Goal: Task Accomplishment & Management: Manage account settings

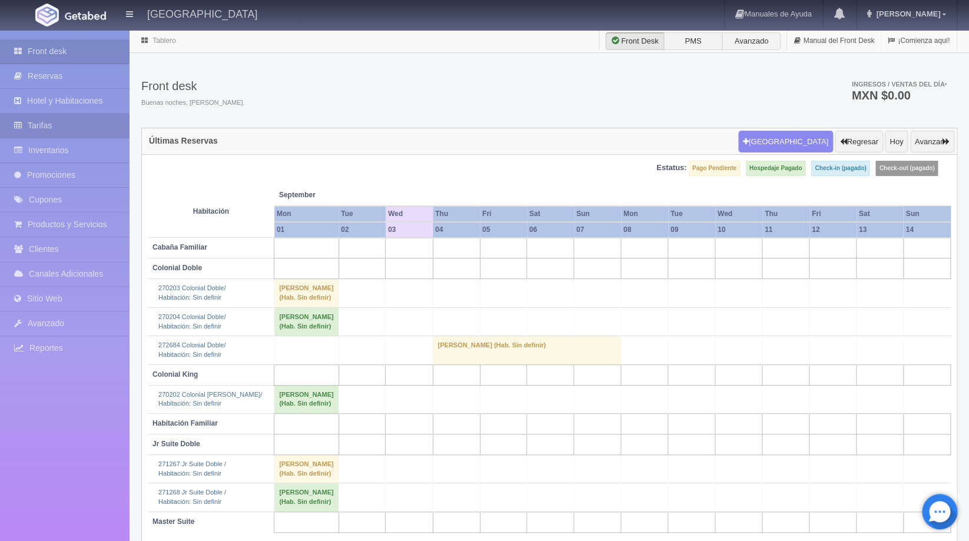
click at [49, 119] on link "Tarifas" at bounding box center [64, 126] width 129 height 24
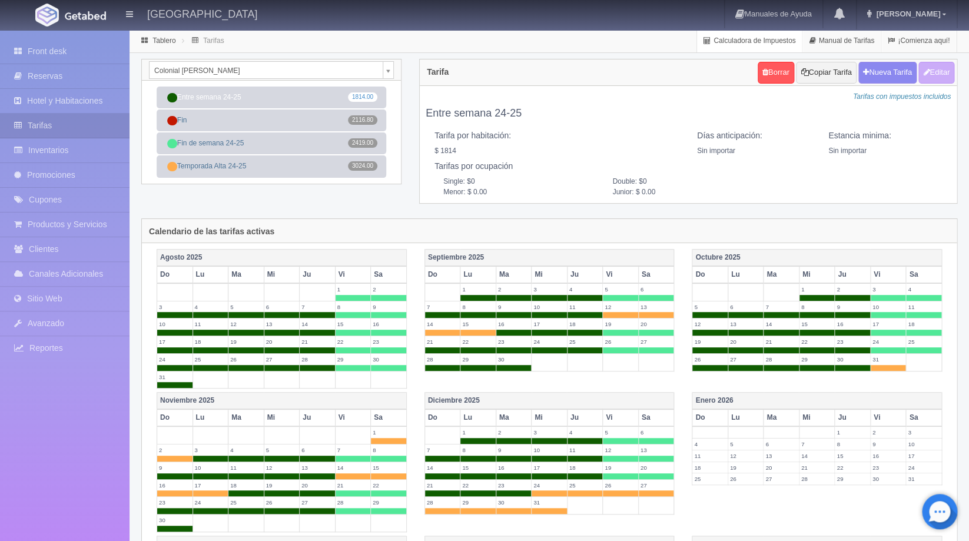
click at [776, 46] on link "Calculadora de Impuestos" at bounding box center [749, 40] width 105 height 23
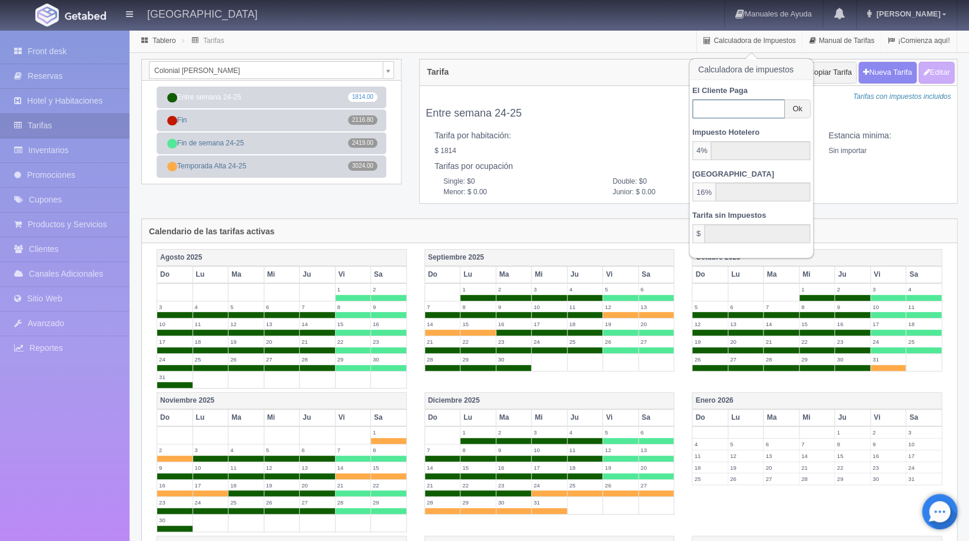
click at [756, 108] on input "text" at bounding box center [738, 108] width 92 height 19
type input "3"
type input "0.10"
type input "0.40"
type input "2.50"
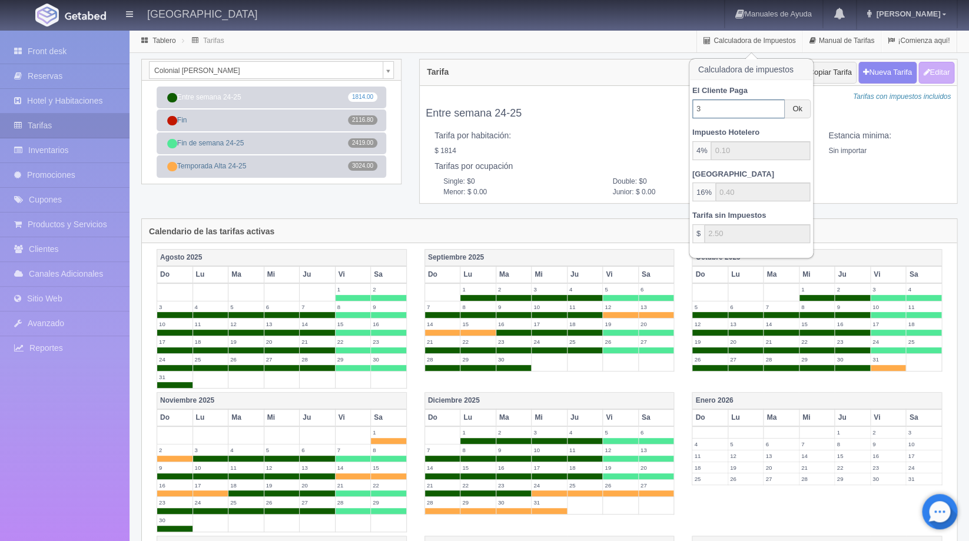
type input "30"
type input "1.00"
type input "4.00"
type input "25.00"
type input "302"
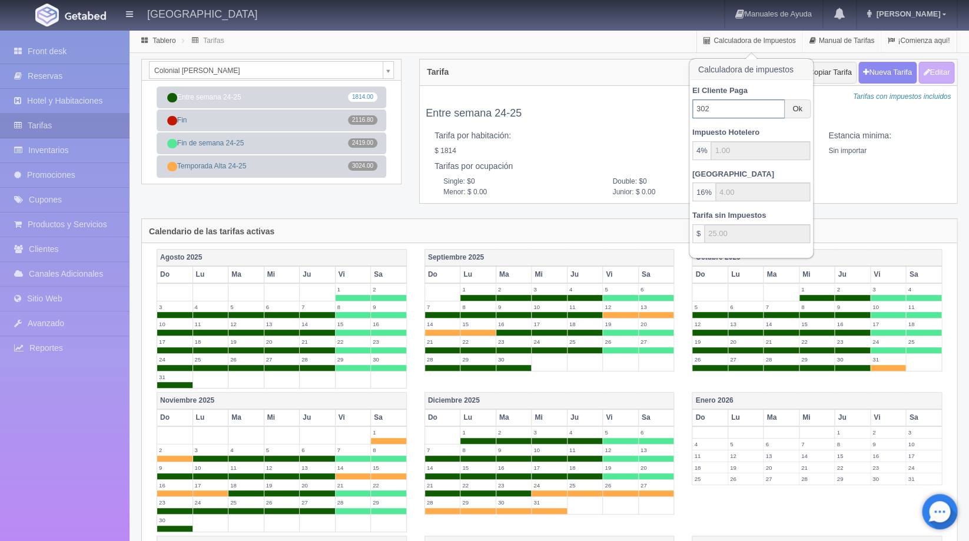
type input "10.07"
type input "40.27"
type input "251.67"
type input "3024"
type input "100.80"
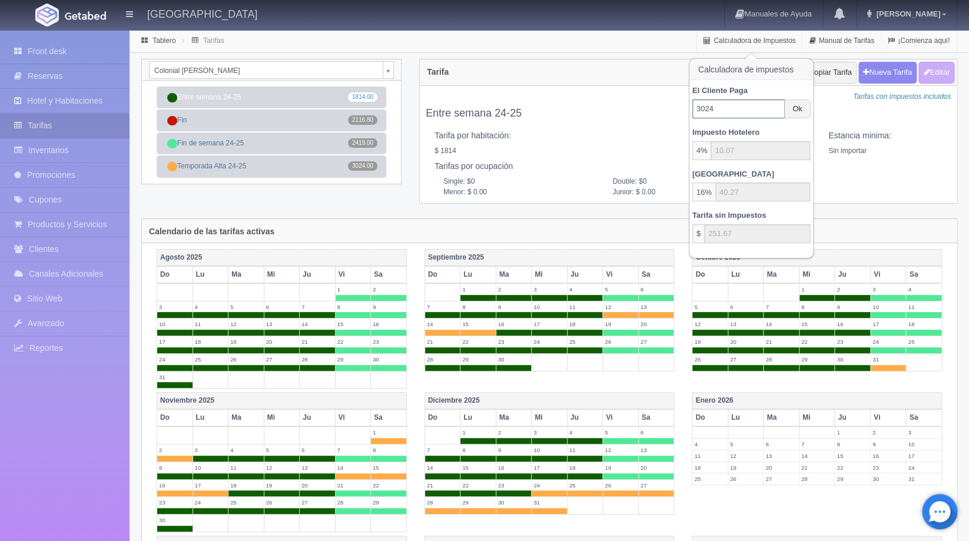
type input "403.20"
type input "2520.00"
type input "302"
type input "10.07"
type input "40.27"
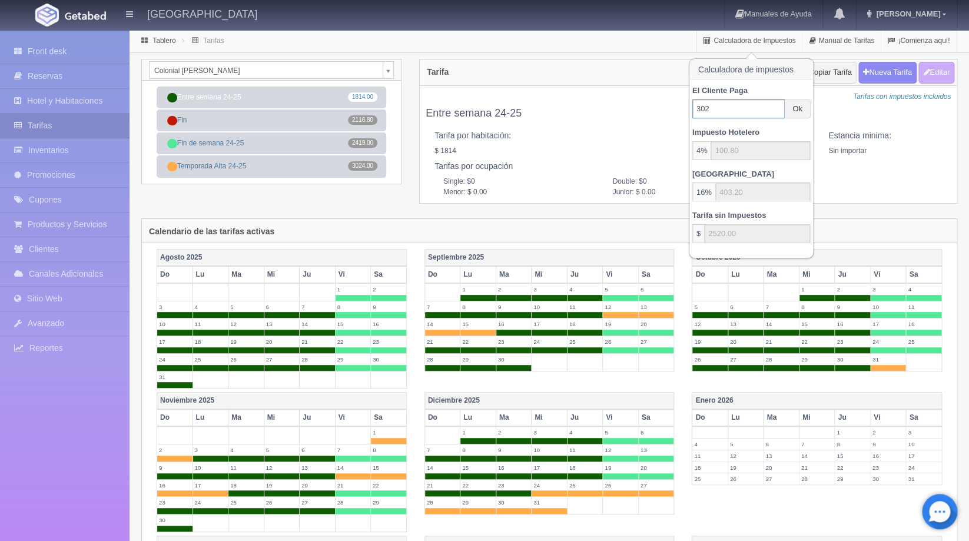
type input "251.67"
type input "30"
type input "1.00"
type input "4.00"
type input "25.00"
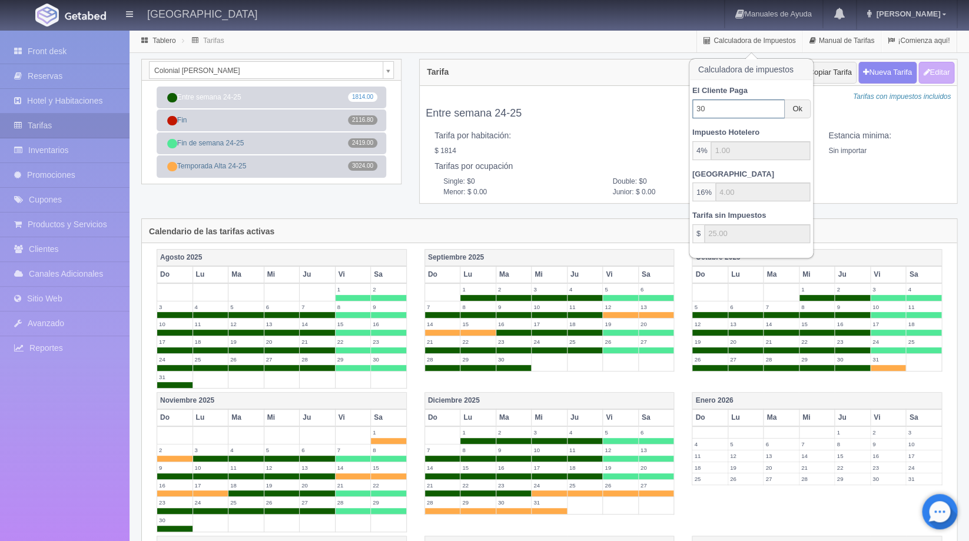
type input "3"
type input "0.10"
type input "0.40"
type input "2.50"
type input "NaN"
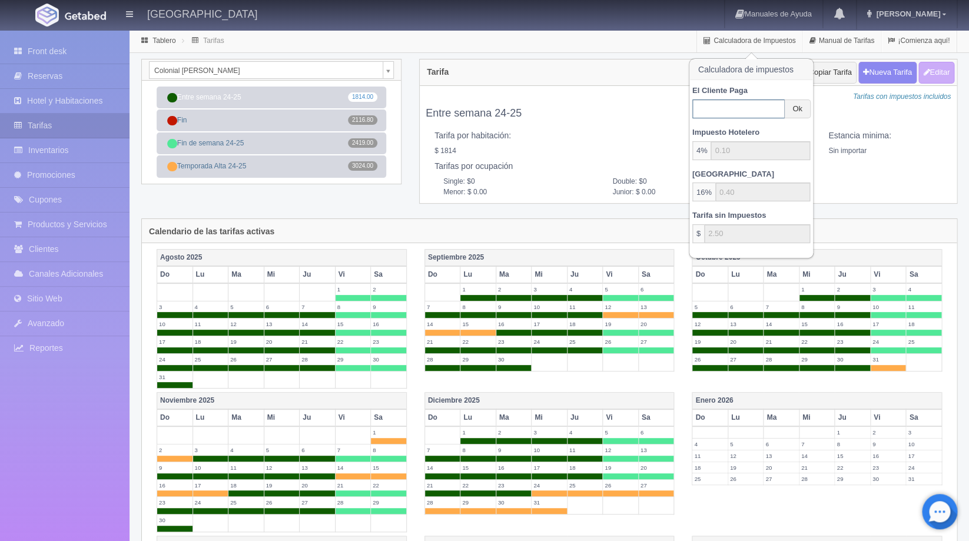
type input "NaN"
type input "1"
type input "0.03"
type input "0.13"
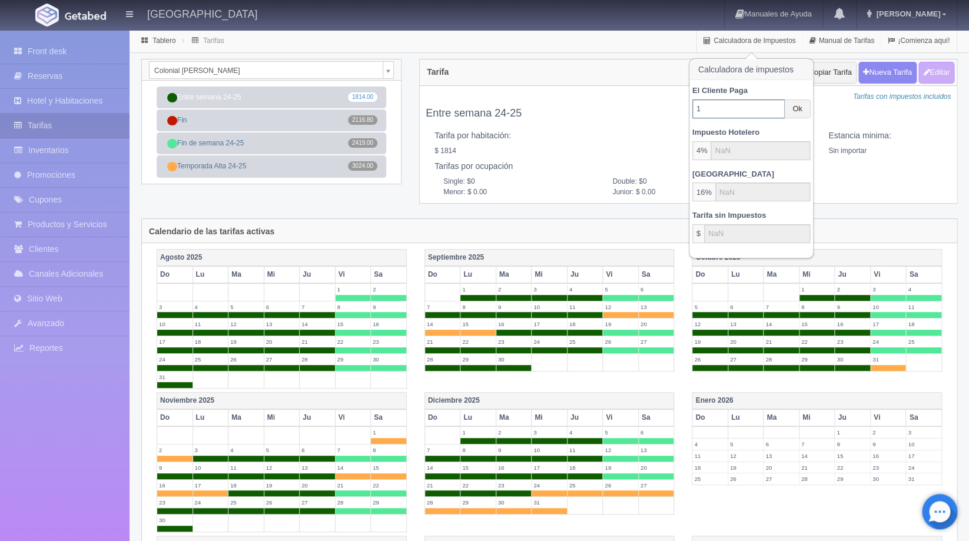
type input "0.83"
type input "18"
type input "0.60"
type input "2.40"
type input "15.00"
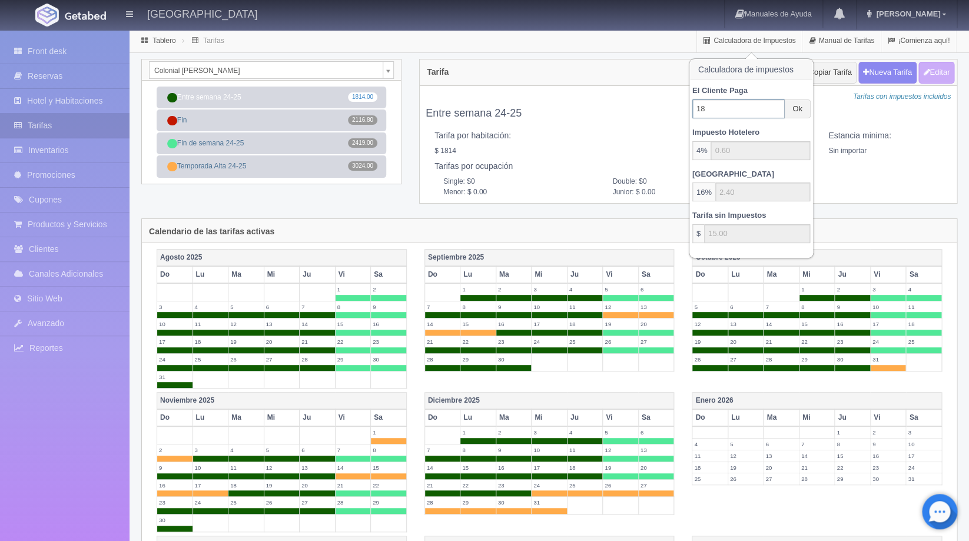
type input "181"
type input "6.03"
type input "24.13"
type input "150.83"
type input "1814"
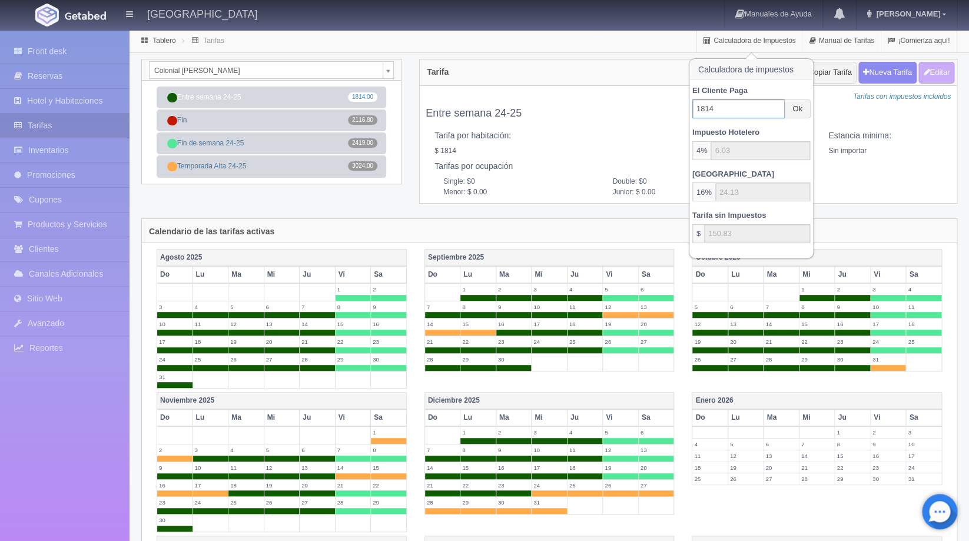
type input "60.47"
type input "241.87"
type input "1511.67"
type input "1814"
click at [791, 108] on link "Ok" at bounding box center [797, 108] width 26 height 19
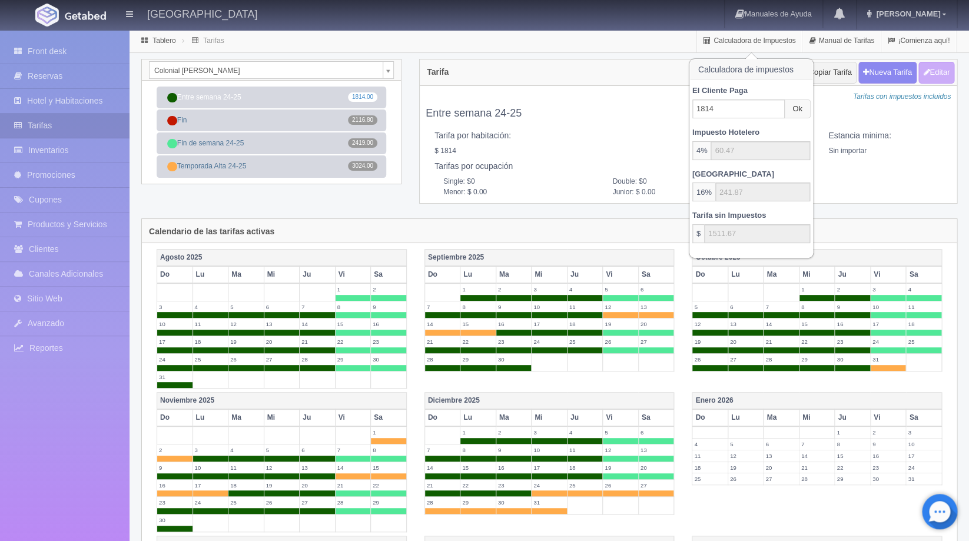
click at [792, 108] on link "Ok" at bounding box center [797, 108] width 26 height 19
click at [856, 41] on link "Manual de Tarifas" at bounding box center [841, 40] width 78 height 23
click at [594, 127] on div "Tarifa por habitación: $ 1814" at bounding box center [557, 140] width 263 height 31
click at [624, 207] on div "Tarifa Borrar Copiar Tarifa Nueva Tarifa Editar Cargando... Tarifas con impuest…" at bounding box center [688, 139] width 556 height 160
click at [740, 38] on link "Calculadora de Impuestos" at bounding box center [749, 40] width 105 height 23
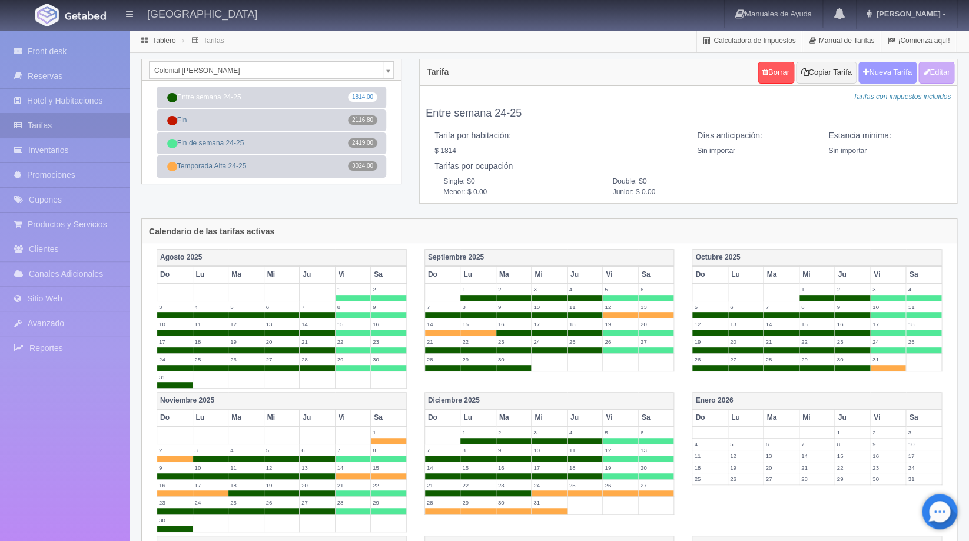
click at [885, 75] on button "Nueva Tarifa" at bounding box center [887, 73] width 58 height 22
select select
checkbox input "true"
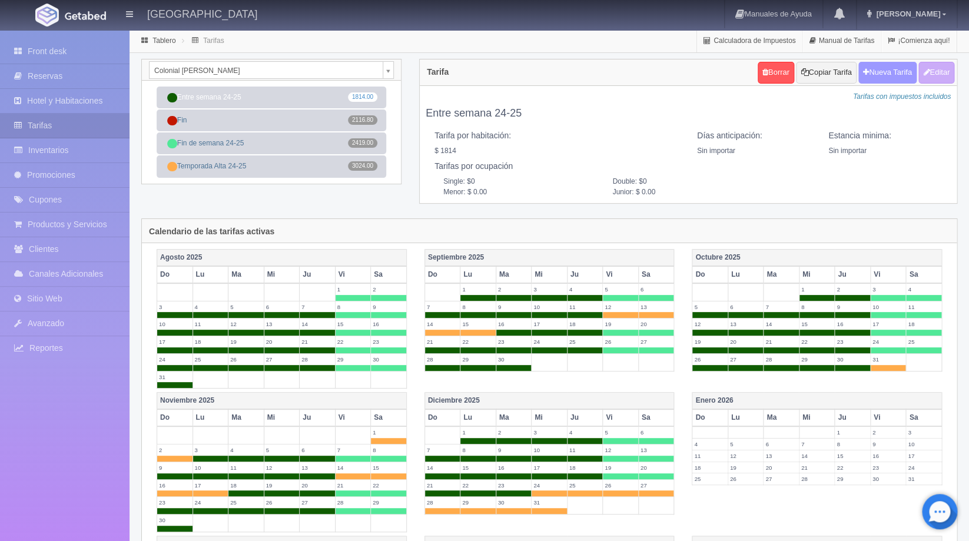
checkbox input "true"
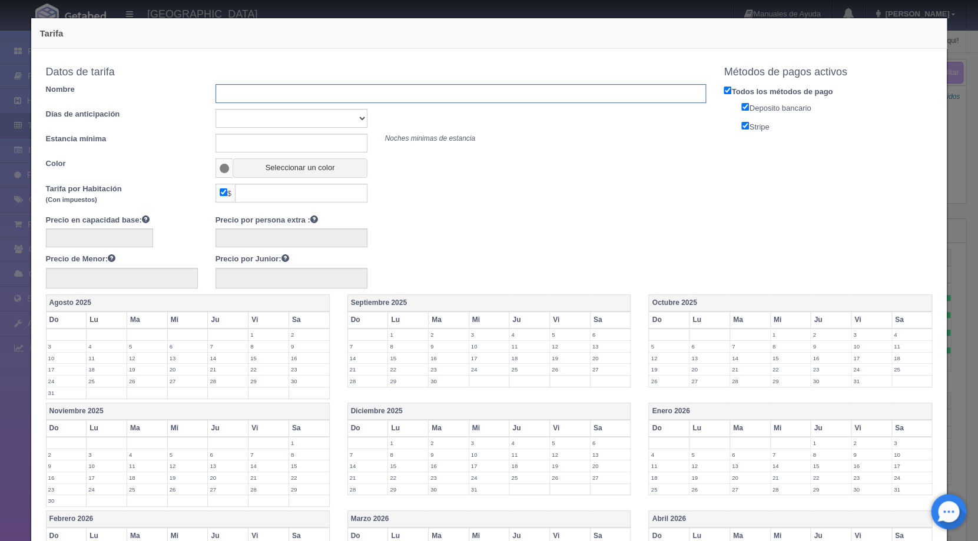
click at [251, 92] on input "text" at bounding box center [460, 93] width 491 height 19
type input "26ES"
click at [256, 172] on button "Seleccionar un color" at bounding box center [299, 167] width 134 height 19
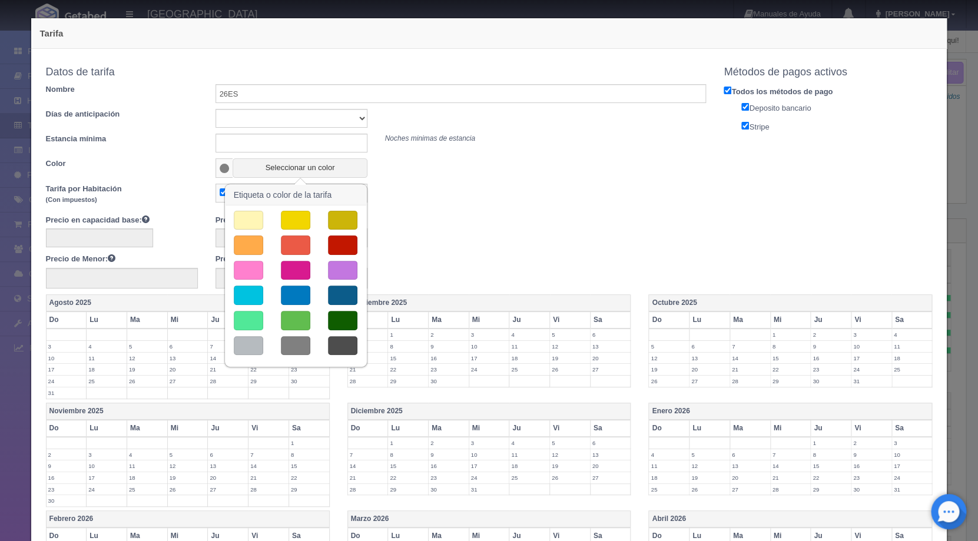
click at [250, 300] on button "button" at bounding box center [248, 294] width 29 height 19
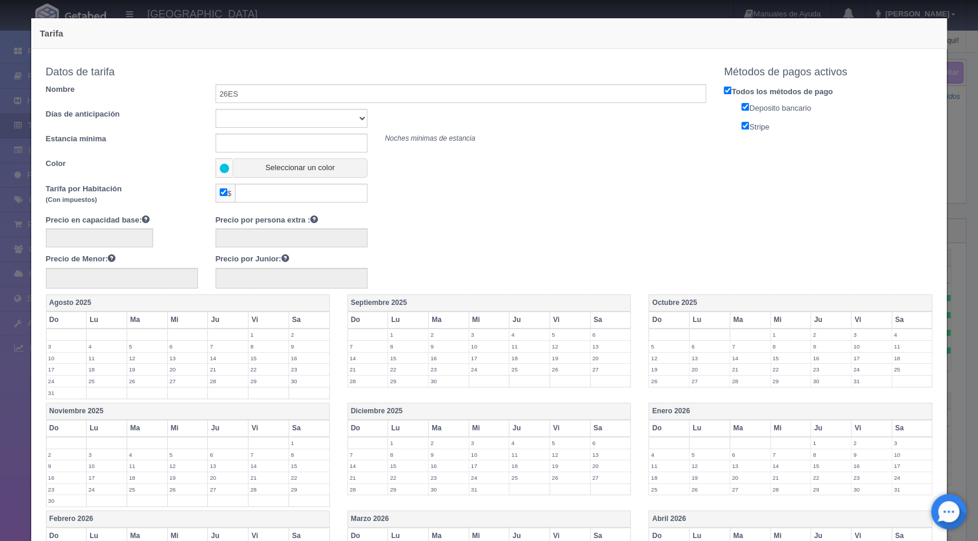
click at [273, 203] on div "Tarifa por Habitación (Con impuestos) $" at bounding box center [376, 196] width 678 height 25
click at [280, 198] on input "text" at bounding box center [301, 193] width 132 height 19
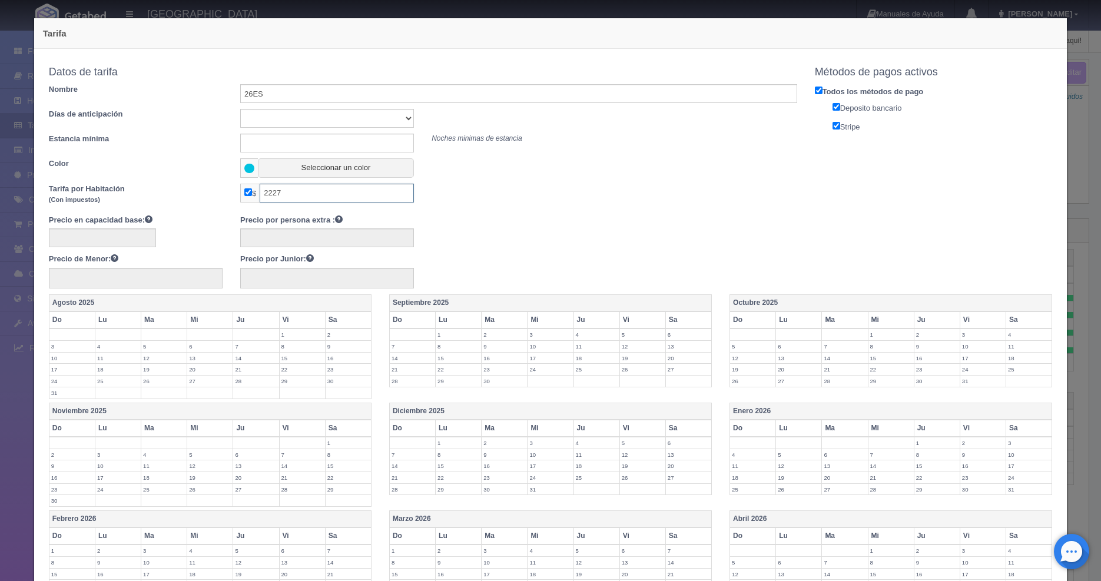
type input "2227"
click at [510, 254] on div "Precio en capacidad base: Precio por persona extra : Precio de Menor: Precio po…" at bounding box center [423, 251] width 766 height 74
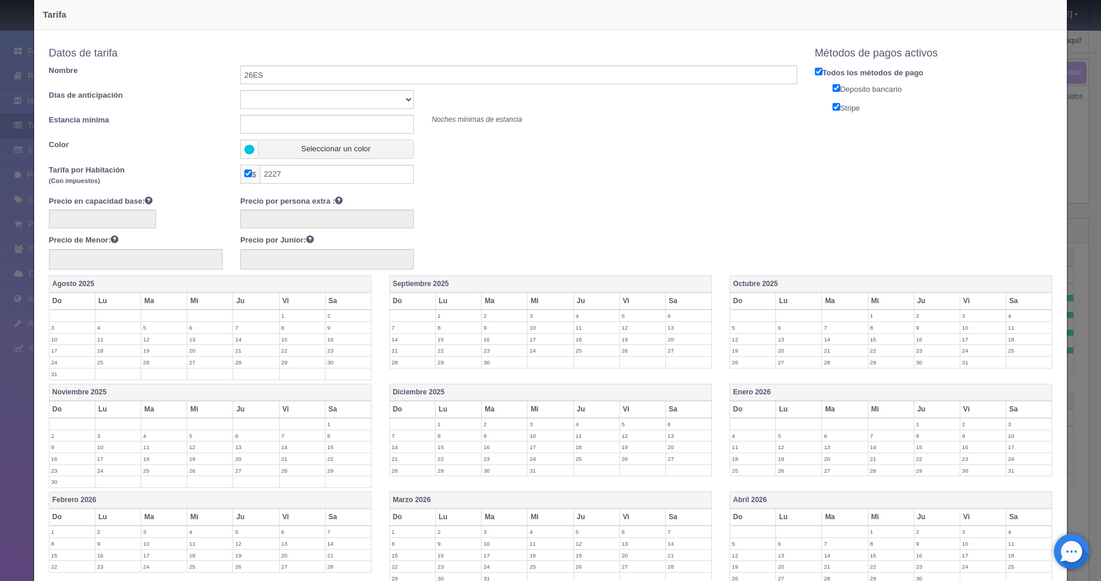
scroll to position [159, 0]
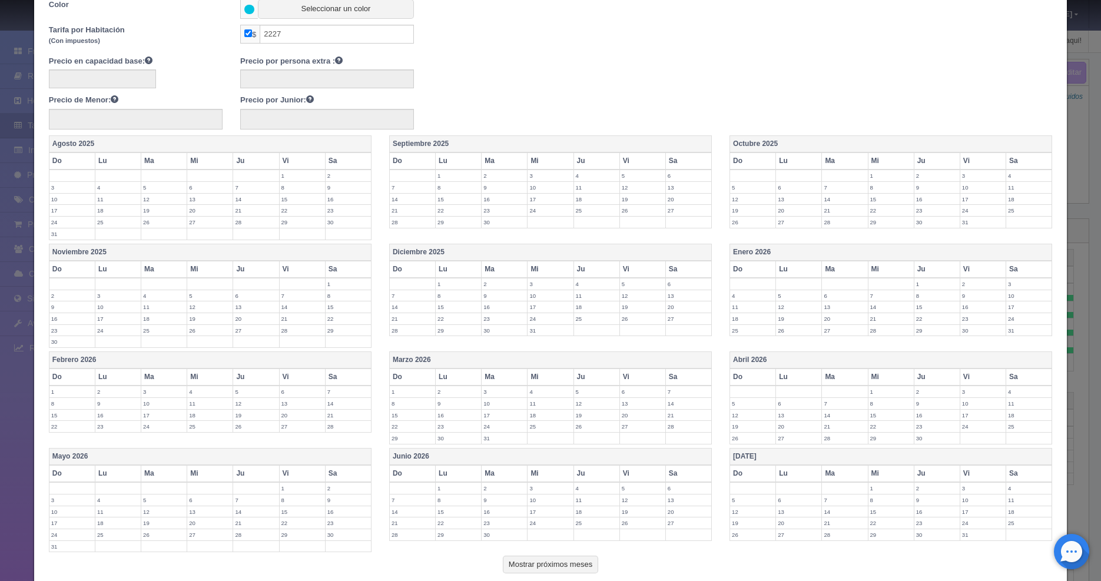
click at [924, 283] on label "1" at bounding box center [936, 283] width 45 height 11
click at [733, 298] on label "4" at bounding box center [752, 301] width 45 height 11
click at [785, 305] on label "5" at bounding box center [798, 301] width 45 height 11
click at [840, 300] on label "6" at bounding box center [844, 301] width 45 height 11
click at [875, 299] on label "7" at bounding box center [890, 301] width 45 height 11
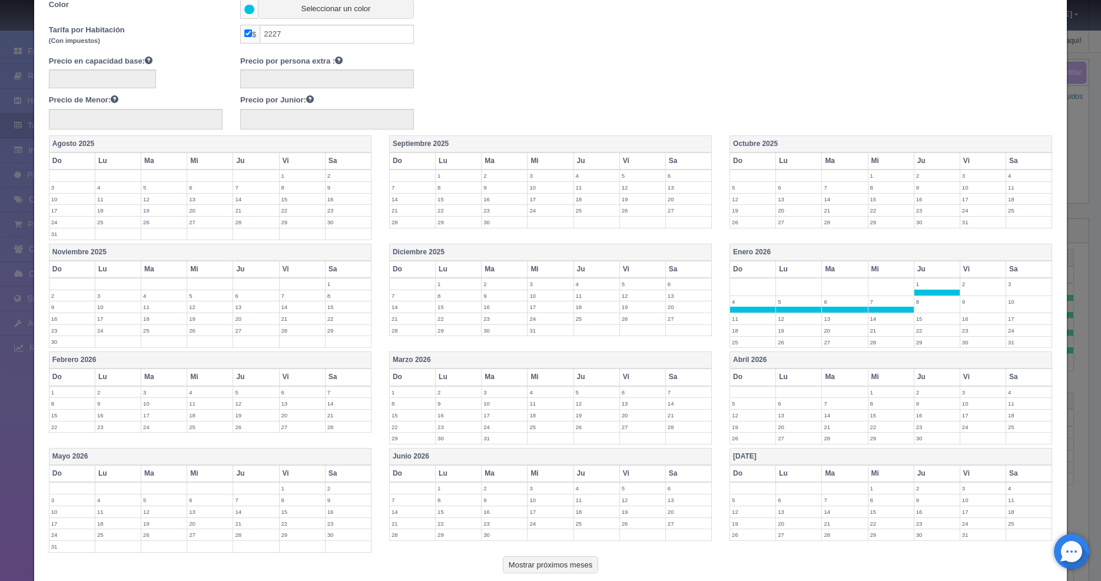
click at [928, 304] on label "8" at bounding box center [936, 301] width 45 height 11
click at [738, 318] on label "11" at bounding box center [752, 318] width 45 height 11
click at [801, 324] on td "12" at bounding box center [799, 322] width 46 height 18
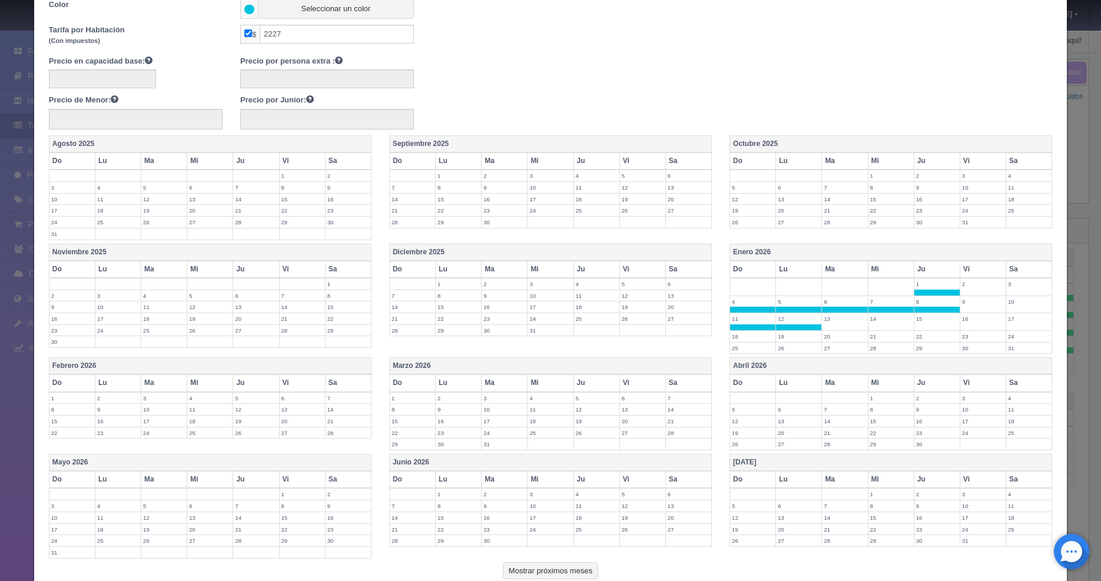
click at [827, 324] on td "13" at bounding box center [845, 322] width 46 height 18
click at [881, 322] on label "14" at bounding box center [890, 318] width 45 height 11
click at [919, 321] on label "15" at bounding box center [936, 318] width 45 height 11
click at [737, 337] on label "18" at bounding box center [752, 336] width 45 height 11
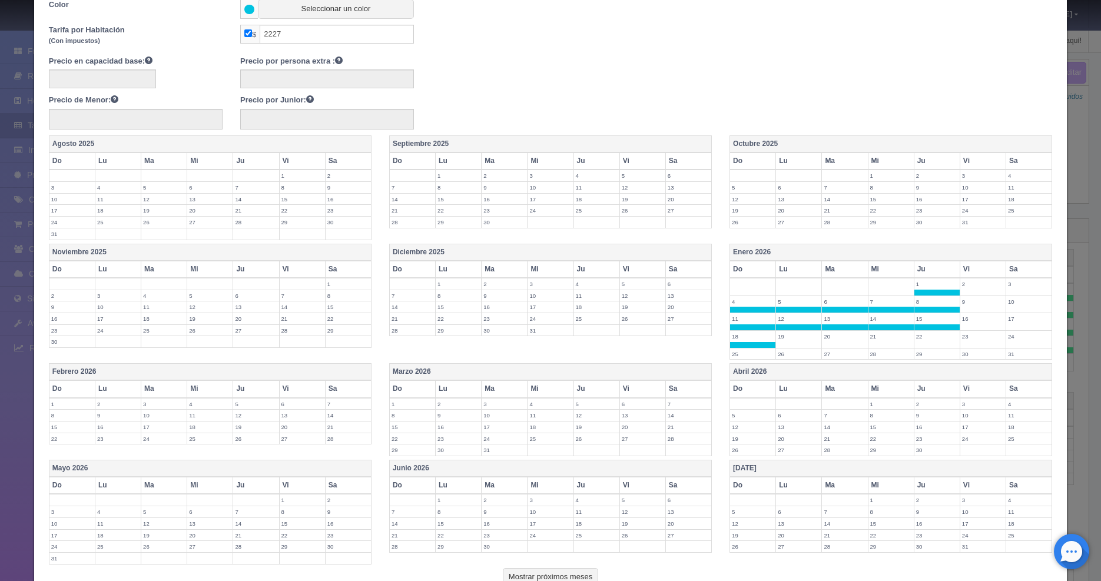
click at [800, 342] on td "19" at bounding box center [799, 339] width 46 height 18
click at [825, 337] on label "20" at bounding box center [844, 336] width 45 height 11
click at [878, 336] on label "21" at bounding box center [890, 336] width 45 height 11
click at [932, 338] on label "22" at bounding box center [936, 336] width 45 height 11
click at [919, 349] on label "29" at bounding box center [936, 353] width 45 height 11
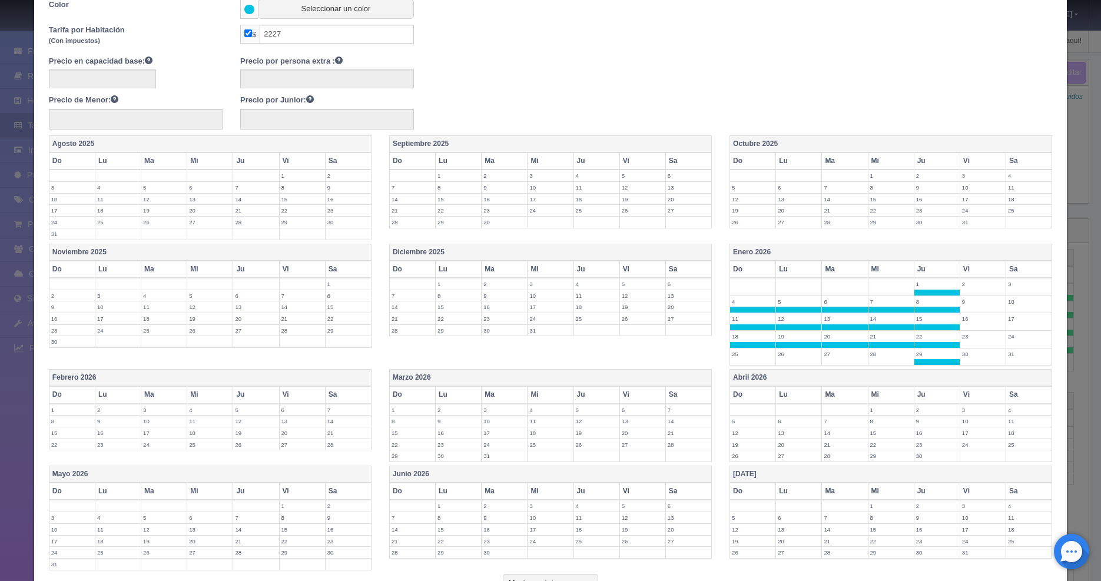
click at [881, 357] on label "28" at bounding box center [890, 353] width 45 height 11
click at [838, 357] on label "27" at bounding box center [844, 353] width 45 height 11
click at [789, 360] on td "26" at bounding box center [799, 357] width 46 height 18
click at [755, 353] on label "25" at bounding box center [752, 353] width 45 height 11
click at [80, 410] on label "1" at bounding box center [71, 409] width 45 height 11
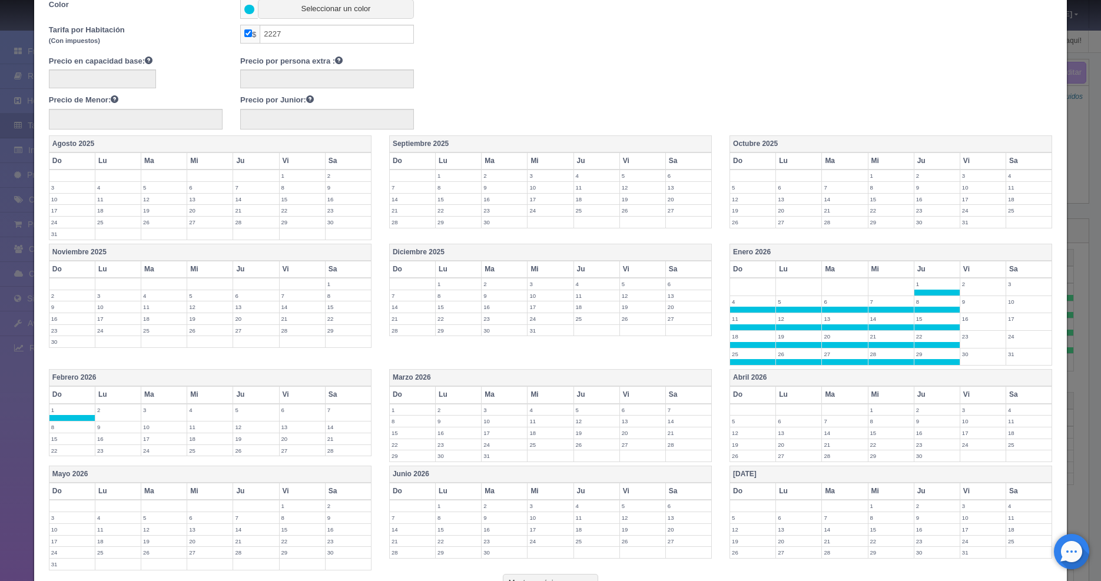
drag, startPoint x: 117, startPoint y: 410, endPoint x: 125, endPoint y: 411, distance: 7.7
click at [117, 410] on label "2" at bounding box center [117, 409] width 45 height 11
click at [157, 415] on td "3" at bounding box center [164, 413] width 46 height 18
click at [198, 414] on td "4" at bounding box center [210, 413] width 46 height 18
click at [255, 413] on label "5" at bounding box center [255, 409] width 45 height 11
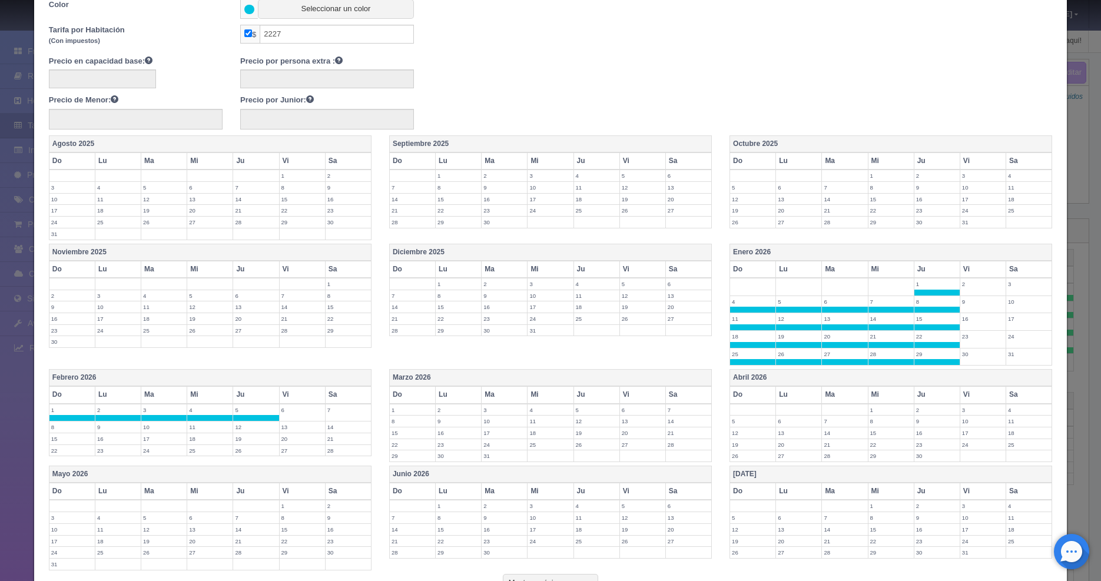
click at [249, 426] on label "12" at bounding box center [255, 426] width 45 height 11
click at [248, 441] on label "19" at bounding box center [255, 444] width 45 height 11
click at [245, 465] on label "26" at bounding box center [255, 462] width 45 height 11
click at [189, 466] on label "25" at bounding box center [209, 462] width 45 height 11
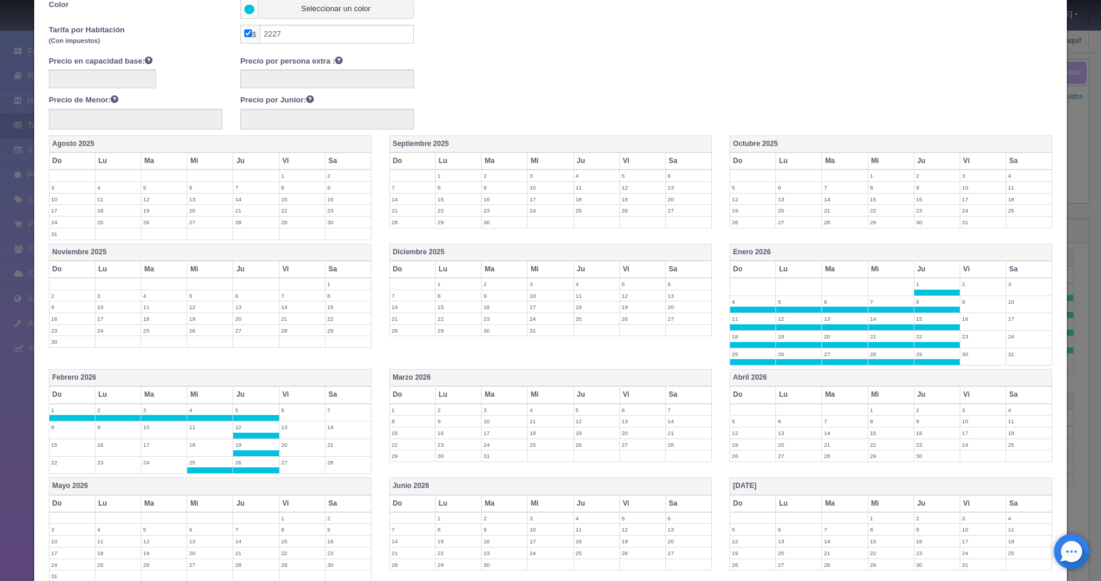
click at [149, 470] on td "24" at bounding box center [164, 465] width 46 height 18
click at [107, 468] on td "23" at bounding box center [118, 465] width 46 height 18
click at [69, 463] on label "22" at bounding box center [71, 462] width 45 height 11
click at [60, 446] on label "15" at bounding box center [71, 444] width 45 height 11
click at [61, 429] on label "8" at bounding box center [71, 426] width 45 height 11
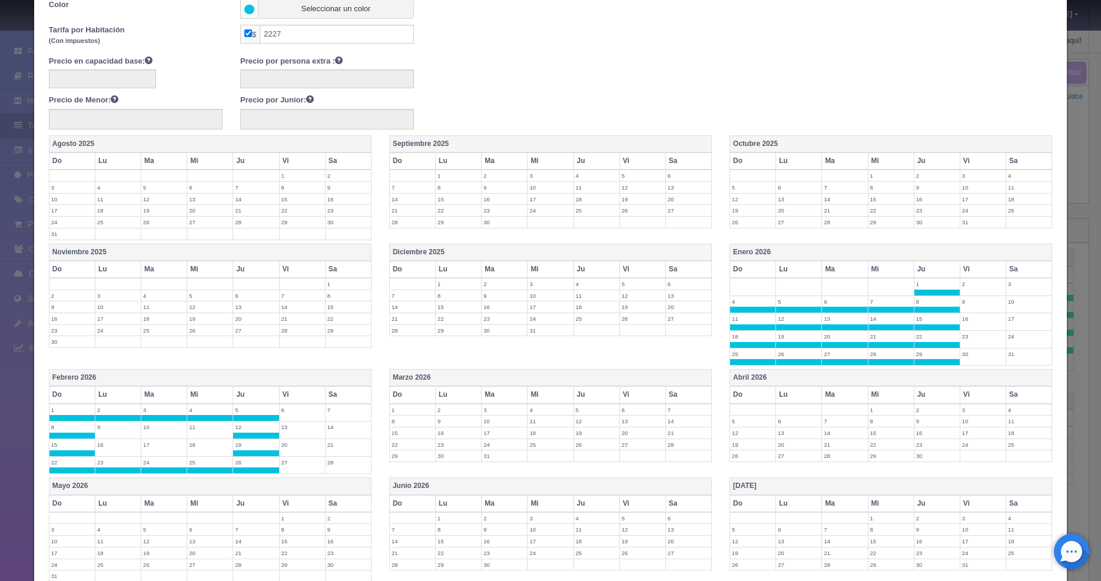
click at [115, 426] on label "9" at bounding box center [117, 426] width 45 height 11
click at [167, 424] on label "10" at bounding box center [163, 426] width 45 height 11
click at [211, 430] on label "11" at bounding box center [209, 426] width 45 height 11
click at [208, 447] on label "18" at bounding box center [209, 444] width 45 height 11
click at [151, 450] on td "17" at bounding box center [164, 448] width 46 height 18
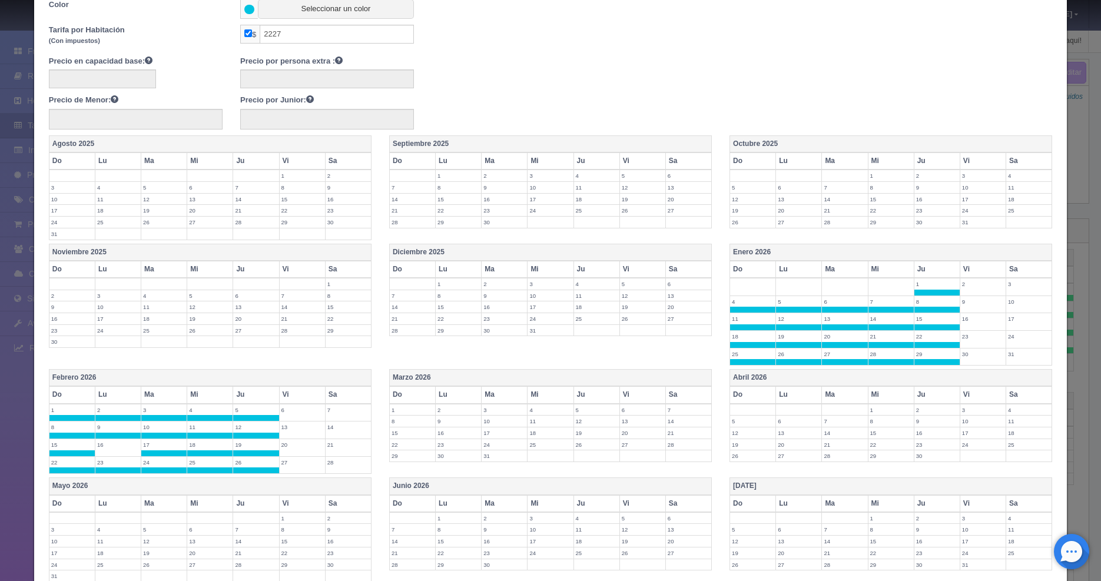
click at [107, 450] on td "16" at bounding box center [118, 448] width 46 height 18
click at [398, 407] on label "1" at bounding box center [412, 409] width 45 height 11
click at [457, 410] on label "2" at bounding box center [458, 409] width 45 height 11
click at [491, 409] on label "3" at bounding box center [503, 409] width 45 height 11
click at [536, 412] on label "4" at bounding box center [549, 409] width 45 height 11
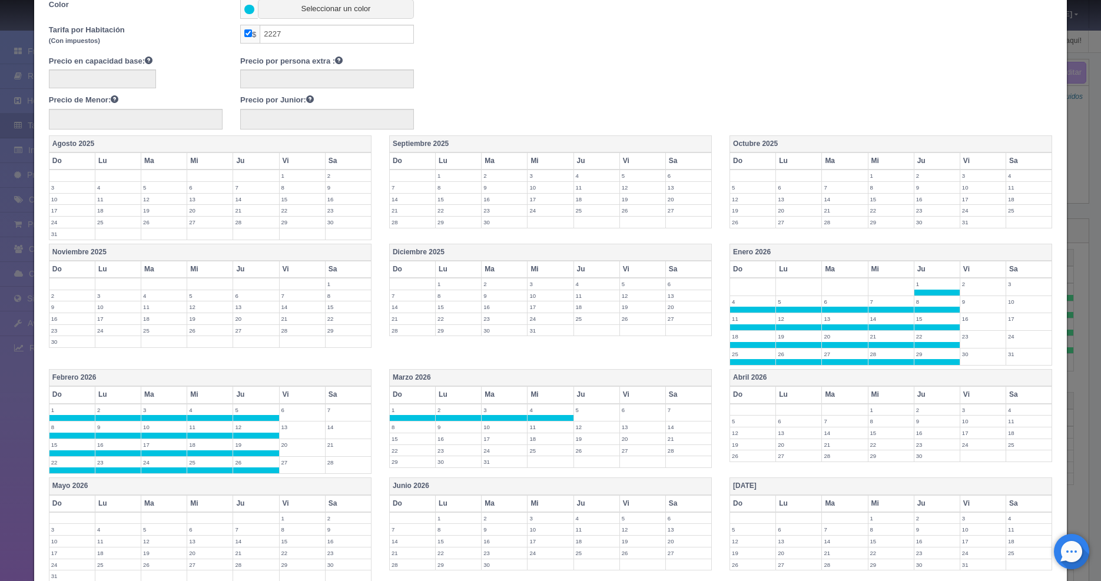
click at [604, 410] on label "5" at bounding box center [596, 409] width 45 height 11
click at [596, 428] on label "12" at bounding box center [596, 426] width 45 height 11
click at [590, 447] on label "19" at bounding box center [596, 444] width 45 height 11
click at [580, 461] on label "26" at bounding box center [596, 462] width 45 height 11
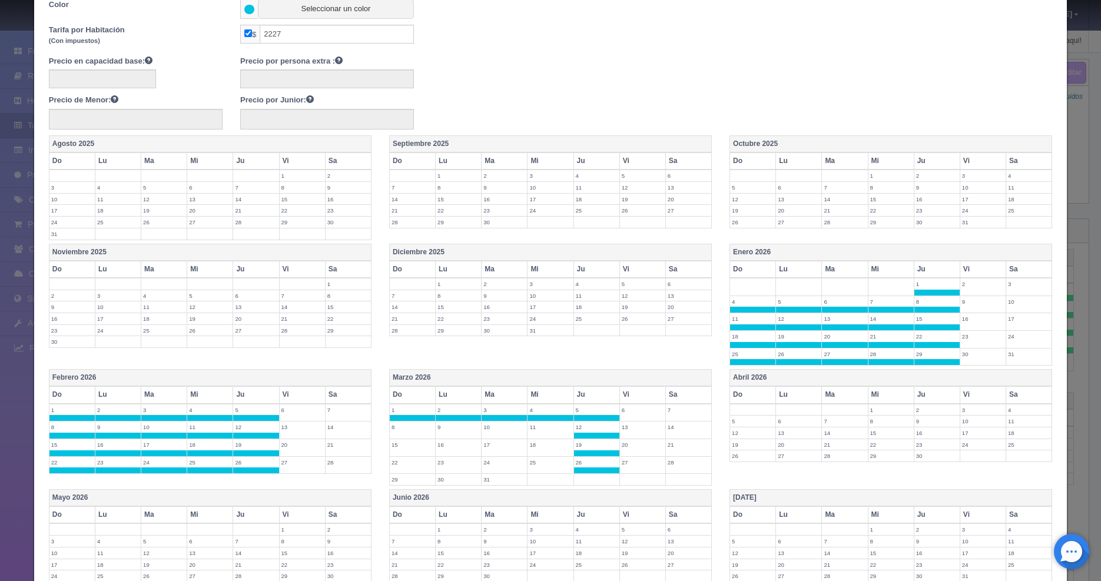
click at [533, 460] on label "25" at bounding box center [549, 462] width 45 height 11
click at [493, 477] on label "31" at bounding box center [503, 479] width 45 height 11
click at [460, 480] on label "30" at bounding box center [458, 479] width 45 height 11
click at [393, 480] on label "29" at bounding box center [412, 479] width 45 height 11
click at [396, 461] on label "22" at bounding box center [412, 462] width 45 height 11
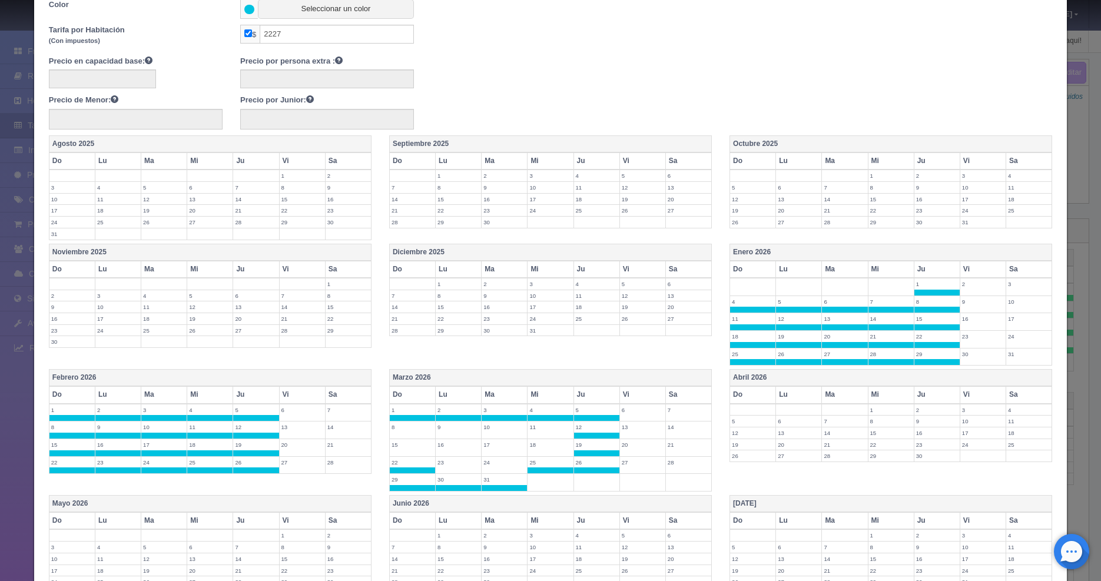
click at [401, 443] on label "15" at bounding box center [412, 444] width 45 height 11
click at [408, 430] on label "8" at bounding box center [412, 426] width 45 height 11
click at [460, 428] on label "9" at bounding box center [458, 426] width 45 height 11
click at [501, 433] on td "10" at bounding box center [504, 430] width 46 height 18
click at [530, 426] on label "11" at bounding box center [549, 426] width 45 height 11
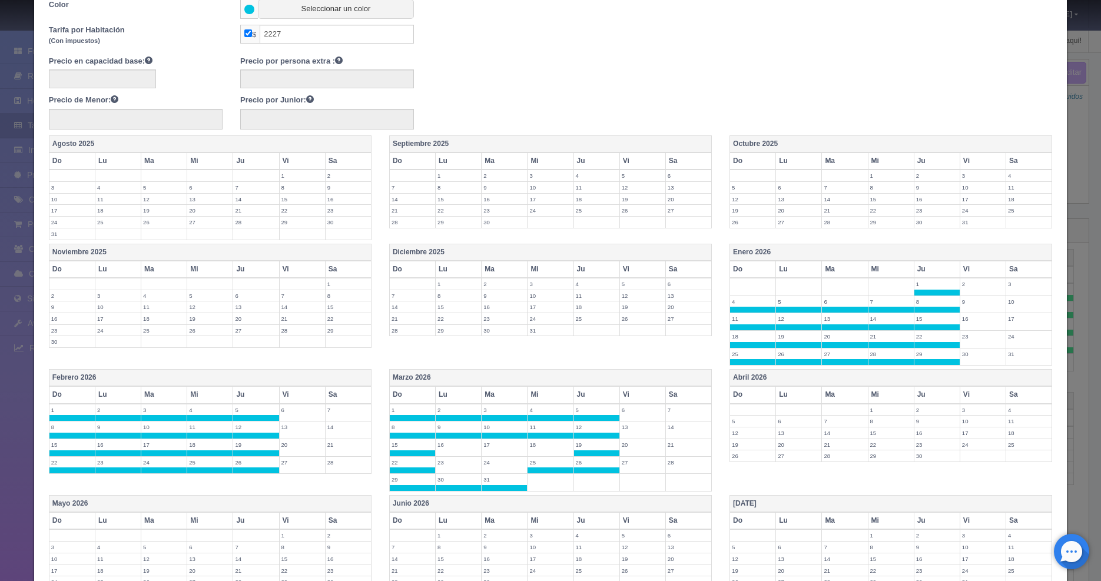
click at [539, 445] on label "18" at bounding box center [549, 444] width 45 height 11
click at [500, 447] on label "17" at bounding box center [503, 444] width 45 height 11
click at [430, 447] on label "15" at bounding box center [412, 444] width 45 height 11
click at [446, 440] on label "16" at bounding box center [458, 444] width 45 height 11
click at [403, 447] on label "15" at bounding box center [412, 444] width 45 height 11
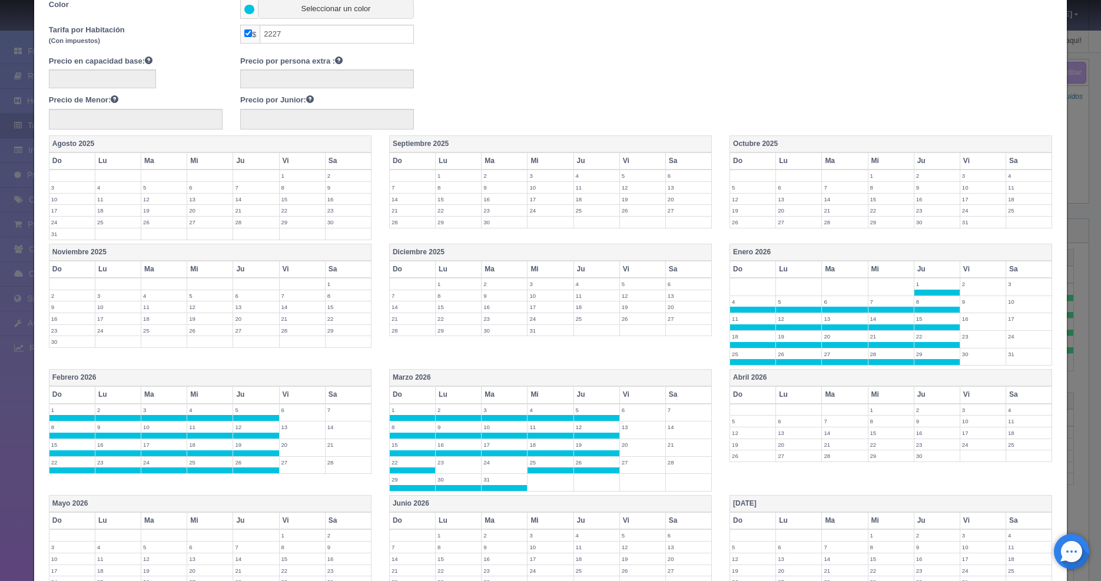
click at [441, 461] on label "23" at bounding box center [458, 462] width 45 height 11
click at [510, 464] on label "24" at bounding box center [503, 462] width 45 height 11
click at [872, 410] on label "1" at bounding box center [890, 409] width 45 height 11
click at [930, 407] on label "2" at bounding box center [936, 409] width 45 height 11
click at [918, 429] on label "9" at bounding box center [936, 426] width 45 height 11
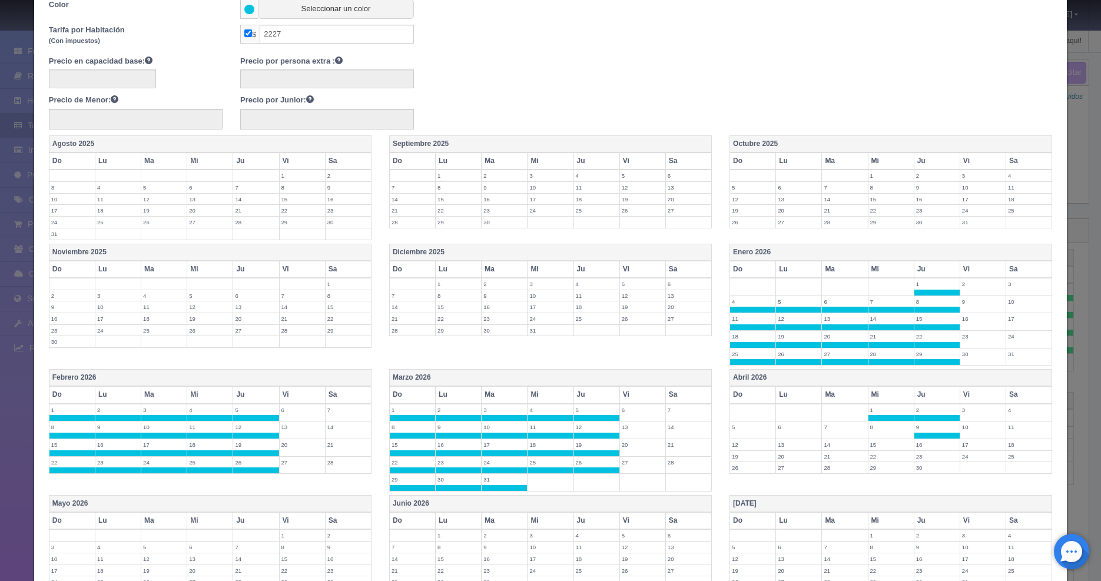
click at [869, 427] on label "8" at bounding box center [890, 426] width 45 height 11
click at [825, 426] on label "7" at bounding box center [844, 426] width 45 height 11
click at [783, 430] on label "6" at bounding box center [798, 426] width 45 height 11
click at [733, 425] on label "5" at bounding box center [752, 426] width 45 height 11
click at [736, 447] on label "12" at bounding box center [752, 444] width 45 height 11
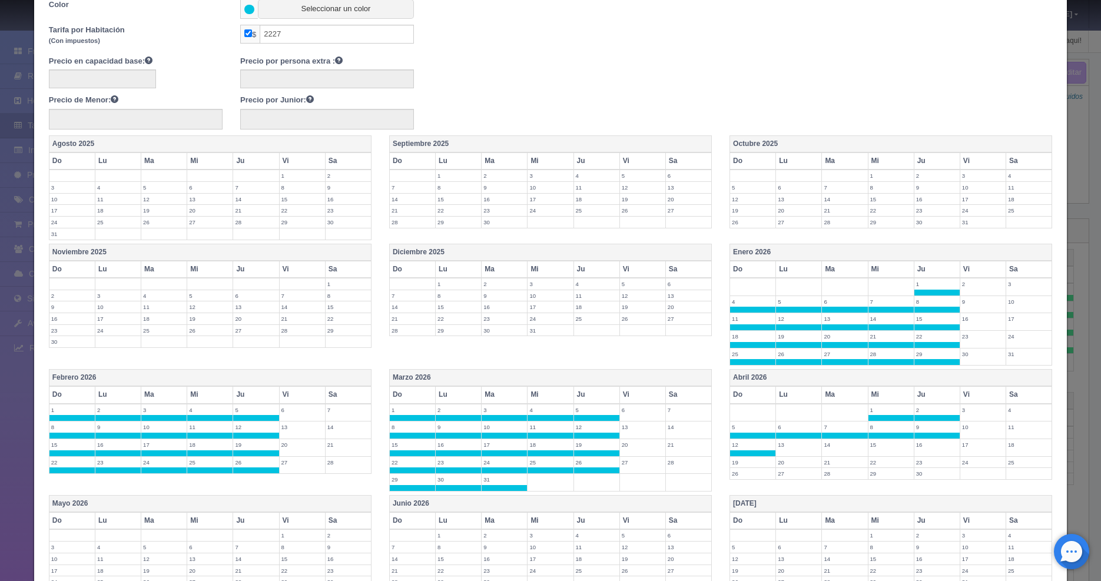
click at [738, 459] on label "19" at bounding box center [752, 462] width 45 height 11
click at [740, 474] on label "26" at bounding box center [752, 479] width 45 height 11
click at [802, 480] on label "27" at bounding box center [798, 479] width 45 height 11
click at [796, 467] on td "20" at bounding box center [799, 465] width 46 height 18
click at [790, 446] on label "13" at bounding box center [798, 444] width 45 height 11
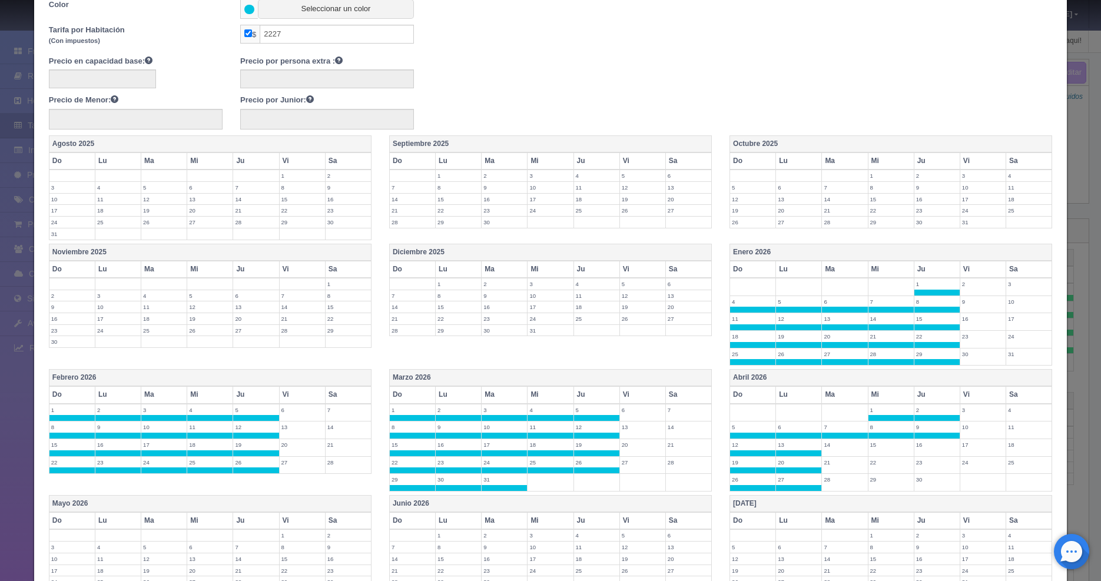
click at [847, 446] on label "14" at bounding box center [844, 444] width 45 height 11
click at [872, 445] on label "15" at bounding box center [890, 444] width 45 height 11
click at [916, 448] on label "16" at bounding box center [936, 444] width 45 height 11
click at [919, 461] on label "23" at bounding box center [936, 462] width 45 height 11
click at [887, 466] on label "22" at bounding box center [890, 462] width 45 height 11
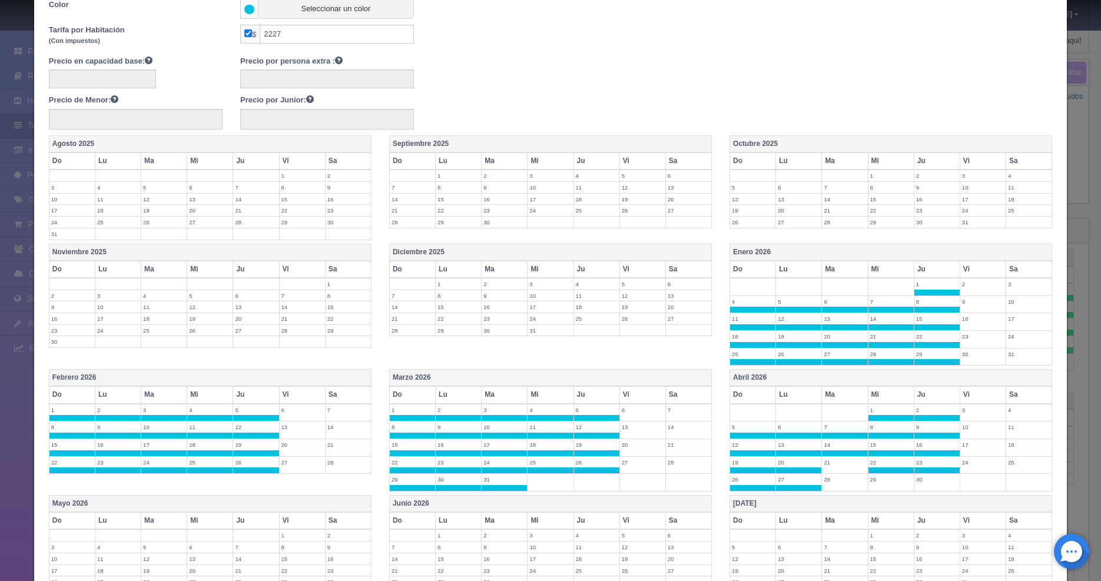
click at [838, 466] on label "21" at bounding box center [844, 462] width 45 height 11
click at [841, 481] on label "28" at bounding box center [844, 479] width 45 height 11
click at [868, 481] on label "29" at bounding box center [890, 479] width 45 height 11
click at [916, 481] on label "30" at bounding box center [936, 479] width 45 height 11
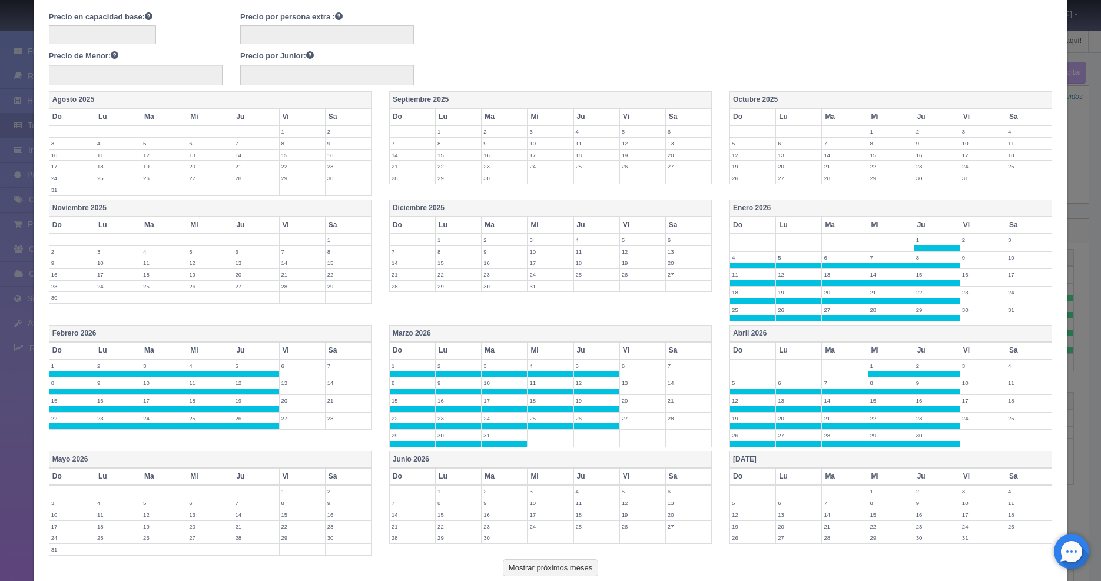
scroll to position [279, 0]
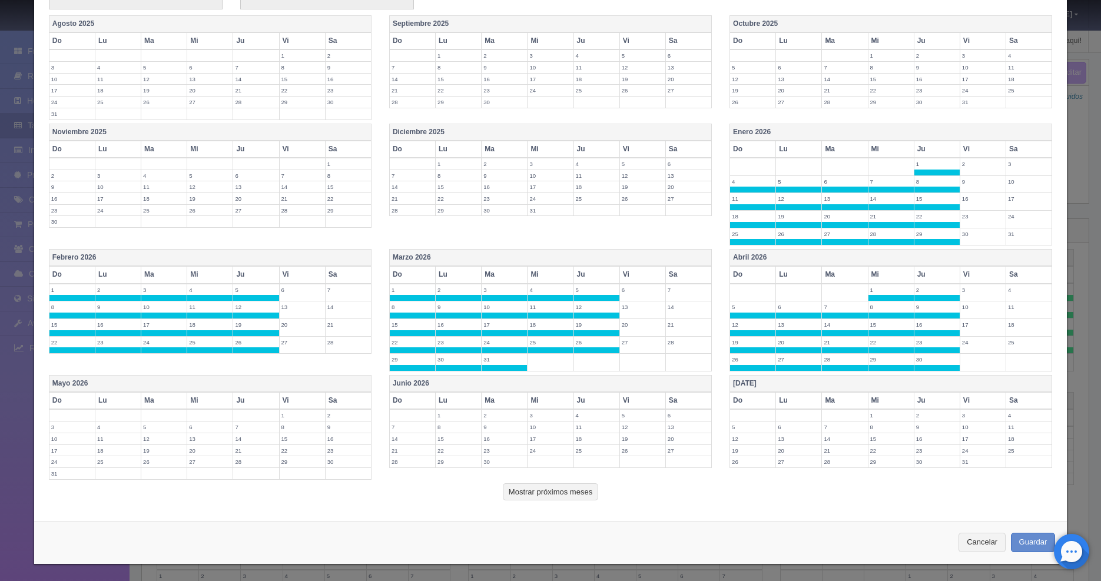
click at [63, 426] on label "3" at bounding box center [71, 426] width 45 height 11
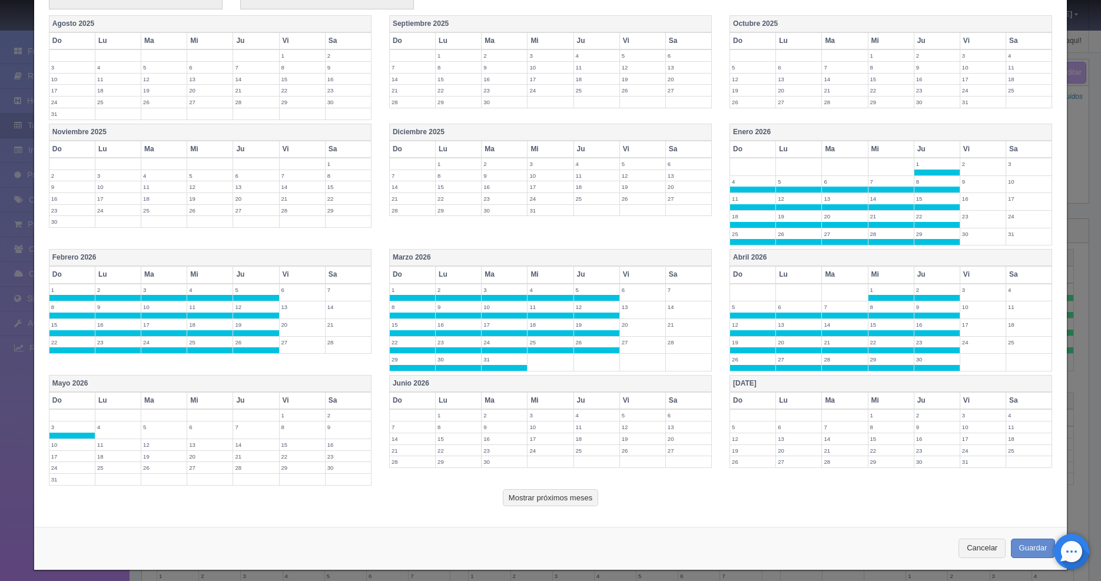
click at [112, 431] on label "4" at bounding box center [117, 426] width 45 height 11
click at [161, 432] on td "5" at bounding box center [164, 430] width 46 height 18
click at [210, 428] on label "6" at bounding box center [209, 426] width 45 height 11
click at [252, 429] on label "7" at bounding box center [255, 426] width 45 height 11
click at [253, 445] on label "14" at bounding box center [255, 444] width 45 height 11
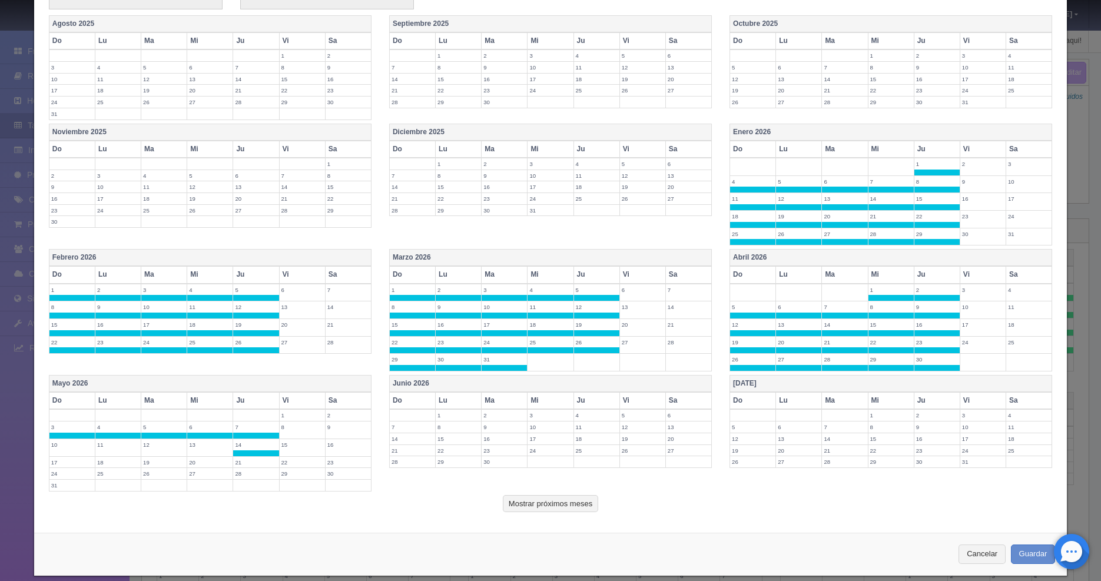
click at [248, 460] on label "21" at bounding box center [255, 462] width 45 height 11
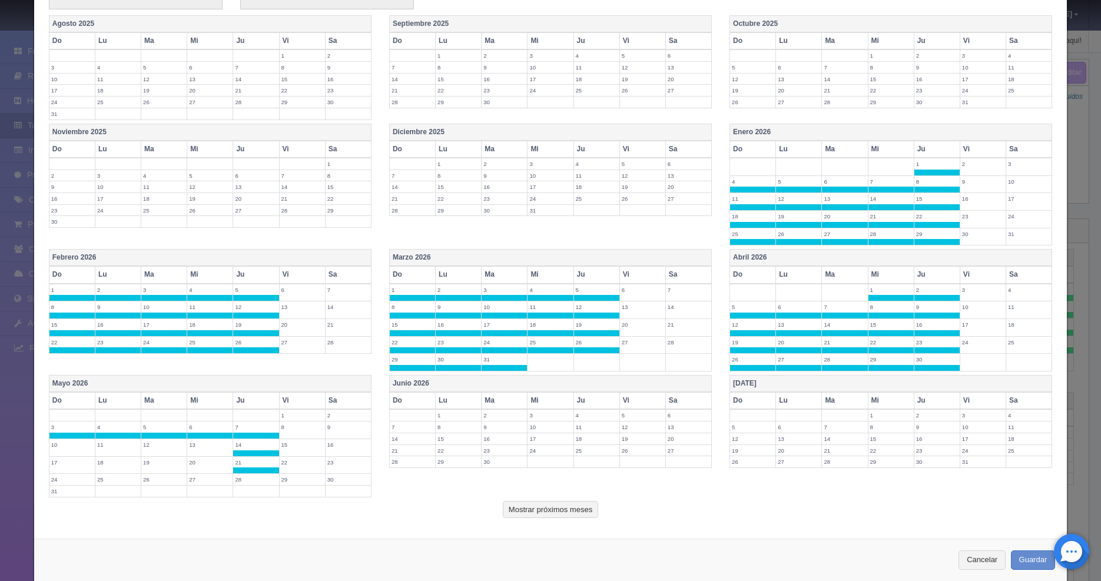
click at [245, 478] on label "28" at bounding box center [255, 479] width 45 height 11
click at [208, 480] on label "27" at bounding box center [209, 479] width 45 height 11
click at [161, 484] on td "26" at bounding box center [164, 483] width 46 height 18
click at [117, 479] on label "25" at bounding box center [117, 479] width 45 height 11
click at [59, 479] on label "24" at bounding box center [71, 479] width 45 height 11
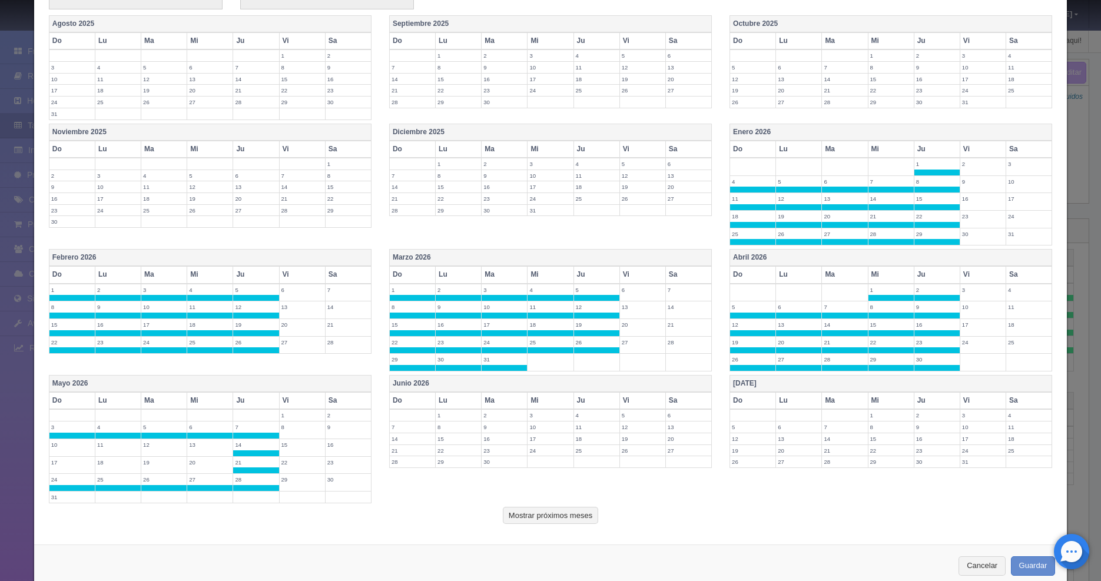
click at [55, 502] on table "Mayo 2026 Do Lu Ma Mi Ju Vi Sa 1 2 3 4 5 6 7 8 9 10 11 12 13 14 15 16 17 18 19 …" at bounding box center [210, 439] width 323 height 128
click at [64, 462] on label "17" at bounding box center [71, 462] width 45 height 11
drag, startPoint x: 67, startPoint y: 447, endPoint x: 109, endPoint y: 440, distance: 43.0
click at [67, 447] on label "10" at bounding box center [71, 444] width 45 height 11
drag, startPoint x: 109, startPoint y: 440, endPoint x: 132, endPoint y: 444, distance: 23.2
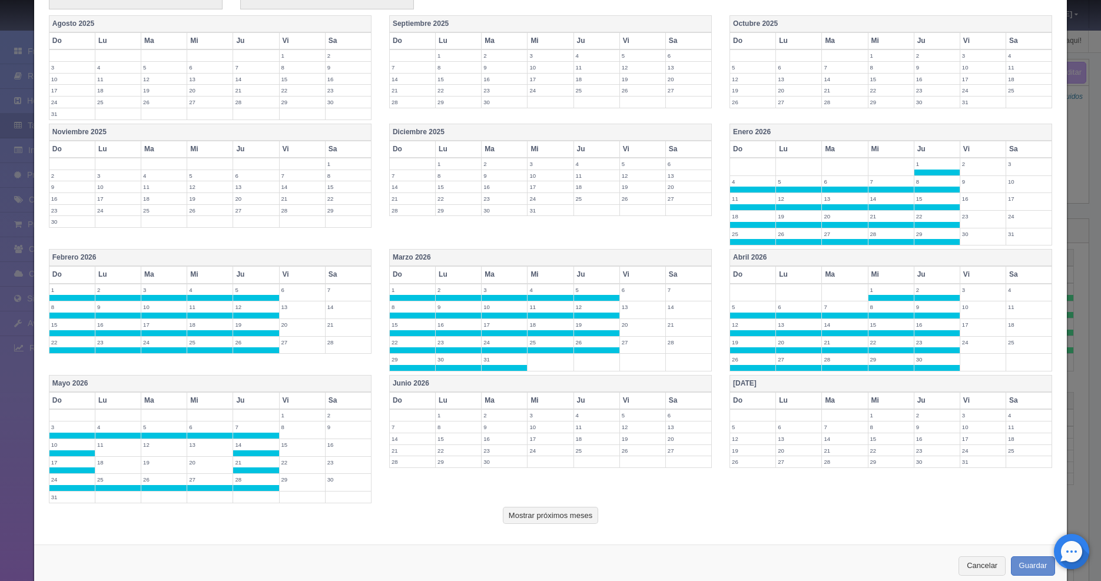
click at [109, 440] on label "11" at bounding box center [117, 444] width 45 height 11
click at [156, 448] on label "12" at bounding box center [163, 444] width 45 height 11
click at [190, 446] on label "13" at bounding box center [209, 444] width 45 height 11
click at [201, 464] on label "20" at bounding box center [209, 462] width 45 height 11
click at [168, 467] on td "19" at bounding box center [164, 465] width 46 height 18
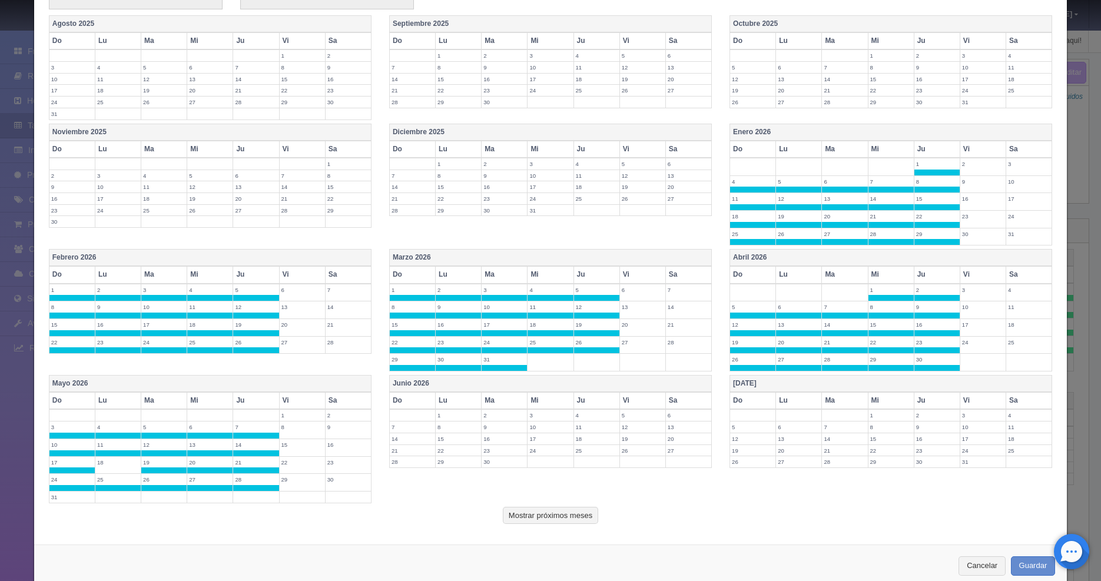
click at [125, 463] on label "18" at bounding box center [117, 462] width 45 height 11
click at [62, 493] on label "31" at bounding box center [71, 496] width 45 height 11
click at [440, 417] on label "1" at bounding box center [458, 415] width 45 height 11
click at [495, 413] on label "2" at bounding box center [503, 415] width 45 height 11
click at [530, 414] on label "3" at bounding box center [549, 415] width 45 height 11
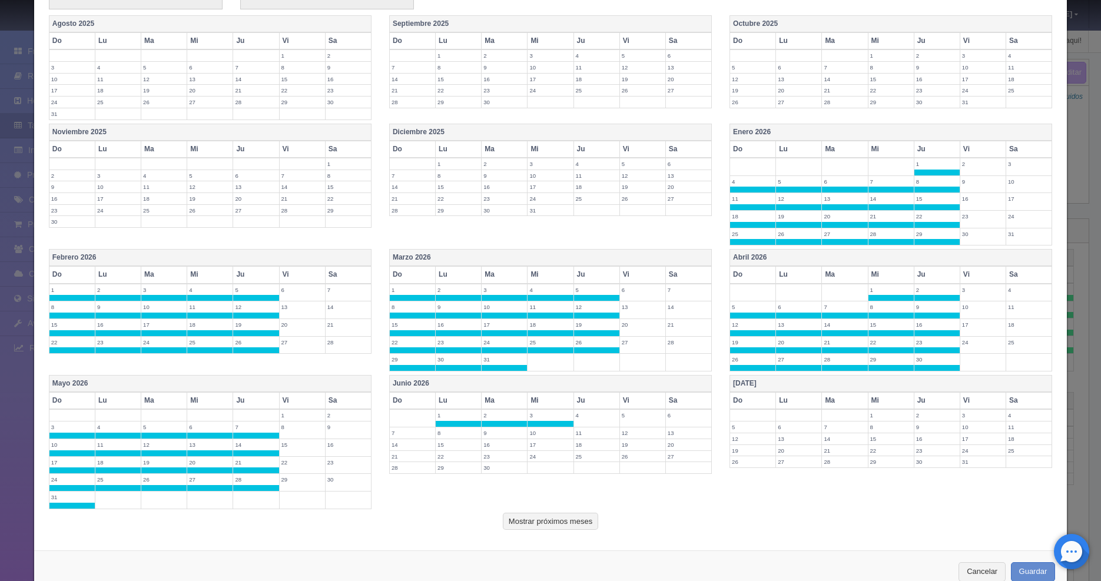
click at [591, 416] on label "4" at bounding box center [596, 415] width 45 height 11
click at [592, 431] on label "11" at bounding box center [596, 432] width 45 height 11
click at [591, 450] on label "18" at bounding box center [596, 450] width 45 height 11
click at [585, 464] on label "25" at bounding box center [596, 468] width 45 height 11
click at [519, 472] on label "23" at bounding box center [503, 468] width 45 height 11
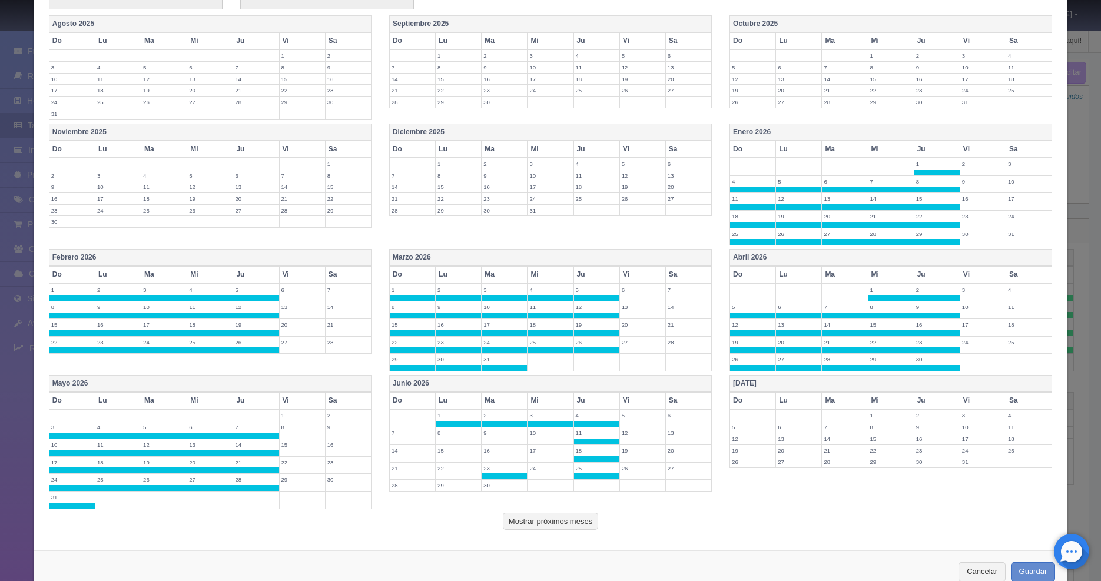
click at [534, 470] on label "24" at bounding box center [549, 468] width 45 height 11
click at [489, 486] on label "30" at bounding box center [503, 485] width 45 height 11
click at [448, 484] on label "29" at bounding box center [458, 485] width 45 height 11
click at [384, 485] on div "Junio 2026 Do Lu Ma Mi Ju Vi Sa 1 2 3 4 5 6 7 8 9 10 11 12 13 14 15 16 17 18 19…" at bounding box center [550, 438] width 340 height 126
click at [407, 489] on label "28" at bounding box center [412, 485] width 45 height 11
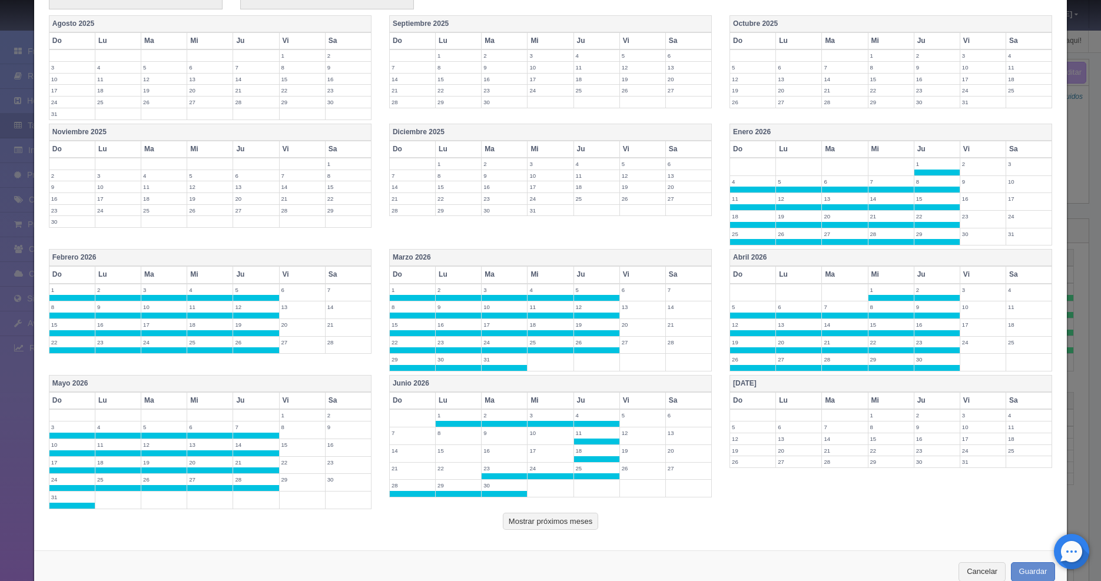
click at [404, 470] on label "21" at bounding box center [412, 468] width 45 height 11
click at [404, 454] on label "14" at bounding box center [412, 450] width 45 height 11
click at [404, 431] on label "7" at bounding box center [412, 432] width 45 height 11
click at [438, 430] on label "8" at bounding box center [458, 432] width 45 height 11
drag, startPoint x: 499, startPoint y: 431, endPoint x: 530, endPoint y: 433, distance: 30.7
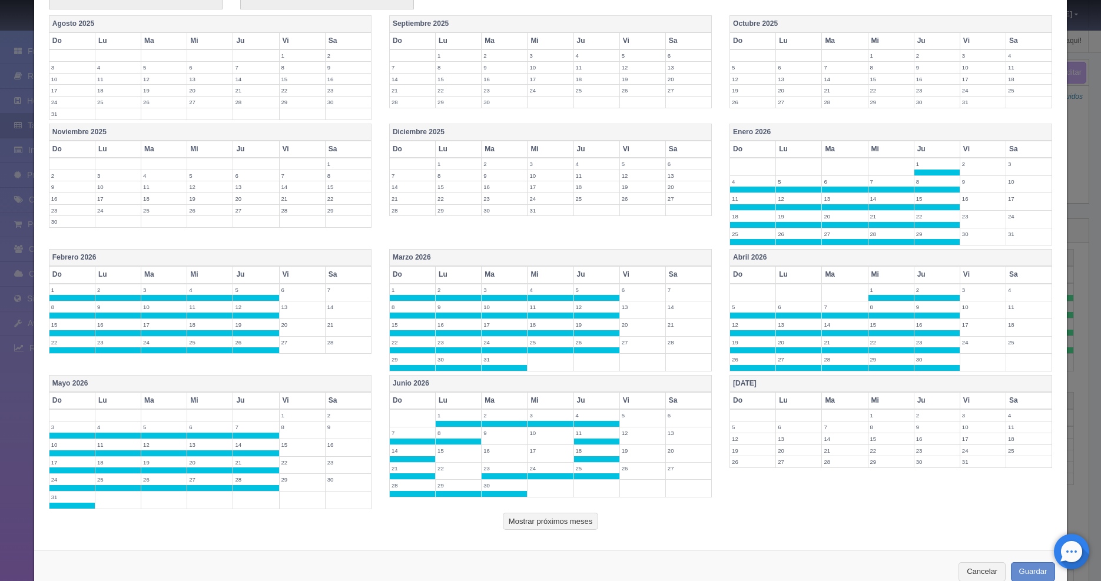
click at [499, 431] on label "9" at bounding box center [503, 432] width 45 height 11
click at [539, 433] on label "10" at bounding box center [549, 432] width 45 height 11
click at [540, 455] on td "17" at bounding box center [550, 453] width 46 height 18
click at [500, 455] on td "16" at bounding box center [504, 453] width 46 height 18
click at [443, 451] on label "15" at bounding box center [458, 450] width 45 height 11
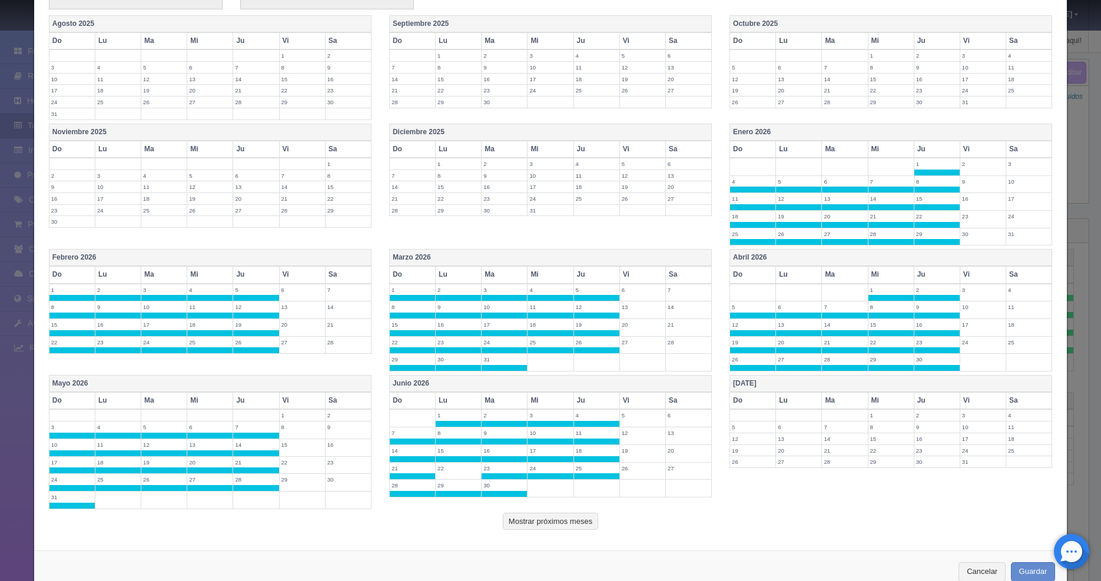
click at [443, 469] on label "22" at bounding box center [458, 468] width 45 height 11
click at [883, 413] on label "1" at bounding box center [890, 415] width 45 height 11
click at [933, 419] on label "2" at bounding box center [936, 415] width 45 height 11
click at [930, 430] on label "9" at bounding box center [936, 432] width 45 height 11
click at [923, 450] on label "16" at bounding box center [936, 450] width 45 height 11
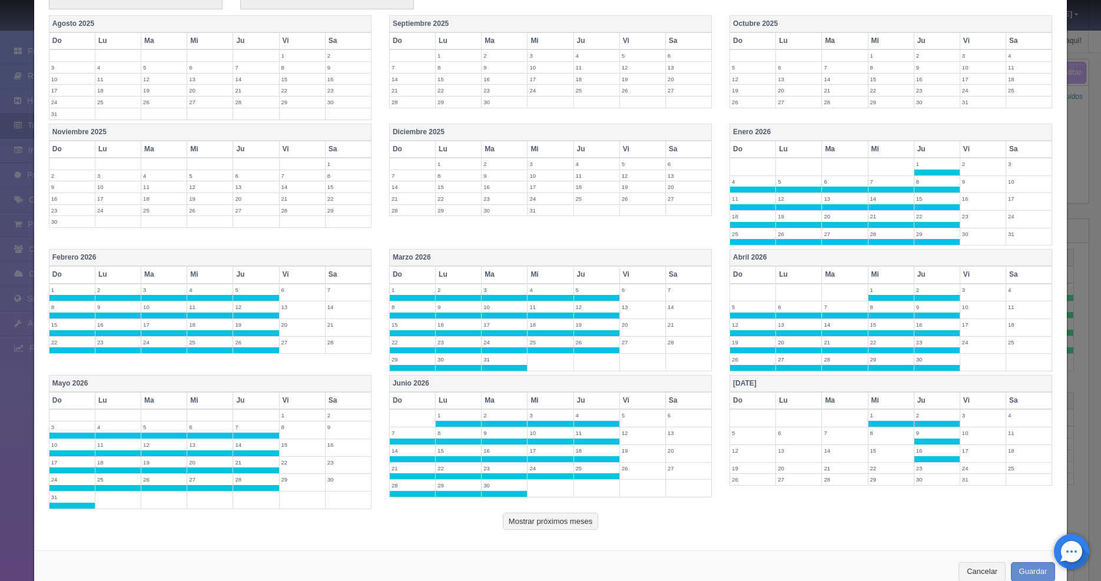
click at [920, 465] on label "23" at bounding box center [936, 468] width 45 height 11
click at [916, 483] on label "30" at bounding box center [936, 485] width 45 height 11
click at [876, 483] on label "29" at bounding box center [890, 485] width 45 height 11
click at [833, 494] on td "28" at bounding box center [845, 489] width 46 height 18
click at [783, 489] on label "27" at bounding box center [798, 485] width 45 height 11
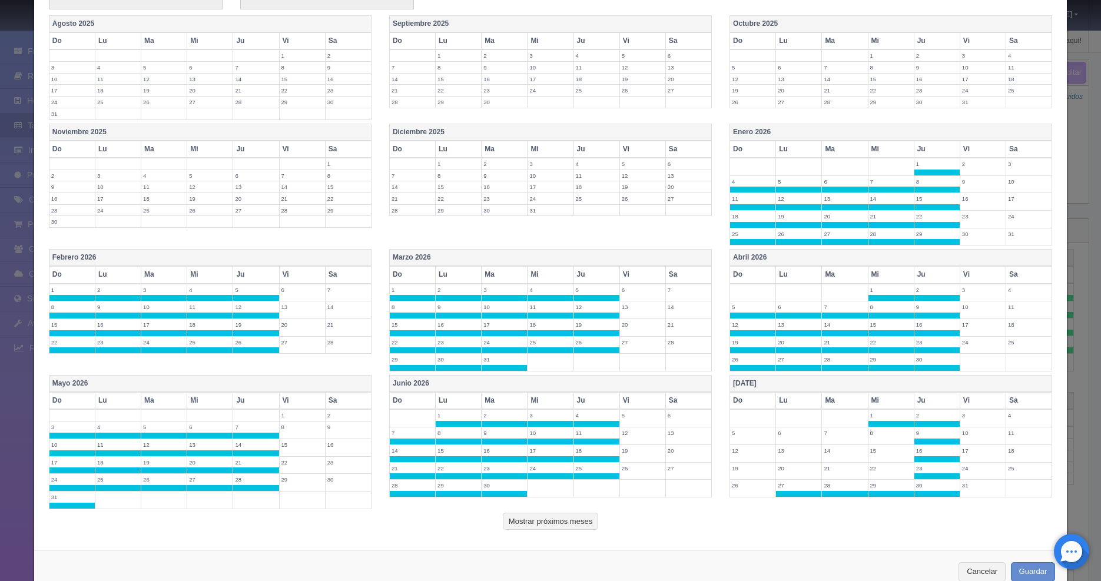
click at [743, 484] on label "26" at bounding box center [752, 485] width 45 height 11
click at [740, 466] on label "19" at bounding box center [752, 468] width 45 height 11
click at [791, 465] on label "20" at bounding box center [798, 468] width 45 height 11
click at [839, 466] on label "21" at bounding box center [844, 468] width 45 height 11
click at [879, 470] on label "22" at bounding box center [890, 468] width 45 height 11
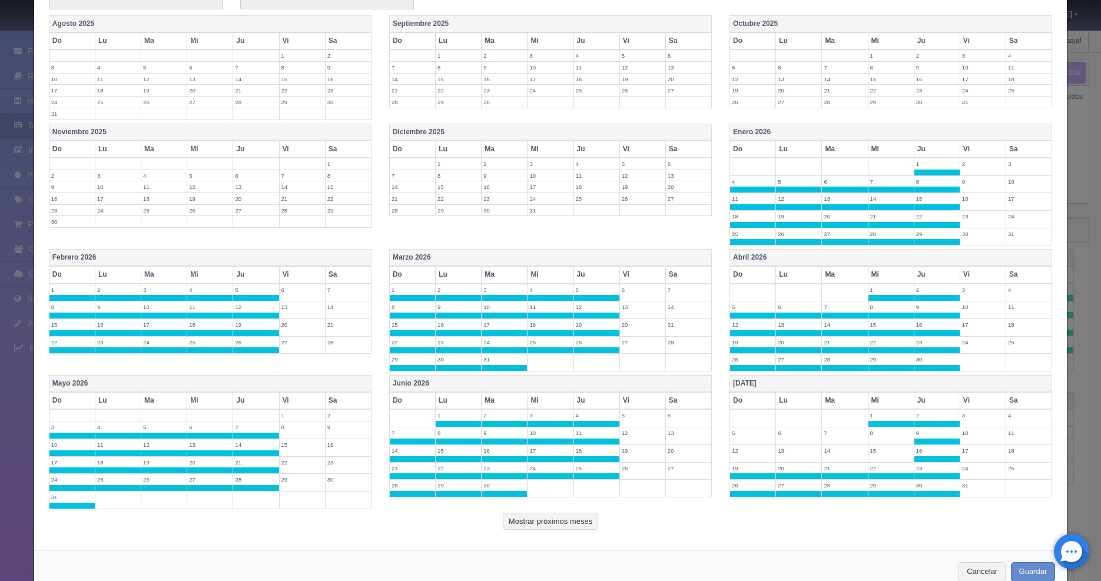
click at [876, 454] on label "15" at bounding box center [890, 450] width 45 height 11
click at [822, 448] on label "14" at bounding box center [844, 450] width 45 height 11
click at [794, 457] on td "13" at bounding box center [799, 453] width 46 height 18
click at [733, 456] on td "12" at bounding box center [753, 453] width 46 height 18
click at [741, 431] on label "5" at bounding box center [752, 432] width 45 height 11
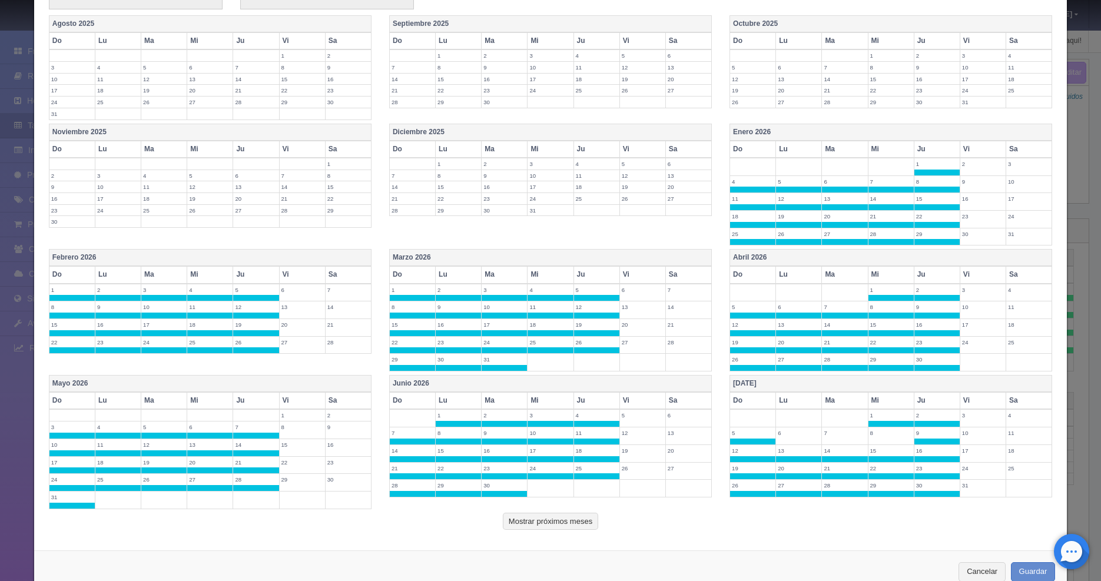
click at [789, 430] on label "6" at bounding box center [798, 432] width 45 height 11
click at [836, 432] on label "7" at bounding box center [844, 432] width 45 height 11
click at [888, 436] on label "8" at bounding box center [890, 432] width 45 height 11
click at [548, 517] on button "Mostrar próximos meses" at bounding box center [550, 522] width 95 height 18
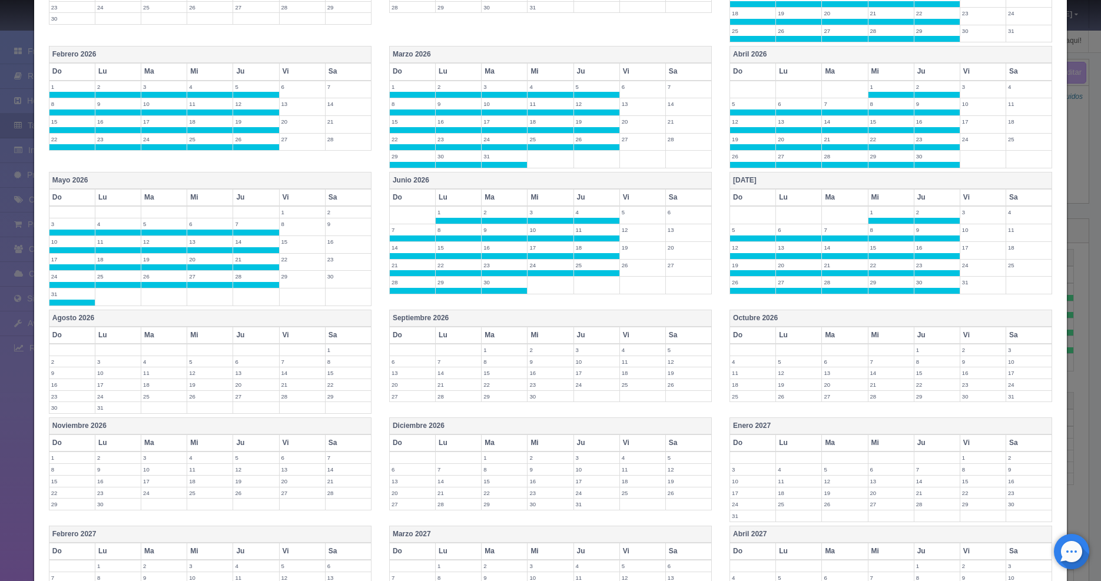
scroll to position [535, 0]
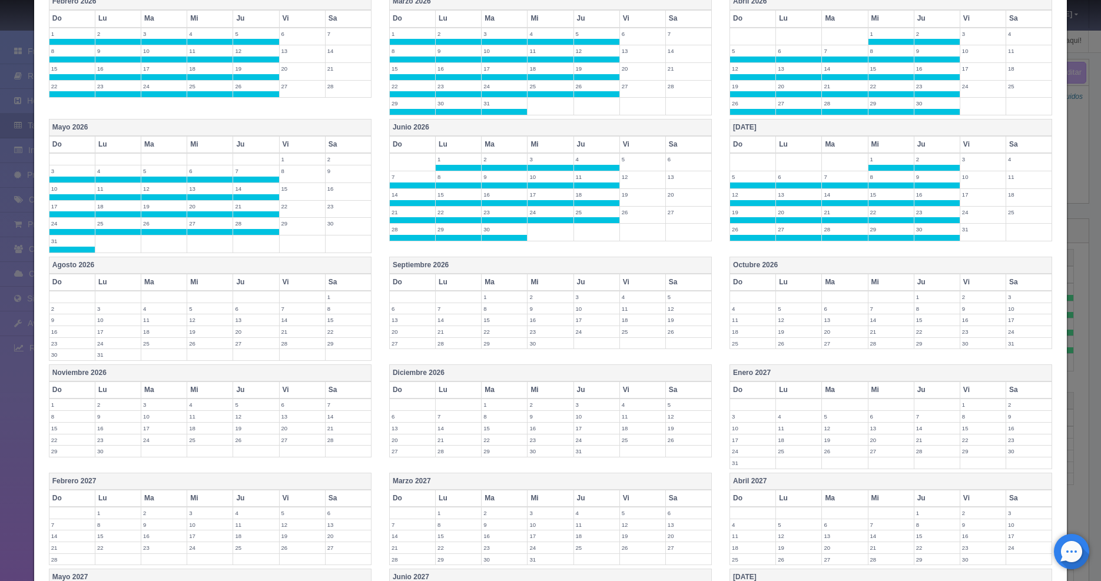
click at [64, 306] on label "2" at bounding box center [71, 308] width 45 height 11
click at [119, 311] on label "3" at bounding box center [117, 308] width 45 height 11
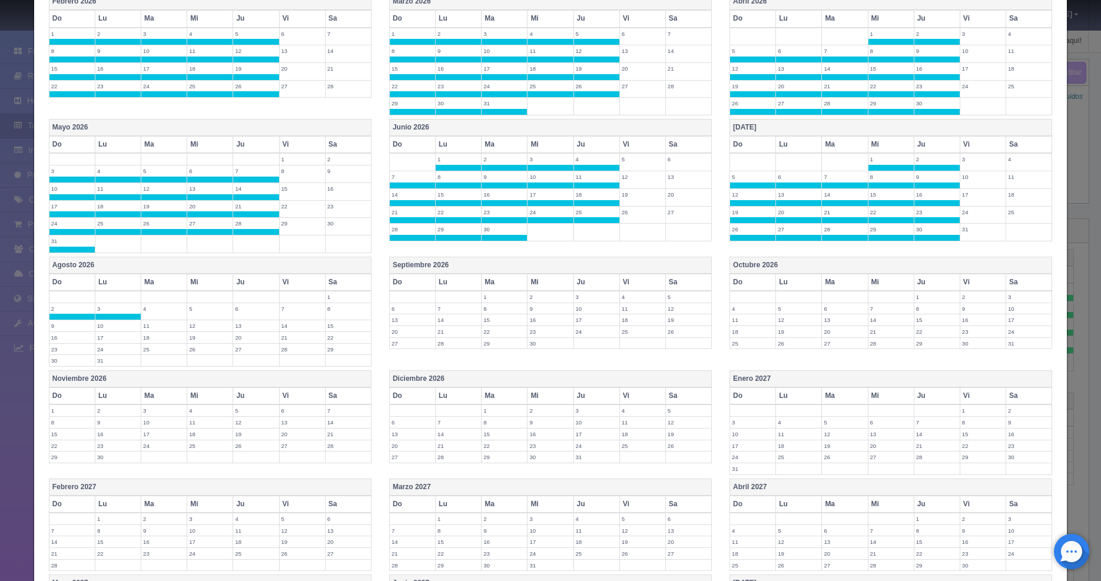
click at [151, 310] on label "4" at bounding box center [163, 308] width 45 height 11
click at [208, 311] on label "5" at bounding box center [209, 308] width 45 height 11
click at [255, 313] on td "6" at bounding box center [256, 312] width 46 height 18
click at [250, 327] on label "13" at bounding box center [255, 325] width 45 height 11
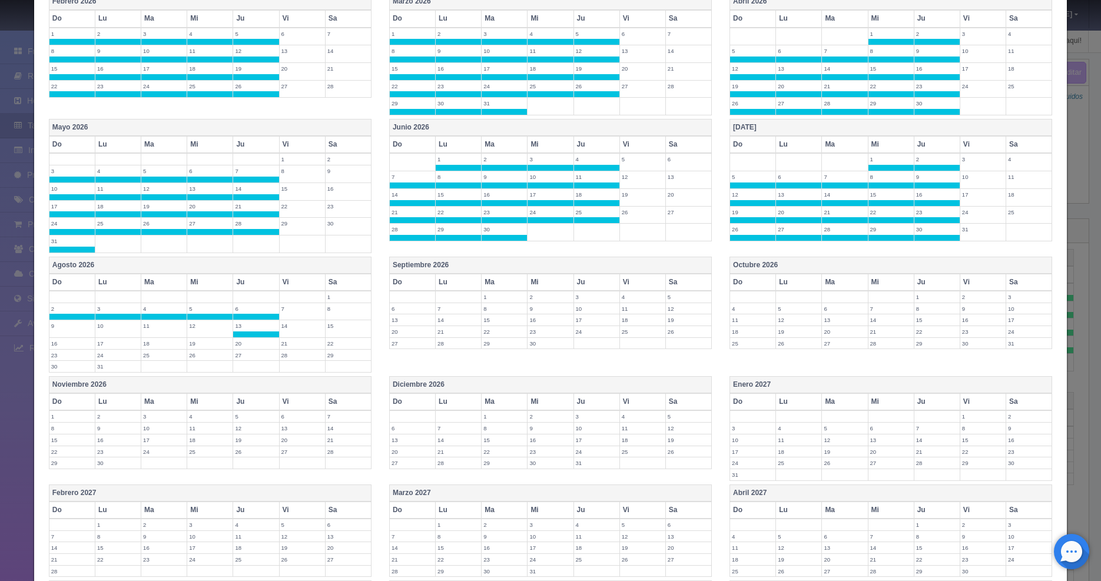
click at [248, 343] on label "20" at bounding box center [255, 343] width 45 height 11
click at [243, 363] on label "27" at bounding box center [255, 360] width 45 height 11
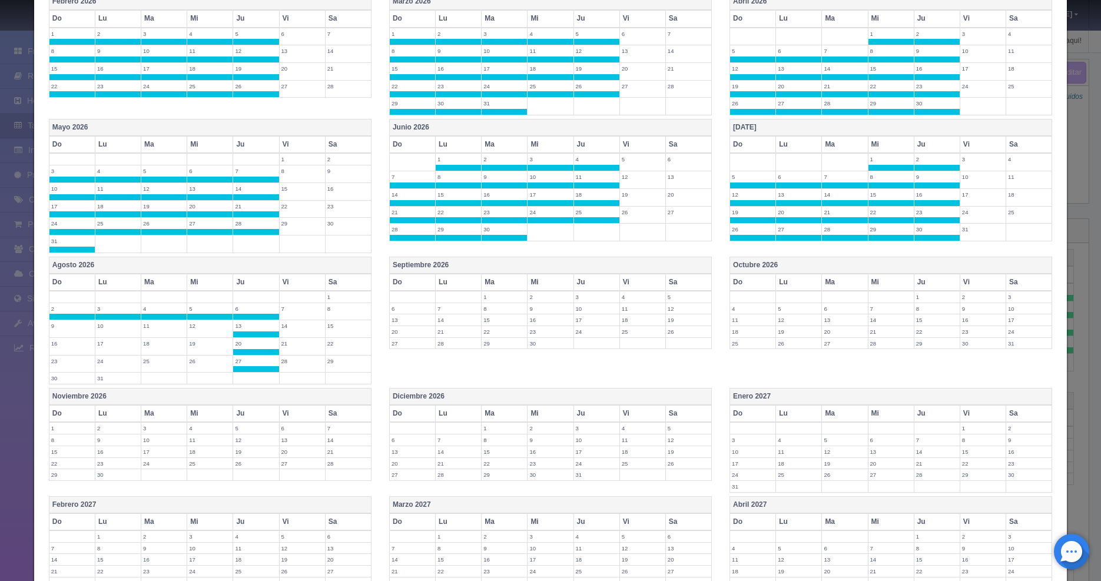
click at [194, 361] on label "26" at bounding box center [209, 360] width 45 height 11
click at [164, 365] on label "25" at bounding box center [163, 360] width 45 height 11
click at [104, 367] on td "24" at bounding box center [118, 364] width 46 height 18
click at [103, 375] on label "31" at bounding box center [117, 378] width 45 height 11
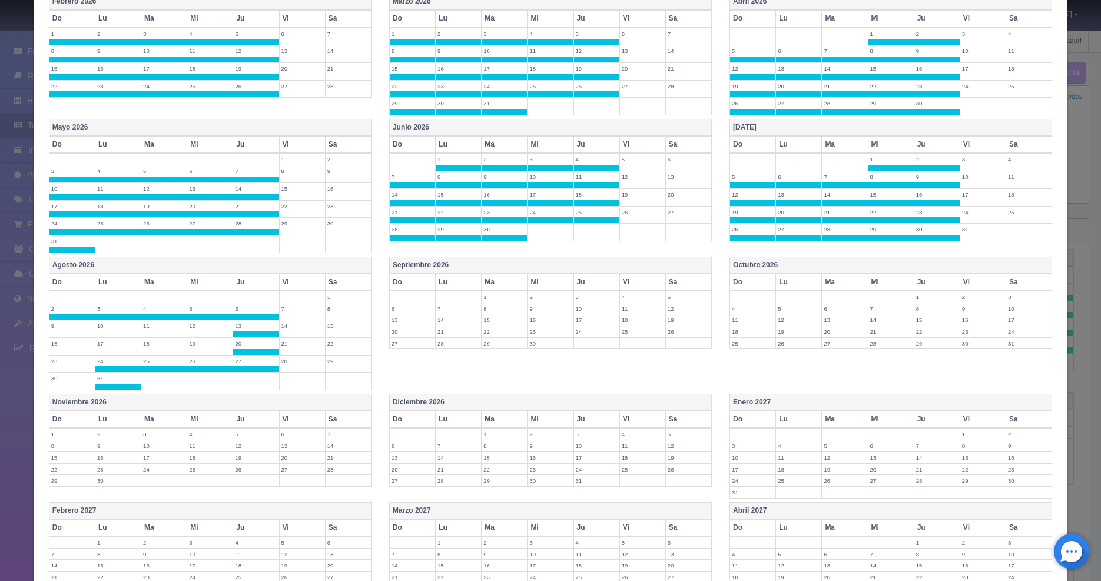
click at [75, 377] on label "30" at bounding box center [71, 378] width 45 height 11
click at [69, 363] on label "23" at bounding box center [71, 360] width 45 height 11
click at [63, 341] on label "16" at bounding box center [71, 343] width 45 height 11
click at [64, 324] on label "9" at bounding box center [71, 325] width 45 height 11
click at [112, 329] on label "10" at bounding box center [117, 325] width 45 height 11
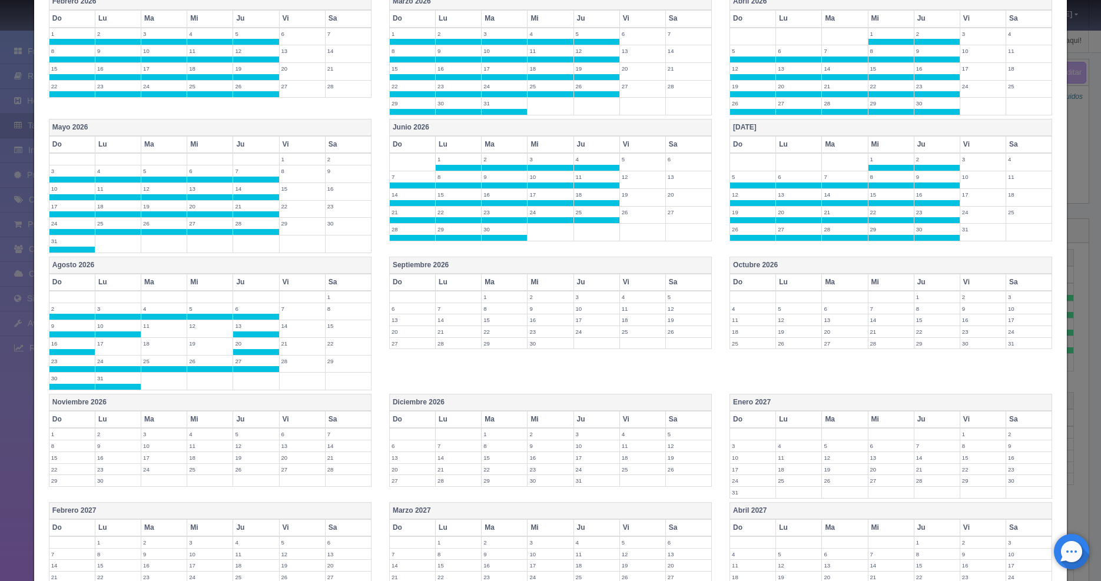
click at [154, 327] on label "11" at bounding box center [163, 325] width 45 height 11
click at [205, 325] on label "12" at bounding box center [209, 325] width 45 height 11
click at [200, 343] on label "19" at bounding box center [209, 343] width 45 height 11
click at [166, 345] on label "18" at bounding box center [163, 343] width 45 height 11
click at [123, 346] on label "17" at bounding box center [117, 343] width 45 height 11
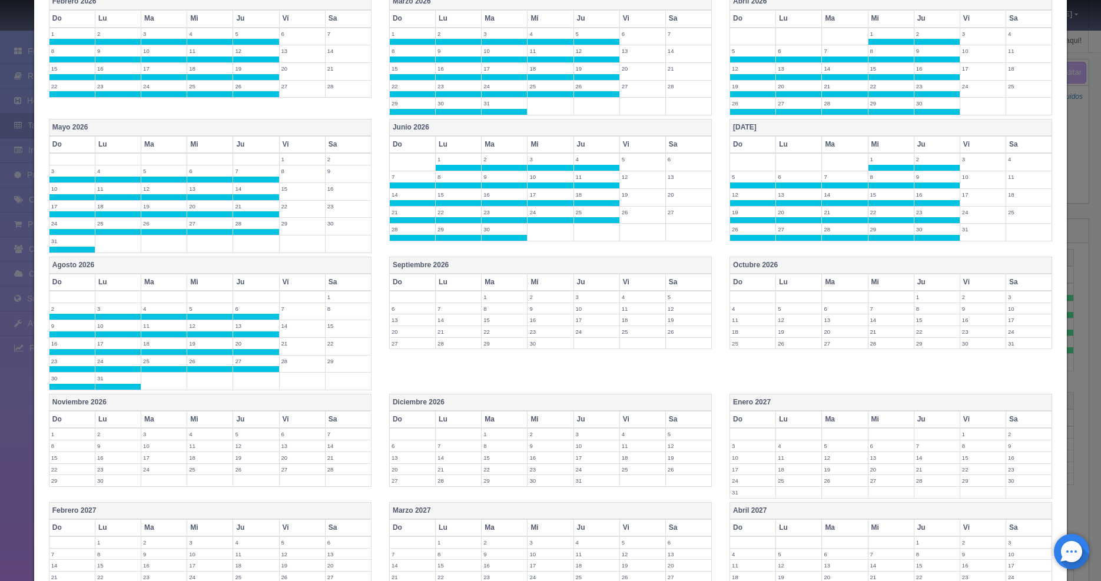
click at [491, 294] on label "1" at bounding box center [503, 296] width 45 height 11
click at [550, 301] on label "2" at bounding box center [549, 296] width 45 height 11
click at [574, 301] on label "3" at bounding box center [596, 296] width 45 height 11
click at [580, 315] on label "10" at bounding box center [596, 314] width 45 height 11
click at [580, 330] on label "17" at bounding box center [596, 331] width 45 height 11
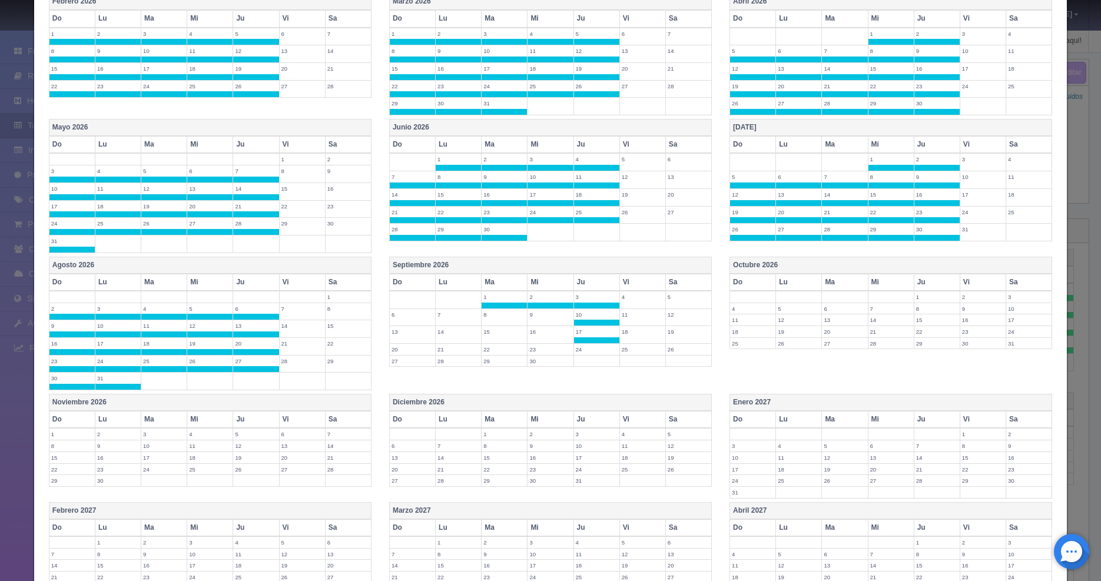
click at [580, 348] on label "24" at bounding box center [596, 349] width 45 height 11
click at [534, 363] on label "30" at bounding box center [549, 366] width 45 height 11
click at [537, 353] on label "23" at bounding box center [549, 349] width 45 height 11
click at [532, 331] on label "16" at bounding box center [549, 331] width 45 height 11
click at [533, 311] on label "9" at bounding box center [549, 314] width 45 height 11
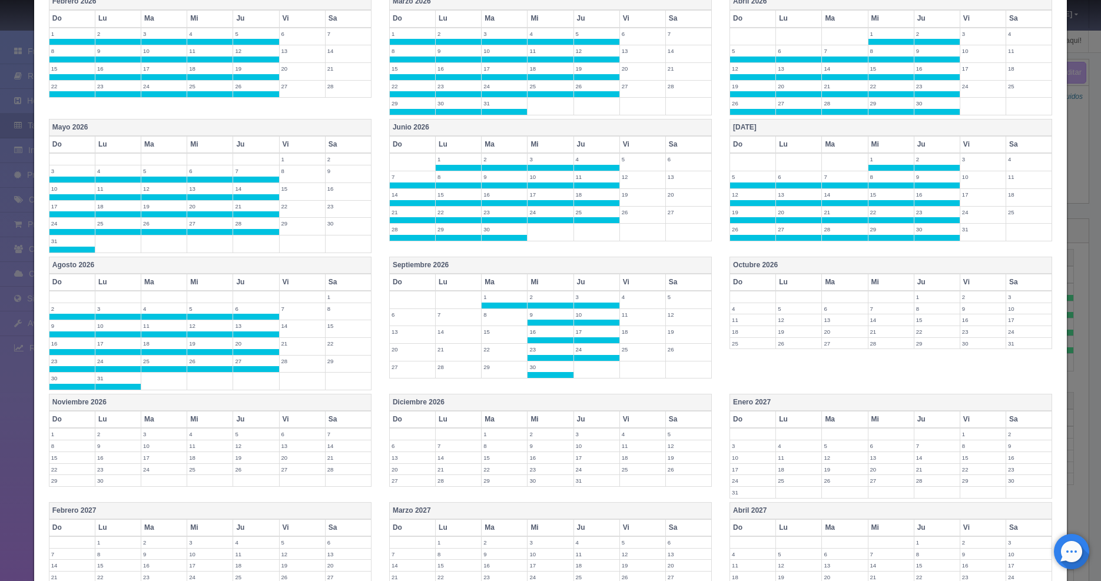
click at [505, 317] on label "8" at bounding box center [503, 314] width 45 height 11
click at [500, 332] on label "15" at bounding box center [503, 331] width 45 height 11
click at [496, 350] on label "22" at bounding box center [503, 349] width 45 height 11
click at [493, 368] on label "29" at bounding box center [503, 366] width 45 height 11
click at [456, 367] on label "28" at bounding box center [458, 366] width 45 height 11
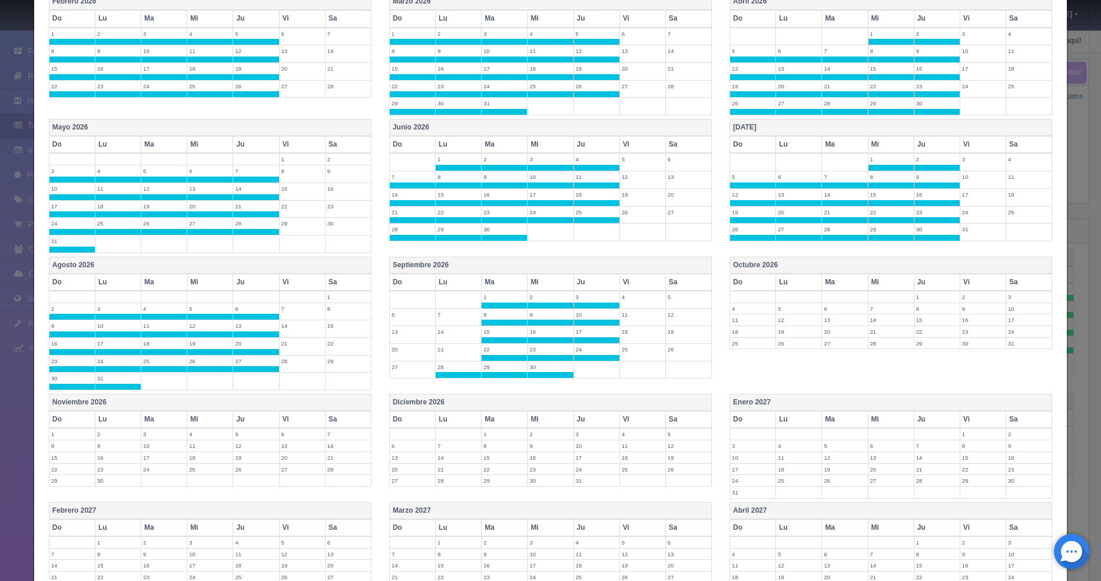
click at [403, 366] on label "27" at bounding box center [412, 366] width 45 height 11
click at [403, 352] on label "20" at bounding box center [412, 349] width 45 height 11
click at [453, 347] on label "21" at bounding box center [458, 349] width 45 height 11
click at [453, 334] on label "14" at bounding box center [458, 331] width 45 height 11
click at [408, 335] on label "13" at bounding box center [412, 331] width 45 height 11
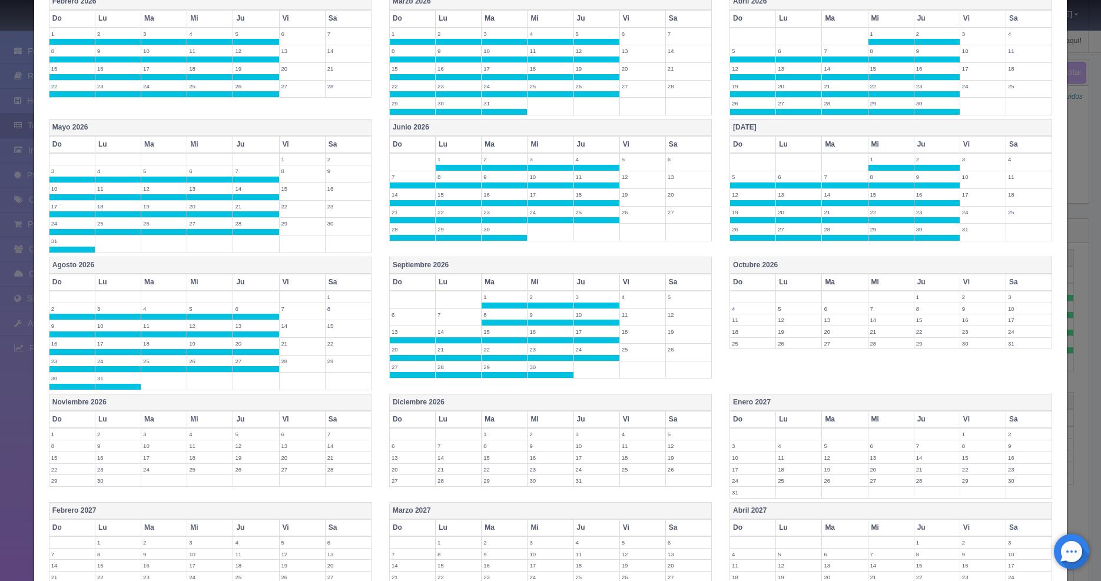
click at [403, 315] on label "6" at bounding box center [412, 314] width 45 height 11
click at [450, 309] on label "7" at bounding box center [458, 314] width 45 height 11
click at [918, 295] on label "1" at bounding box center [936, 296] width 45 height 11
click at [923, 311] on label "8" at bounding box center [936, 314] width 45 height 11
click at [924, 333] on label "15" at bounding box center [936, 331] width 45 height 11
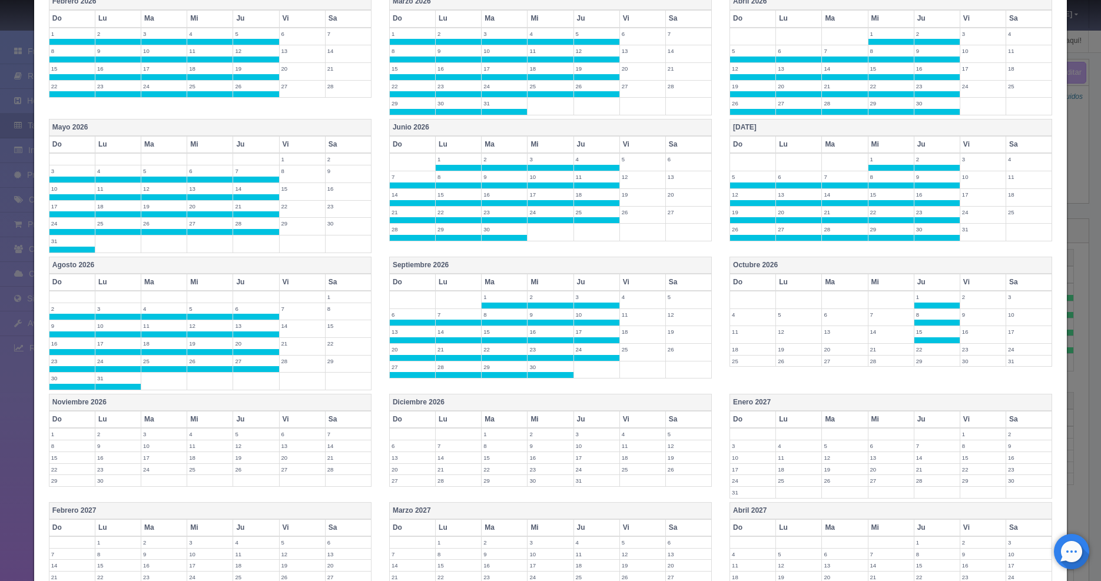
click at [921, 347] on label "22" at bounding box center [936, 349] width 45 height 11
click at [920, 368] on label "29" at bounding box center [936, 366] width 45 height 11
click at [856, 368] on label "27" at bounding box center [844, 366] width 45 height 11
click at [878, 370] on label "28" at bounding box center [890, 366] width 45 height 11
click at [875, 350] on label "21" at bounding box center [890, 349] width 45 height 11
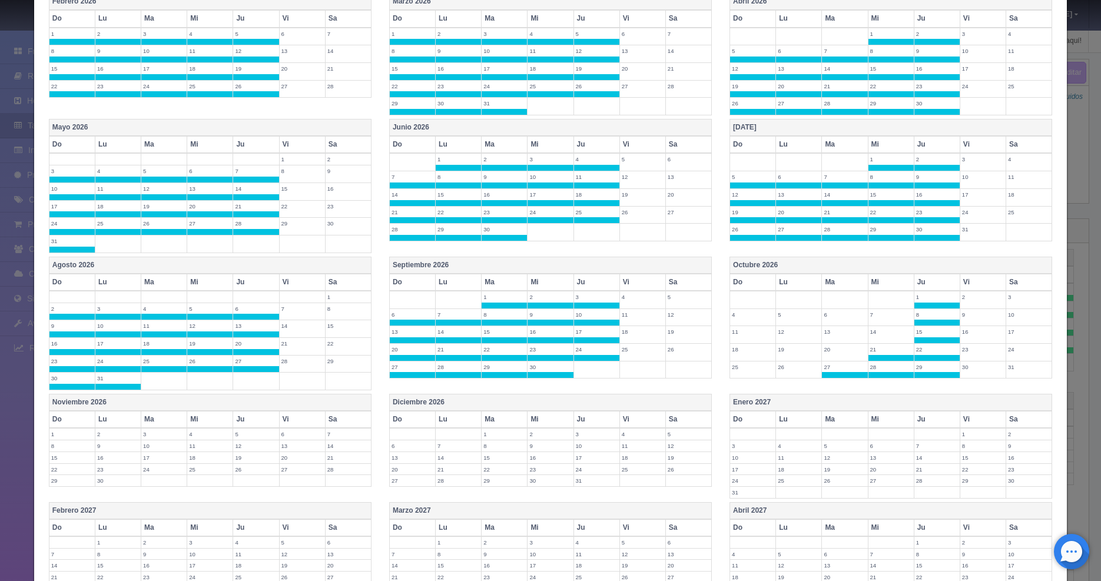
click at [870, 328] on label "14" at bounding box center [890, 331] width 45 height 11
click at [870, 315] on label "7" at bounding box center [890, 314] width 45 height 11
click at [831, 315] on label "6" at bounding box center [844, 314] width 45 height 11
click at [786, 314] on label "5" at bounding box center [798, 314] width 45 height 11
click at [730, 313] on label "4" at bounding box center [752, 314] width 45 height 11
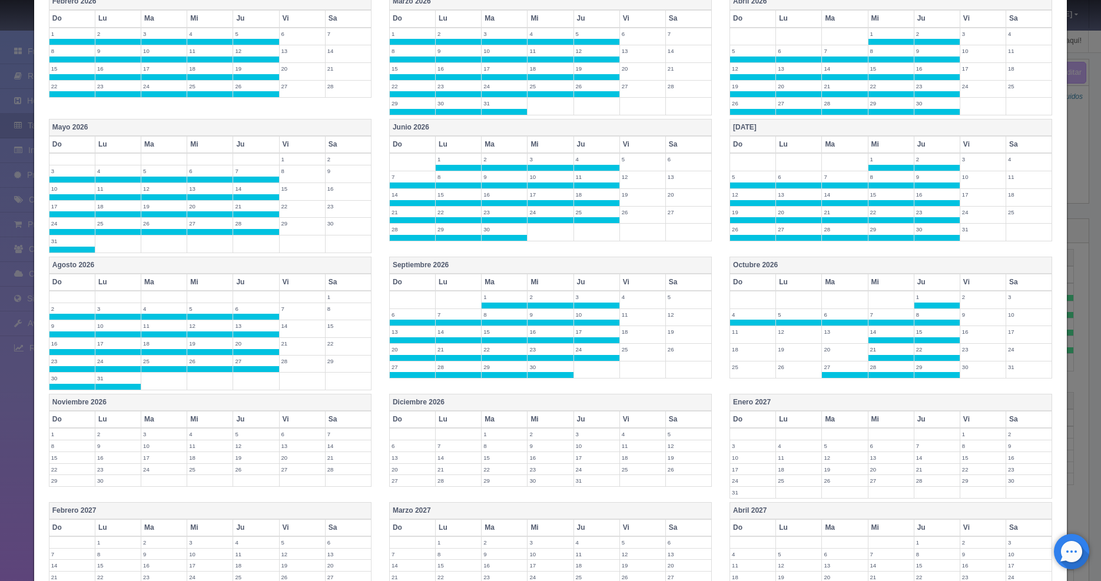
click at [730, 330] on label "11" at bounding box center [752, 331] width 45 height 11
click at [743, 353] on label "18" at bounding box center [752, 349] width 45 height 11
click at [743, 366] on label "25" at bounding box center [752, 366] width 45 height 11
click at [789, 363] on label "26" at bounding box center [798, 366] width 45 height 11
click at [788, 357] on td "19" at bounding box center [799, 353] width 46 height 18
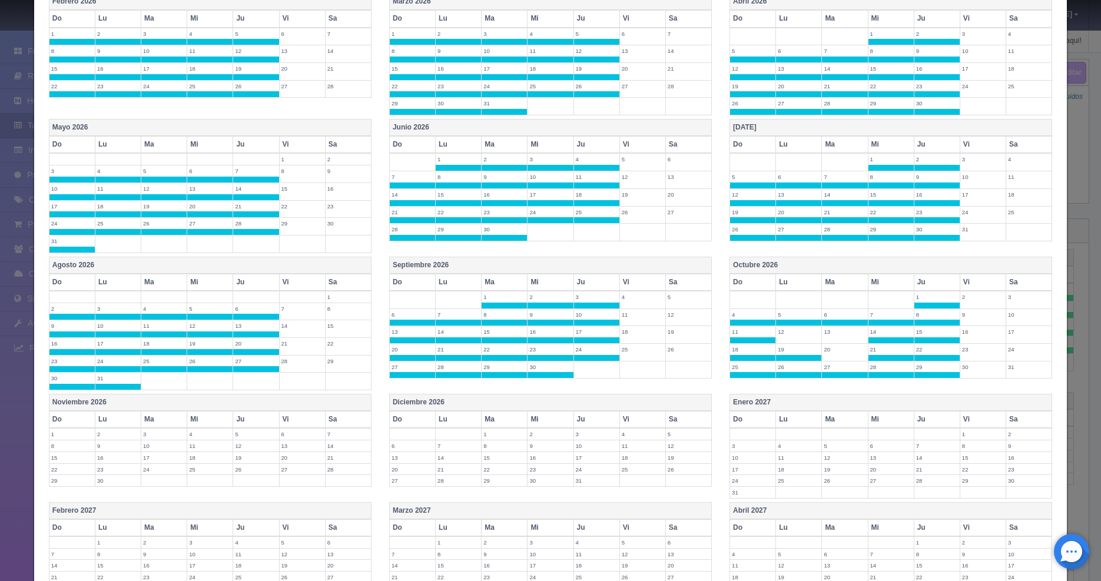
click at [789, 334] on label "12" at bounding box center [798, 331] width 45 height 11
click at [834, 336] on label "13" at bounding box center [844, 331] width 45 height 11
click at [829, 353] on label "20" at bounding box center [844, 349] width 45 height 11
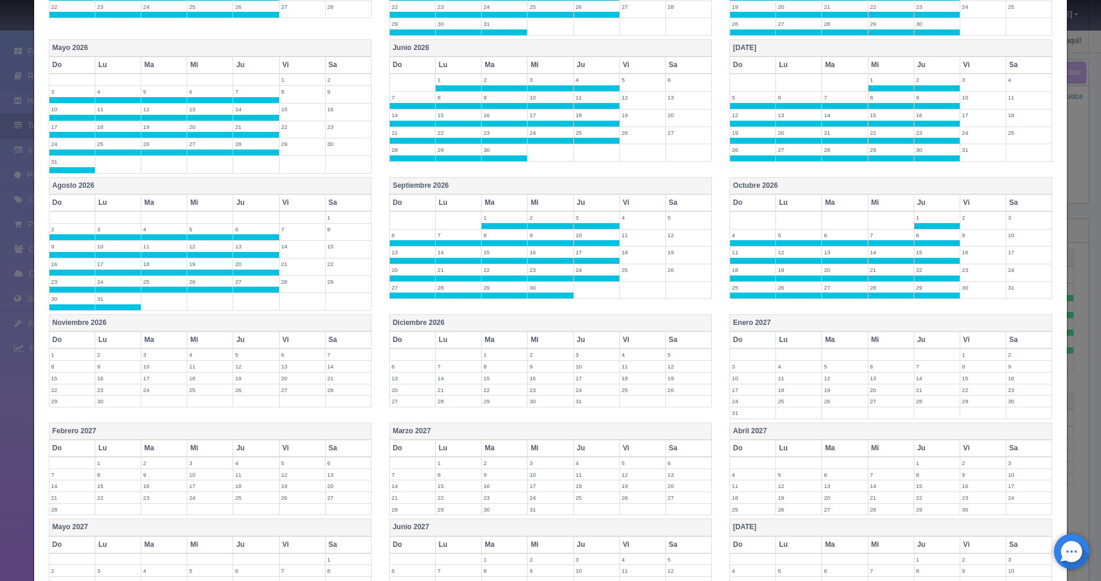
scroll to position [712, 0]
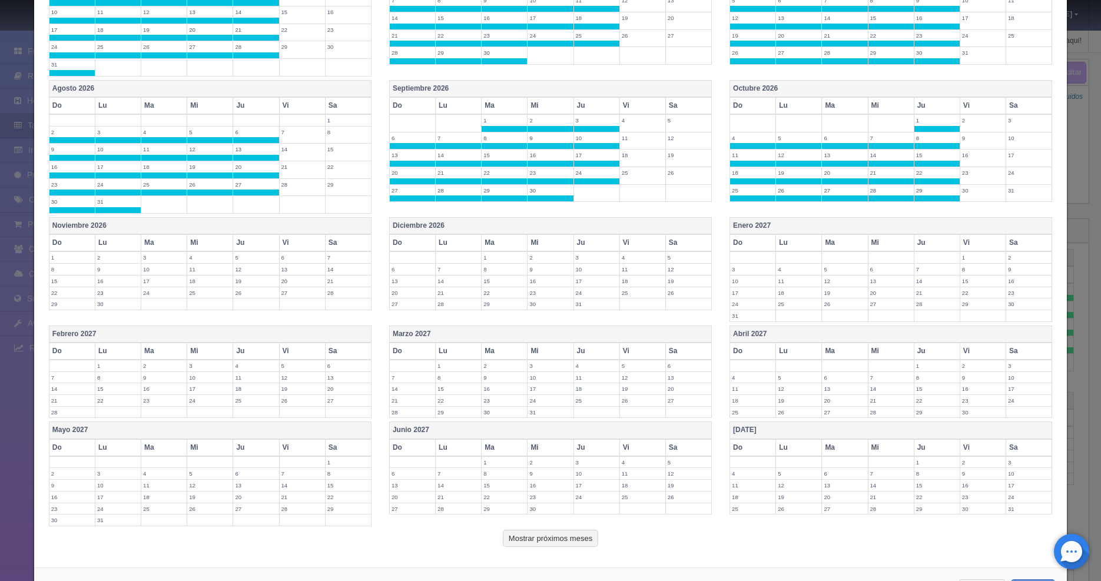
click at [82, 258] on label "1" at bounding box center [71, 257] width 45 height 11
click at [117, 258] on label "2" at bounding box center [117, 257] width 45 height 11
click at [147, 258] on label "3" at bounding box center [163, 257] width 45 height 11
click at [204, 256] on label "4" at bounding box center [209, 257] width 45 height 11
click at [250, 256] on label "5" at bounding box center [255, 257] width 45 height 11
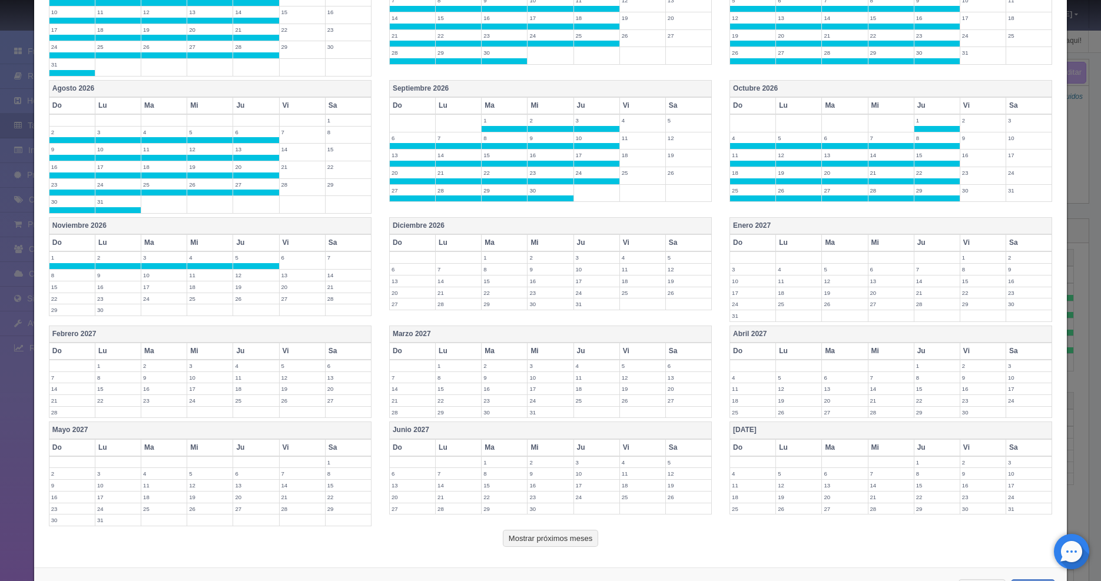
click at [252, 273] on label "12" at bounding box center [255, 275] width 45 height 11
click at [252, 297] on label "19" at bounding box center [255, 292] width 45 height 11
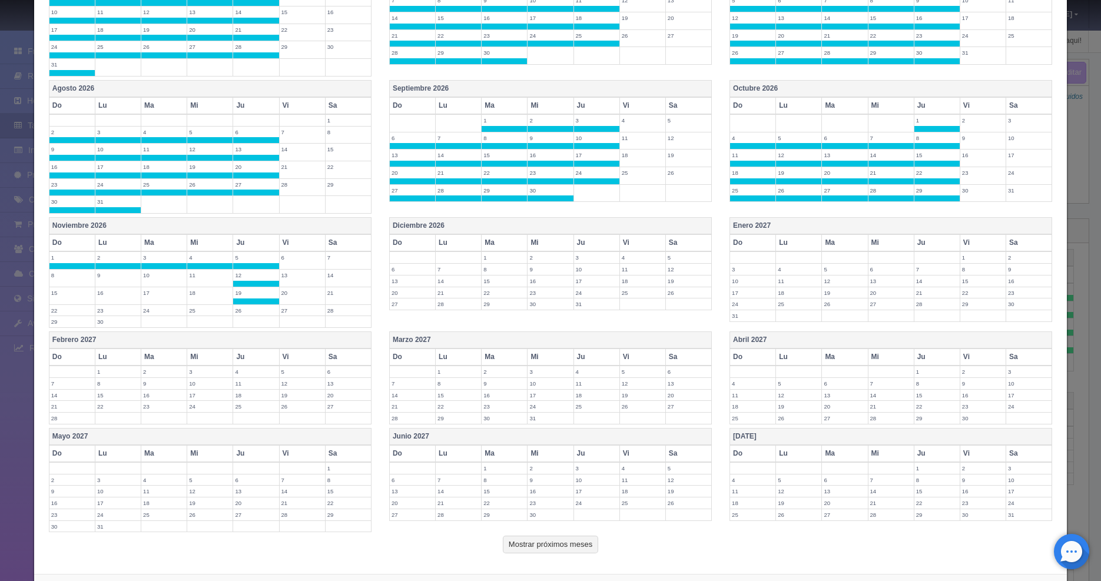
click at [252, 306] on label "26" at bounding box center [255, 310] width 45 height 11
click at [212, 311] on label "25" at bounding box center [209, 310] width 45 height 11
click at [206, 296] on label "18" at bounding box center [209, 292] width 45 height 11
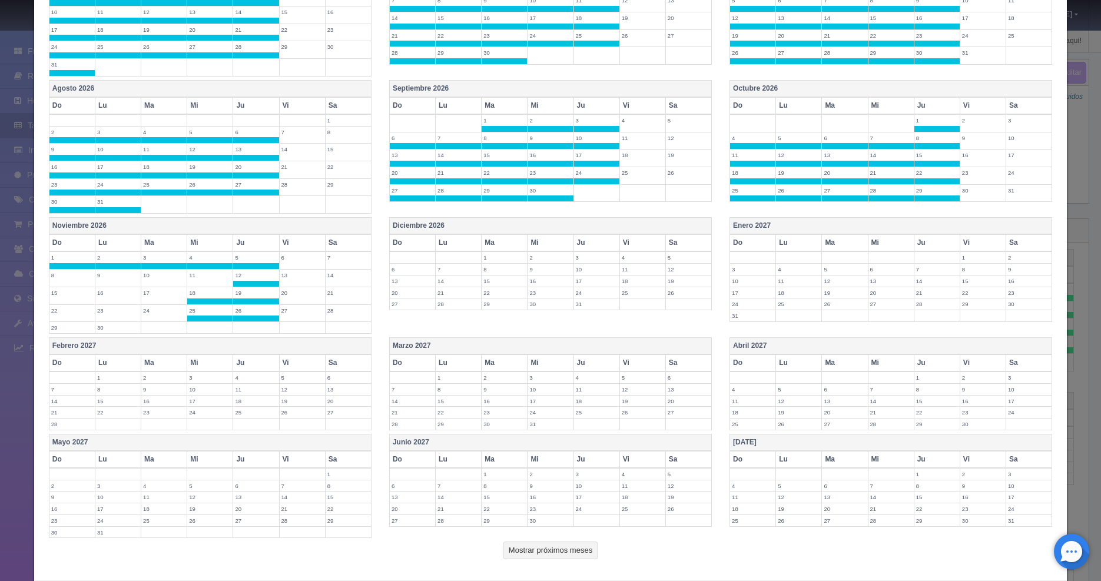
click at [200, 277] on label "11" at bounding box center [209, 275] width 45 height 11
click at [165, 275] on label "10" at bounding box center [163, 275] width 45 height 11
click at [161, 298] on td "17" at bounding box center [164, 296] width 46 height 18
click at [158, 311] on label "24" at bounding box center [163, 310] width 45 height 11
click at [128, 313] on label "23" at bounding box center [117, 310] width 45 height 11
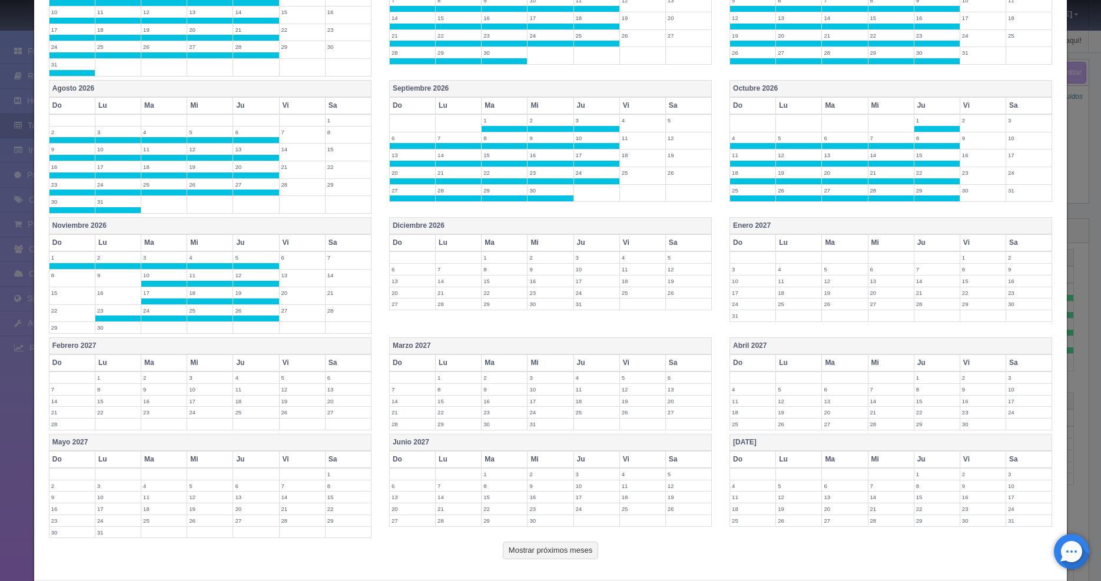
click at [119, 294] on label "16" at bounding box center [117, 292] width 45 height 11
click at [111, 278] on label "9" at bounding box center [117, 275] width 45 height 11
click at [54, 277] on label "8" at bounding box center [71, 275] width 45 height 11
click at [63, 297] on label "15" at bounding box center [71, 292] width 45 height 11
click at [65, 313] on label "22" at bounding box center [71, 310] width 45 height 11
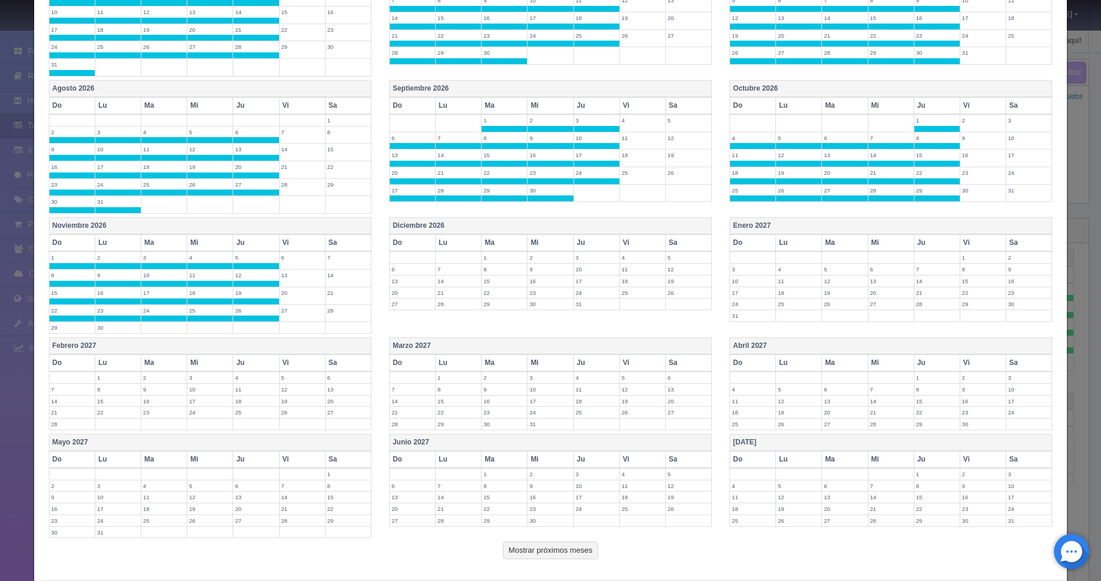
click at [67, 325] on label "29" at bounding box center [71, 327] width 45 height 11
click at [112, 336] on td "30" at bounding box center [118, 331] width 46 height 18
click at [493, 257] on label "1" at bounding box center [503, 257] width 45 height 11
click at [543, 252] on label "2" at bounding box center [549, 257] width 45 height 11
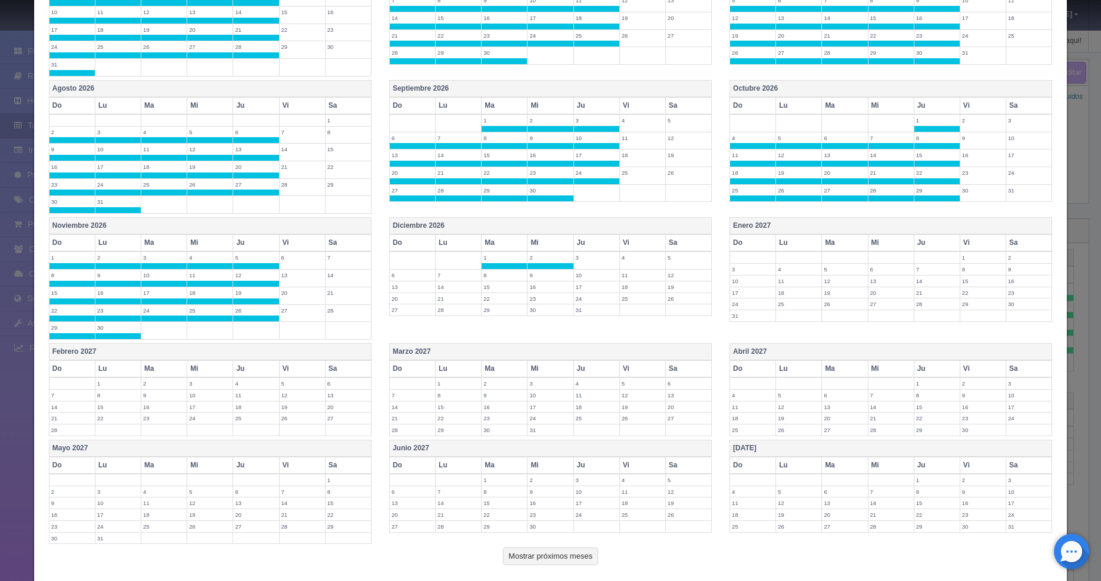
click at [586, 261] on label "3" at bounding box center [596, 257] width 45 height 11
click at [587, 276] on label "10" at bounding box center [596, 275] width 45 height 11
click at [589, 293] on label "17" at bounding box center [596, 292] width 45 height 11
click at [585, 308] on label "24" at bounding box center [596, 310] width 45 height 11
click at [581, 324] on label "31" at bounding box center [596, 327] width 45 height 11
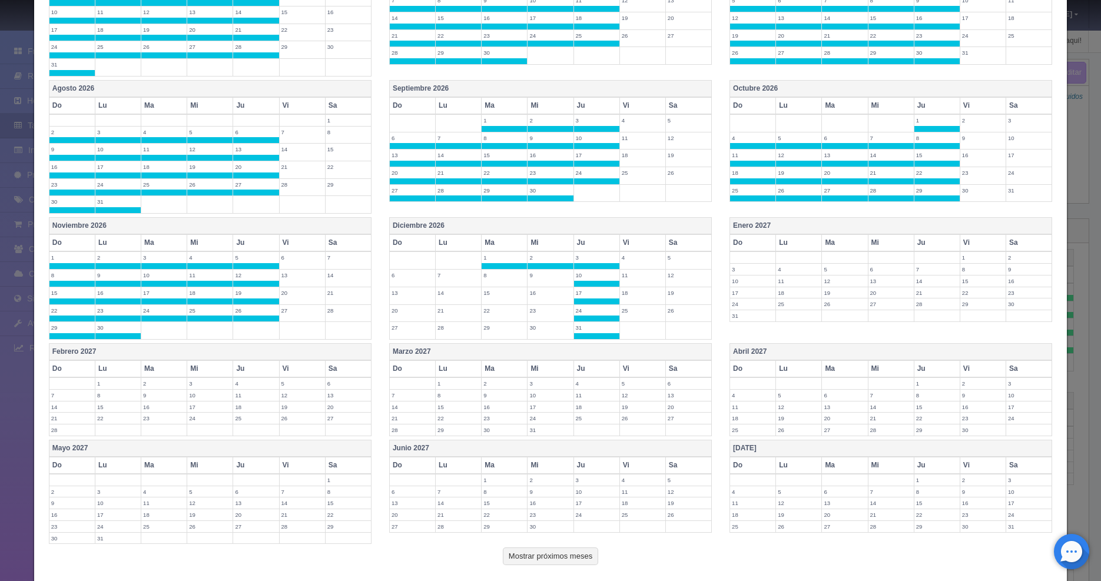
click at [520, 324] on label "29" at bounding box center [503, 327] width 45 height 11
click at [537, 326] on label "30" at bounding box center [549, 327] width 45 height 11
click at [447, 326] on label "28" at bounding box center [458, 327] width 45 height 11
click at [403, 328] on label "27" at bounding box center [412, 327] width 45 height 11
click at [405, 315] on td "20" at bounding box center [412, 313] width 46 height 18
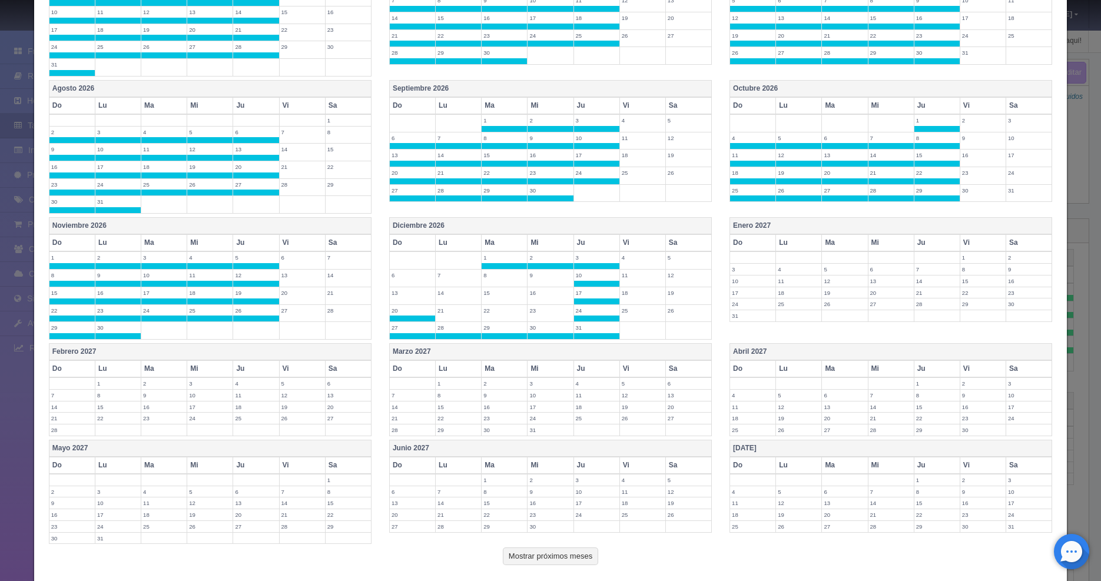
click at [454, 311] on label "21" at bounding box center [458, 310] width 45 height 11
click at [505, 311] on label "22" at bounding box center [503, 310] width 45 height 11
click at [552, 308] on label "23" at bounding box center [549, 310] width 45 height 11
click at [547, 296] on label "16" at bounding box center [549, 292] width 45 height 11
click at [486, 295] on label "15" at bounding box center [503, 292] width 45 height 11
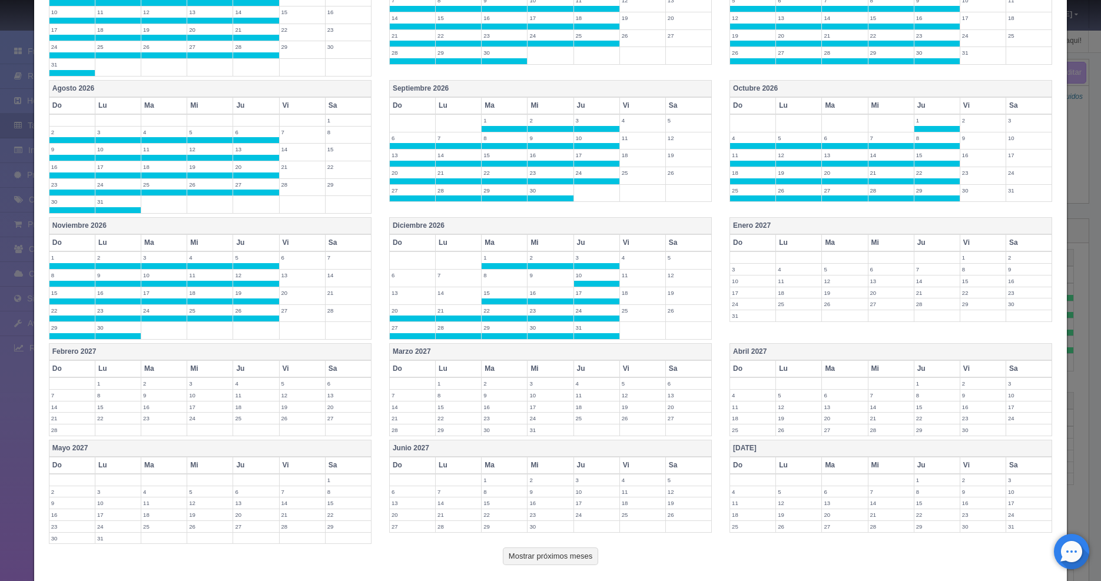
click at [436, 293] on label "14" at bounding box center [458, 292] width 45 height 11
click at [398, 293] on label "13" at bounding box center [412, 292] width 45 height 11
click at [399, 279] on label "6" at bounding box center [412, 275] width 45 height 11
click at [445, 275] on label "7" at bounding box center [458, 275] width 45 height 11
click at [490, 274] on label "8" at bounding box center [503, 275] width 45 height 11
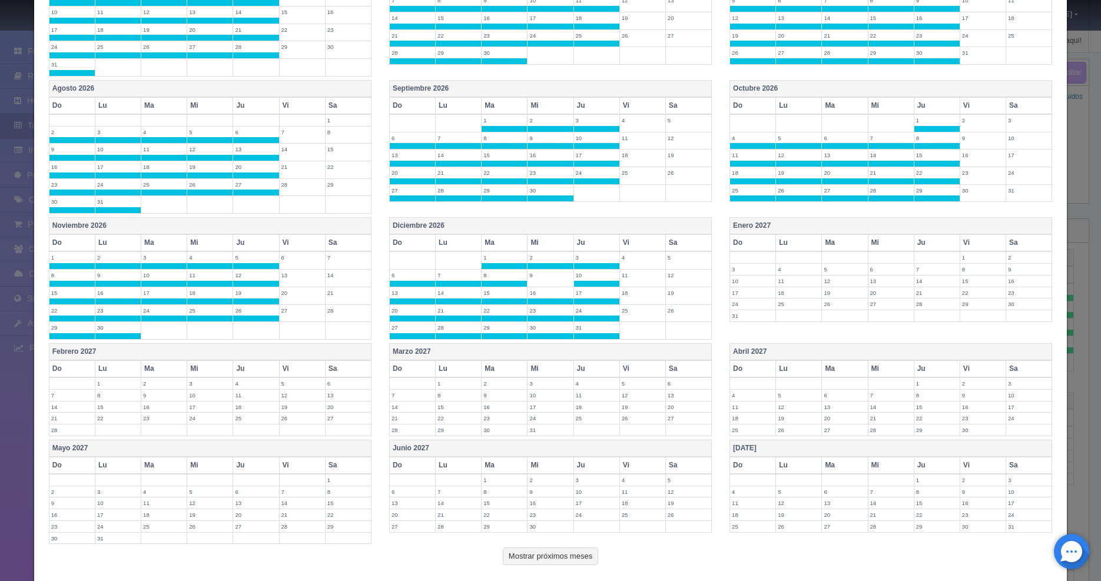
click at [532, 274] on label "9" at bounding box center [549, 275] width 45 height 11
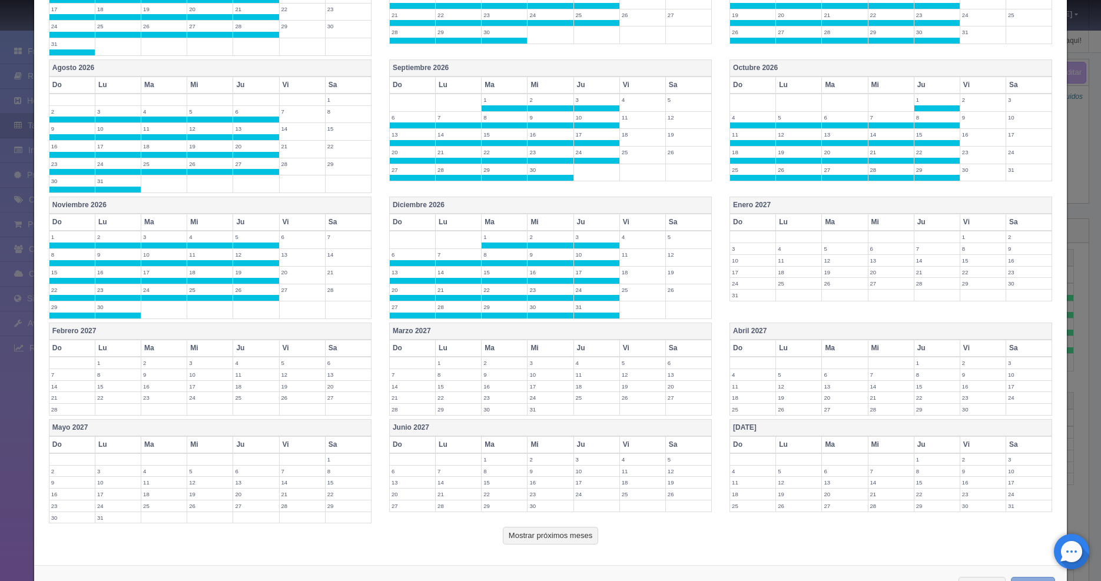
scroll to position [776, 0]
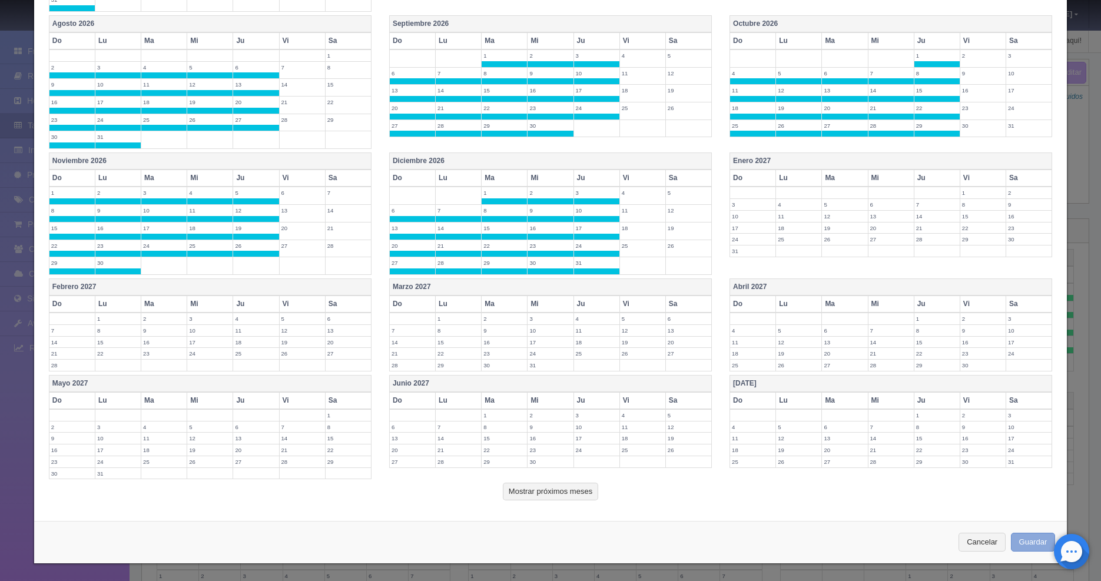
click at [968, 534] on button "Guardar" at bounding box center [1033, 542] width 45 height 19
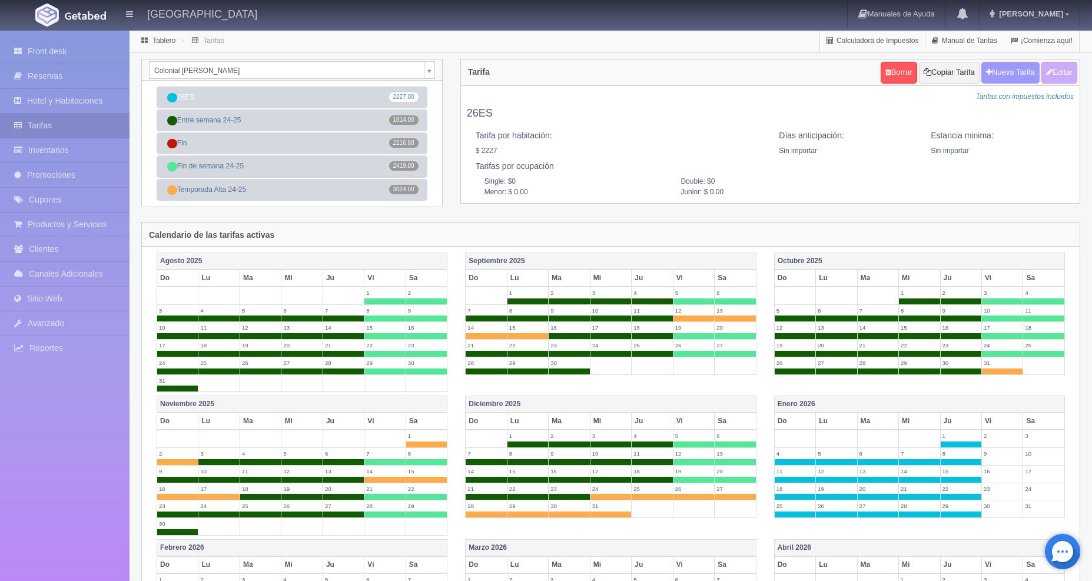
click at [1010, 74] on button "Nueva Tarifa" at bounding box center [1010, 73] width 58 height 22
select select
checkbox input "true"
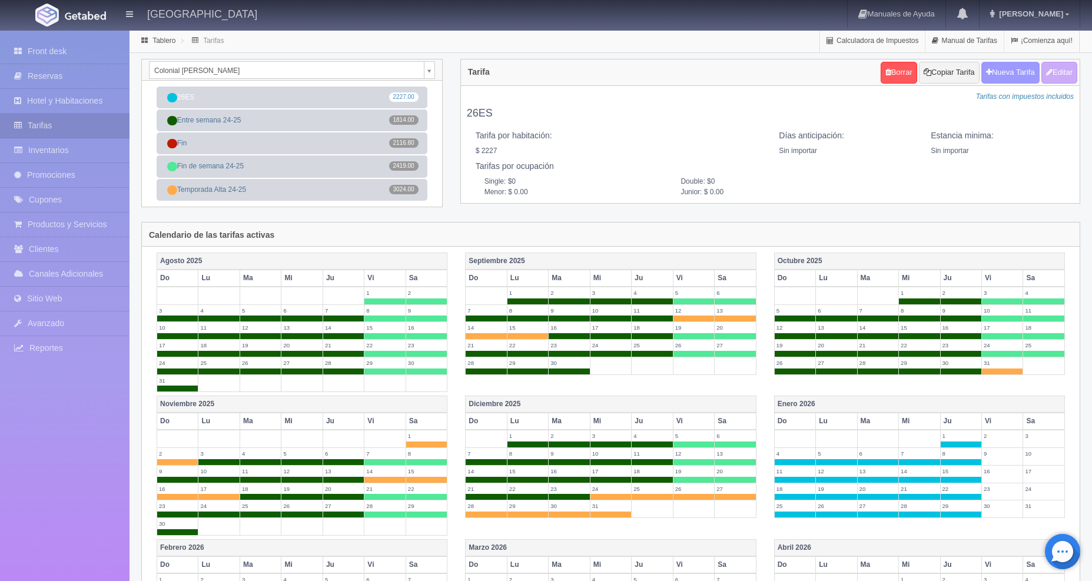
checkbox input "true"
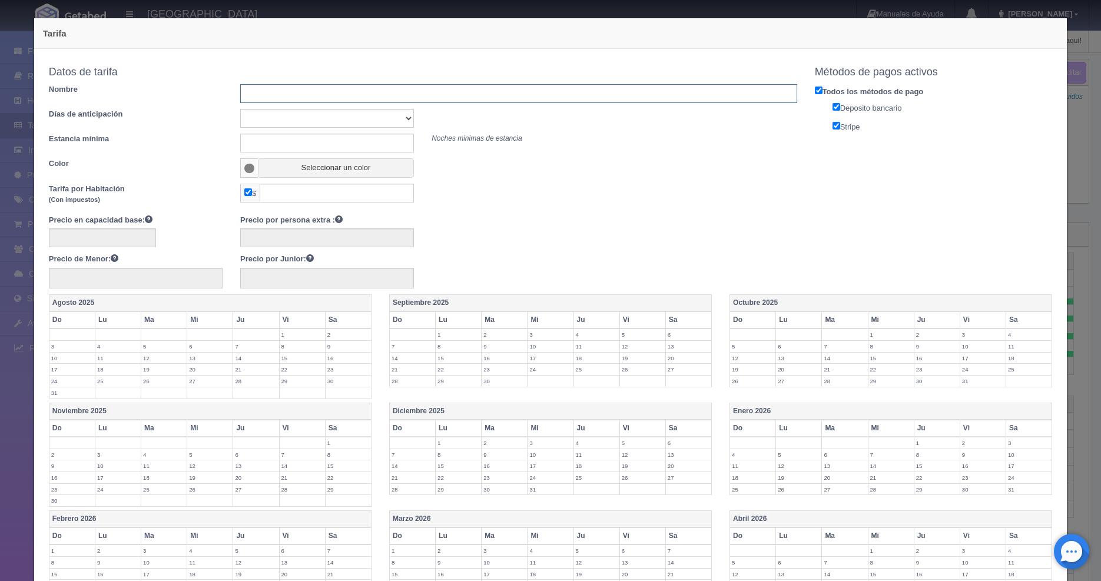
click at [433, 98] on input "text" at bounding box center [518, 93] width 557 height 19
type input "26FD"
click at [364, 191] on input "text" at bounding box center [337, 193] width 154 height 19
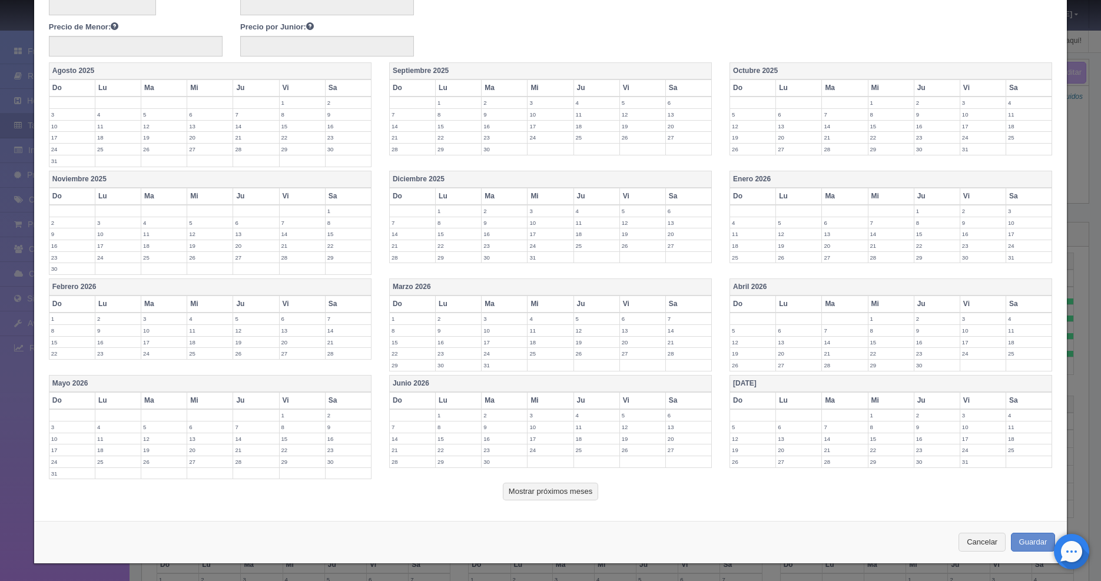
type input "2524"
click at [960, 208] on label "2" at bounding box center [982, 210] width 45 height 11
click at [1028, 214] on label "3" at bounding box center [1028, 210] width 45 height 11
click at [1025, 231] on label "10" at bounding box center [1028, 228] width 45 height 11
click at [1022, 240] on label "17" at bounding box center [1028, 245] width 45 height 11
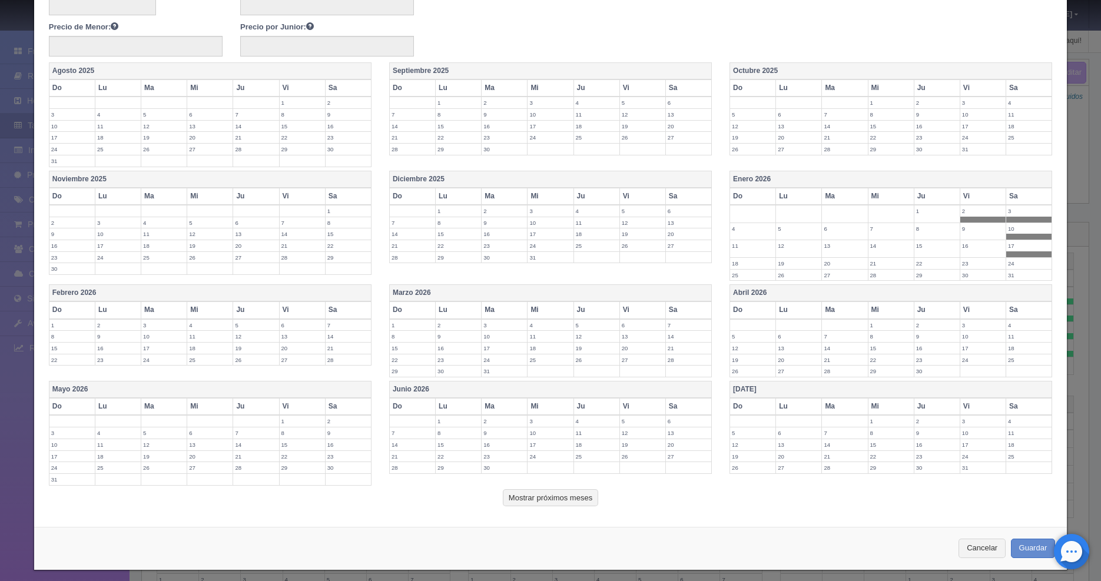
scroll to position [108, 0]
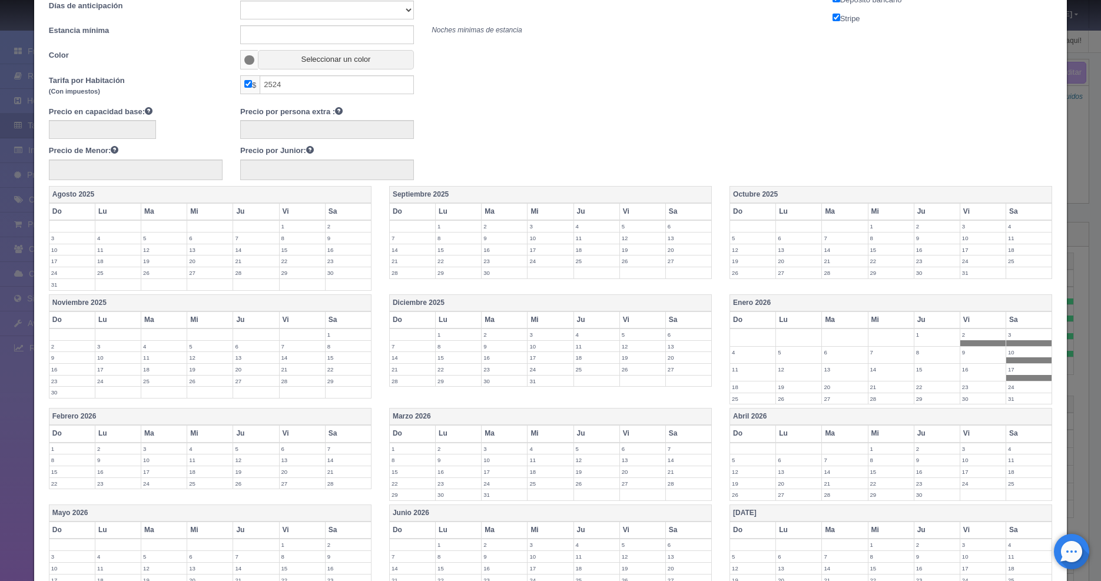
click at [248, 65] on span at bounding box center [249, 59] width 18 height 19
click at [282, 61] on button "Seleccionar un color" at bounding box center [336, 59] width 156 height 19
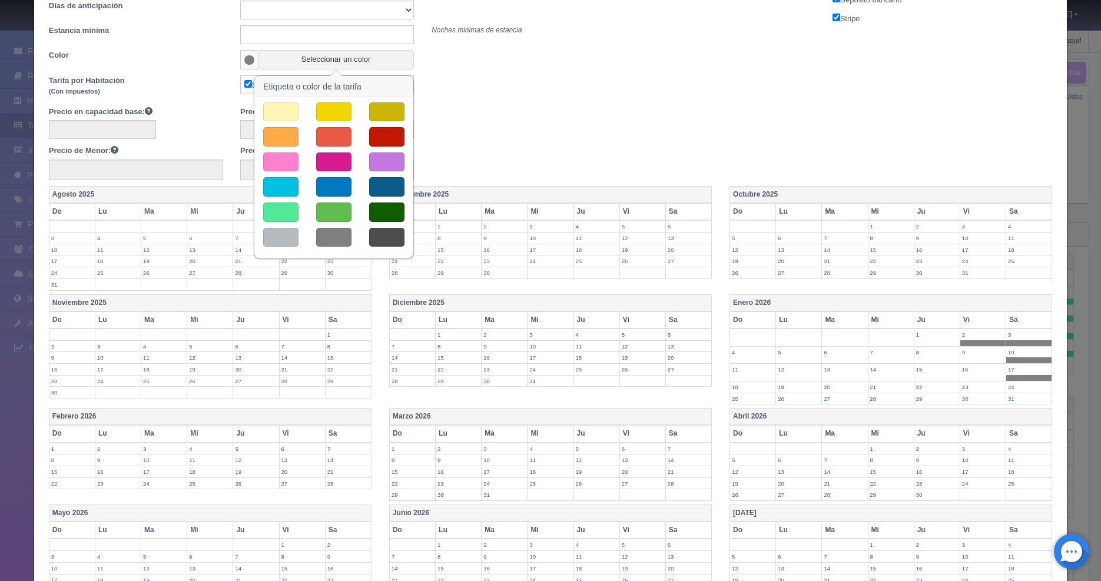
click at [333, 215] on button "button" at bounding box center [333, 211] width 35 height 19
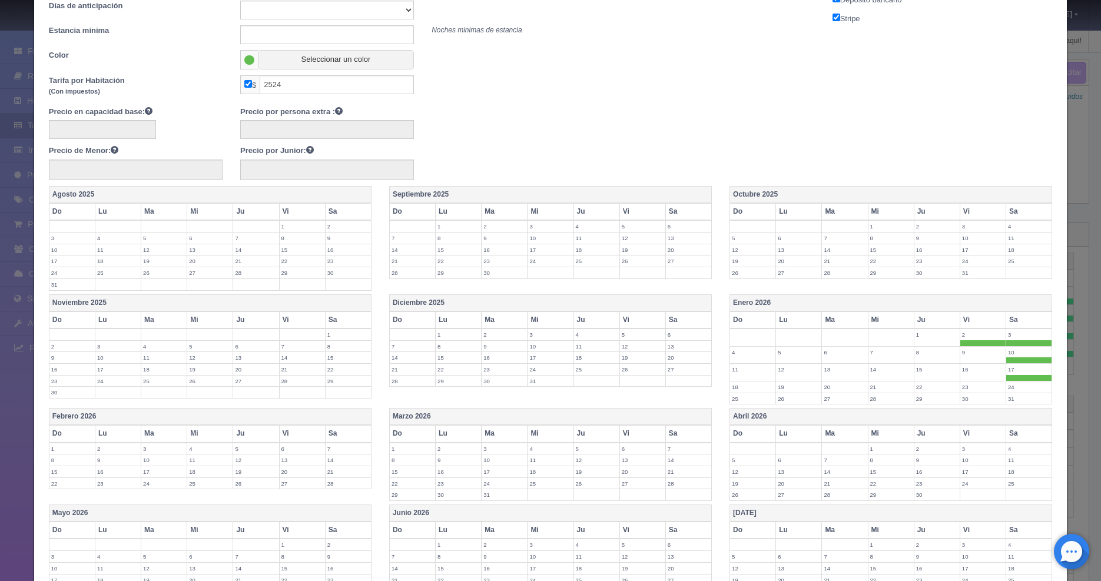
click at [967, 357] on td "9" at bounding box center [982, 355] width 46 height 18
click at [966, 370] on label "16" at bounding box center [982, 369] width 45 height 11
click at [966, 388] on label "23" at bounding box center [982, 386] width 45 height 11
click at [1012, 388] on label "24" at bounding box center [1028, 386] width 45 height 11
click at [1009, 406] on label "31" at bounding box center [1028, 404] width 45 height 11
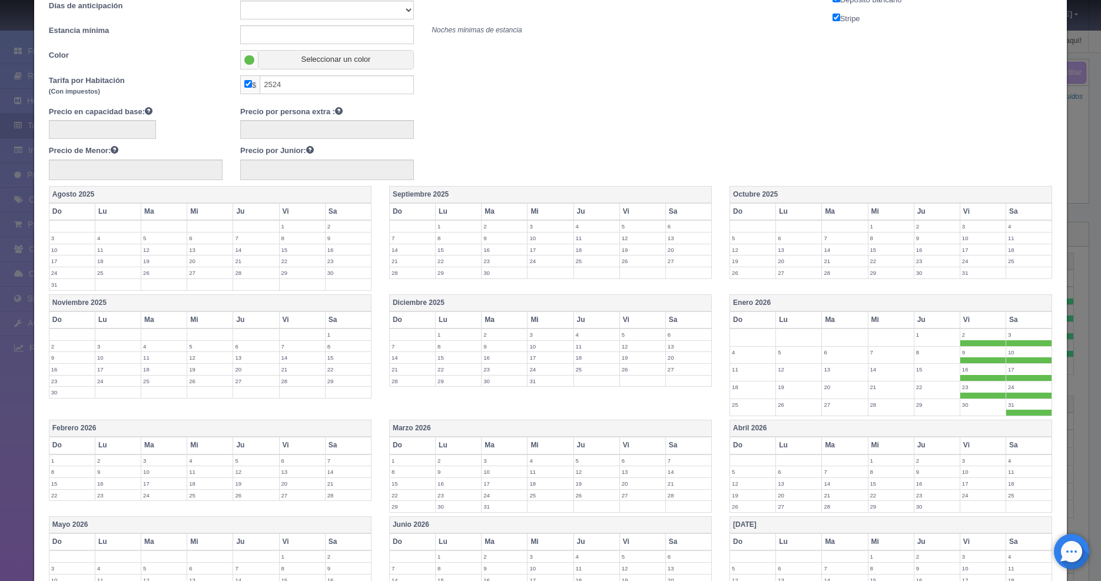
click at [975, 406] on label "30" at bounding box center [982, 404] width 45 height 11
click at [320, 63] on button "Seleccionar un color" at bounding box center [336, 59] width 156 height 19
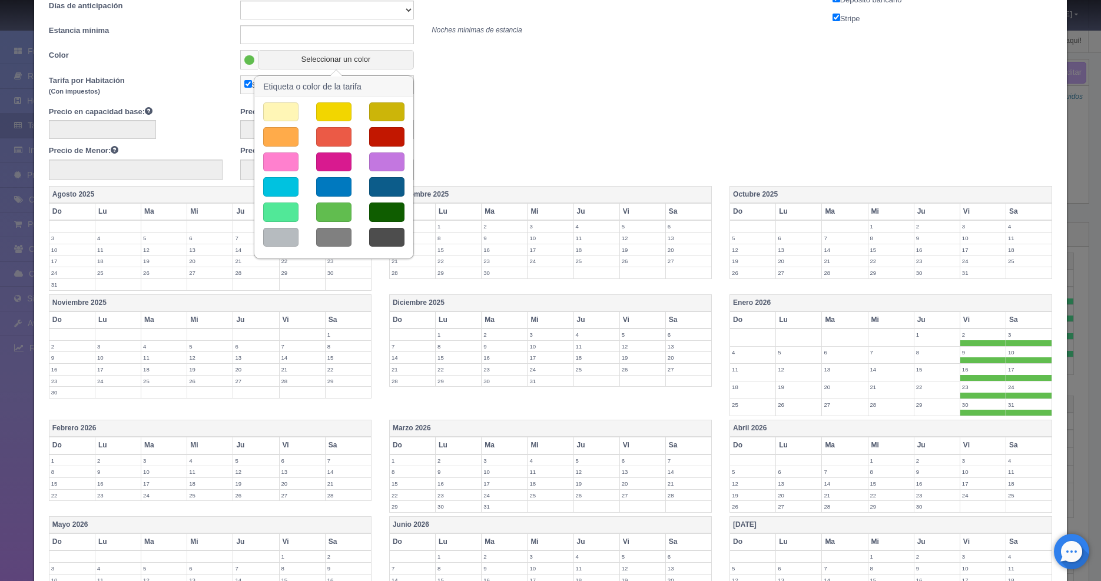
click at [384, 187] on button "button" at bounding box center [386, 186] width 35 height 19
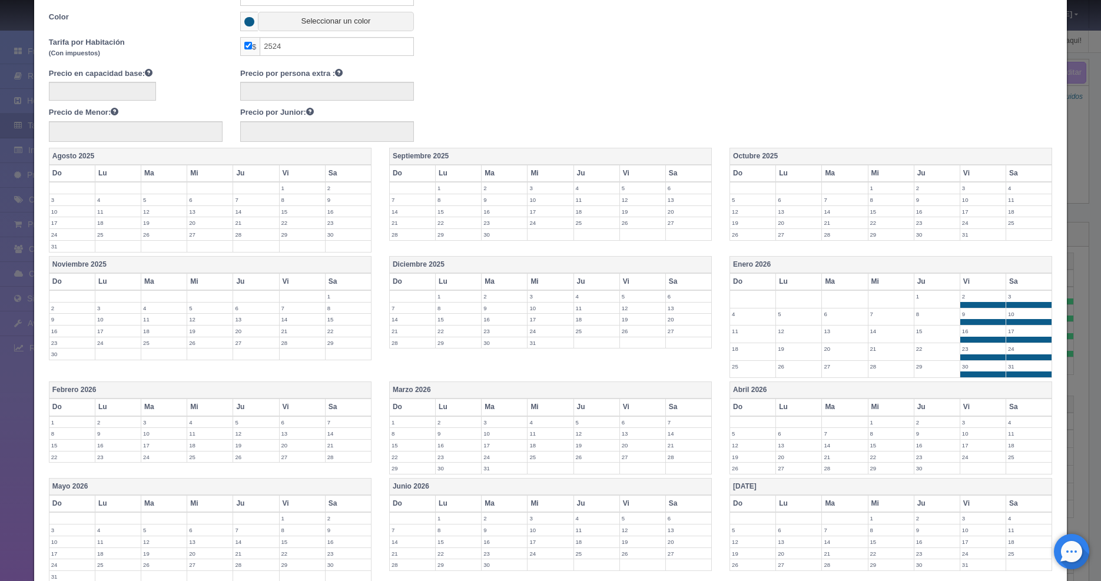
scroll to position [161, 0]
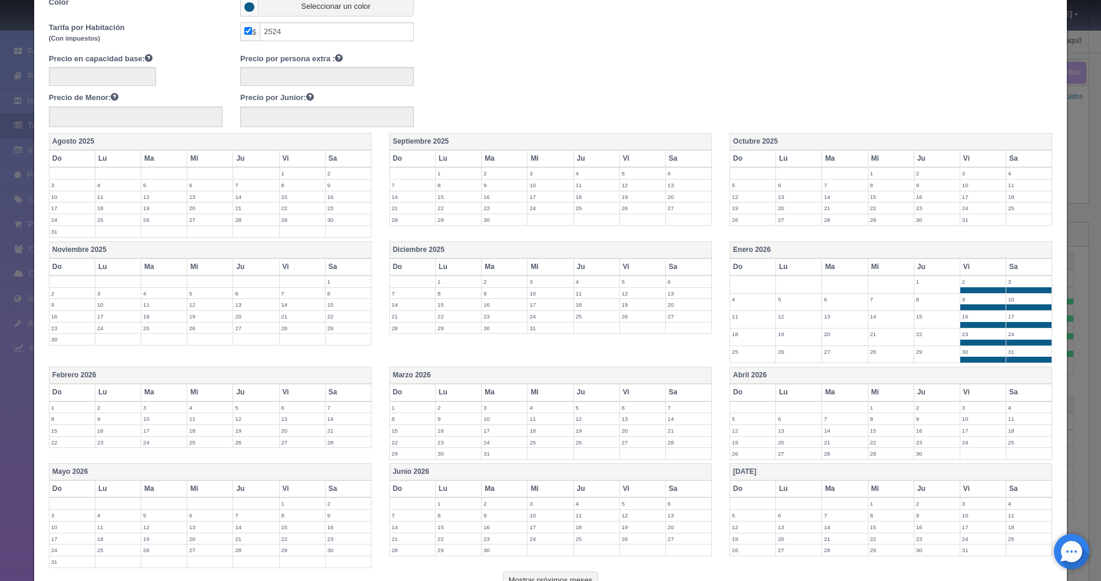
click at [291, 407] on label "6" at bounding box center [302, 407] width 45 height 11
click at [335, 408] on label "7" at bounding box center [347, 407] width 45 height 11
click at [335, 421] on label "14" at bounding box center [347, 424] width 45 height 11
click at [303, 427] on label "13" at bounding box center [302, 424] width 45 height 11
click at [294, 440] on label "20" at bounding box center [302, 442] width 45 height 11
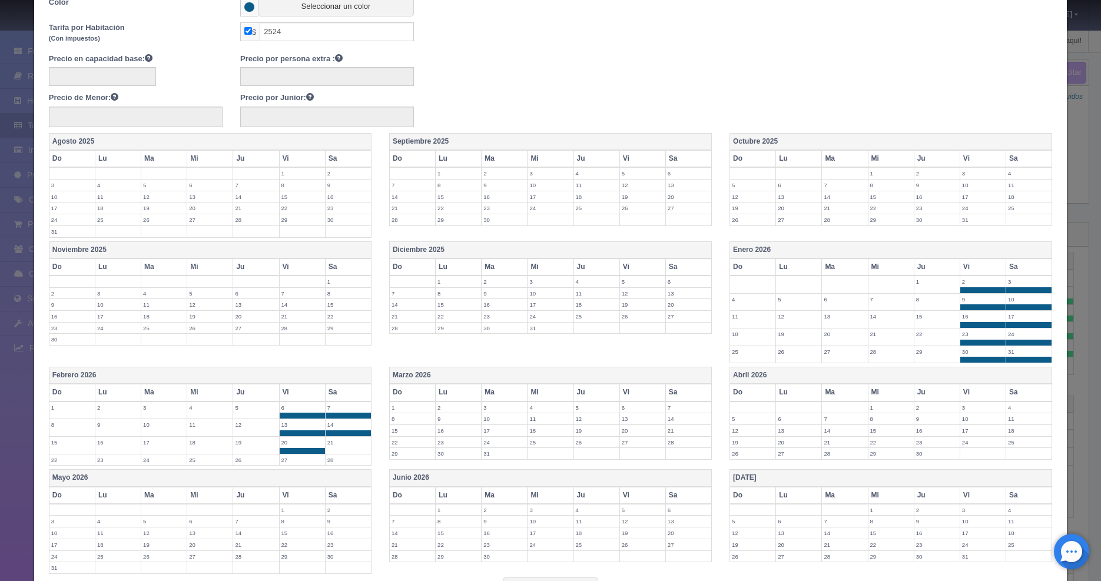
click at [298, 461] on label "27" at bounding box center [302, 459] width 45 height 11
click at [341, 464] on label "28" at bounding box center [347, 459] width 45 height 11
click at [341, 448] on td "21" at bounding box center [348, 446] width 46 height 18
click at [630, 407] on label "6" at bounding box center [642, 407] width 45 height 11
click at [674, 406] on label "7" at bounding box center [688, 407] width 45 height 11
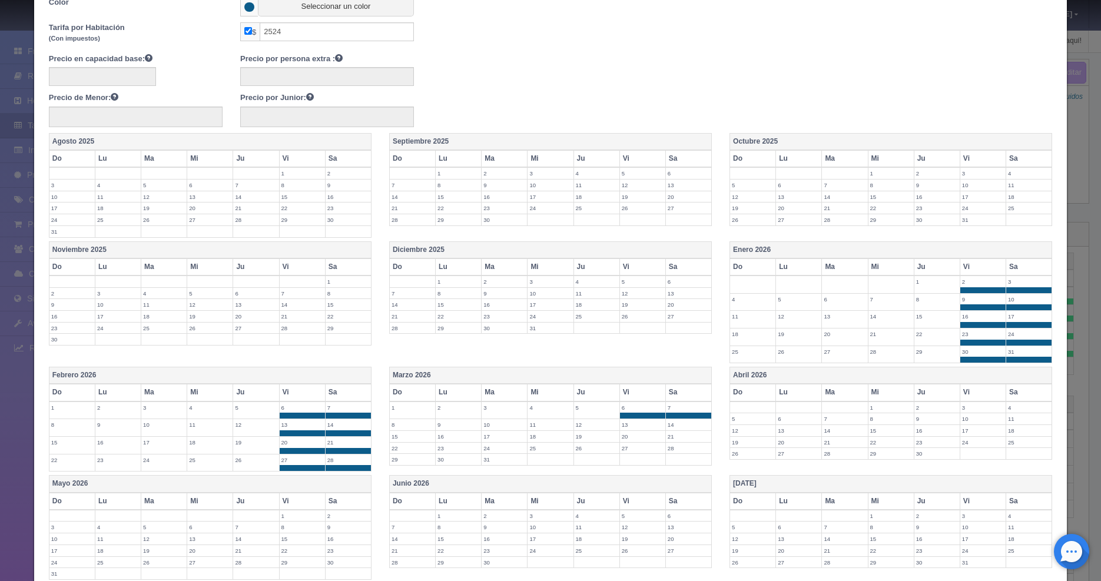
click at [676, 421] on label "14" at bounding box center [688, 424] width 45 height 11
click at [641, 421] on label "13" at bounding box center [642, 424] width 45 height 11
click at [632, 441] on label "20" at bounding box center [642, 442] width 45 height 11
click at [677, 446] on label "21" at bounding box center [688, 442] width 45 height 11
click at [677, 459] on label "28" at bounding box center [688, 459] width 45 height 11
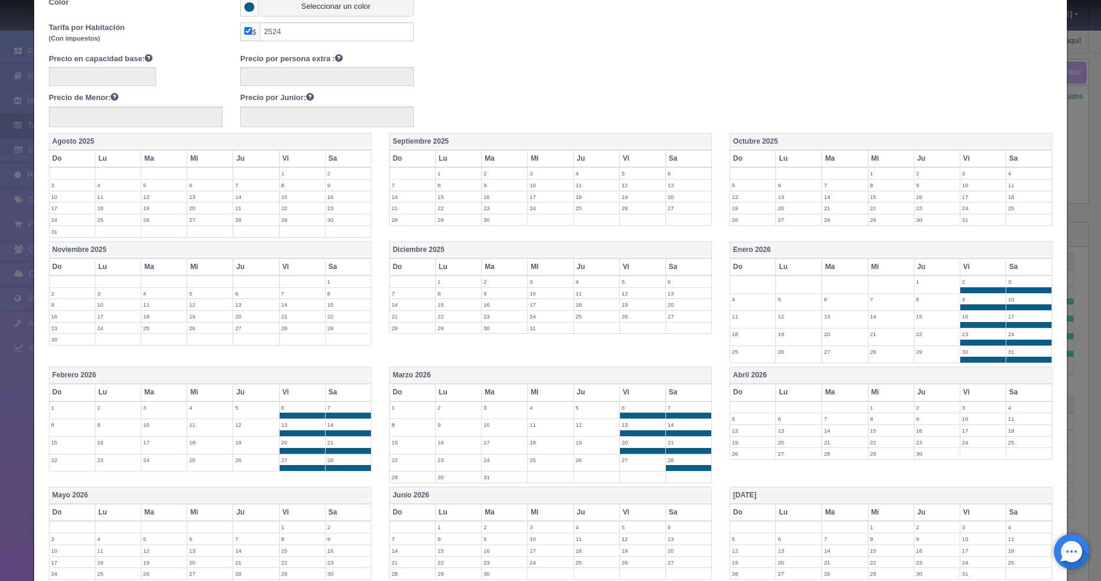
click at [631, 459] on label "27" at bounding box center [642, 459] width 45 height 11
click at [969, 404] on label "3" at bounding box center [982, 407] width 45 height 11
click at [1006, 409] on label "4" at bounding box center [1028, 407] width 45 height 11
click at [1007, 425] on label "11" at bounding box center [1028, 424] width 45 height 11
click at [1009, 437] on label "18" at bounding box center [1028, 442] width 45 height 11
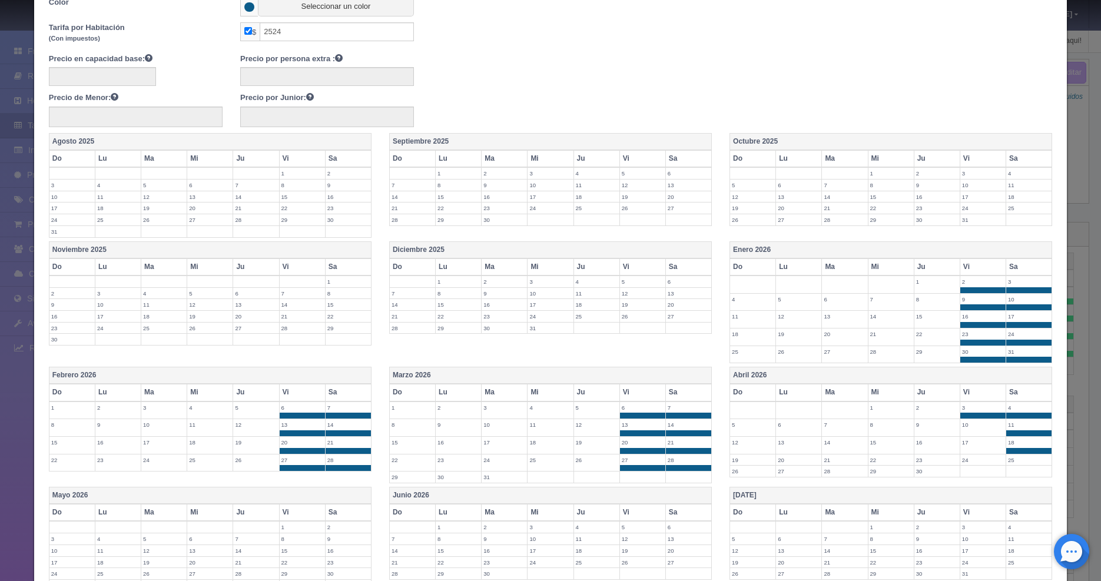
click at [1010, 459] on label "25" at bounding box center [1028, 459] width 45 height 11
click at [965, 460] on label "24" at bounding box center [982, 459] width 45 height 11
click at [965, 446] on label "17" at bounding box center [982, 442] width 45 height 11
click at [965, 428] on label "10" at bounding box center [982, 424] width 45 height 11
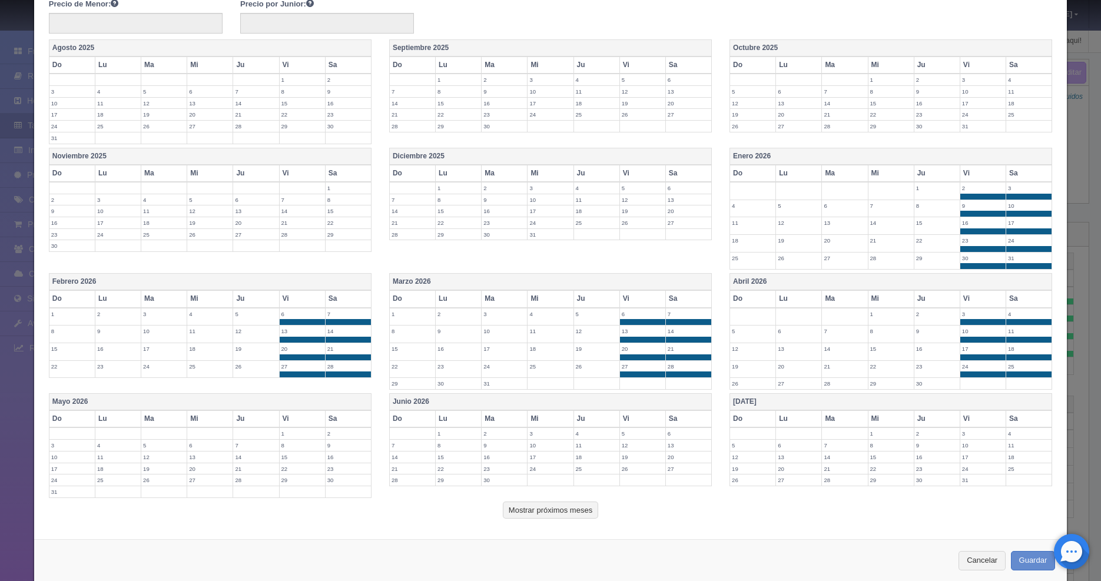
scroll to position [273, 0]
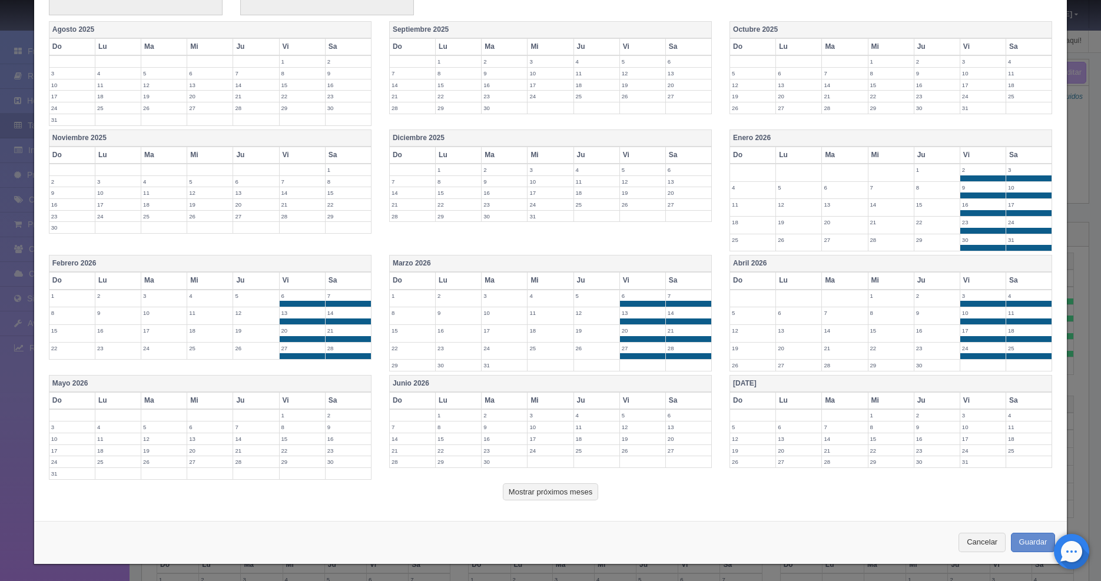
click at [969, 409] on td "3" at bounding box center [982, 415] width 46 height 12
click at [1016, 417] on label "4" at bounding box center [1028, 415] width 45 height 11
click at [1017, 434] on label "11" at bounding box center [1028, 432] width 45 height 11
click at [1014, 453] on label "18" at bounding box center [1028, 450] width 45 height 11
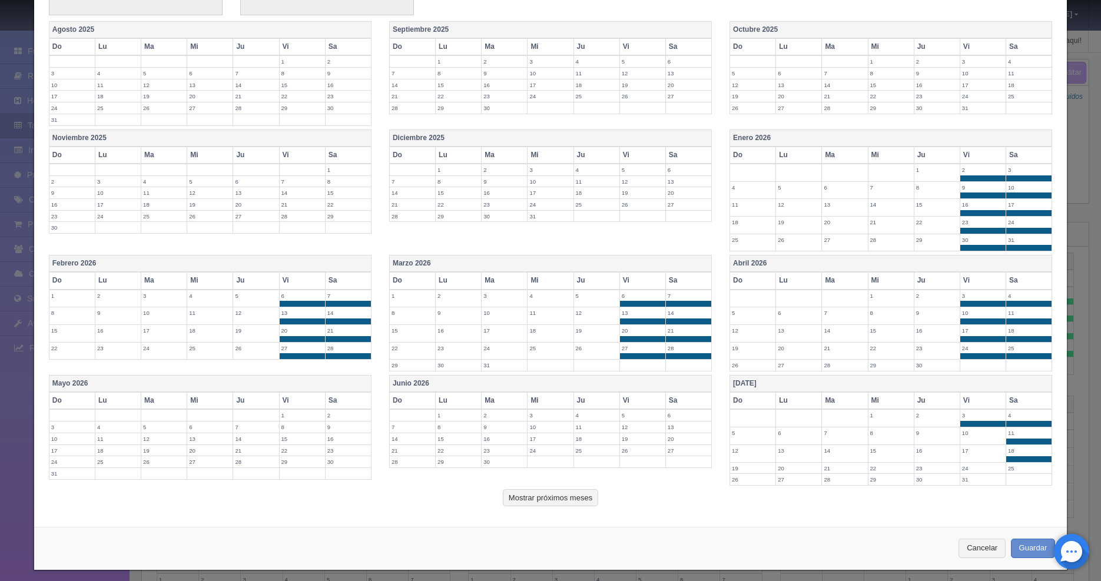
click at [1011, 466] on label "25" at bounding box center [1028, 468] width 45 height 11
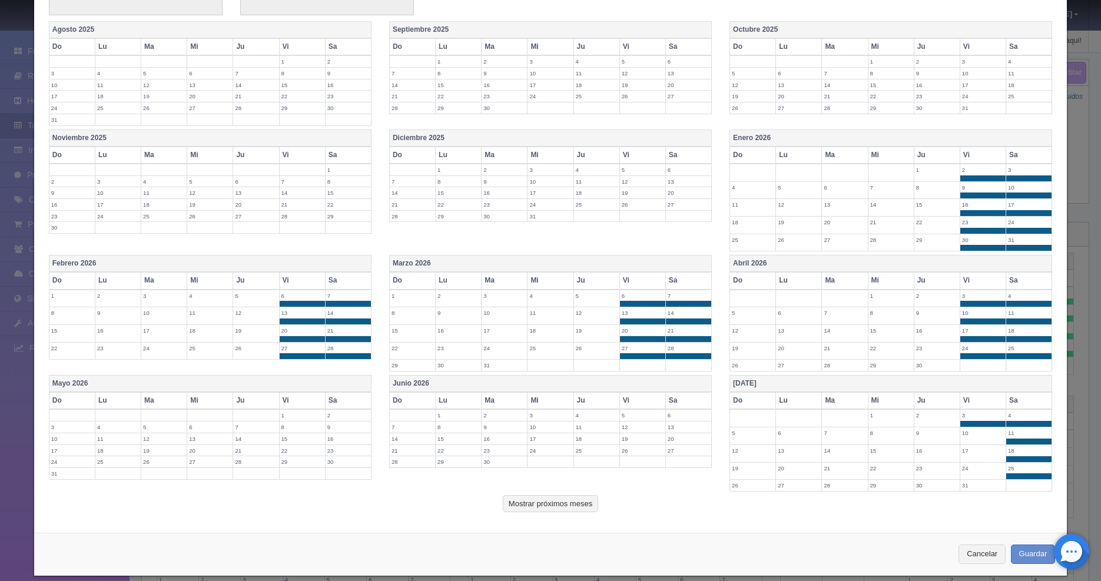
click at [960, 483] on label "31" at bounding box center [982, 485] width 45 height 11
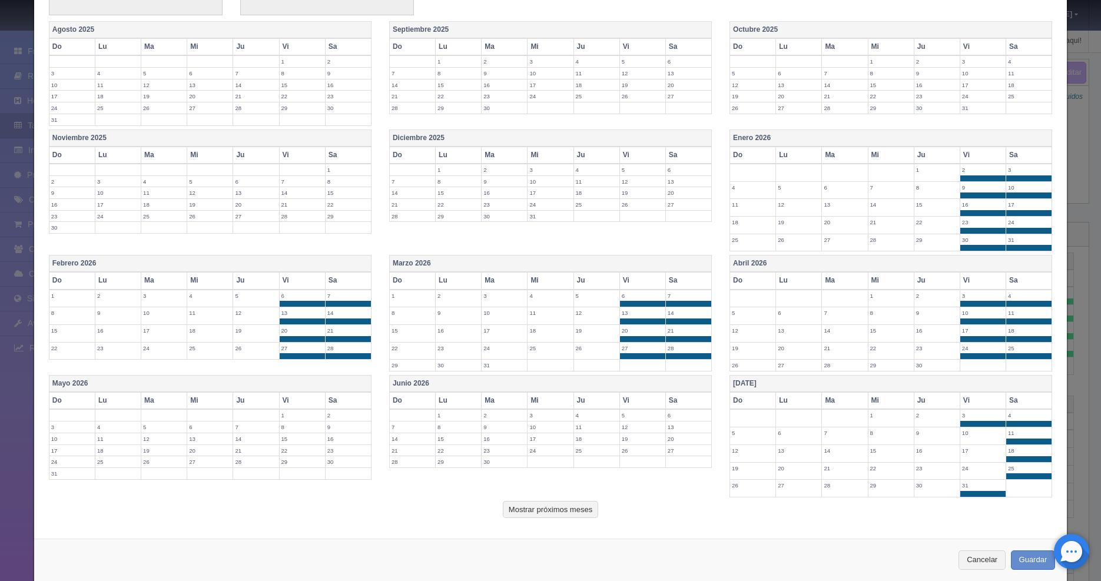
click at [961, 476] on td "24" at bounding box center [982, 471] width 46 height 18
click at [962, 455] on td "17" at bounding box center [982, 453] width 46 height 18
click at [966, 433] on label "10" at bounding box center [982, 432] width 45 height 11
click at [686, 414] on label "6" at bounding box center [688, 415] width 45 height 11
click at [682, 434] on label "13" at bounding box center [688, 432] width 45 height 11
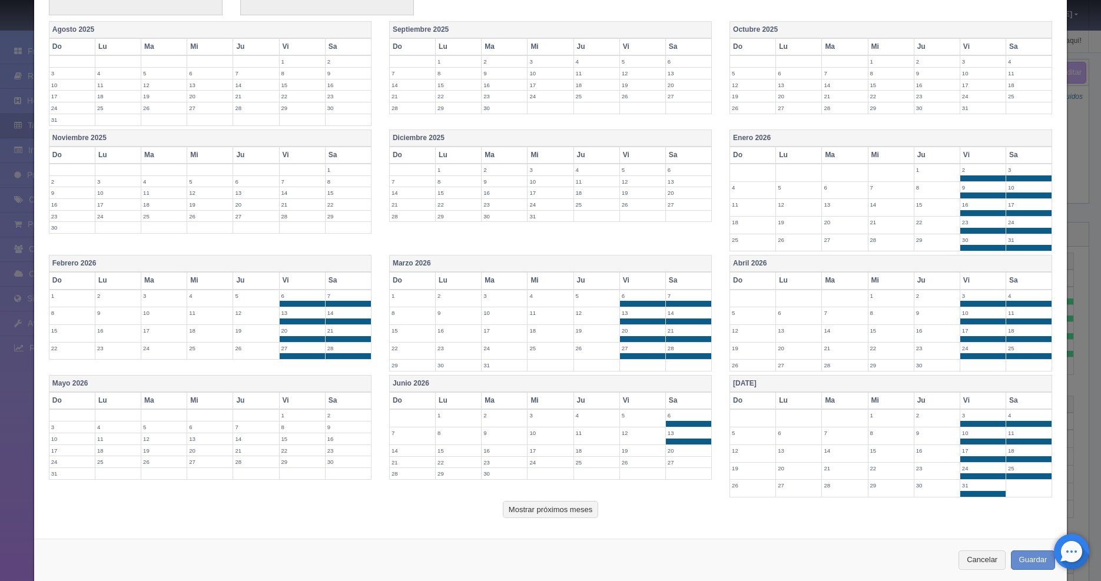
click at [679, 446] on label "20" at bounding box center [688, 450] width 45 height 11
click at [677, 468] on label "27" at bounding box center [688, 468] width 45 height 11
click at [628, 470] on label "26" at bounding box center [642, 468] width 45 height 11
click at [630, 456] on td "19" at bounding box center [642, 453] width 46 height 18
click at [621, 433] on label "12" at bounding box center [642, 432] width 45 height 11
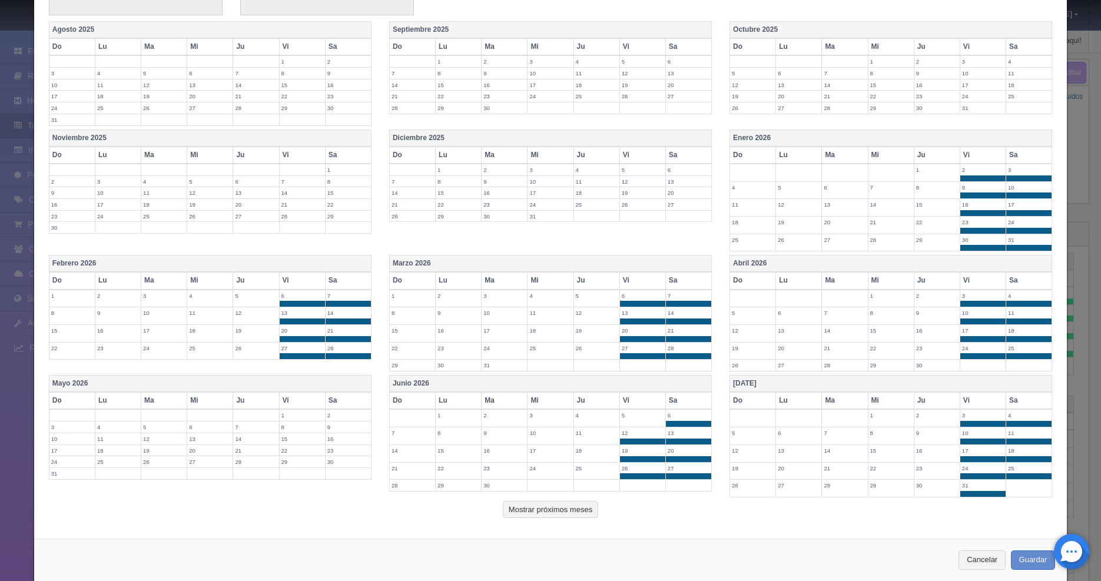
click at [625, 416] on label "5" at bounding box center [642, 415] width 45 height 11
click at [338, 414] on label "2" at bounding box center [347, 415] width 45 height 11
click at [338, 431] on label "9" at bounding box center [347, 432] width 45 height 11
click at [337, 450] on label "16" at bounding box center [347, 450] width 45 height 11
click at [335, 469] on label "23" at bounding box center [347, 468] width 45 height 11
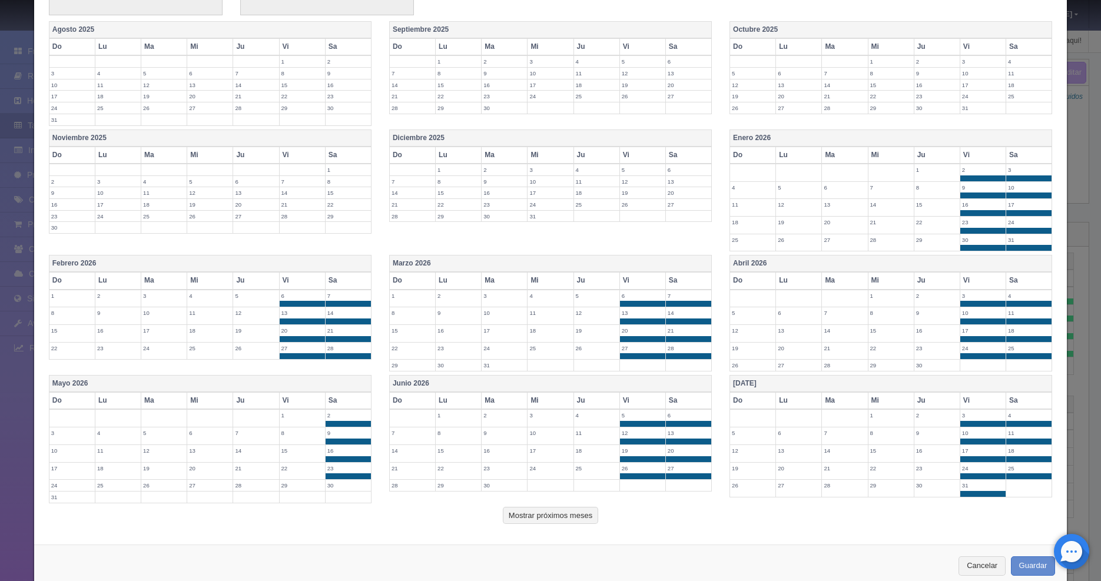
click at [335, 484] on label "30" at bounding box center [347, 485] width 45 height 11
click at [300, 484] on label "29" at bounding box center [302, 485] width 45 height 11
click at [298, 474] on td "22" at bounding box center [302, 471] width 46 height 18
click at [297, 450] on label "15" at bounding box center [302, 450] width 45 height 11
click at [295, 434] on label "8" at bounding box center [302, 432] width 45 height 11
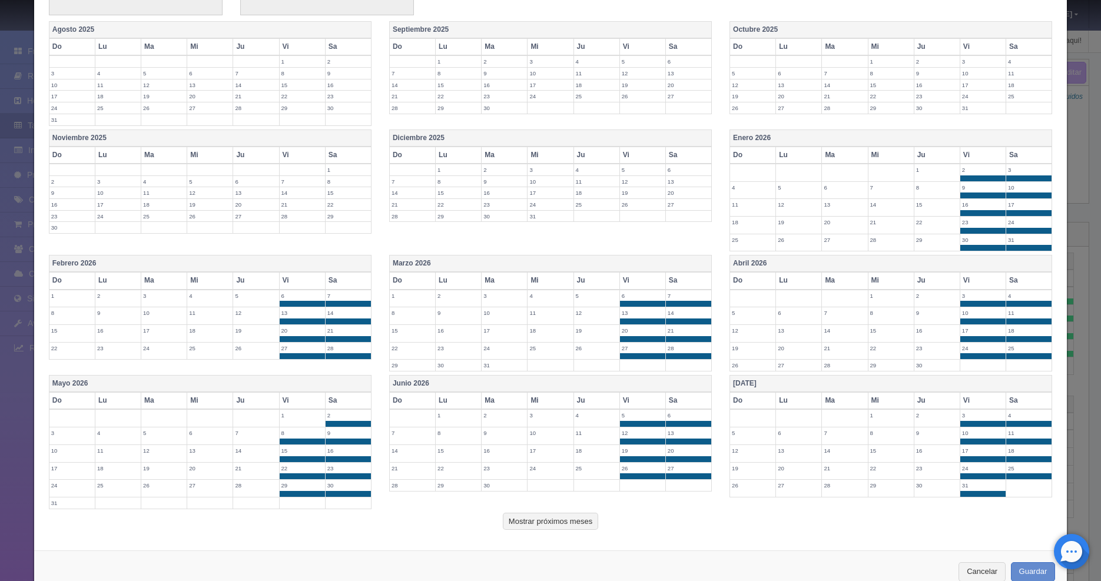
click at [294, 411] on label "1" at bounding box center [302, 415] width 45 height 11
click at [543, 521] on button "Mostrar próximos meses" at bounding box center [550, 522] width 95 height 18
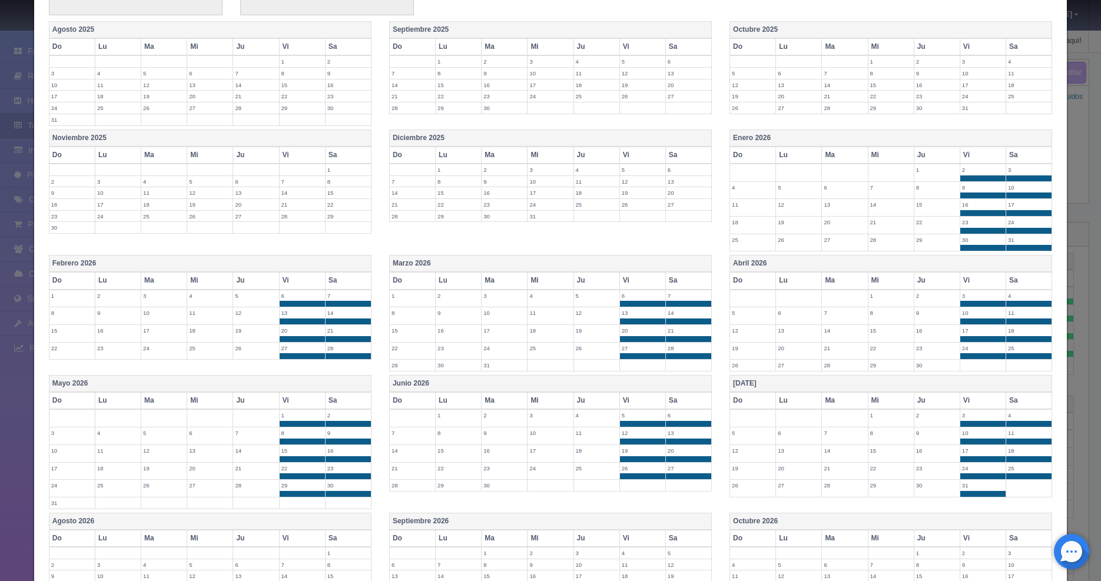
scroll to position [450, 0]
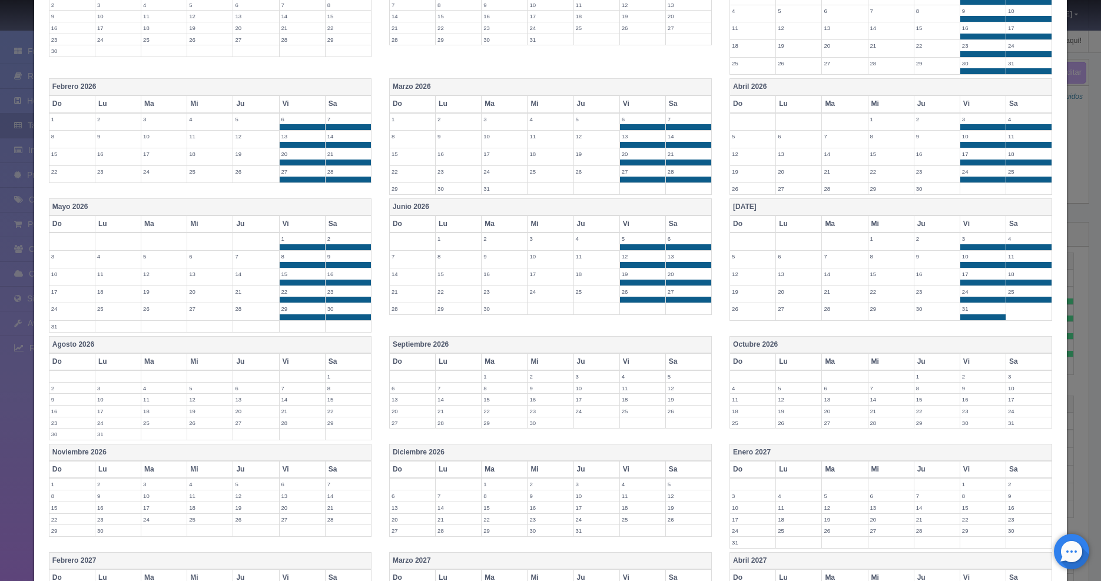
click at [297, 391] on label "7" at bounding box center [302, 388] width 45 height 11
click at [334, 378] on label "1" at bounding box center [347, 376] width 45 height 11
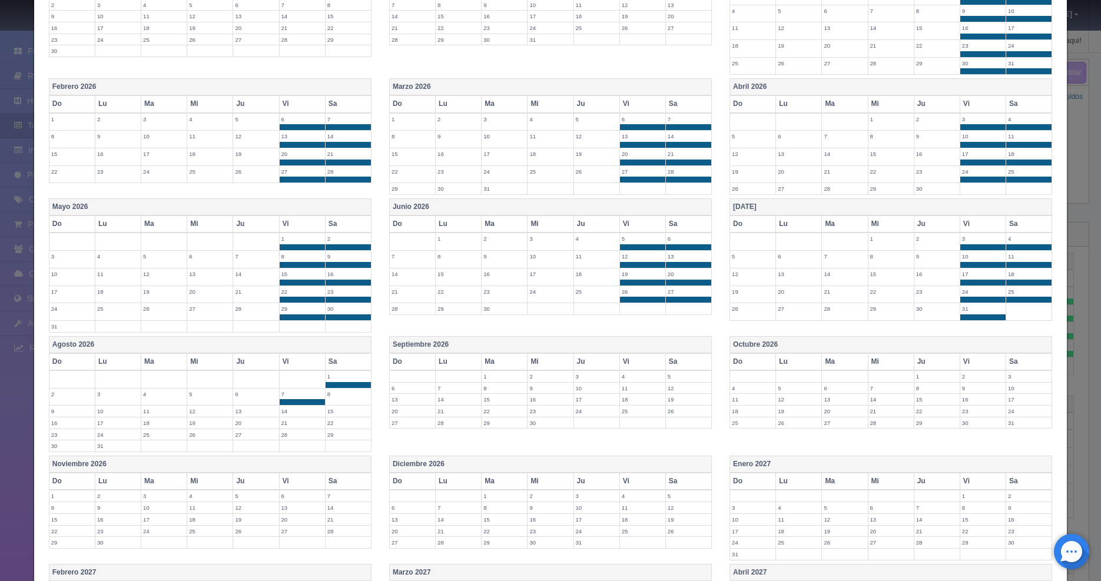
click at [333, 393] on label "8" at bounding box center [347, 393] width 45 height 11
click at [335, 418] on label "22" at bounding box center [347, 422] width 45 height 11
click at [290, 412] on label "14" at bounding box center [302, 411] width 45 height 11
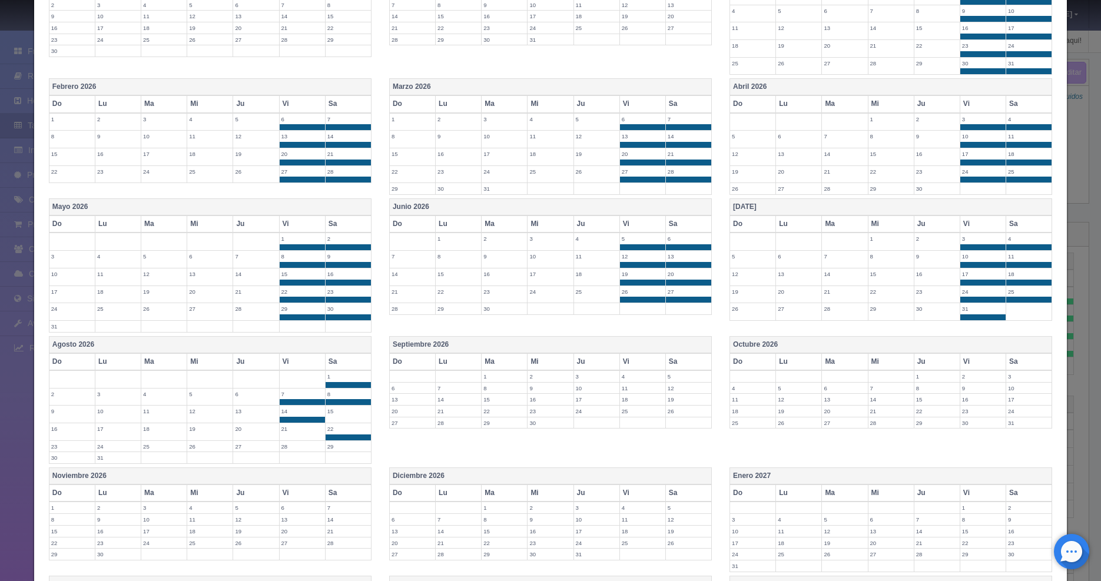
click at [343, 414] on label "15" at bounding box center [347, 411] width 45 height 11
click at [288, 430] on label "21" at bounding box center [302, 428] width 45 height 11
click at [292, 449] on label "28" at bounding box center [302, 446] width 45 height 11
click at [351, 451] on td "29" at bounding box center [348, 449] width 46 height 18
click at [622, 374] on label "4" at bounding box center [642, 376] width 45 height 11
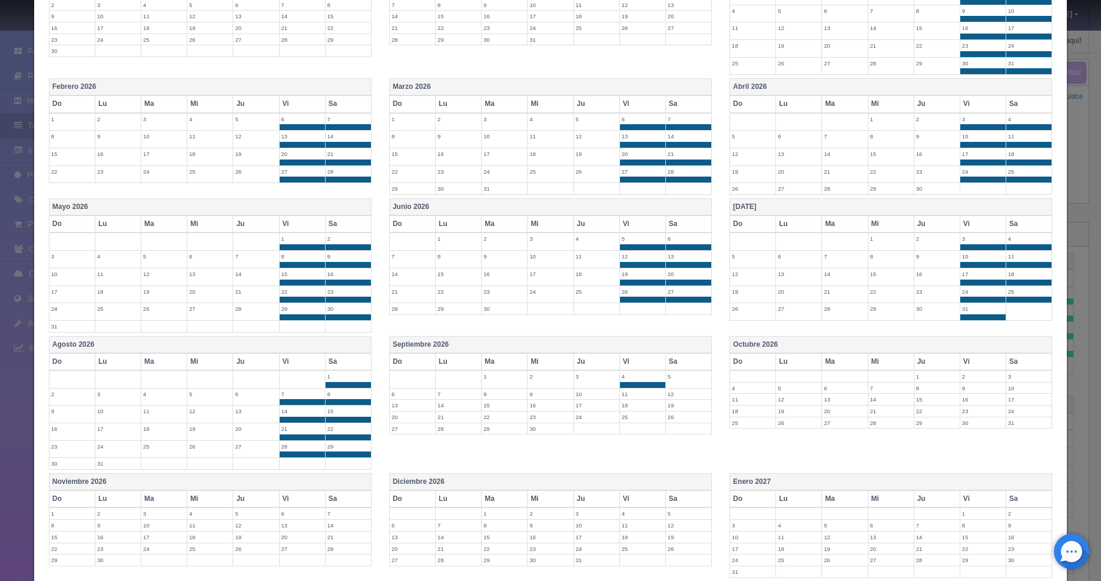
click at [684, 377] on label "5" at bounding box center [688, 376] width 45 height 11
click at [682, 390] on label "12" at bounding box center [688, 393] width 45 height 11
click at [683, 408] on label "19" at bounding box center [688, 411] width 45 height 11
click at [679, 428] on label "26" at bounding box center [688, 428] width 45 height 11
click at [627, 431] on label "25" at bounding box center [642, 428] width 45 height 11
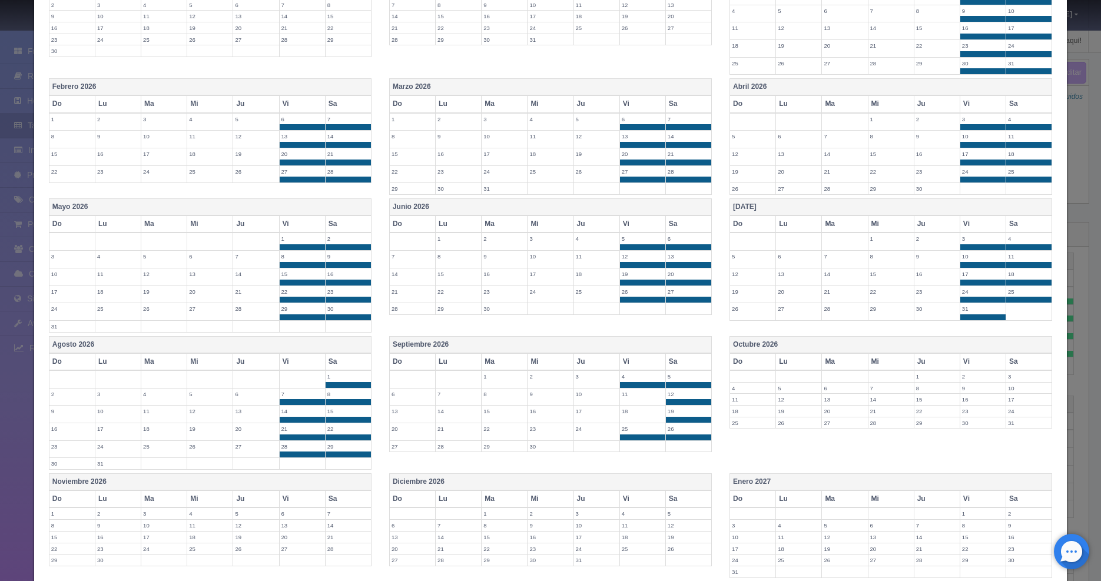
click at [630, 408] on label "18" at bounding box center [642, 411] width 45 height 11
click at [630, 396] on label "11" at bounding box center [642, 393] width 45 height 11
click at [967, 376] on label "2" at bounding box center [982, 376] width 45 height 11
click at [1011, 381] on label "3" at bounding box center [1028, 376] width 45 height 11
click at [1009, 391] on label "10" at bounding box center [1028, 393] width 45 height 11
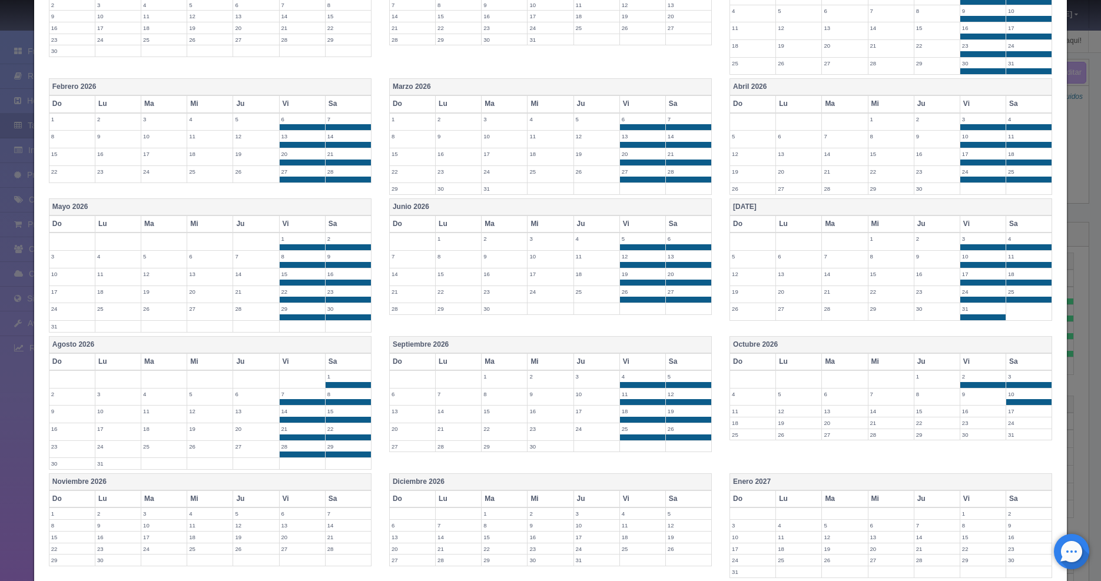
click at [972, 397] on label "9" at bounding box center [982, 393] width 45 height 11
click at [973, 408] on label "16" at bounding box center [982, 411] width 45 height 11
click at [1017, 411] on label "17" at bounding box center [1028, 411] width 45 height 11
click at [1010, 429] on label "24" at bounding box center [1028, 428] width 45 height 11
click at [948, 426] on label "22" at bounding box center [936, 428] width 45 height 11
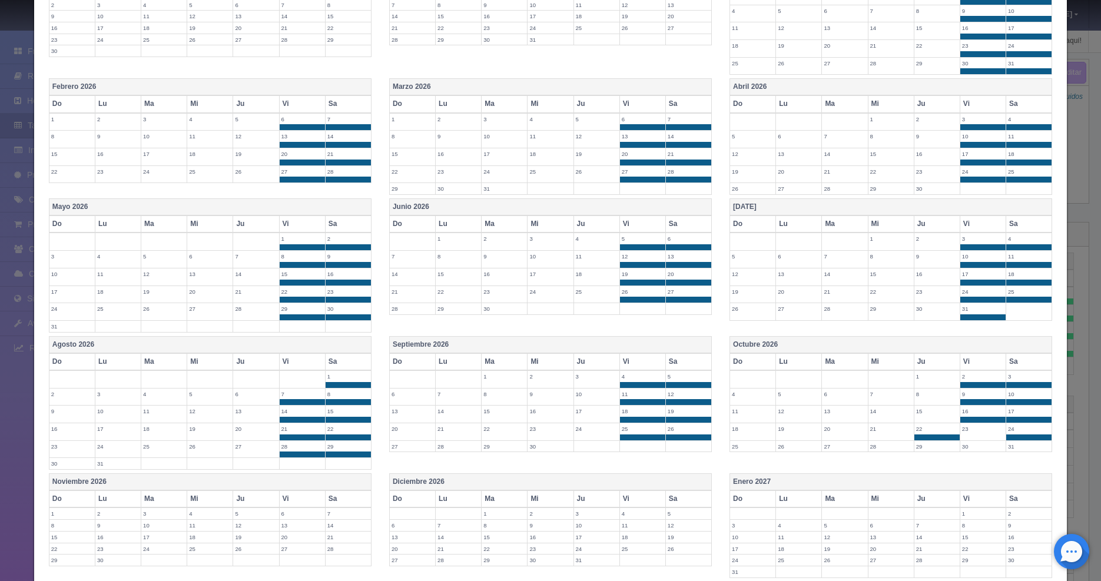
click at [925, 427] on label "22" at bounding box center [936, 428] width 45 height 11
click at [969, 427] on label "23" at bounding box center [982, 428] width 45 height 11
click at [967, 445] on label "30" at bounding box center [982, 446] width 45 height 11
click at [1014, 451] on td "31" at bounding box center [1029, 449] width 46 height 18
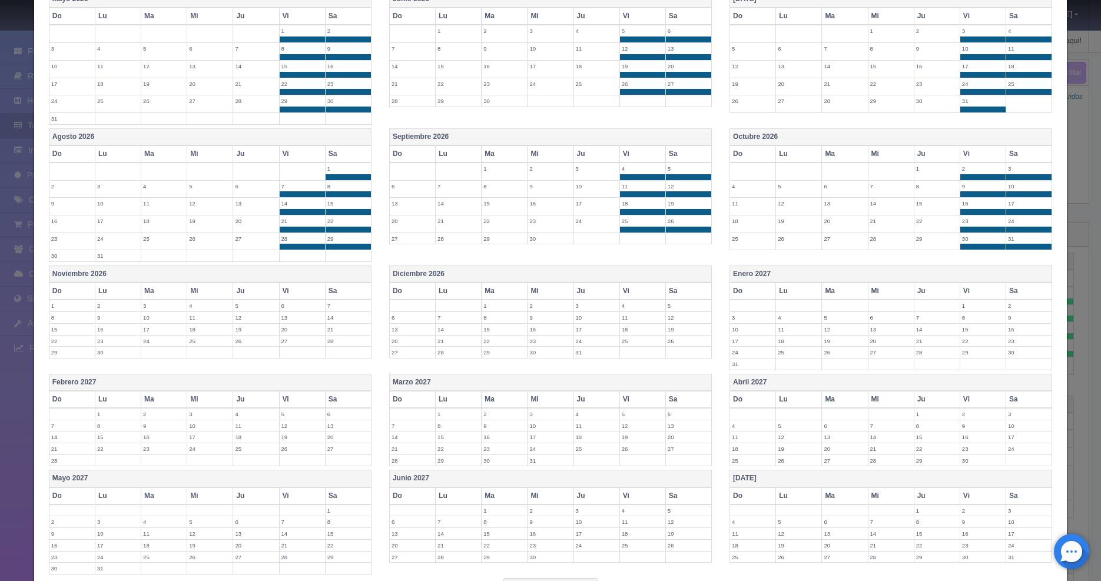
scroll to position [679, 0]
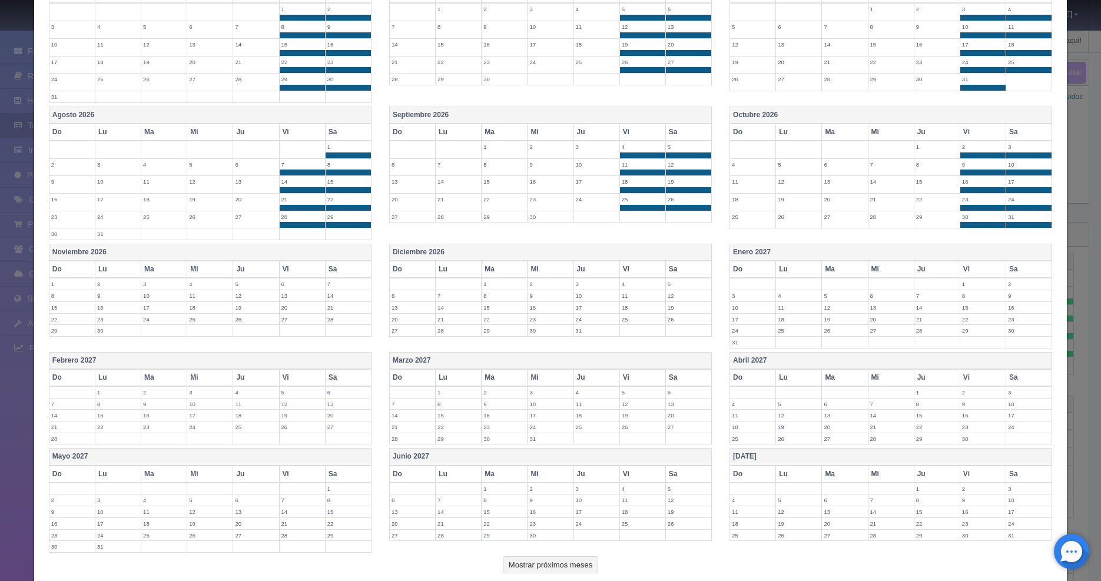
click at [629, 282] on label "4" at bounding box center [642, 283] width 45 height 11
click at [669, 285] on label "5" at bounding box center [688, 283] width 45 height 11
click at [672, 302] on label "12" at bounding box center [688, 301] width 45 height 11
click at [675, 318] on label "19" at bounding box center [688, 319] width 45 height 11
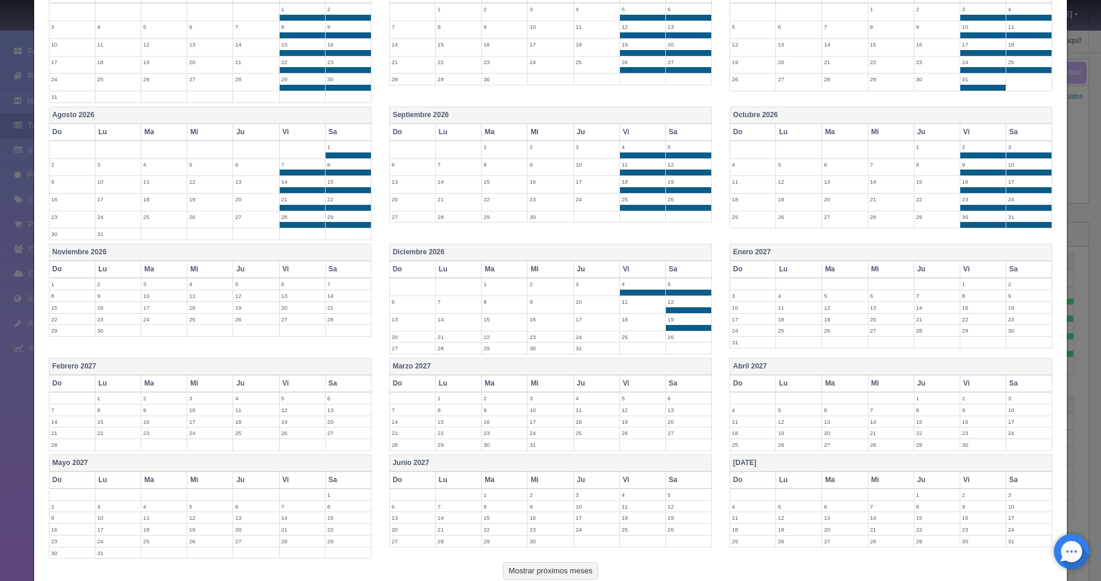
click at [674, 331] on label "26" at bounding box center [688, 336] width 45 height 11
click at [632, 338] on label "25" at bounding box center [642, 336] width 45 height 11
click at [630, 321] on label "18" at bounding box center [642, 319] width 45 height 11
click at [631, 300] on label "11" at bounding box center [642, 301] width 45 height 11
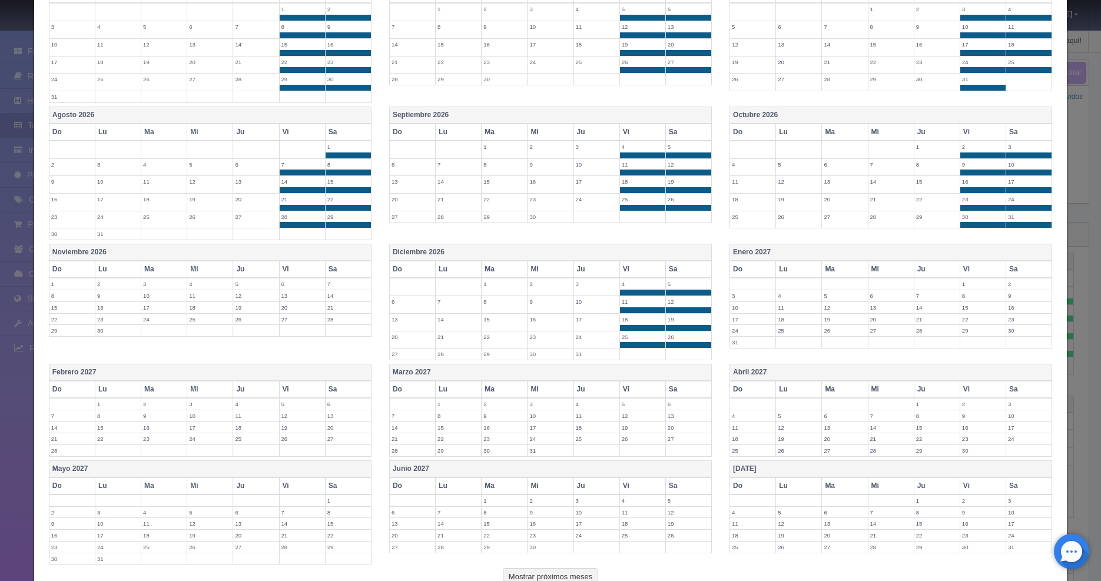
click at [352, 281] on label "7" at bounding box center [347, 283] width 45 height 11
click at [304, 283] on label "6" at bounding box center [302, 283] width 45 height 11
click at [293, 301] on label "13" at bounding box center [302, 301] width 45 height 11
click at [339, 300] on label "14" at bounding box center [347, 301] width 45 height 11
click at [343, 318] on label "21" at bounding box center [347, 319] width 45 height 11
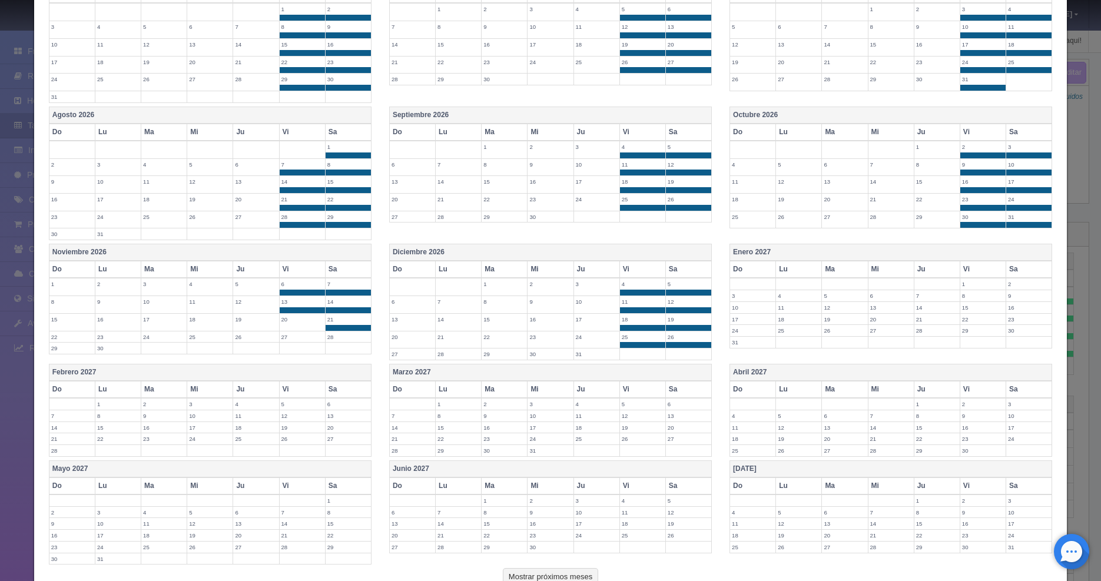
click at [341, 333] on label "28" at bounding box center [347, 336] width 45 height 11
click at [285, 338] on label "27" at bounding box center [302, 336] width 45 height 11
click at [290, 323] on label "20" at bounding box center [302, 319] width 45 height 11
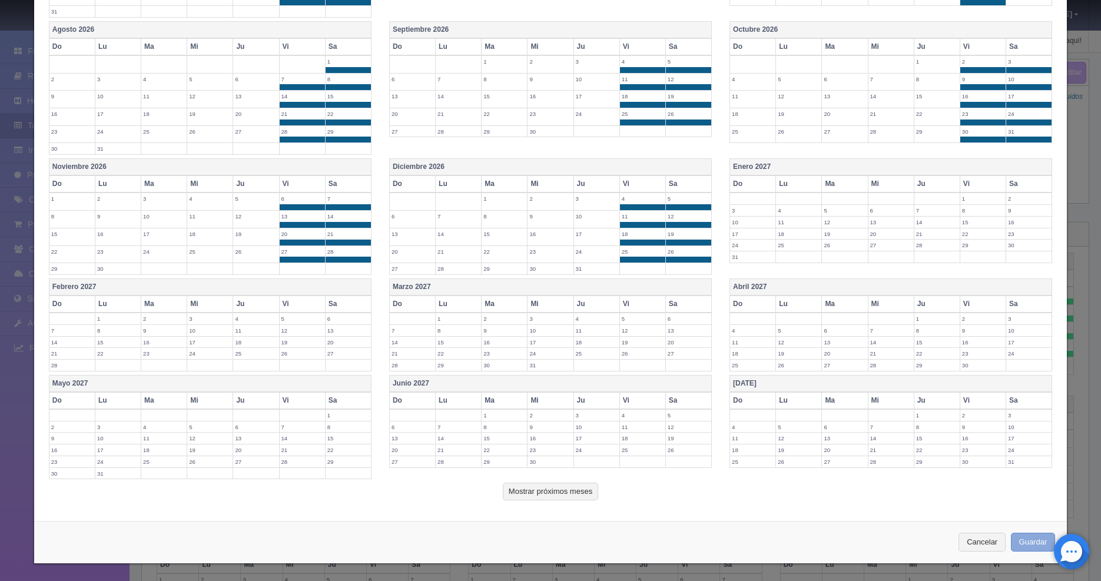
click at [1015, 536] on button "Guardar" at bounding box center [1033, 542] width 45 height 19
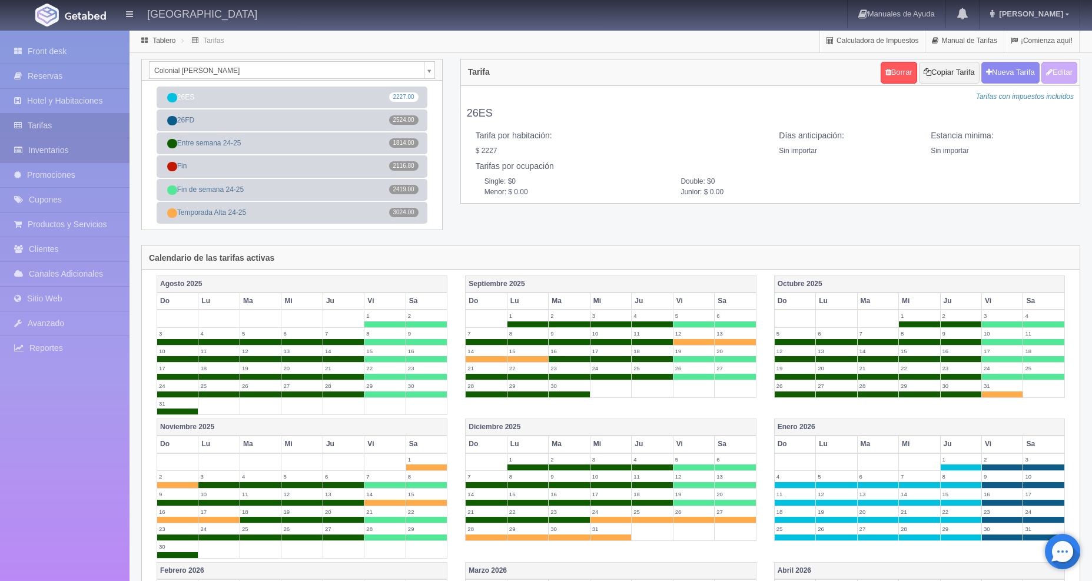
click at [77, 158] on link "Inventarios" at bounding box center [64, 150] width 129 height 24
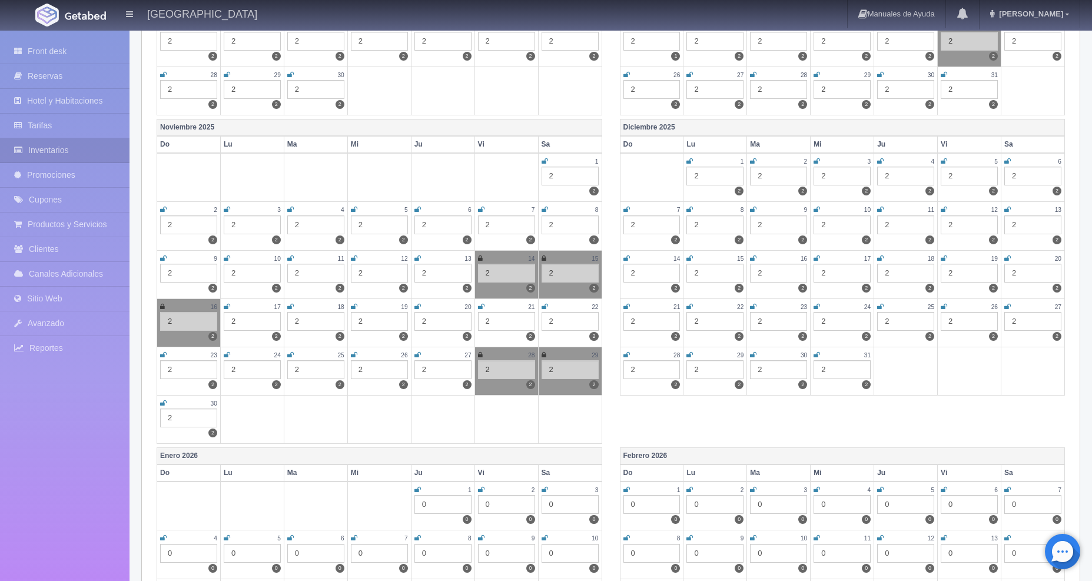
scroll to position [537, 0]
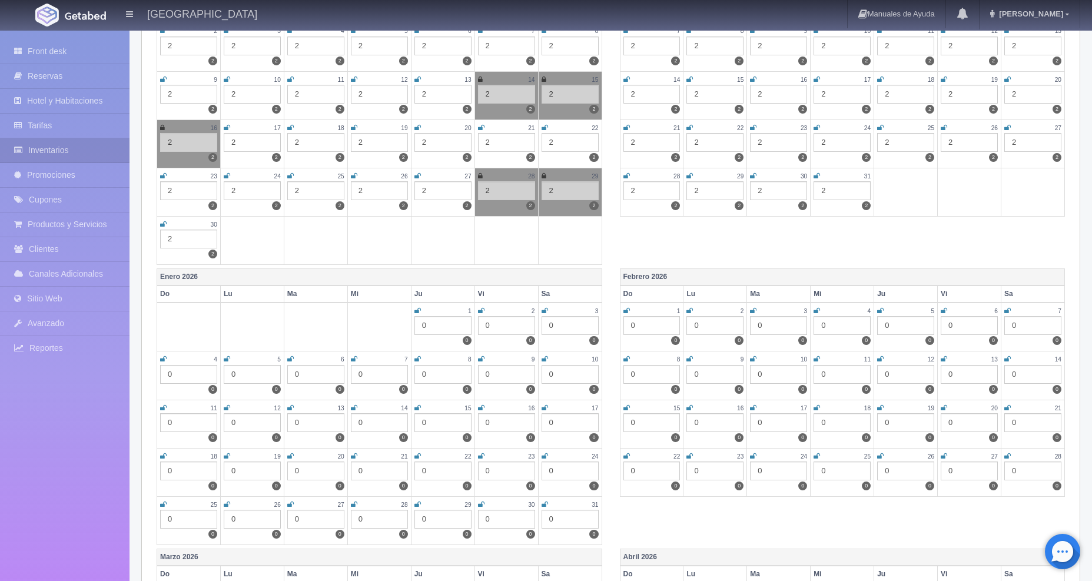
click at [440, 324] on div "0" at bounding box center [442, 325] width 57 height 19
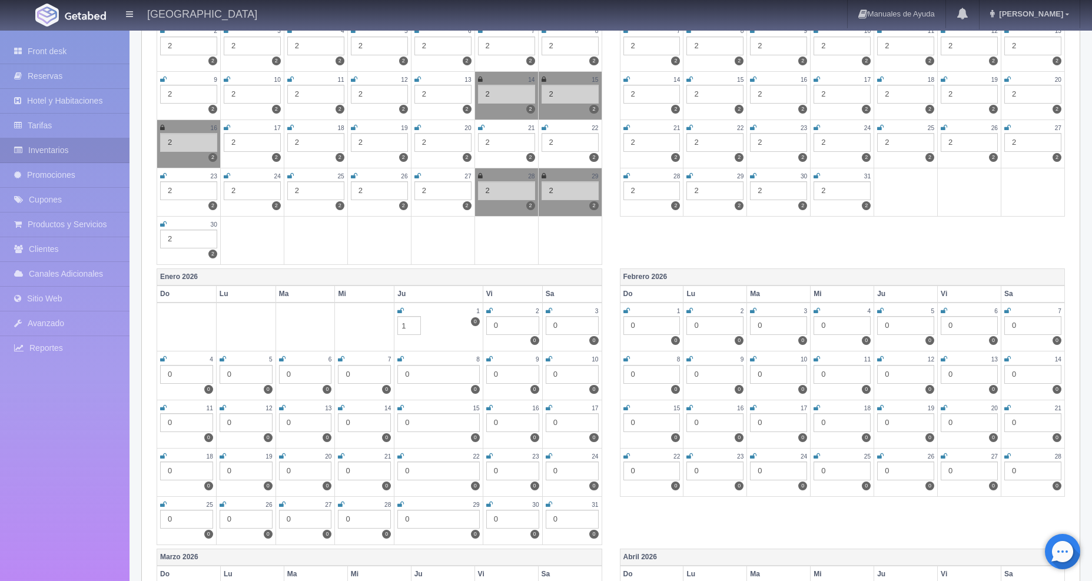
type input "1"
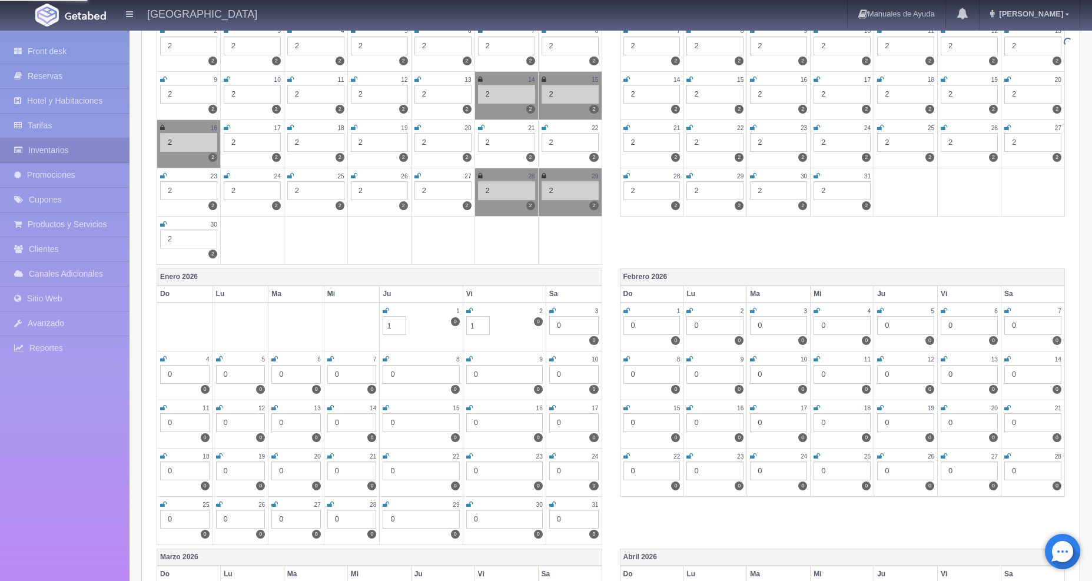
type input "1"
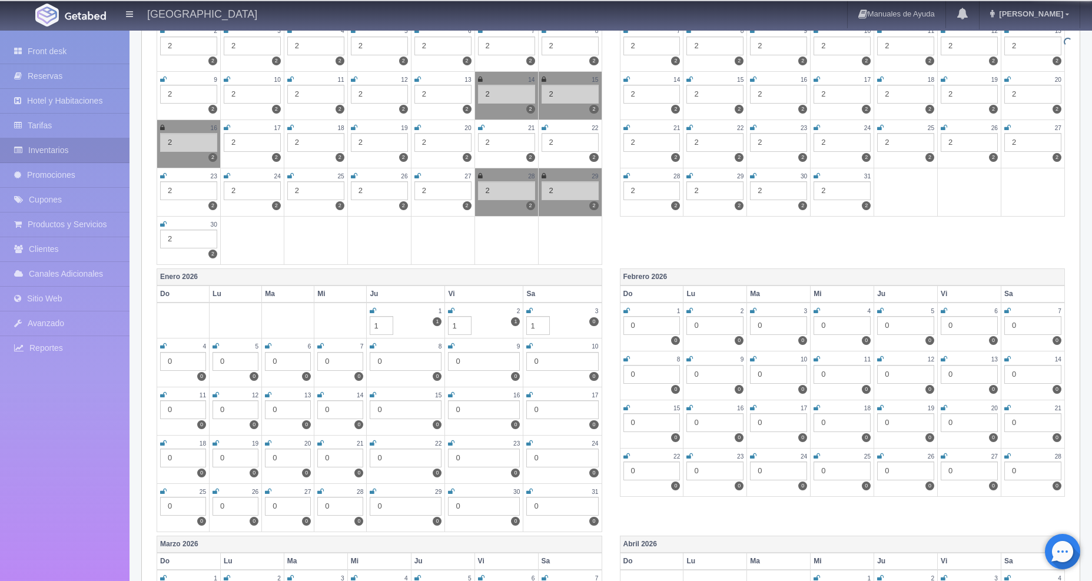
type input "1"
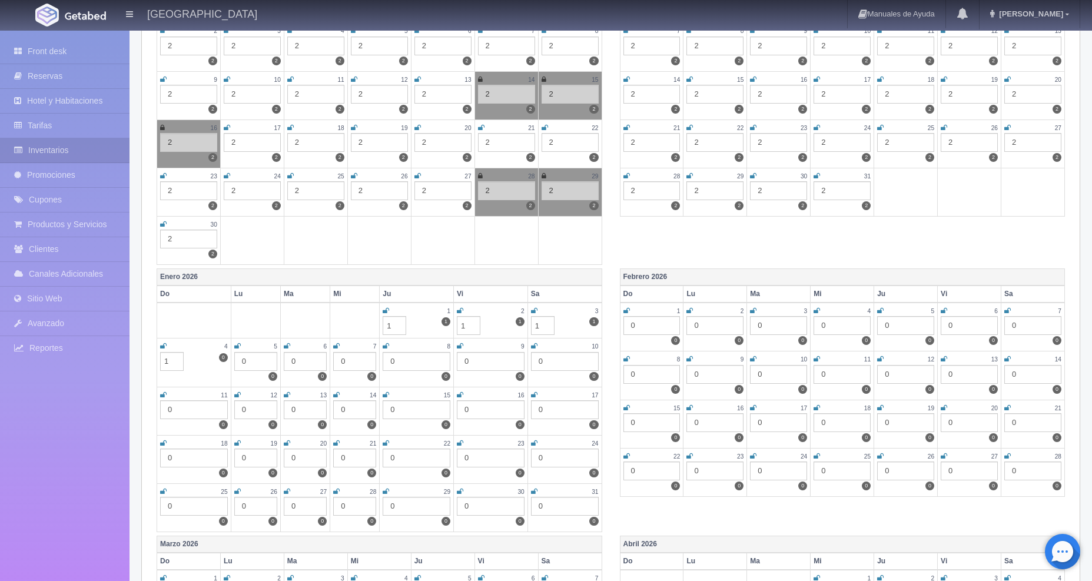
type input "1"
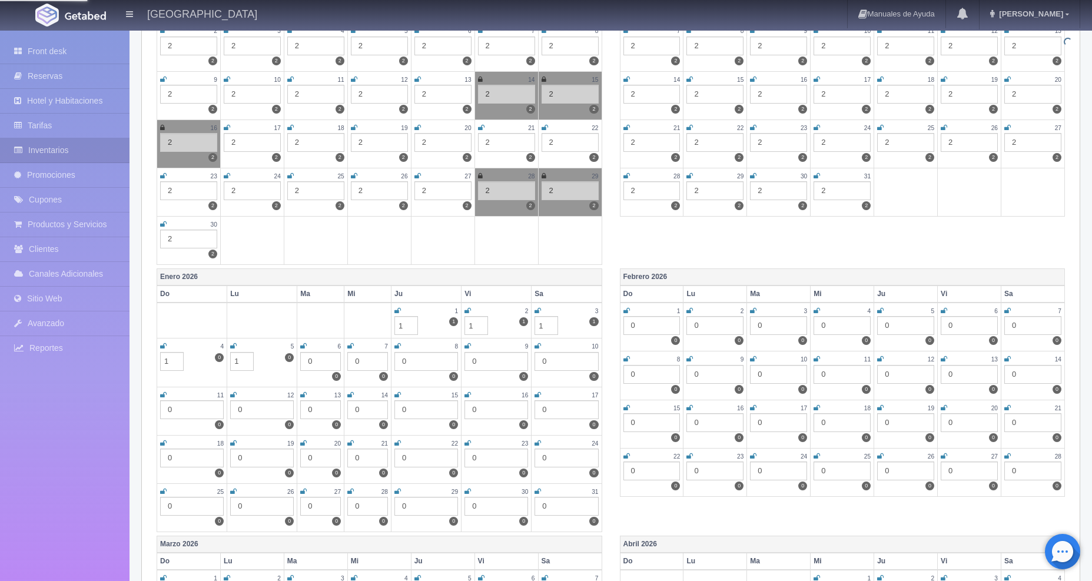
type input "1"
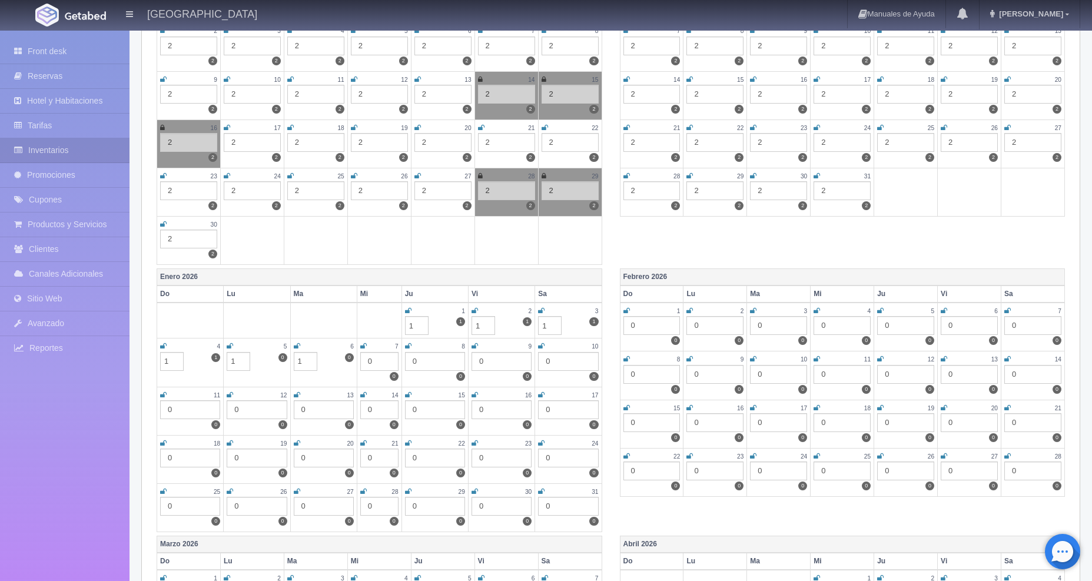
type input "1"
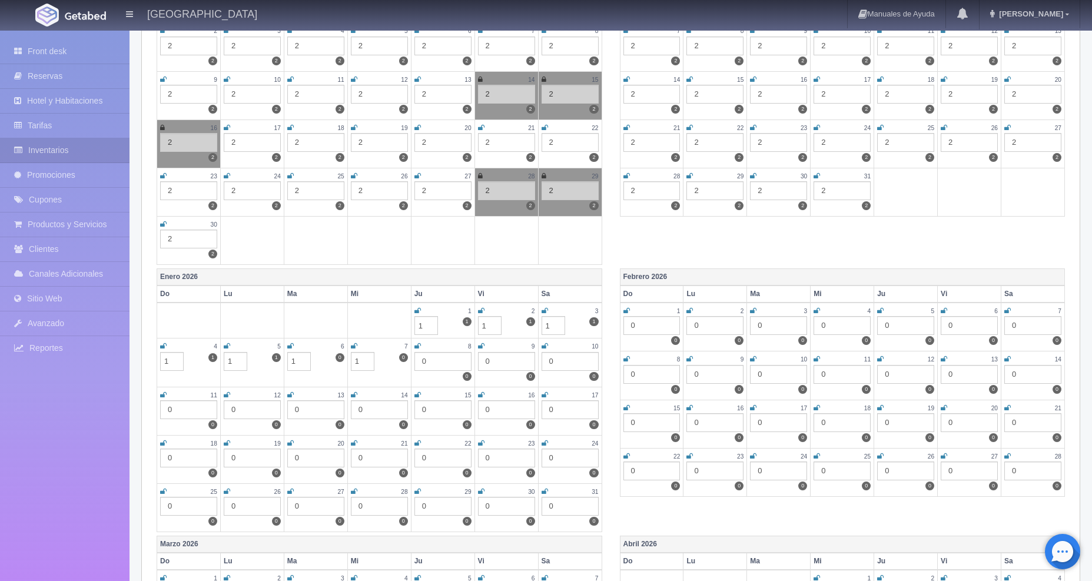
type input "1"
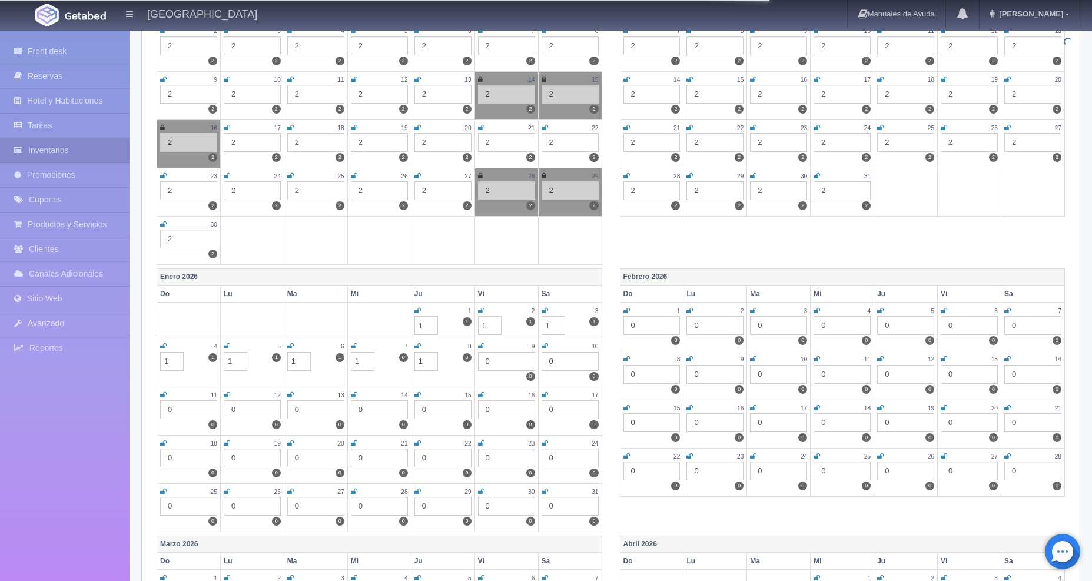
type input "1"
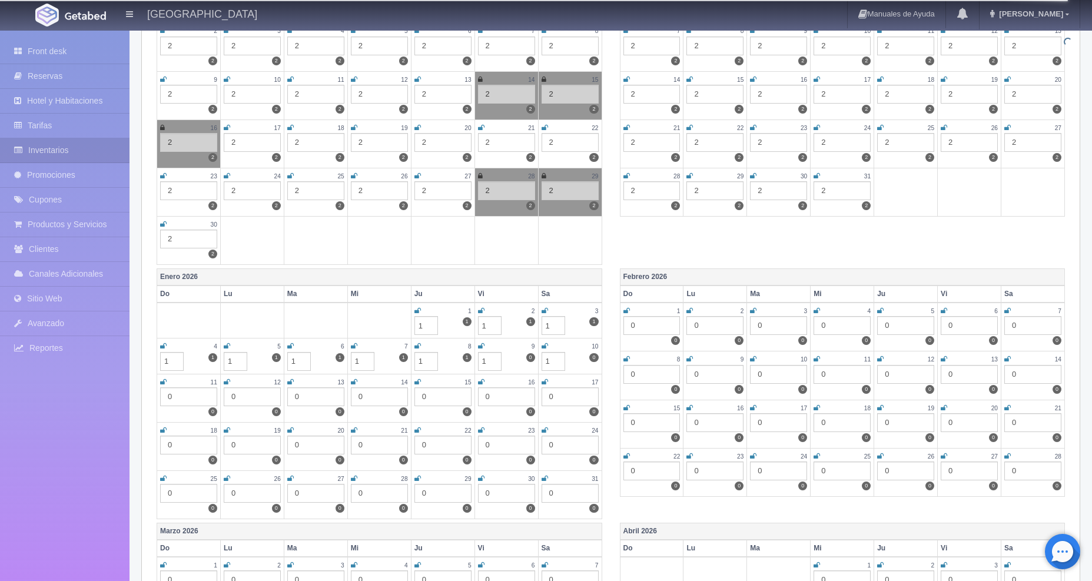
type input "1"
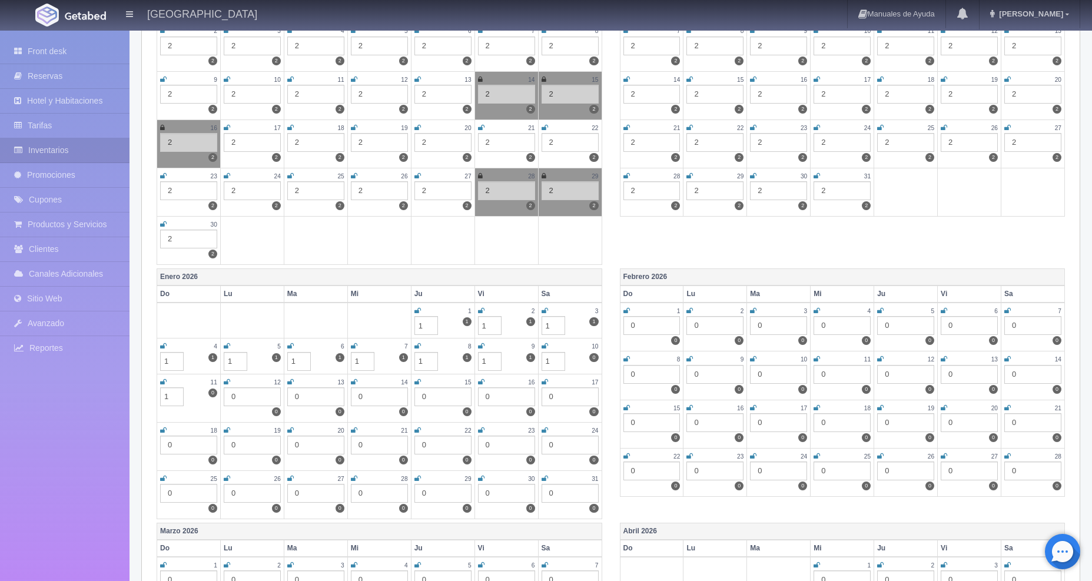
type input "1"
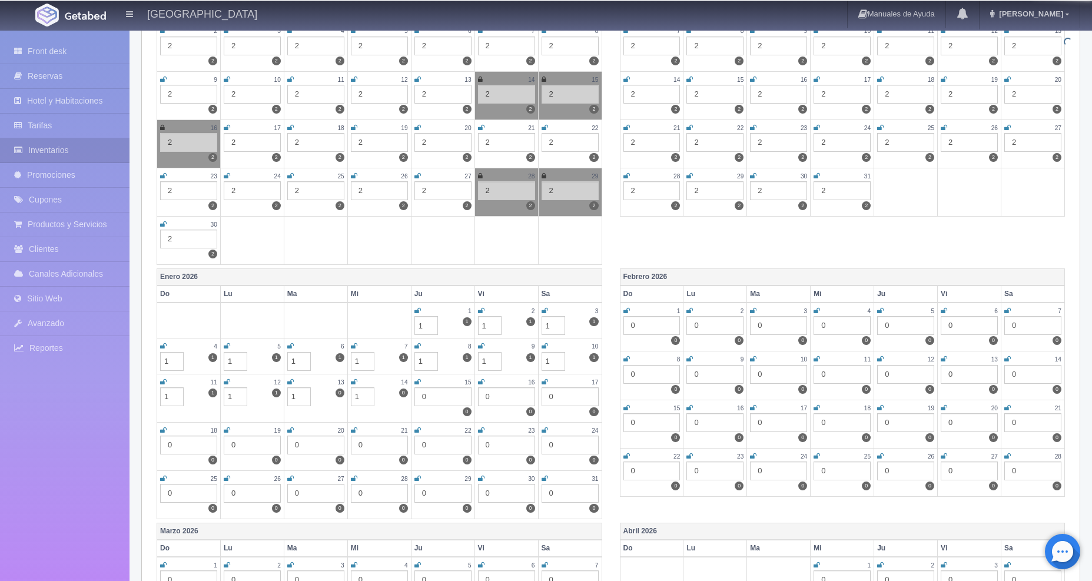
type input "1"
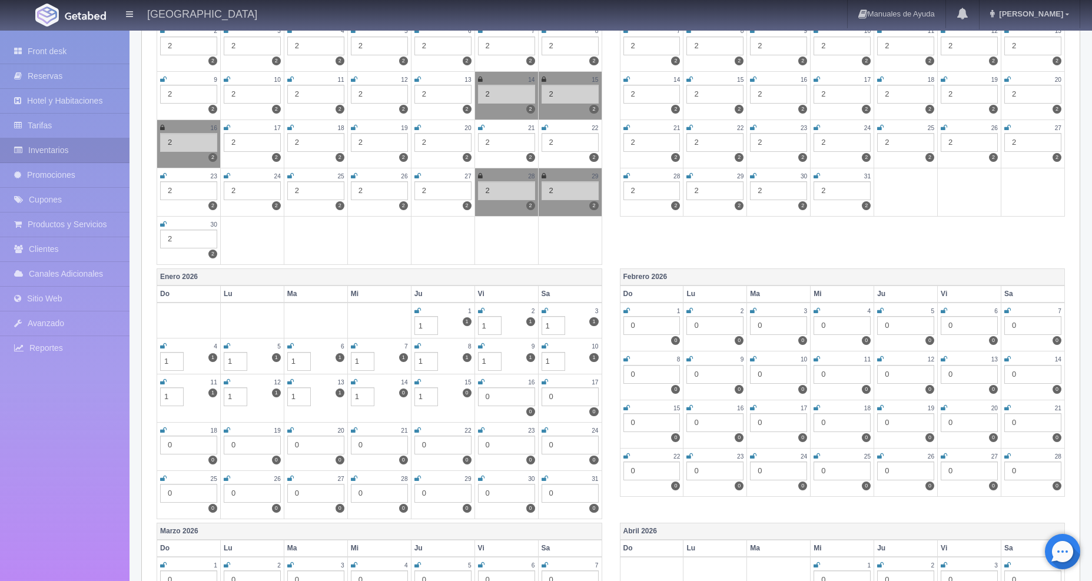
type input "1"
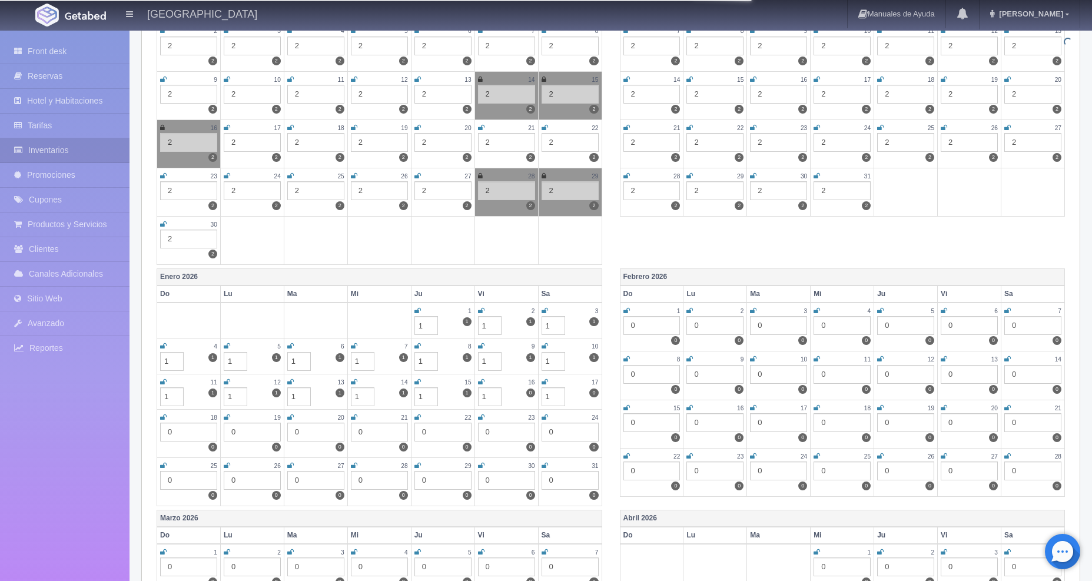
type input "1"
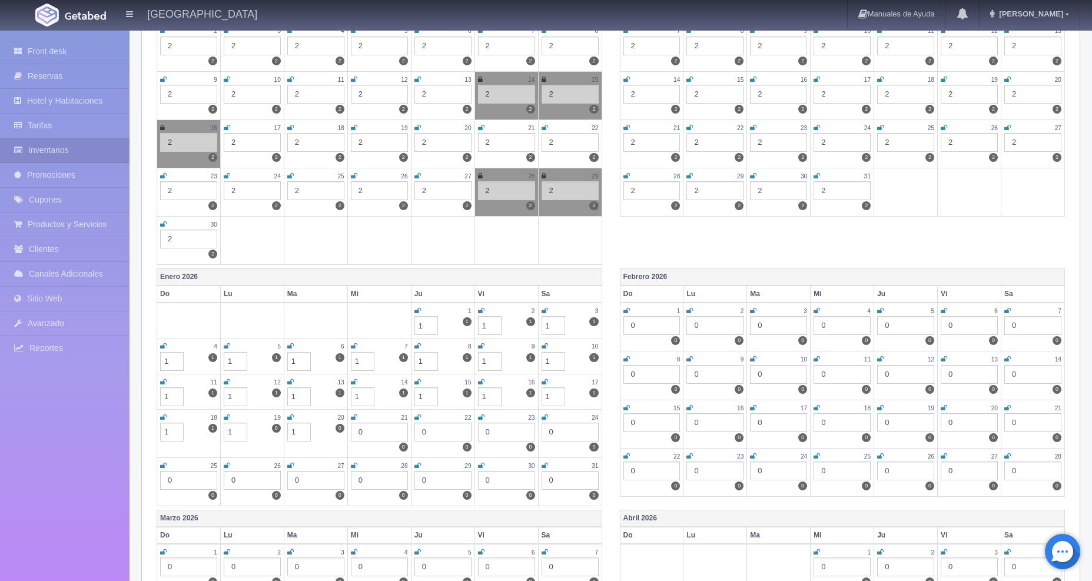
type input "1"
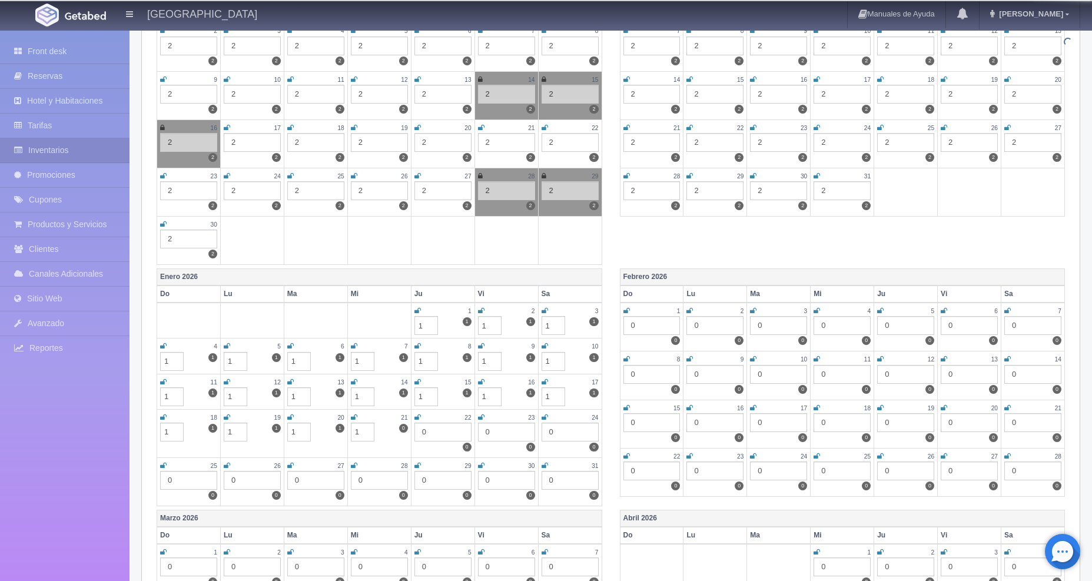
type input "1"
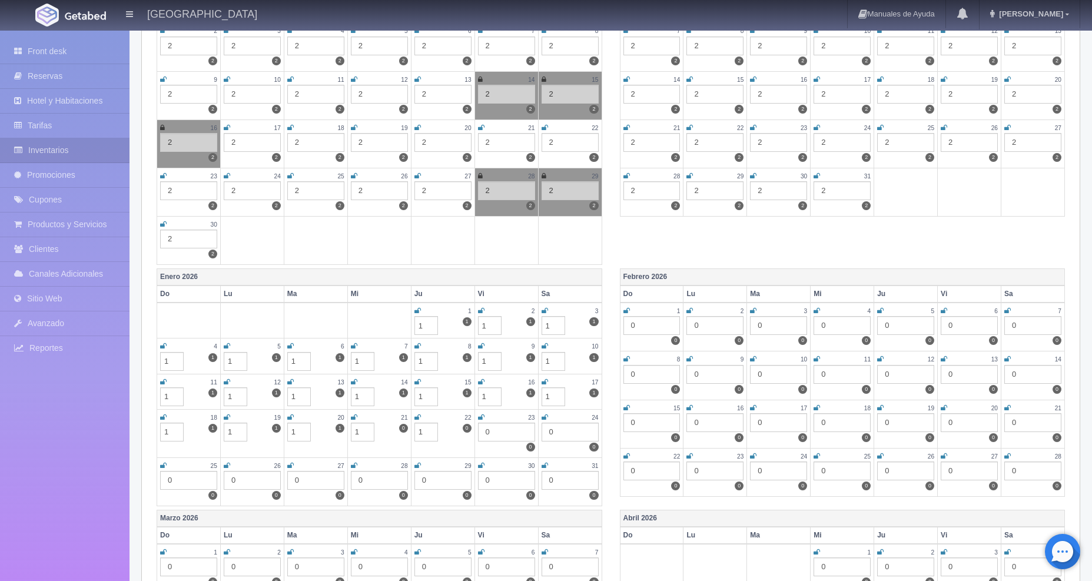
type input "1"
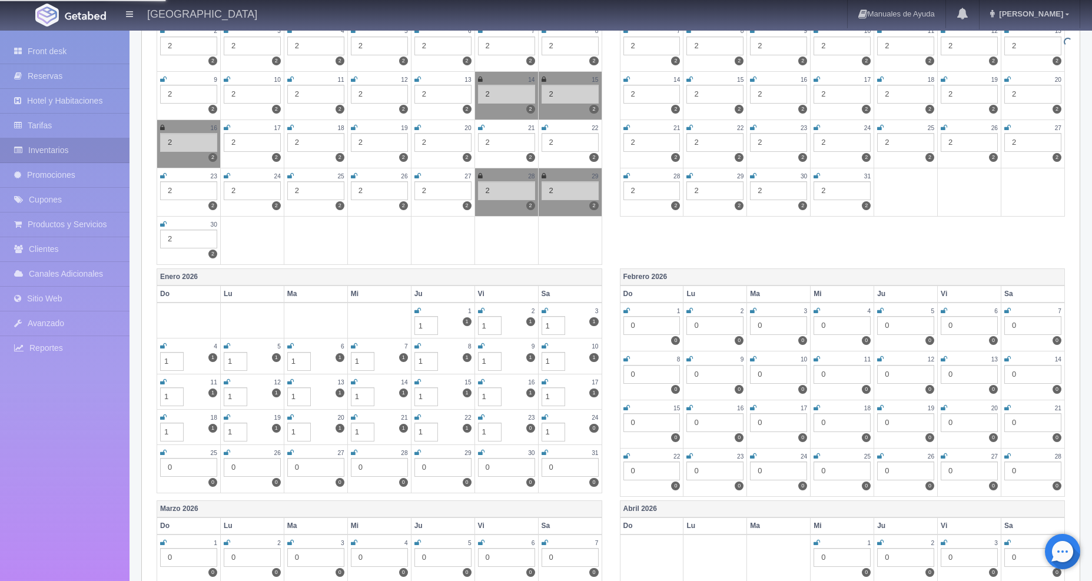
type input "1"
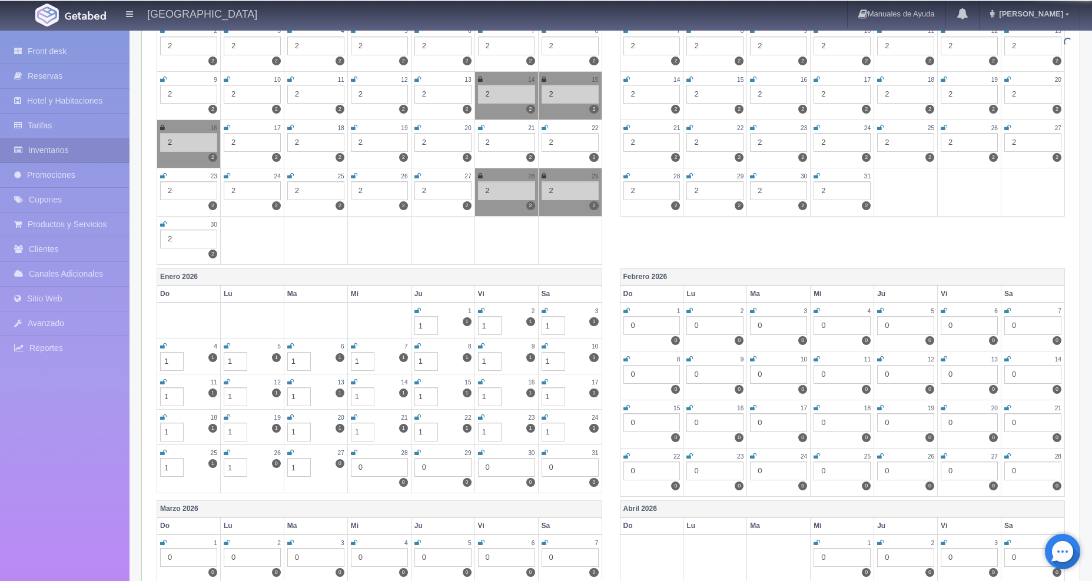
type input "1"
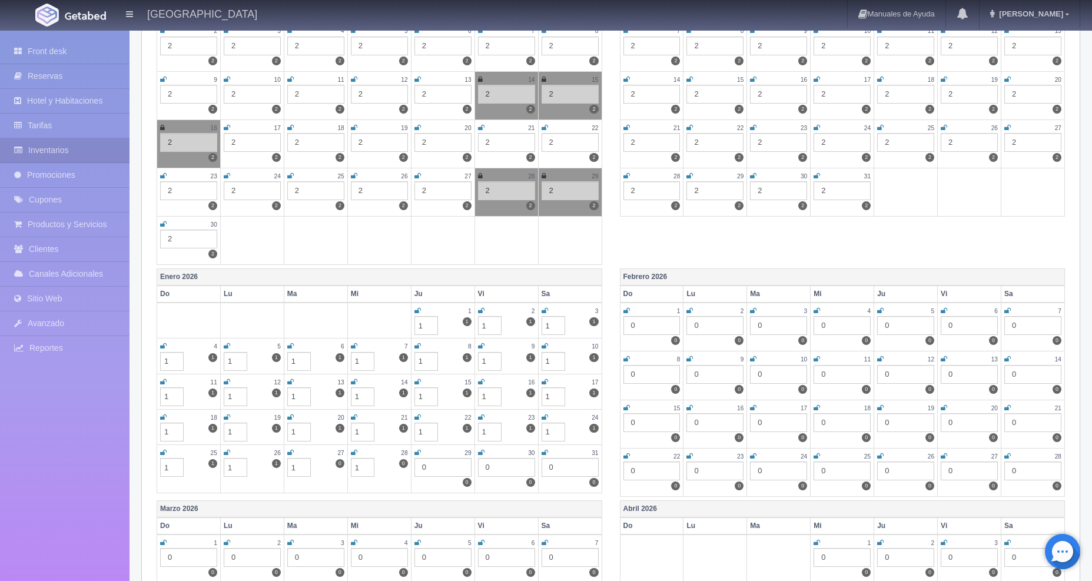
type input "1"
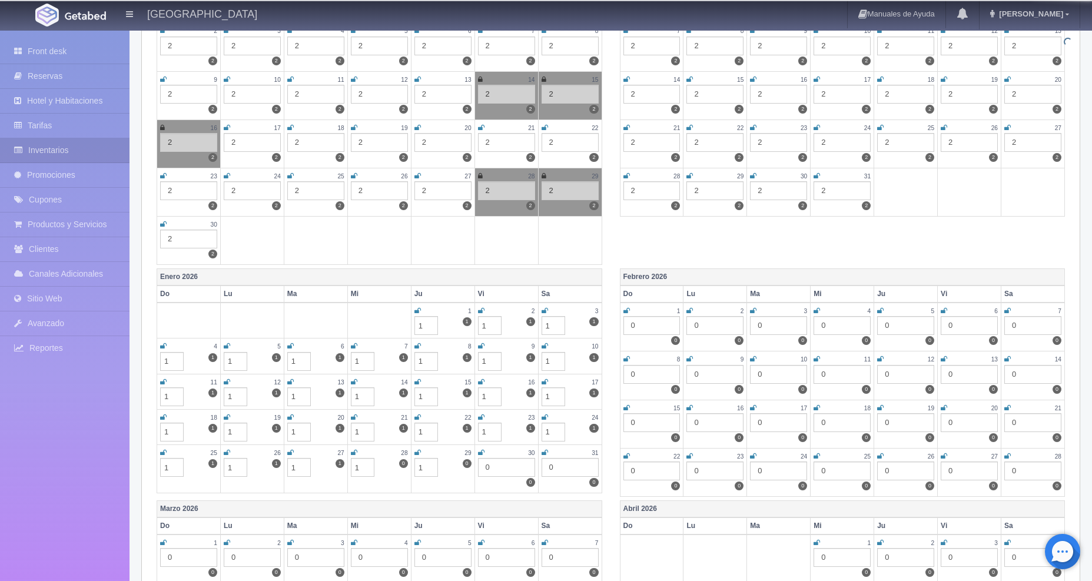
type input "1"
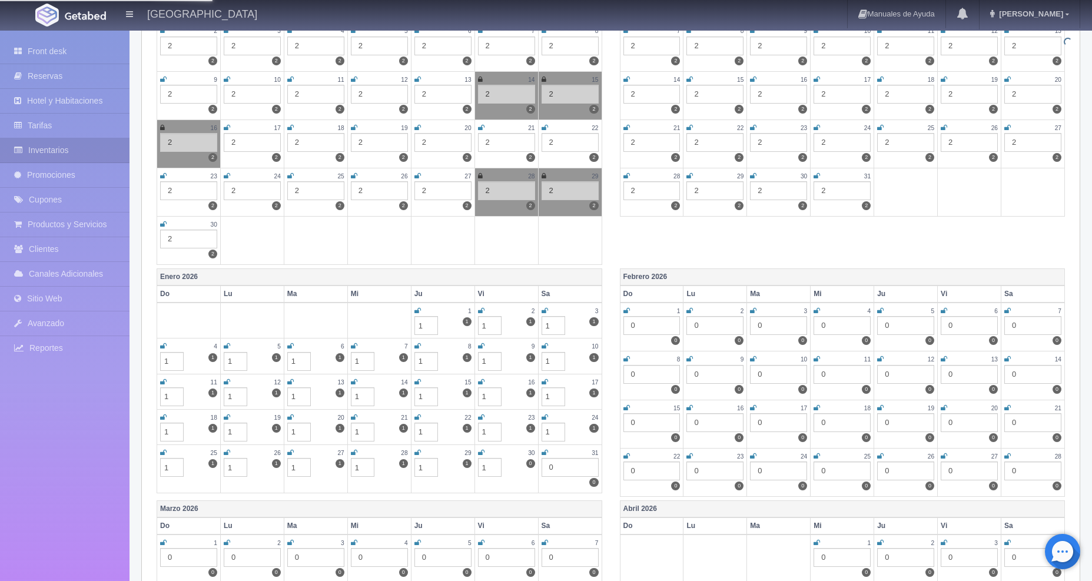
type input "1"
click at [647, 323] on div "0" at bounding box center [651, 325] width 57 height 19
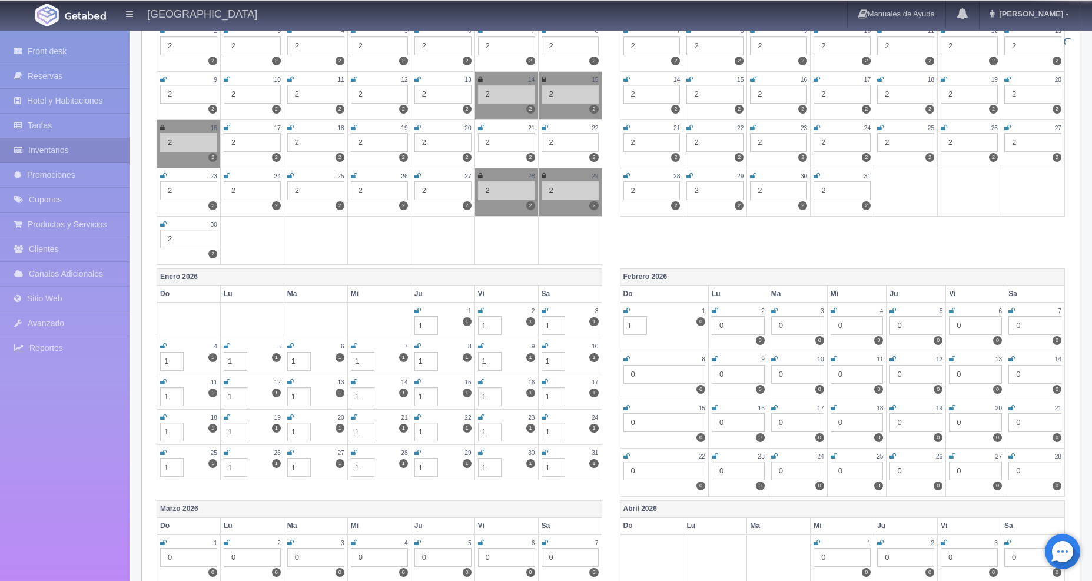
type input "1"
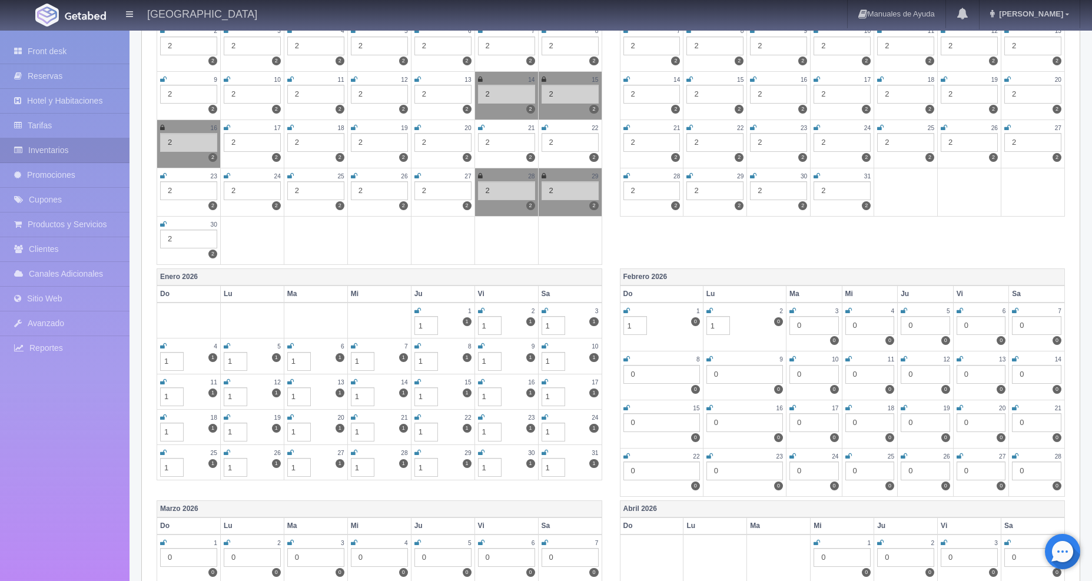
type input "1"
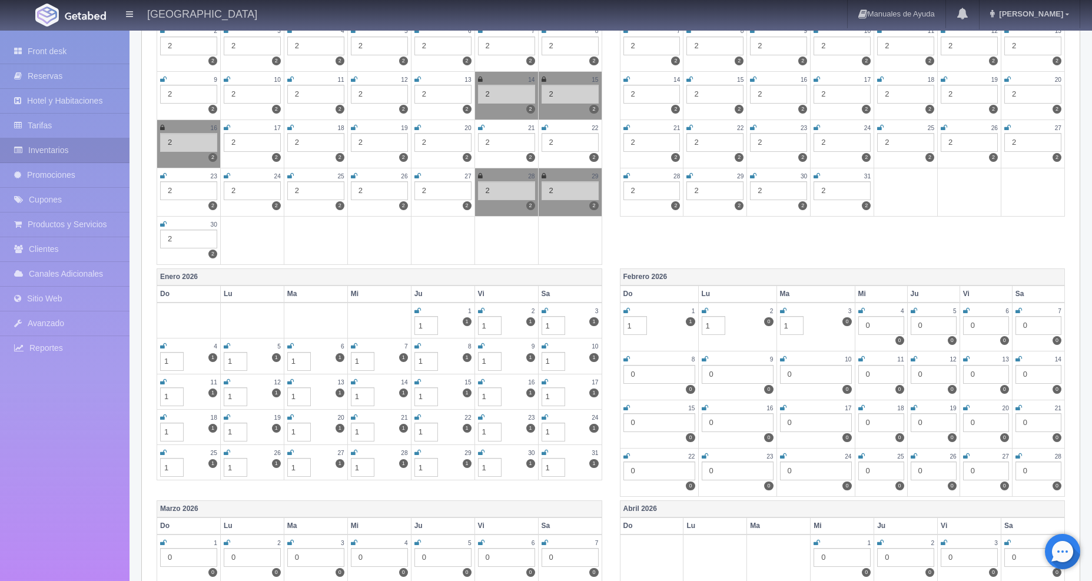
type input "1"
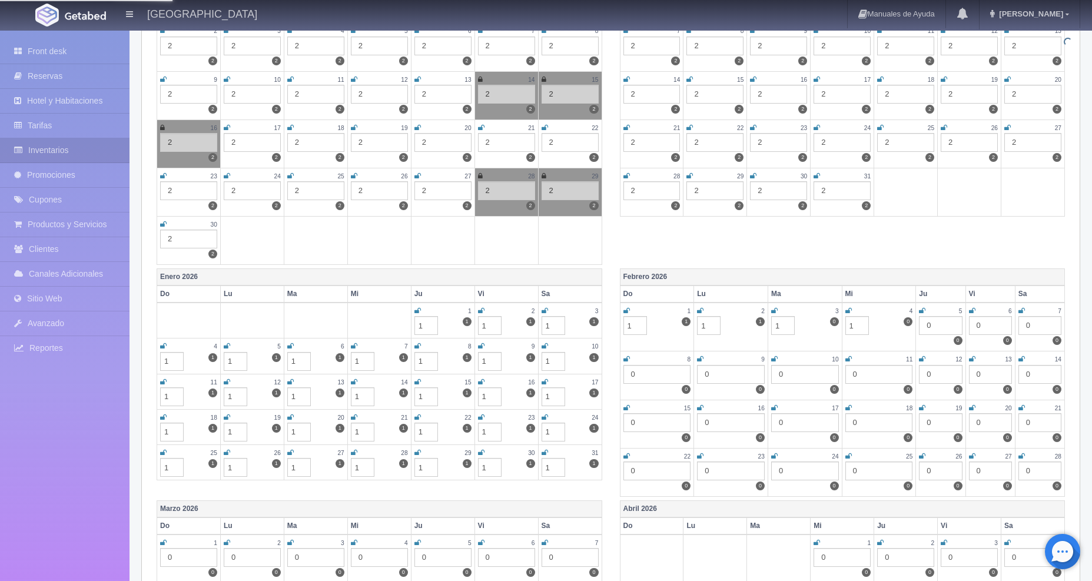
type input "1"
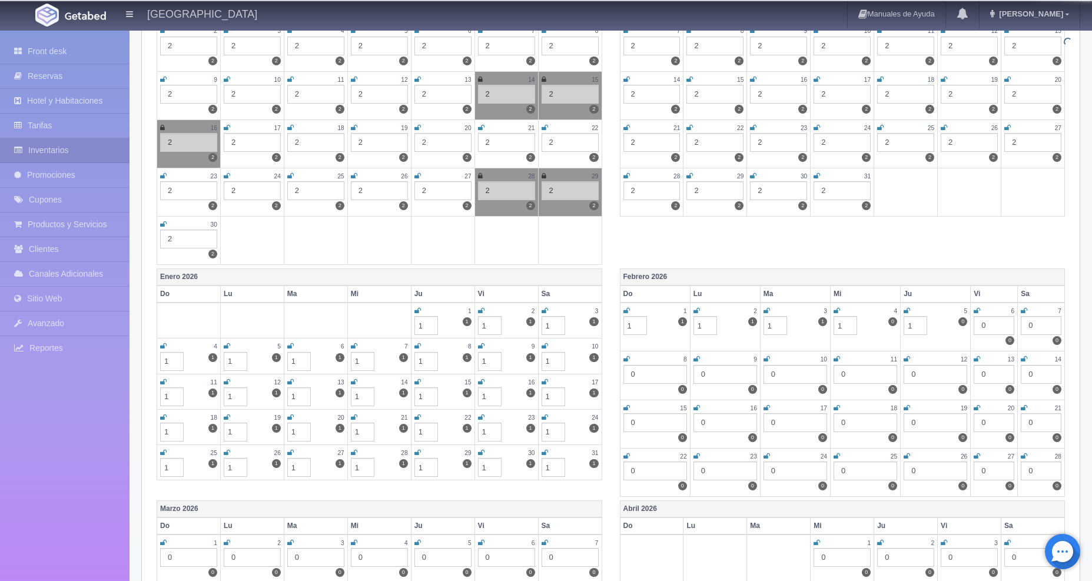
type input "1"
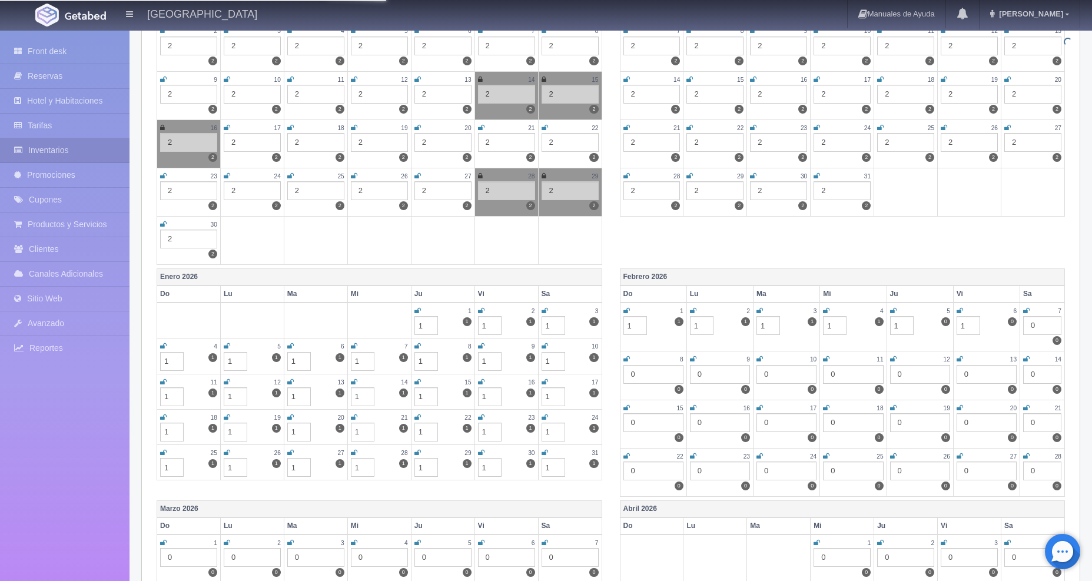
type input "1"
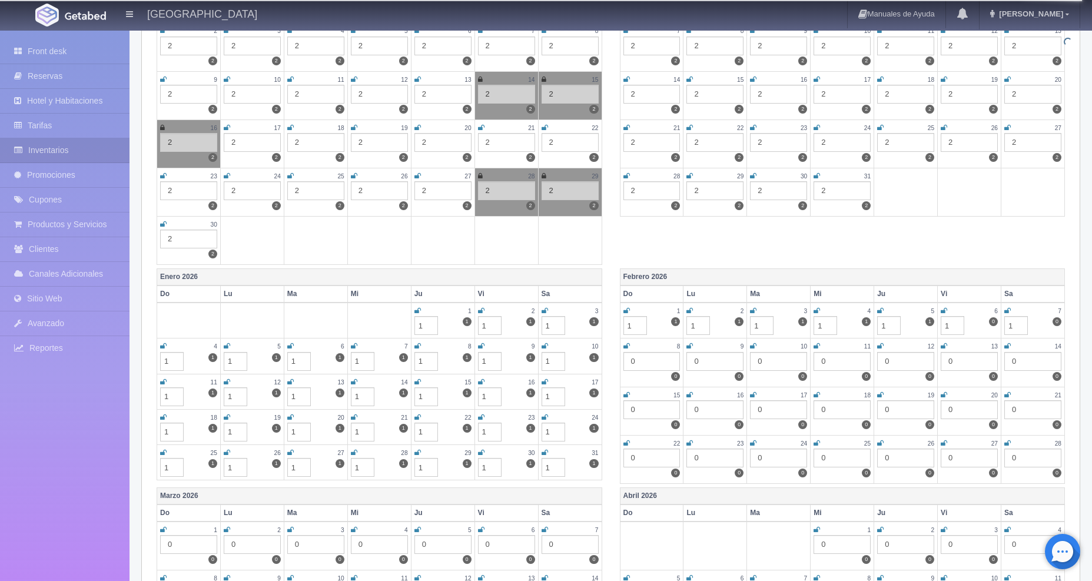
type input "1"
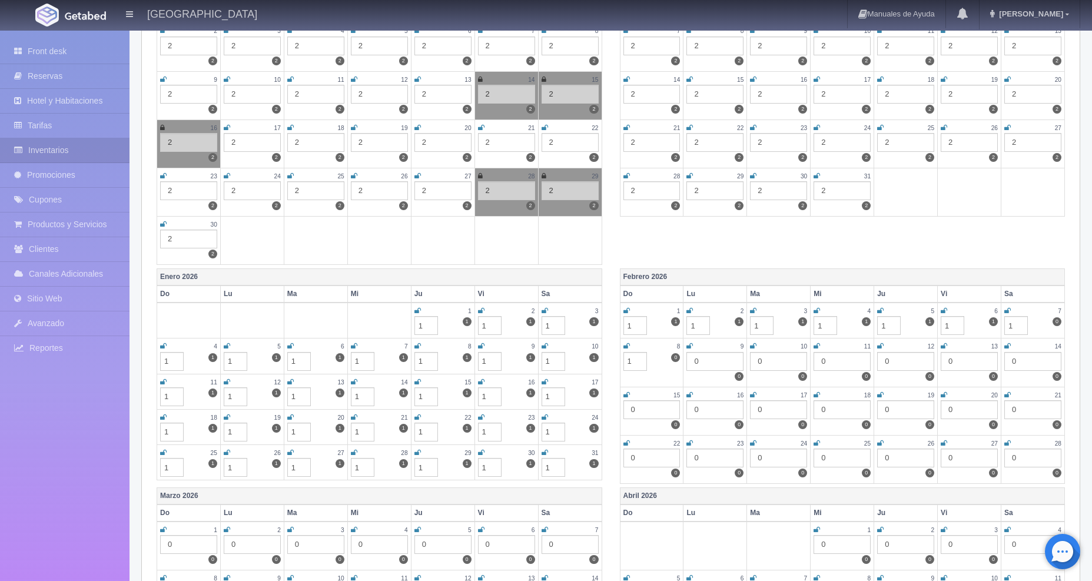
type input "1"
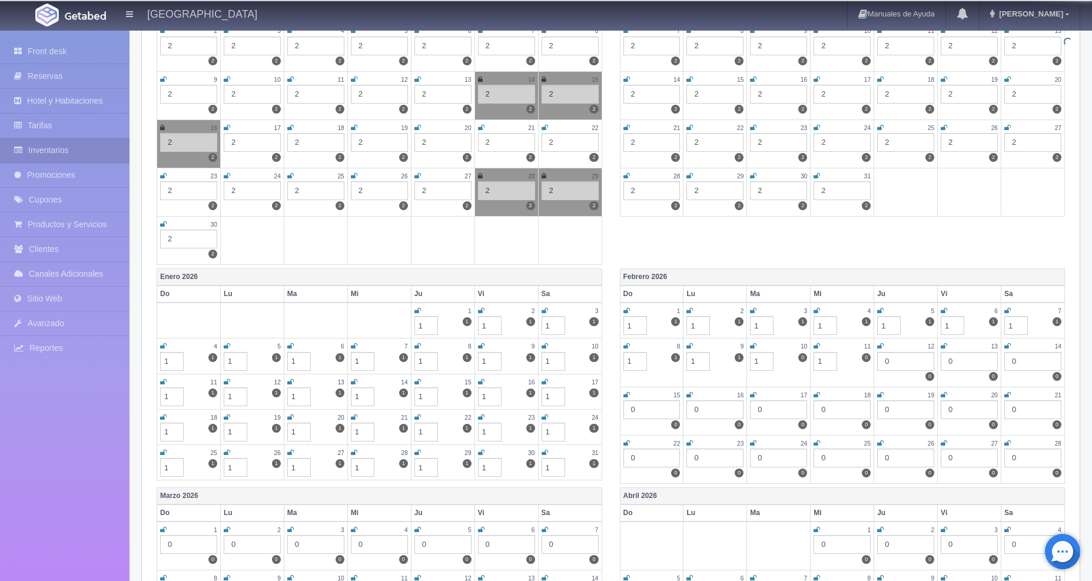
type input "1"
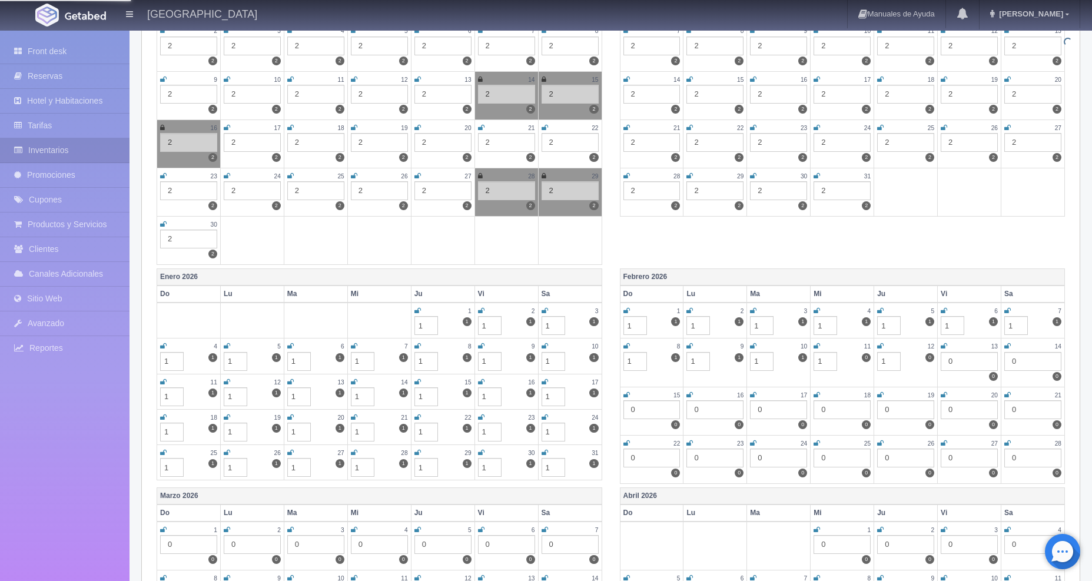
type input "1"
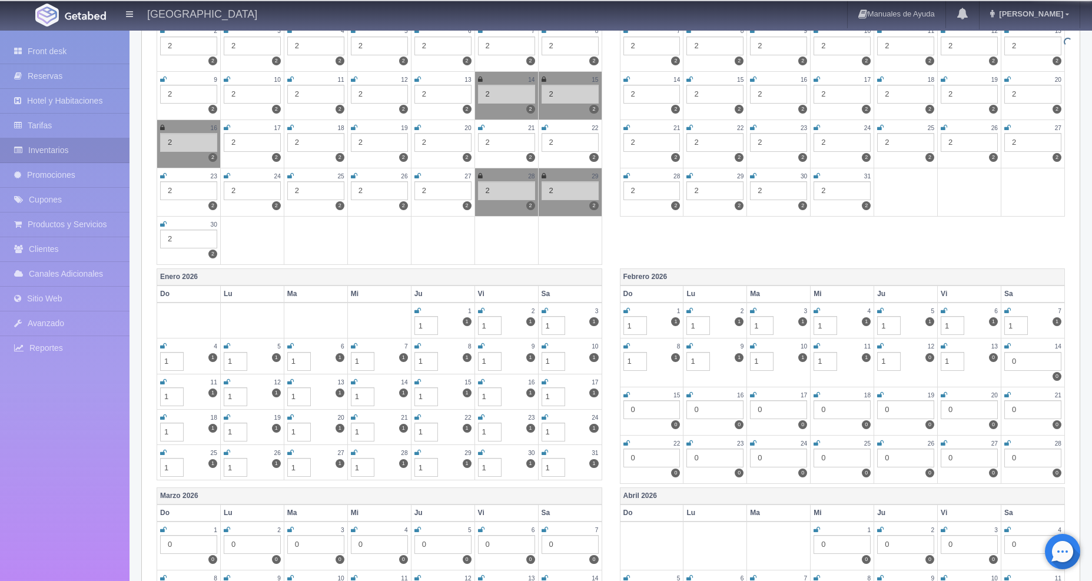
type input "1"
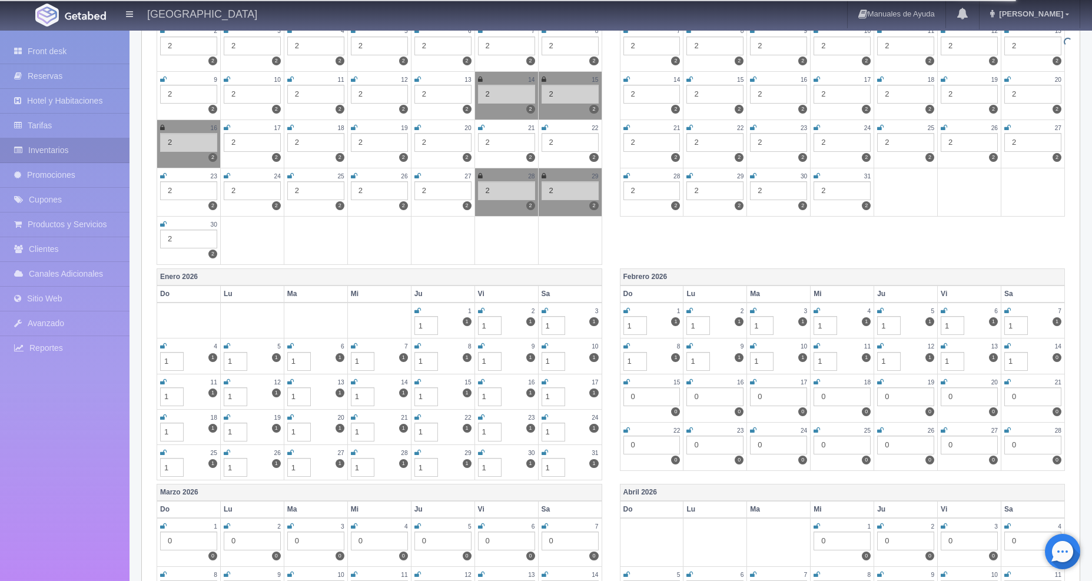
type input "1"
click at [769, 255] on div "Noviembre 2025 Do Lu Ma Mi Ju Vi Sa 1 2 2 2 2 2 3 2 2 4 2 2 5 2 2 6 2 2 7 2 2 8…" at bounding box center [611, 104] width 926 height 328
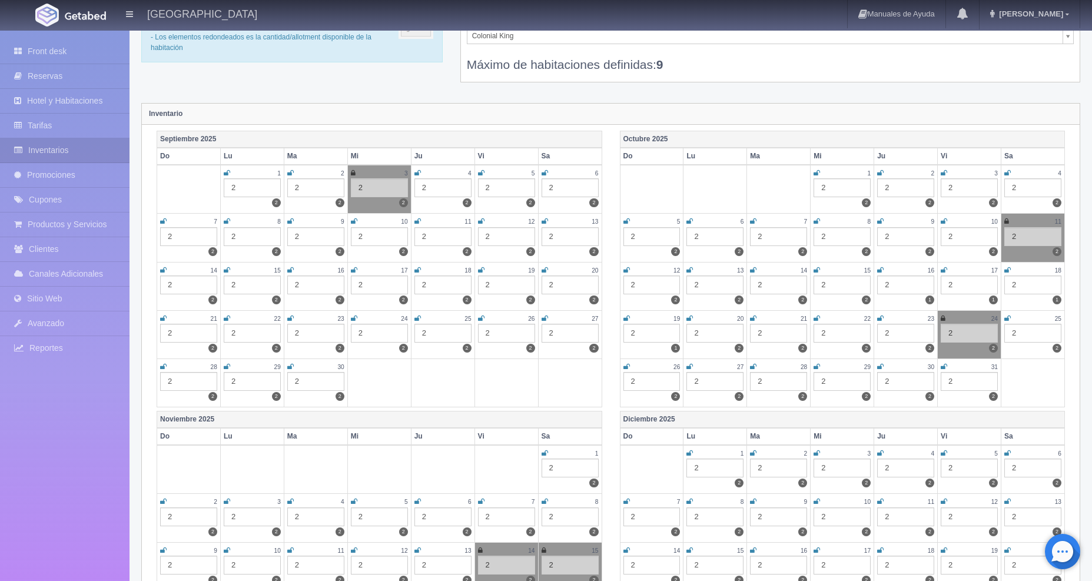
scroll to position [0, 0]
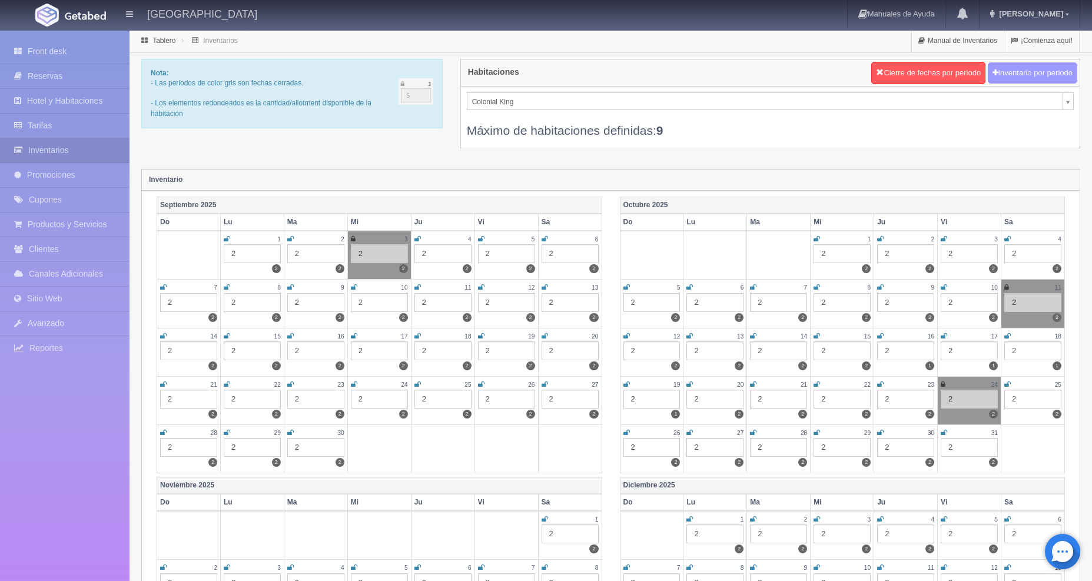
click at [1032, 78] on button "Inventario por periodo" at bounding box center [1032, 73] width 89 height 22
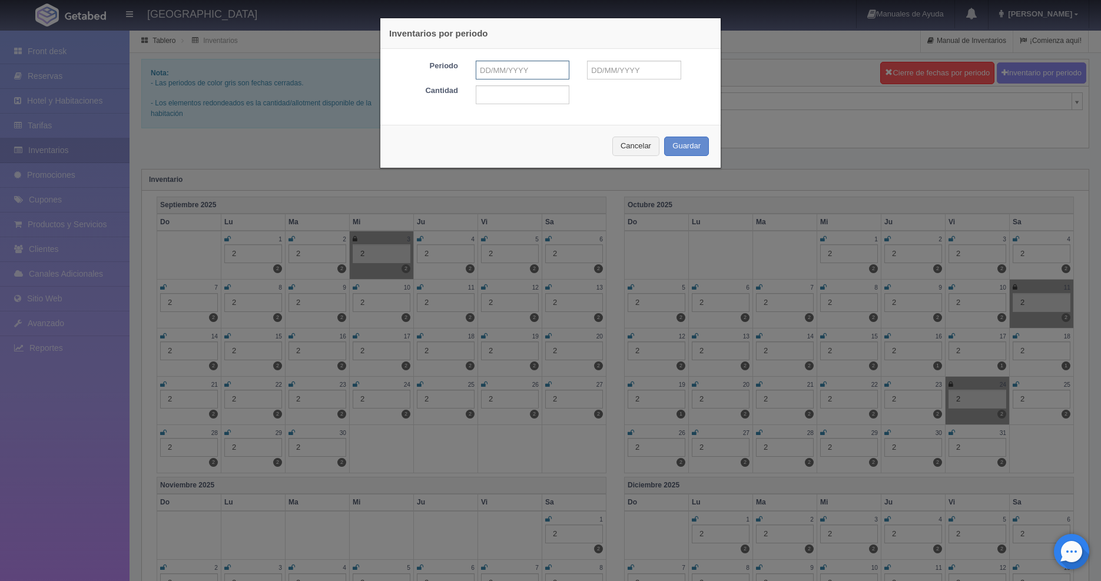
click at [504, 69] on input "text" at bounding box center [523, 70] width 94 height 19
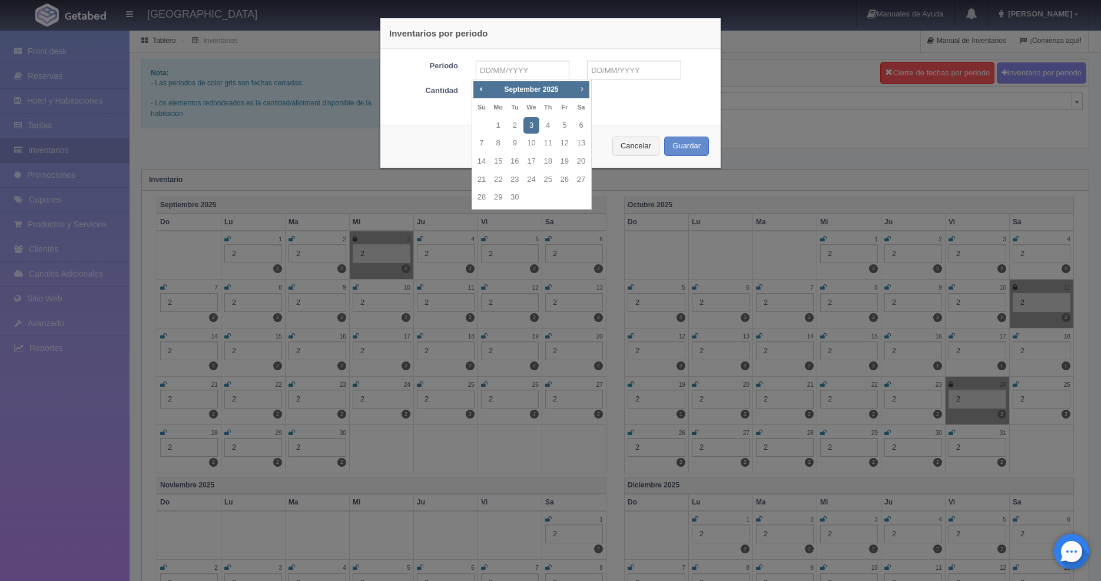
click at [584, 92] on span "Next" at bounding box center [581, 88] width 9 height 9
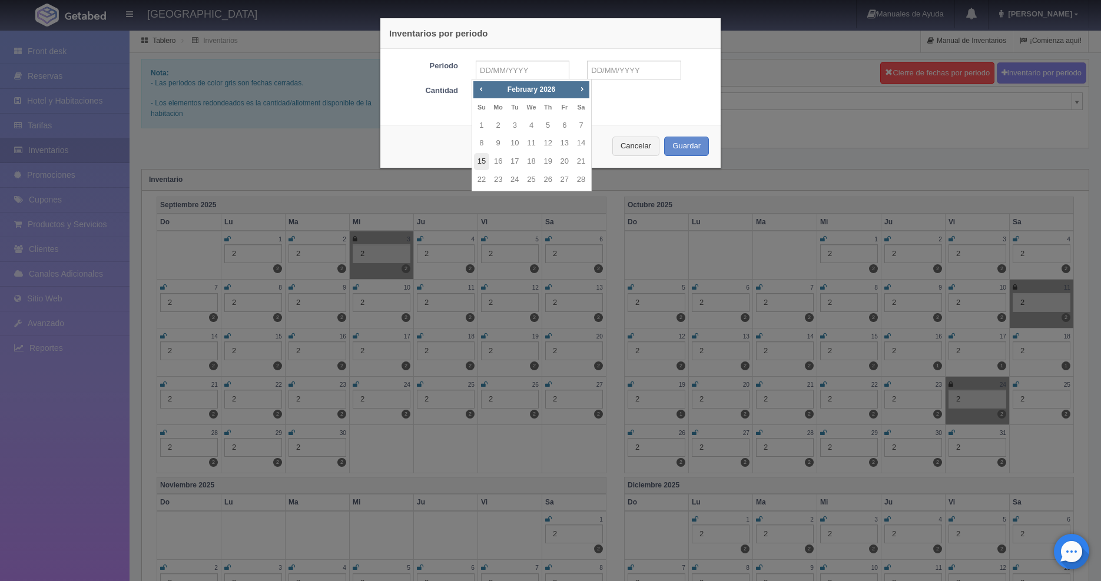
click at [484, 162] on link "15" at bounding box center [481, 161] width 15 height 17
type input "15-02-2026"
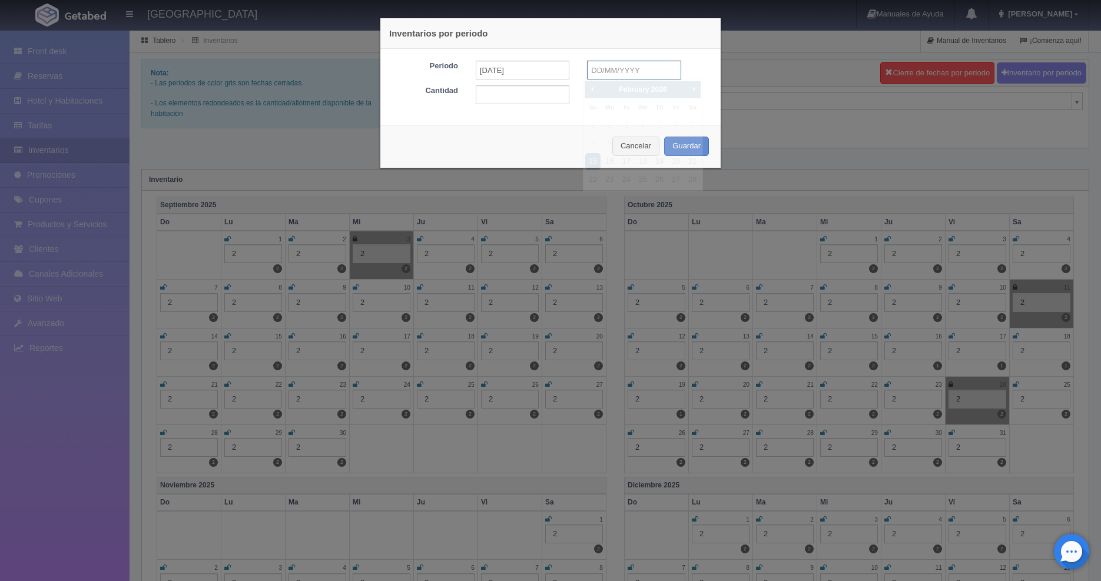
click at [611, 71] on input "text" at bounding box center [634, 70] width 94 height 19
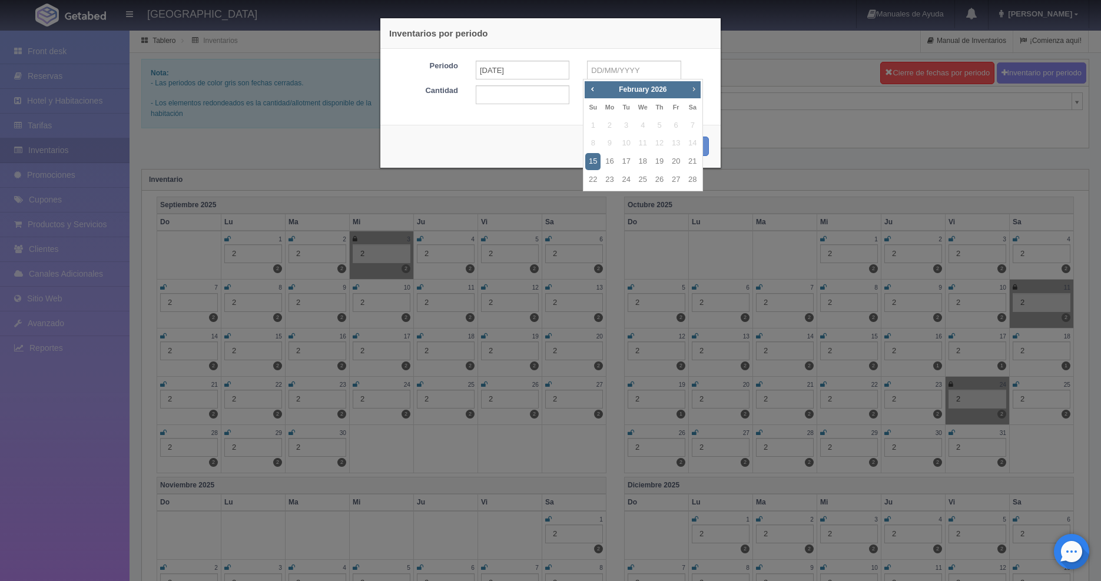
click at [692, 92] on span "Next" at bounding box center [693, 88] width 9 height 9
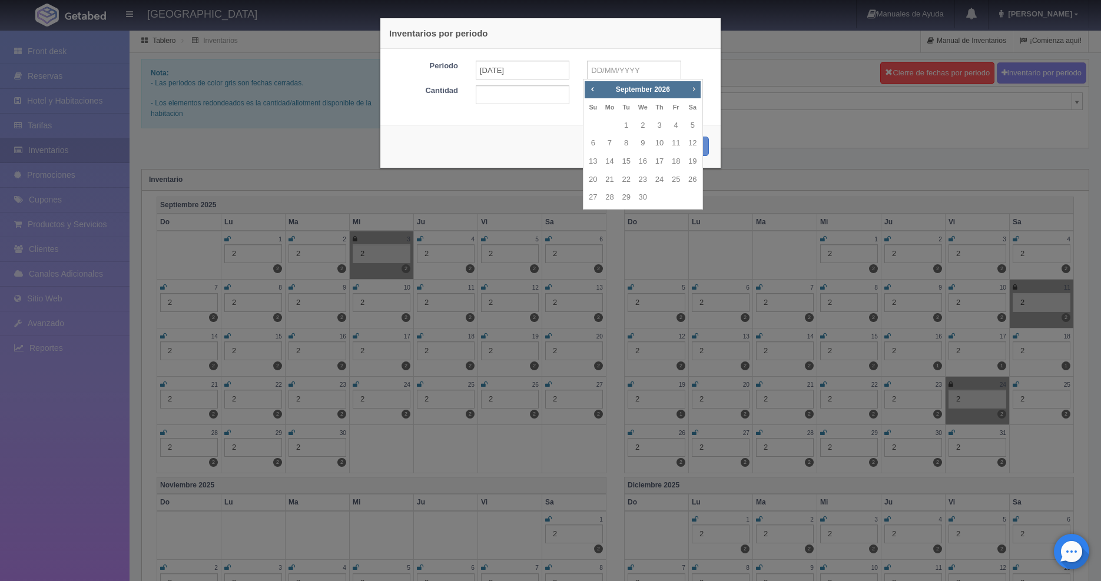
click at [692, 92] on span "Next" at bounding box center [693, 88] width 9 height 9
click at [661, 198] on link "31" at bounding box center [659, 197] width 15 height 17
type input "31-12-2026"
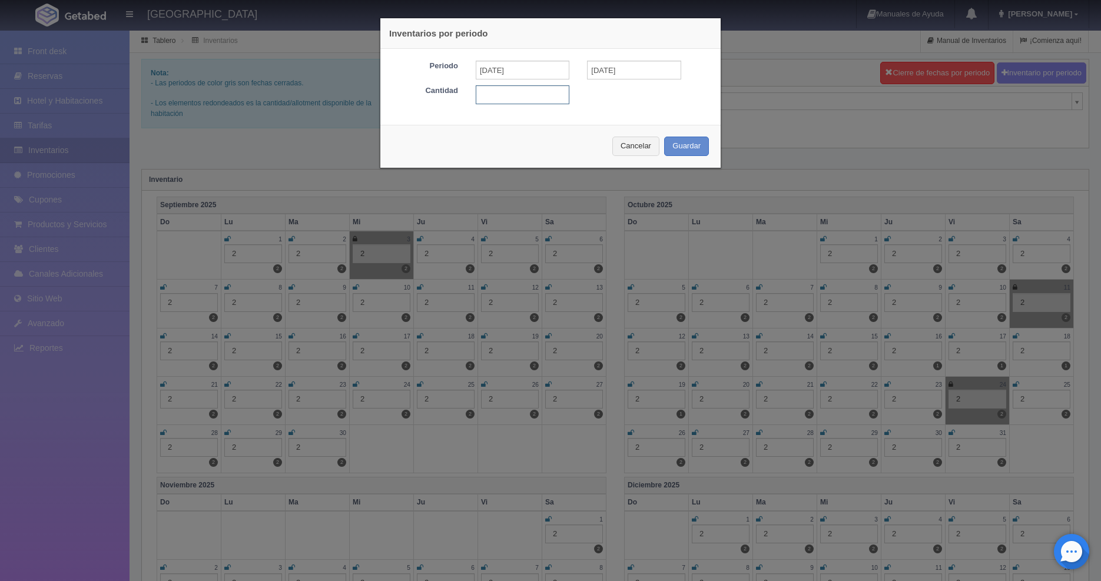
click at [509, 99] on input "text" at bounding box center [523, 94] width 94 height 19
type input "1"
click at [687, 149] on button "Guardar" at bounding box center [686, 146] width 45 height 19
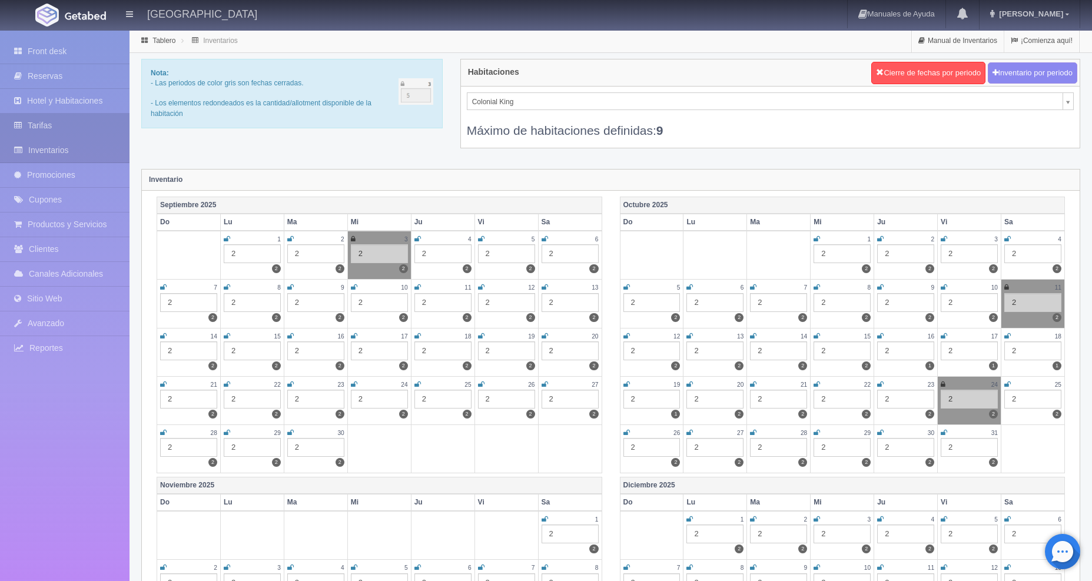
click at [62, 129] on link "Tarifas" at bounding box center [64, 126] width 129 height 24
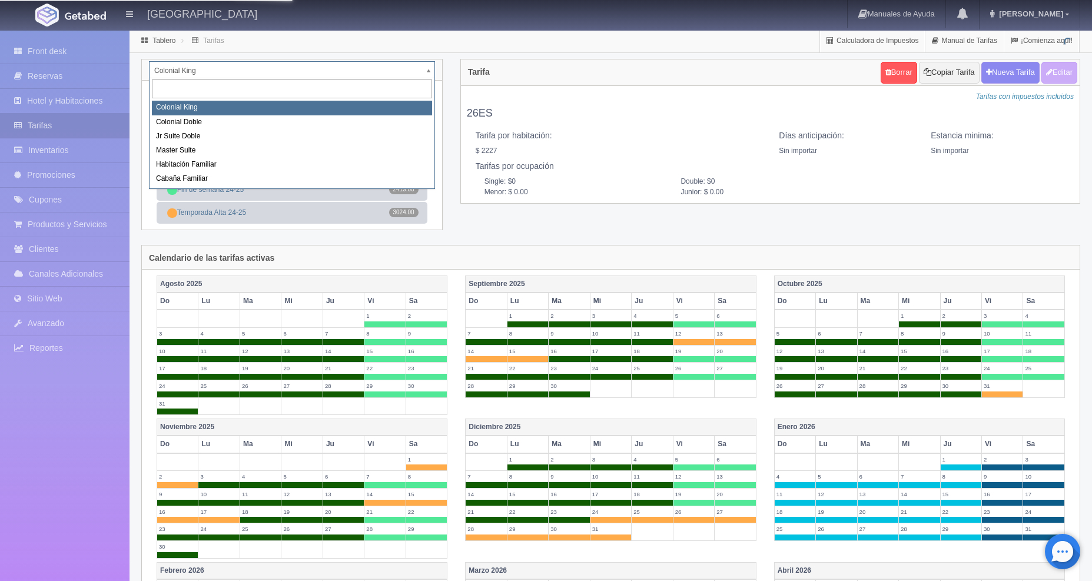
click at [428, 70] on body "[GEOGRAPHIC_DATA] Manuales de Ayuda Actualizaciones recientes [PERSON_NAME] Mi …" at bounding box center [546, 450] width 1092 height 842
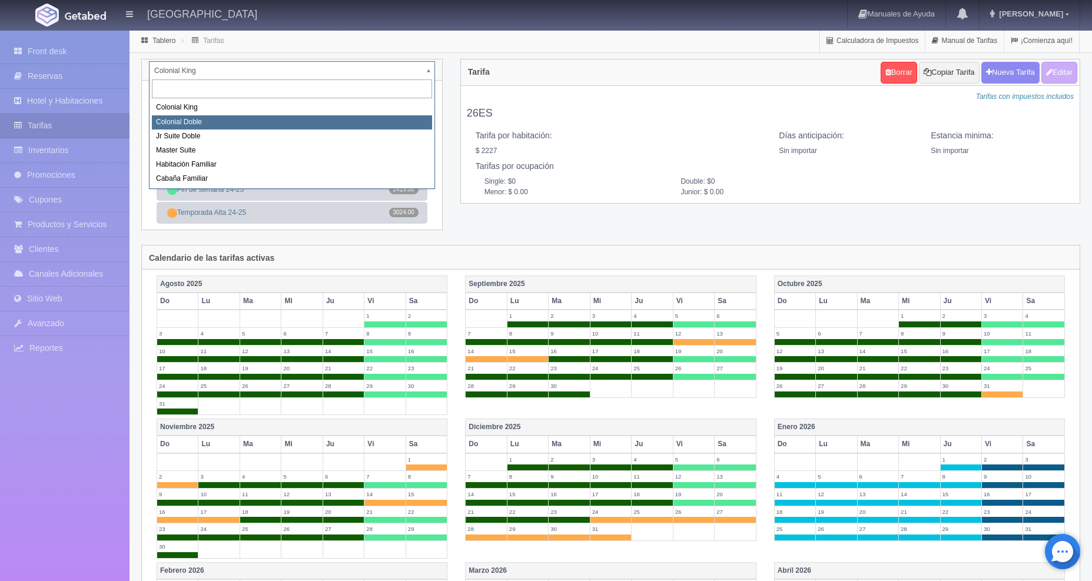
select select "977"
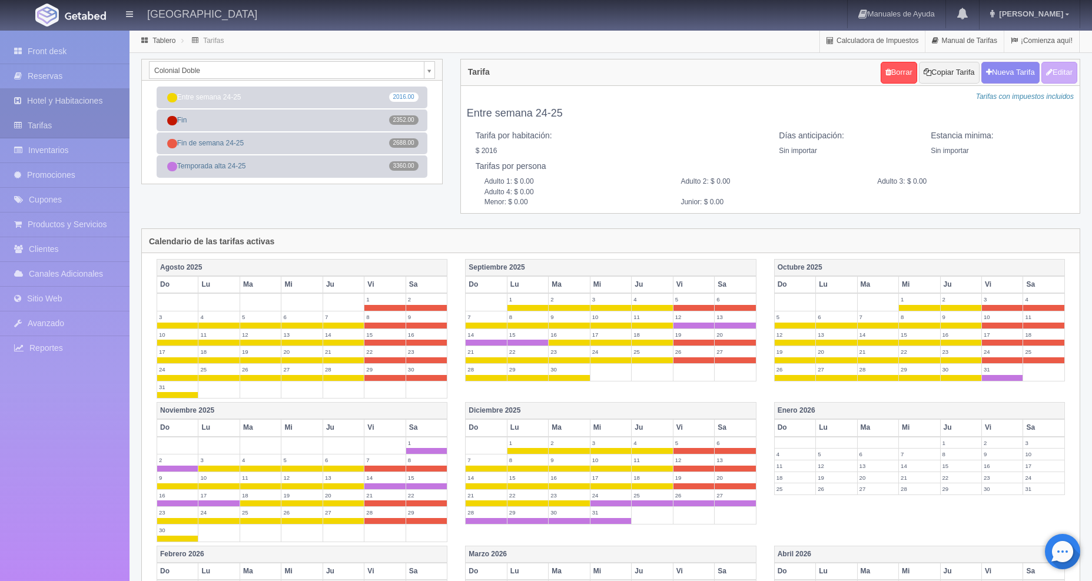
click at [61, 107] on link "Hotel y Habitaciones" at bounding box center [64, 101] width 129 height 24
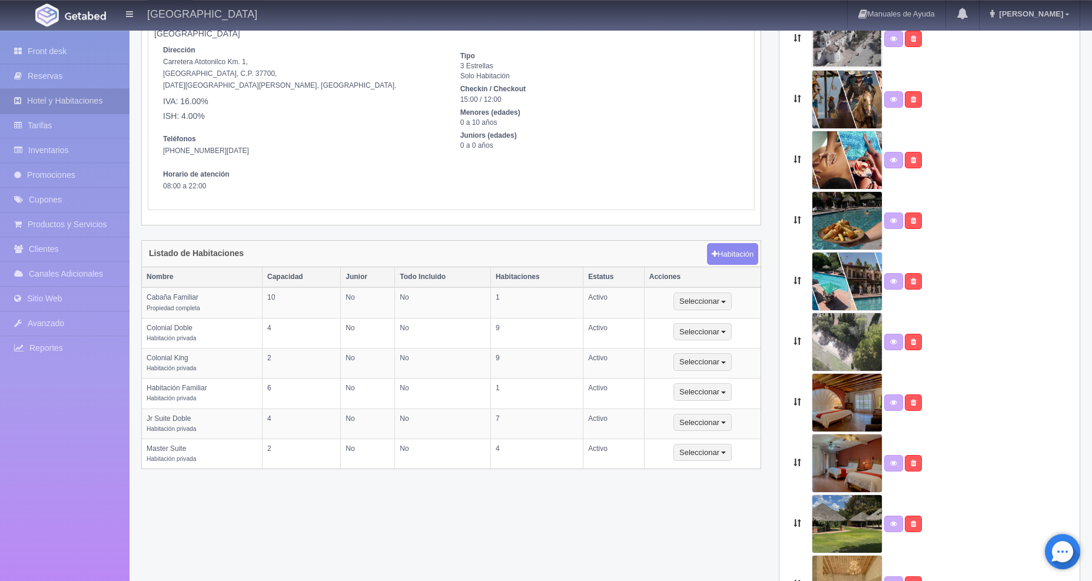
scroll to position [122, 0]
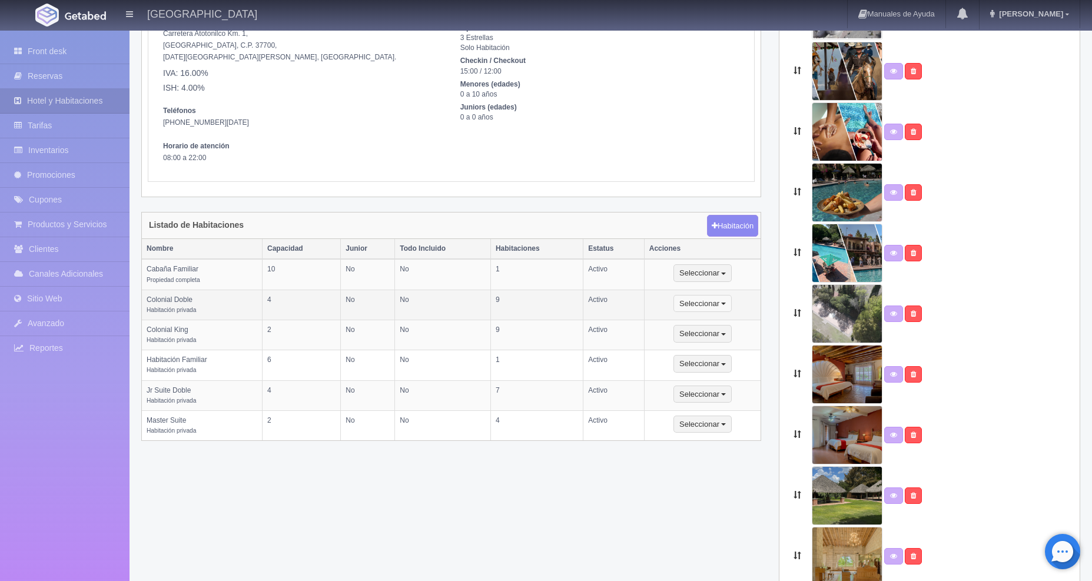
click at [706, 298] on button "Seleccionar" at bounding box center [702, 304] width 58 height 18
click at [701, 323] on link "Editar" at bounding box center [720, 324] width 93 height 15
select select "Habitación privada"
select select "Rango"
select select "2"
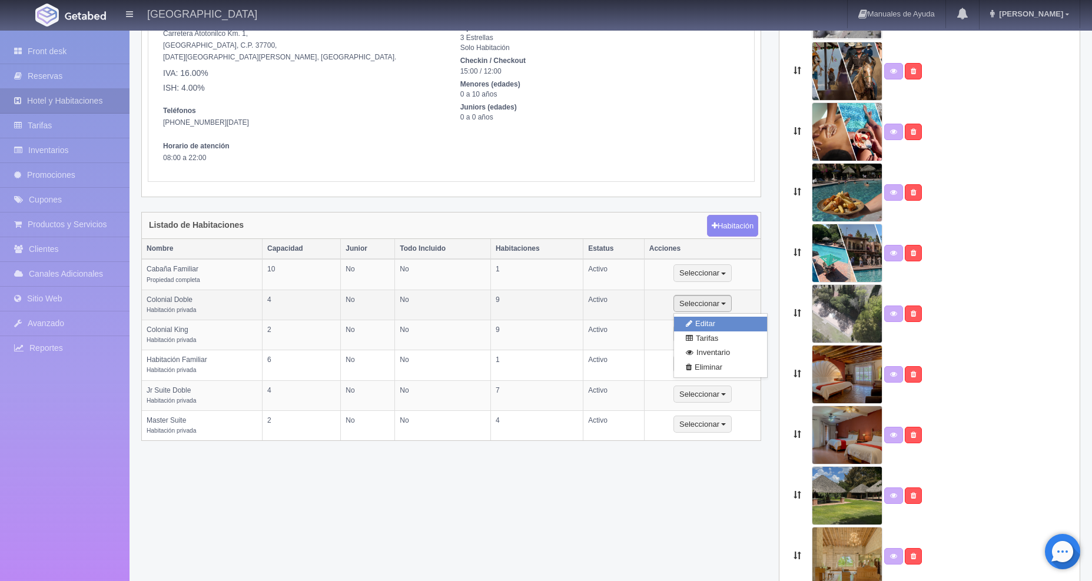
select select "4"
select select "1"
select select "Persona"
radio input "true"
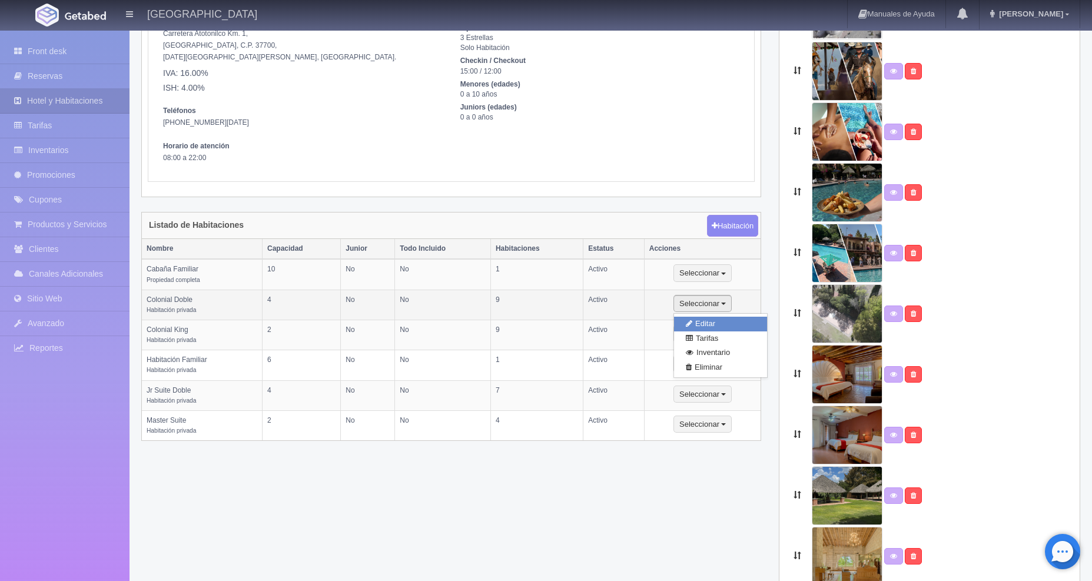
select select "5"
select select "3"
radio input "true"
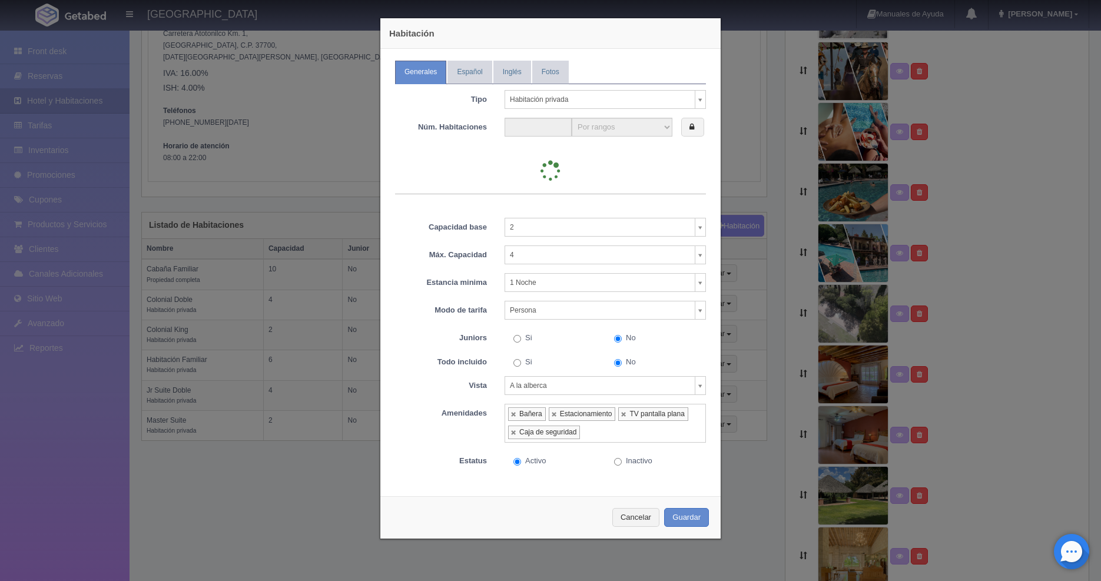
select select "9"
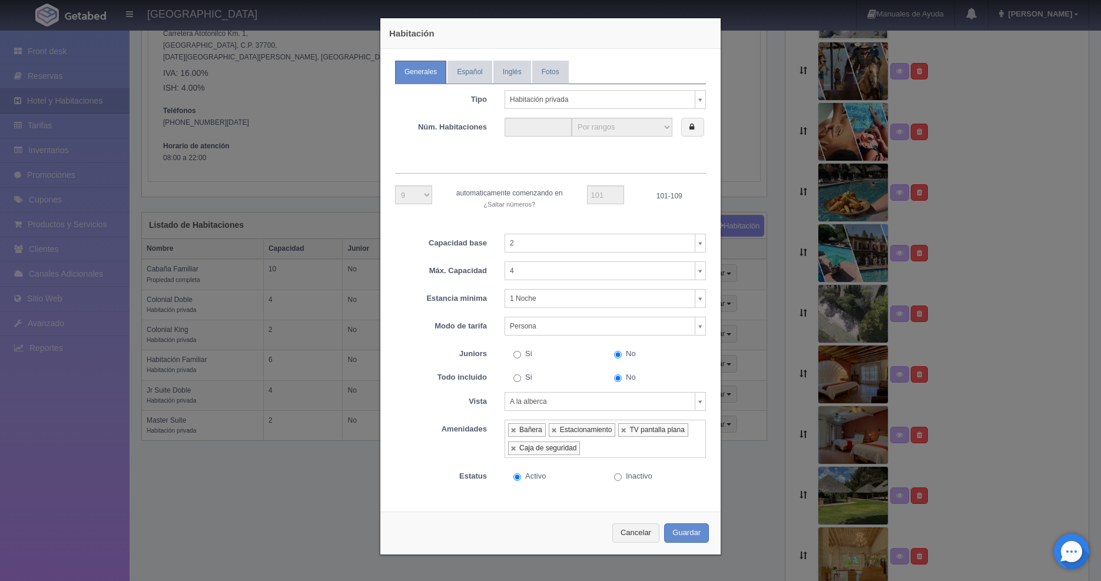
type input "9"
click at [696, 327] on body "[GEOGRAPHIC_DATA] Manuales de Ayuda Actualizaciones recientes [PERSON_NAME] Mi …" at bounding box center [550, 408] width 1101 height 1002
click at [387, 347] on body "[GEOGRAPHIC_DATA] Manuales de Ayuda Actualizaciones recientes [PERSON_NAME] Mi …" at bounding box center [550, 408] width 1101 height 1002
click at [625, 533] on button "Cancelar" at bounding box center [635, 532] width 47 height 19
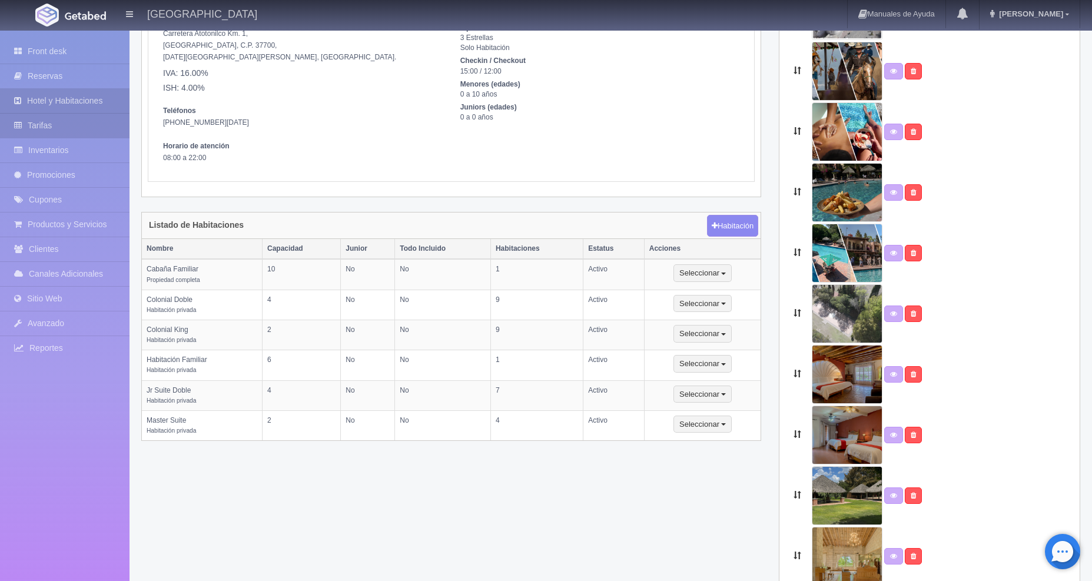
click at [68, 133] on link "Tarifas" at bounding box center [64, 126] width 129 height 24
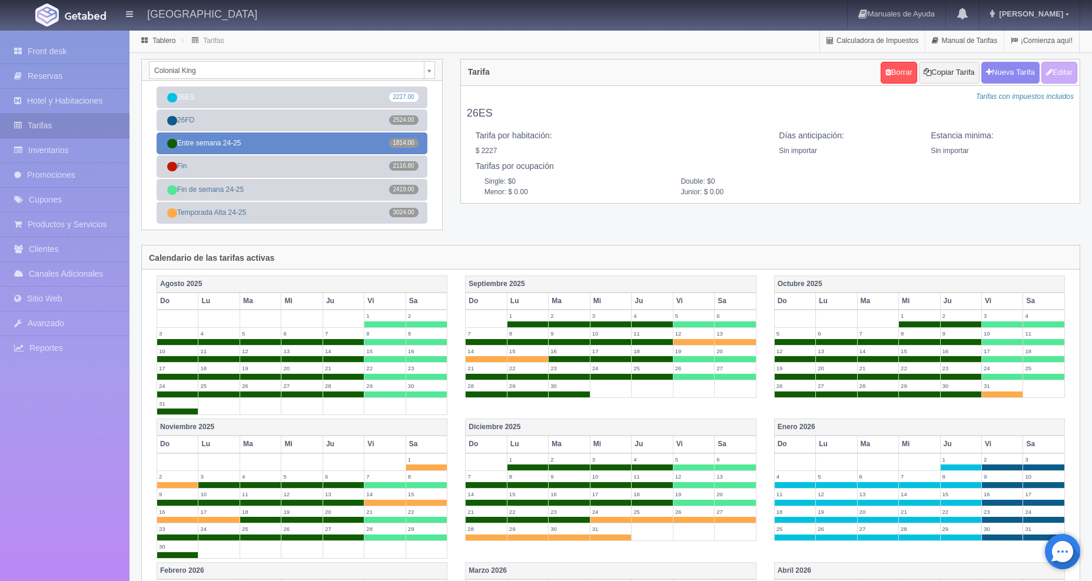
click at [274, 147] on link "Entre semana 24-25 1814.00" at bounding box center [292, 143] width 271 height 22
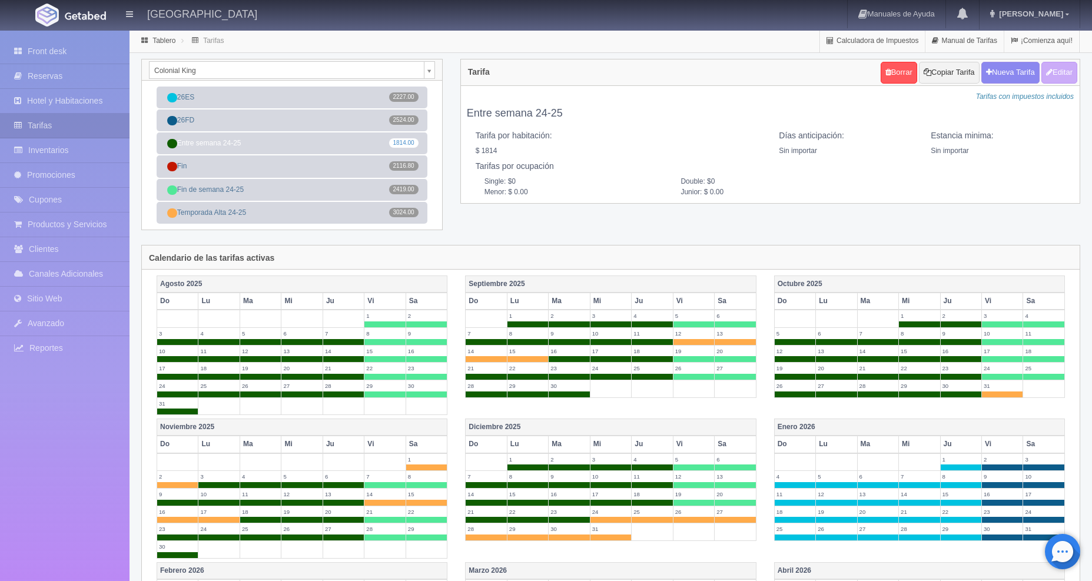
click at [1077, 75] on div "Borrar Copiar Tarifa [GEOGRAPHIC_DATA] Editar" at bounding box center [979, 72] width 202 height 28
click at [1065, 74] on button "Editar" at bounding box center [1059, 73] width 36 height 22
type input "Entre semana 24-25"
select select "0"
type input "0"
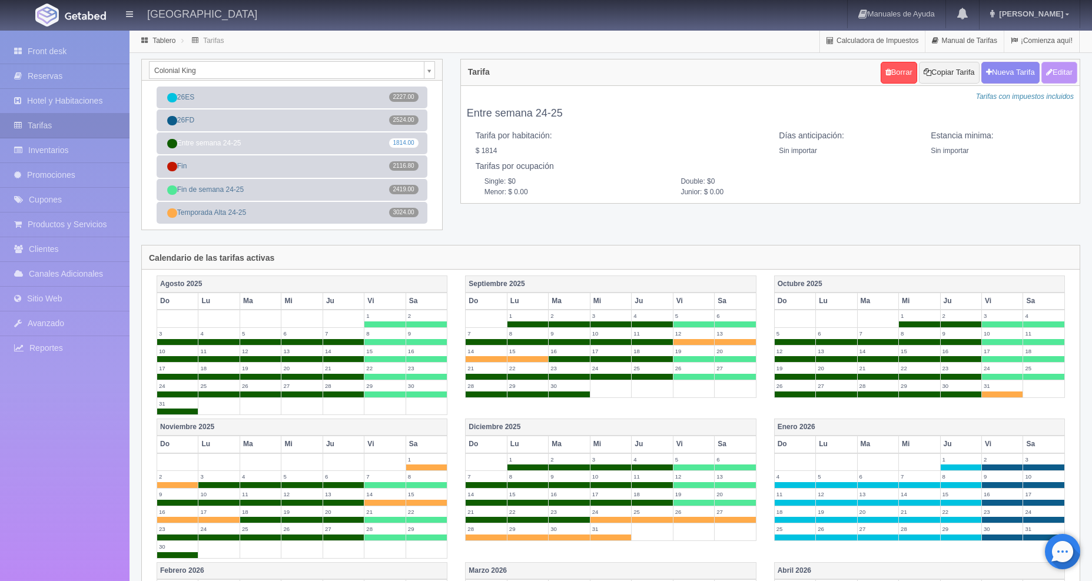
checkbox input "true"
type input "1814.00"
checkbox input "true"
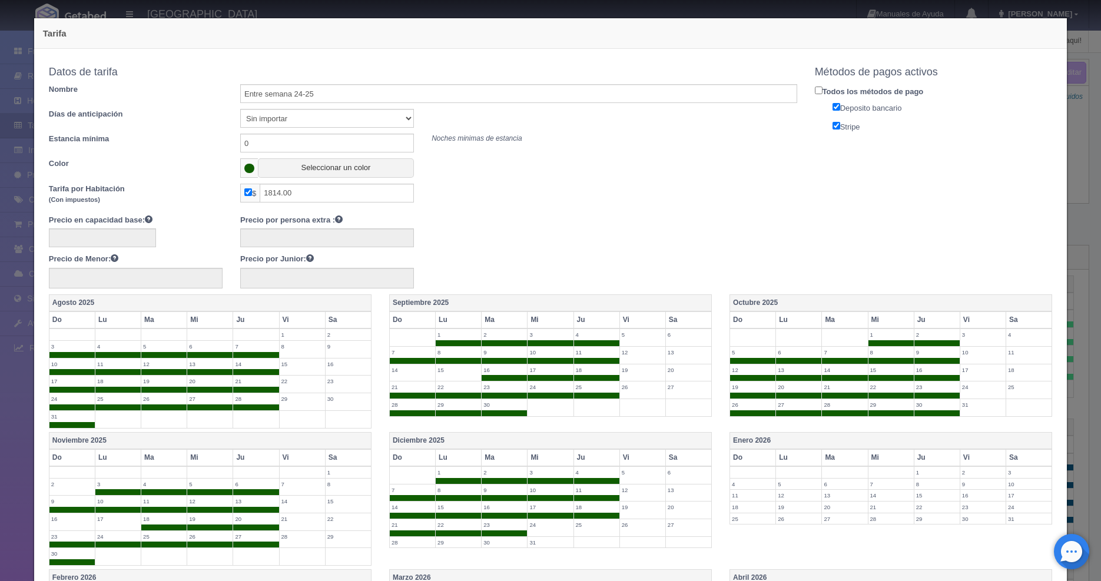
click at [249, 195] on input "checkbox" at bounding box center [248, 192] width 8 height 8
checkbox input "false"
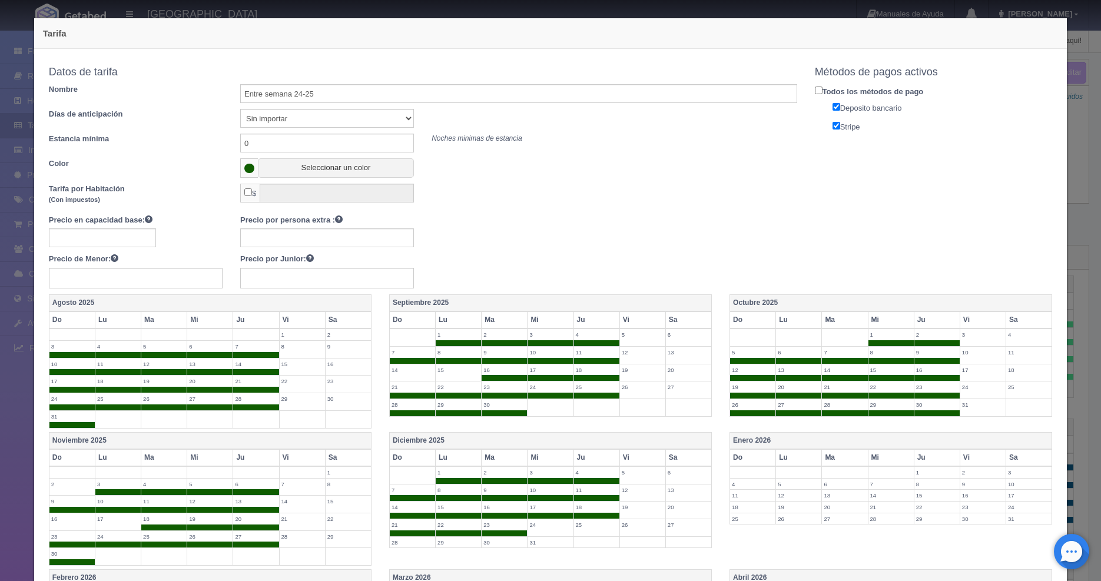
click at [249, 195] on input "checkbox" at bounding box center [248, 192] width 8 height 8
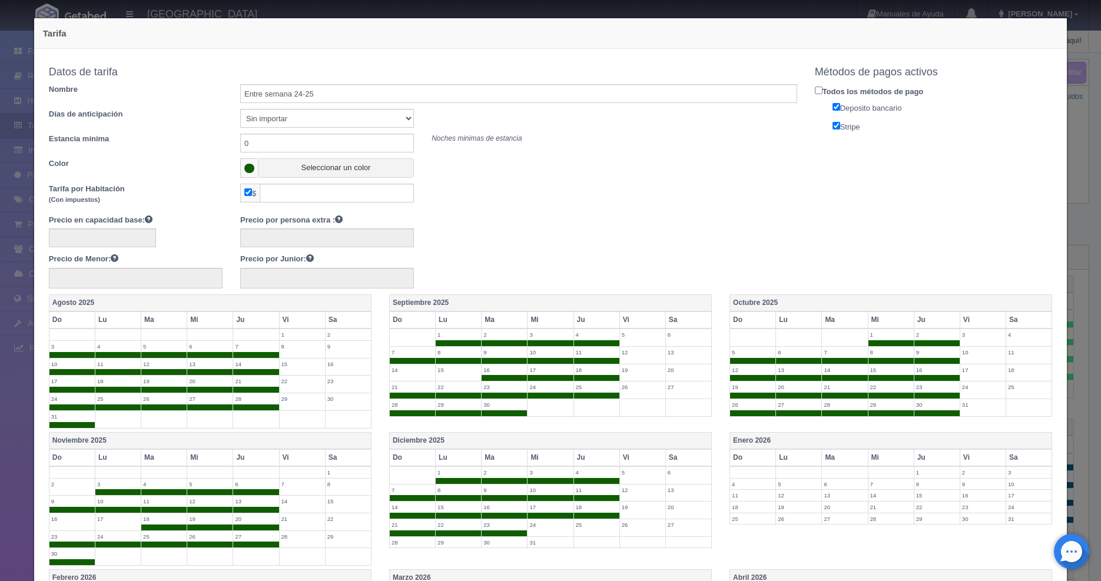
click at [249, 195] on input "checkbox" at bounding box center [248, 192] width 8 height 8
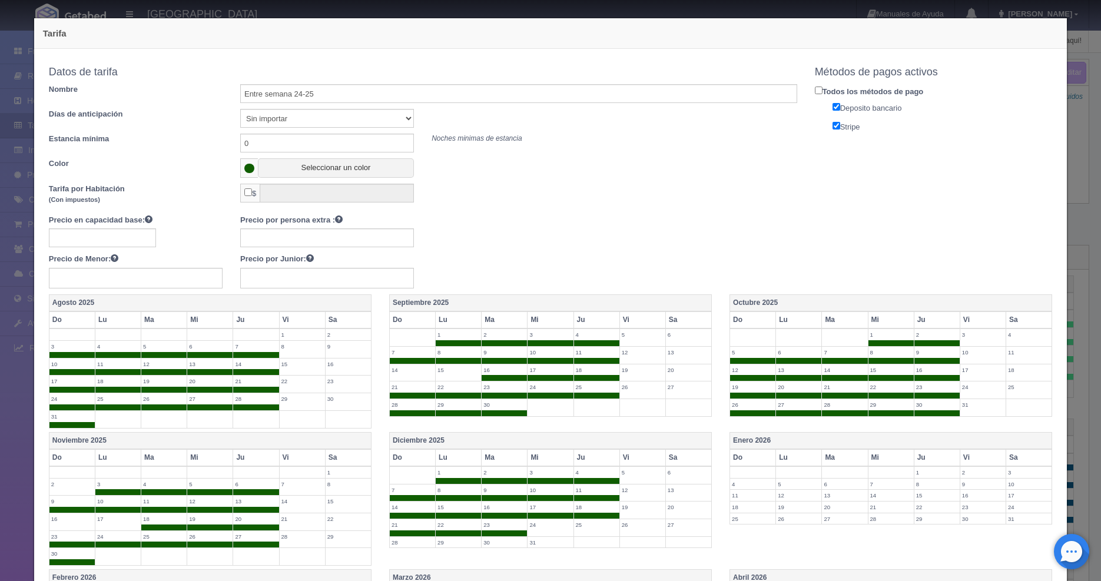
click at [249, 195] on input "checkbox" at bounding box center [248, 192] width 8 height 8
checkbox input "true"
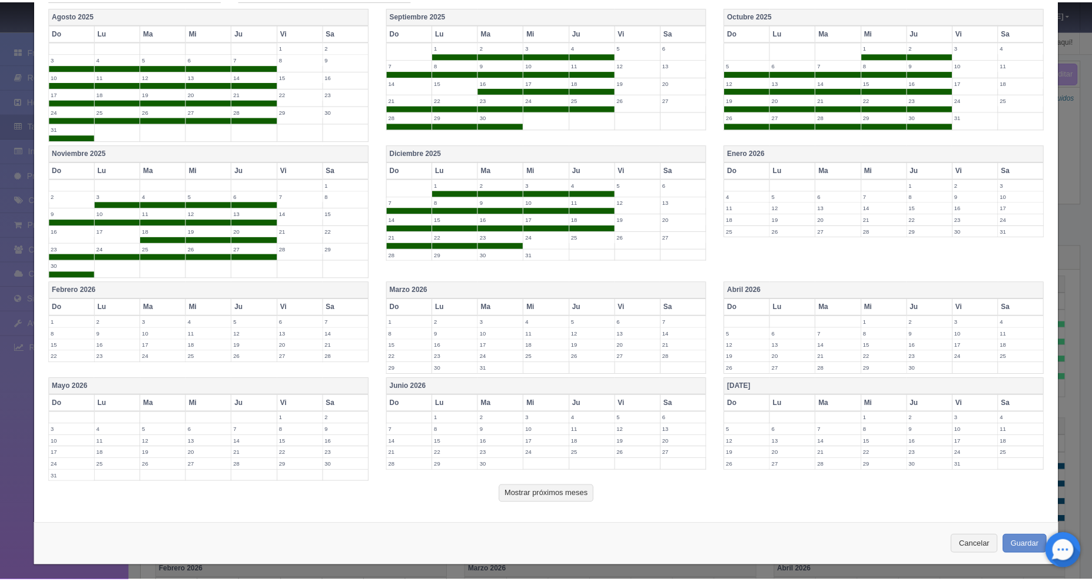
scroll to position [291, 0]
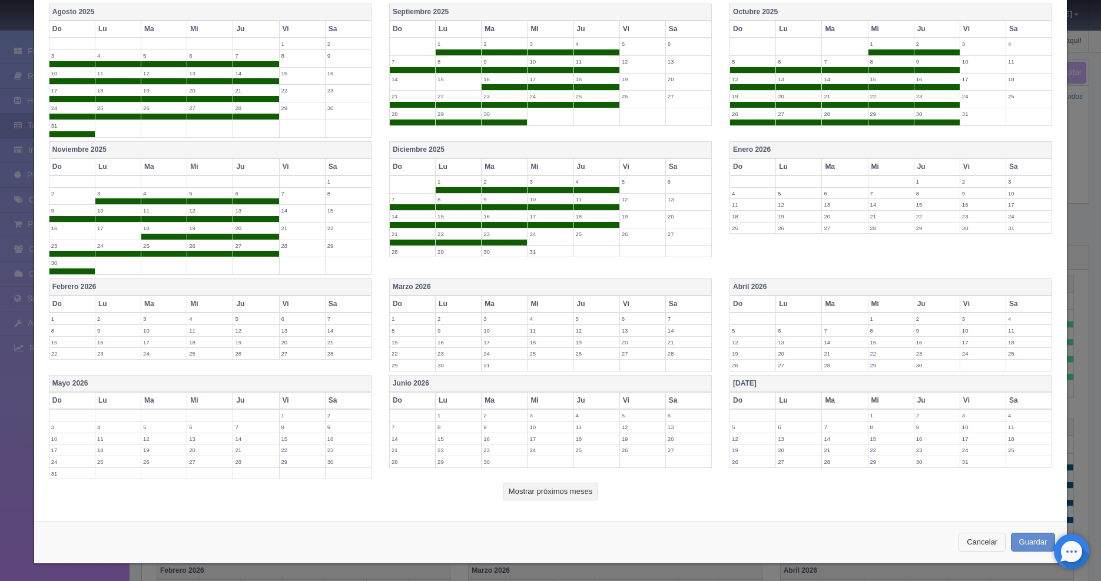
click at [971, 539] on button "Cancelar" at bounding box center [981, 542] width 47 height 19
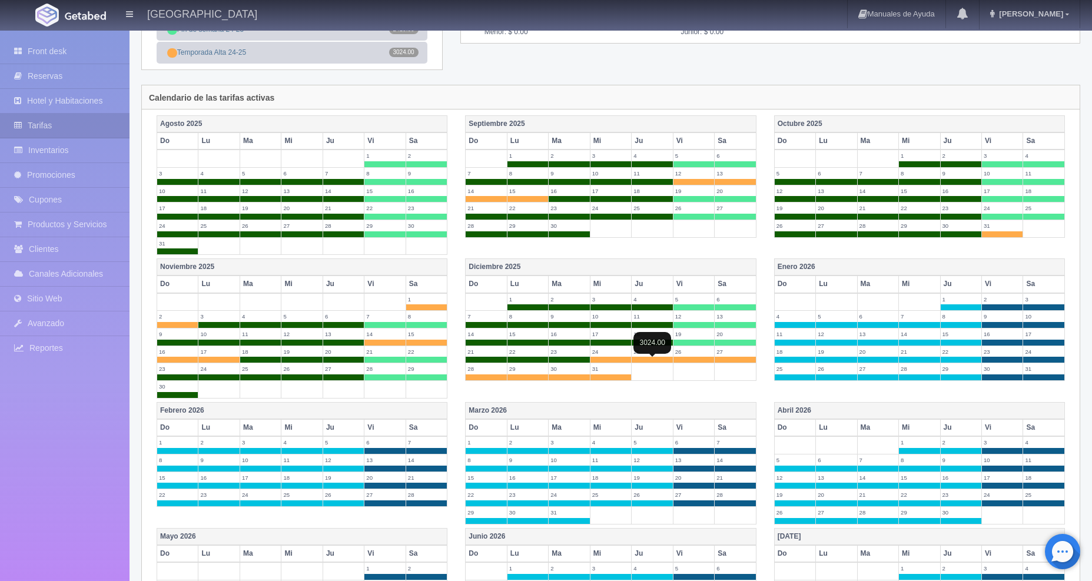
scroll to position [28, 0]
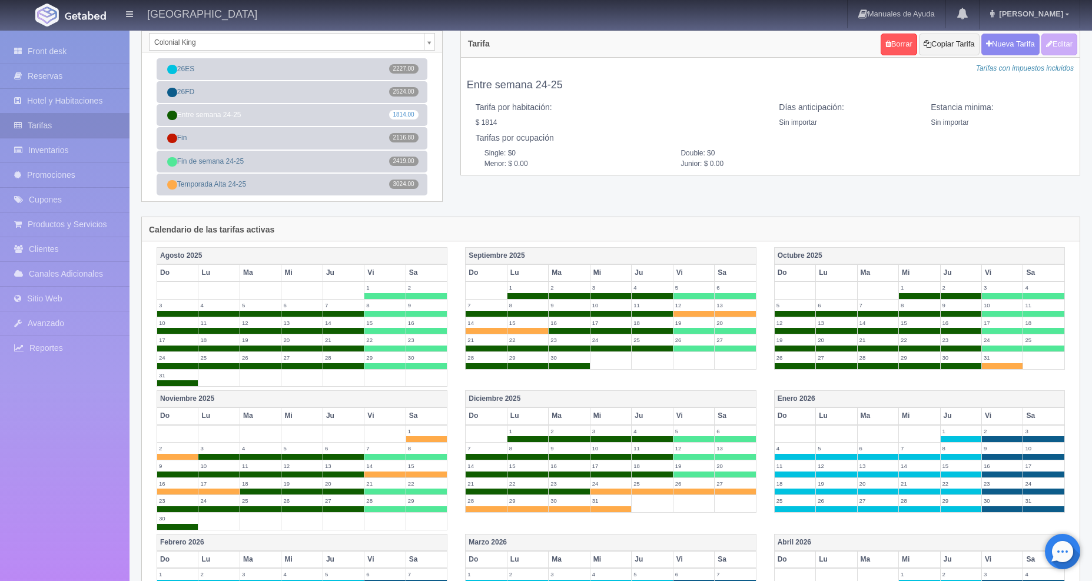
click at [429, 42] on body "[GEOGRAPHIC_DATA] Manuales de Ayuda Actualizaciones recientes [PERSON_NAME] Mi …" at bounding box center [546, 422] width 1092 height 842
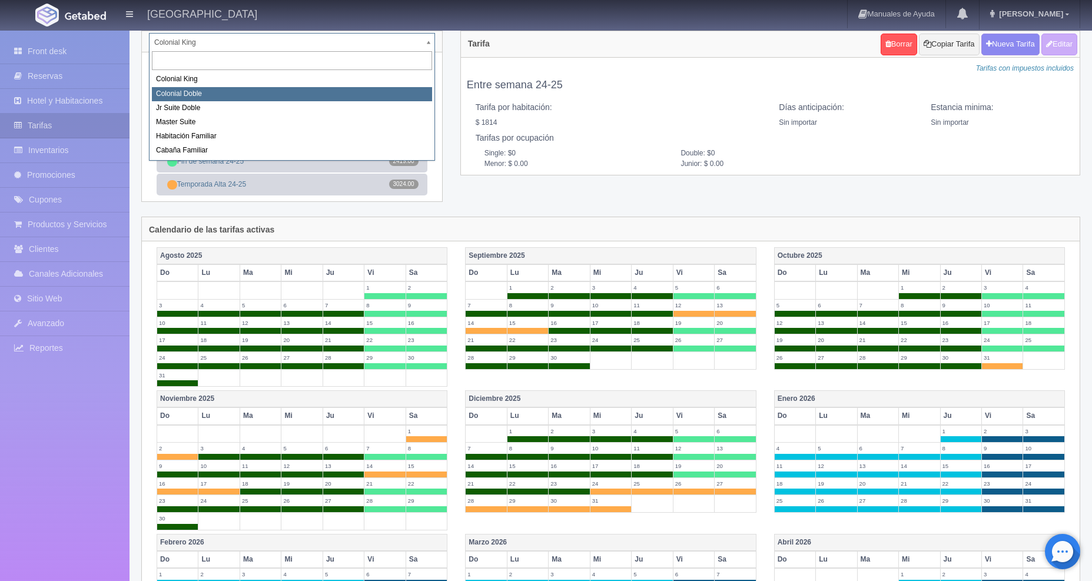
select select "977"
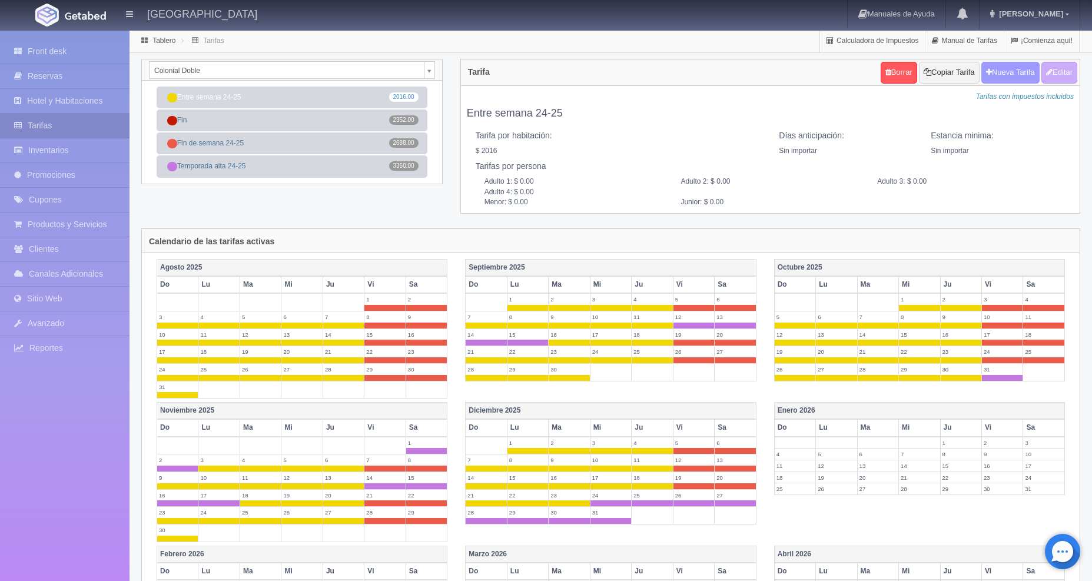
click at [1023, 78] on button "Nueva Tarifa" at bounding box center [1010, 73] width 58 height 22
select select
checkbox input "true"
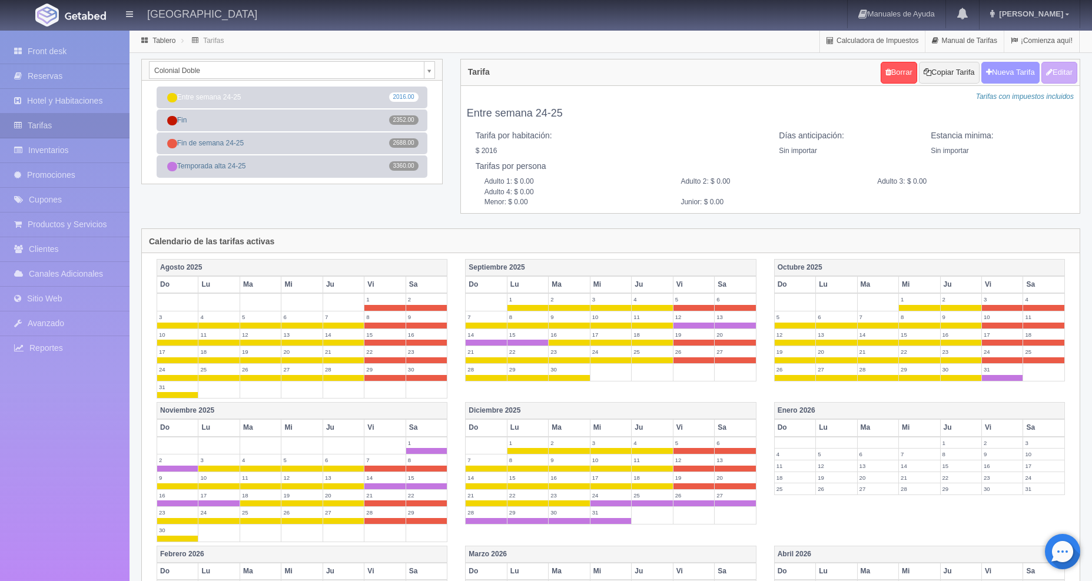
checkbox input "true"
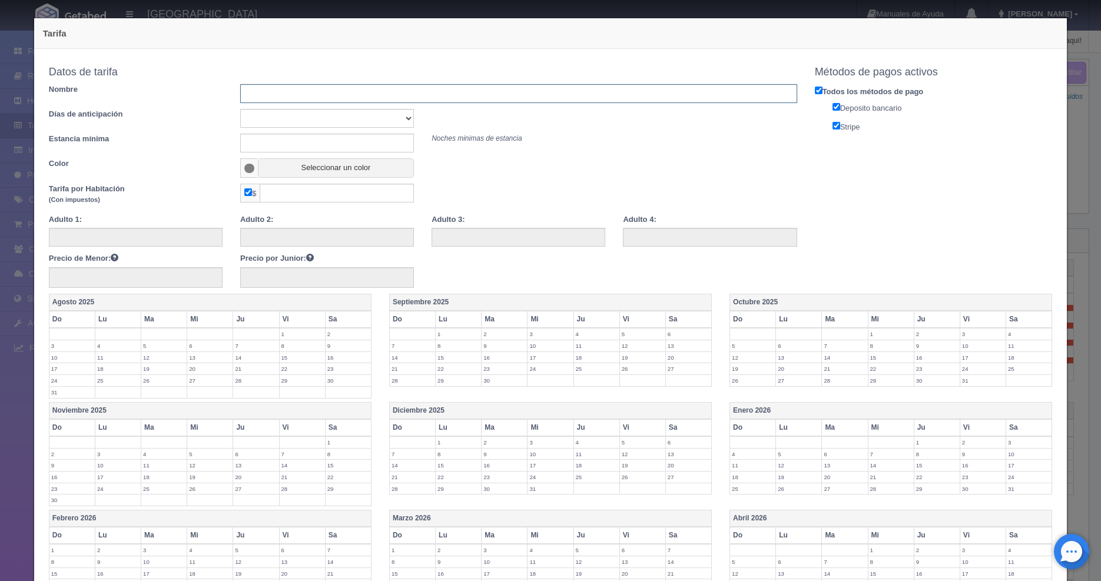
click at [303, 91] on input "text" at bounding box center [518, 93] width 557 height 19
type input "26"
click at [250, 191] on input "checkbox" at bounding box center [248, 192] width 8 height 8
checkbox input "false"
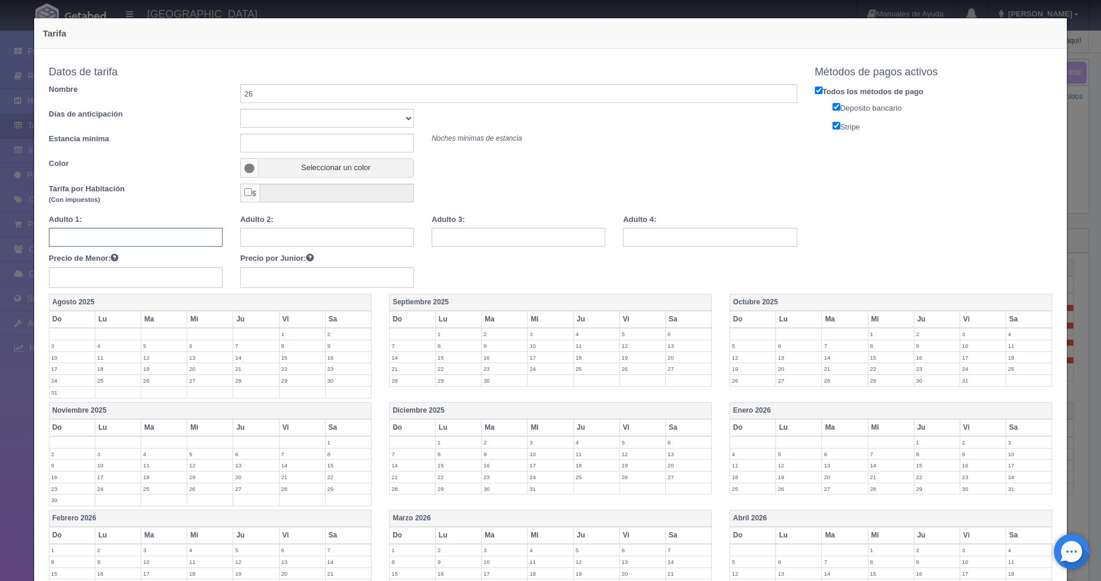
click at [167, 235] on input "text" at bounding box center [136, 237] width 174 height 19
click at [1068, 150] on div "Tarifa Copiar tarifa a la habitación Colonial Doble Colonial King Colonial Dobl…" at bounding box center [550, 290] width 1101 height 581
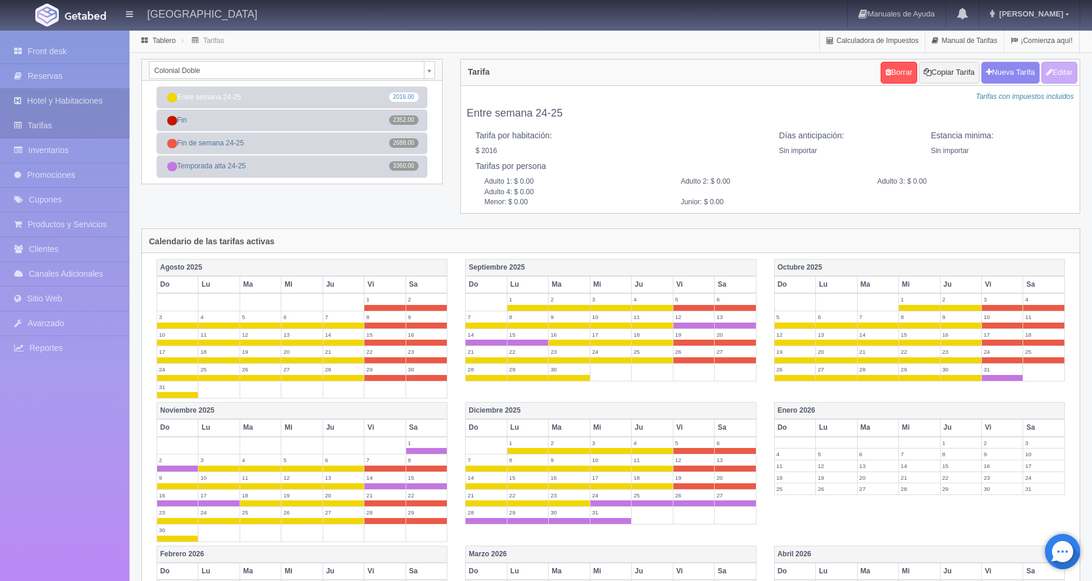
click at [67, 107] on link "Hotel y Habitaciones" at bounding box center [64, 101] width 129 height 24
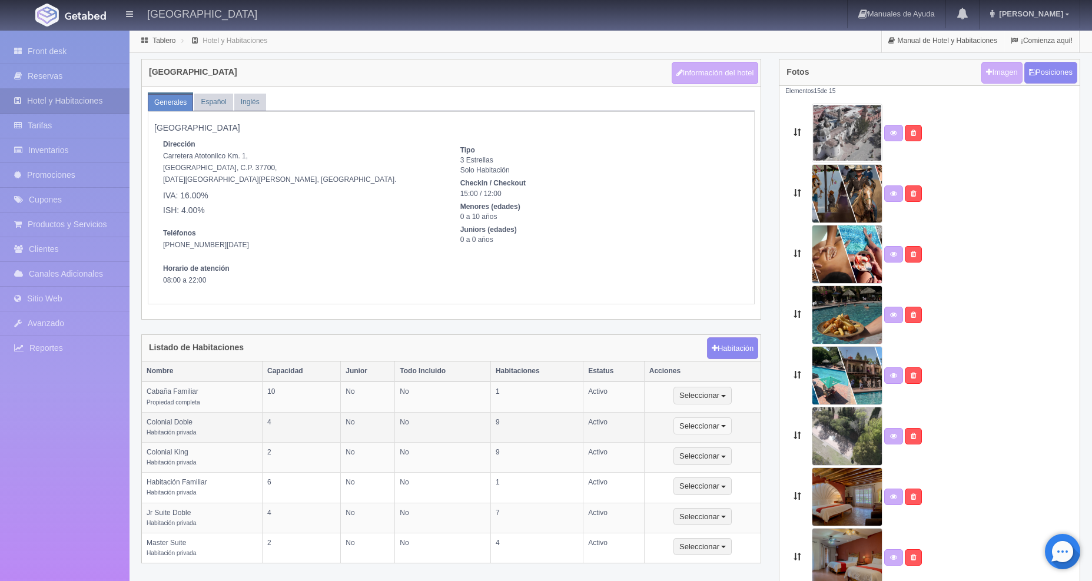
click at [713, 427] on button "Seleccionar" at bounding box center [702, 426] width 58 height 18
click at [703, 446] on link "Editar" at bounding box center [720, 446] width 93 height 15
select select "Habitación privada"
select select "Rango"
select select "2"
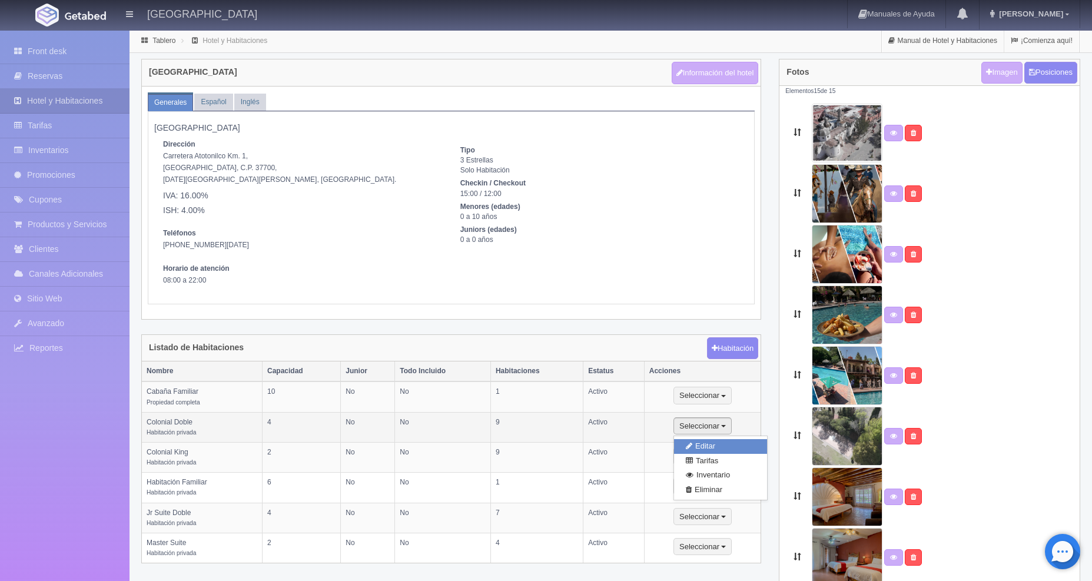
select select "4"
select select "1"
select select "Persona"
radio input "true"
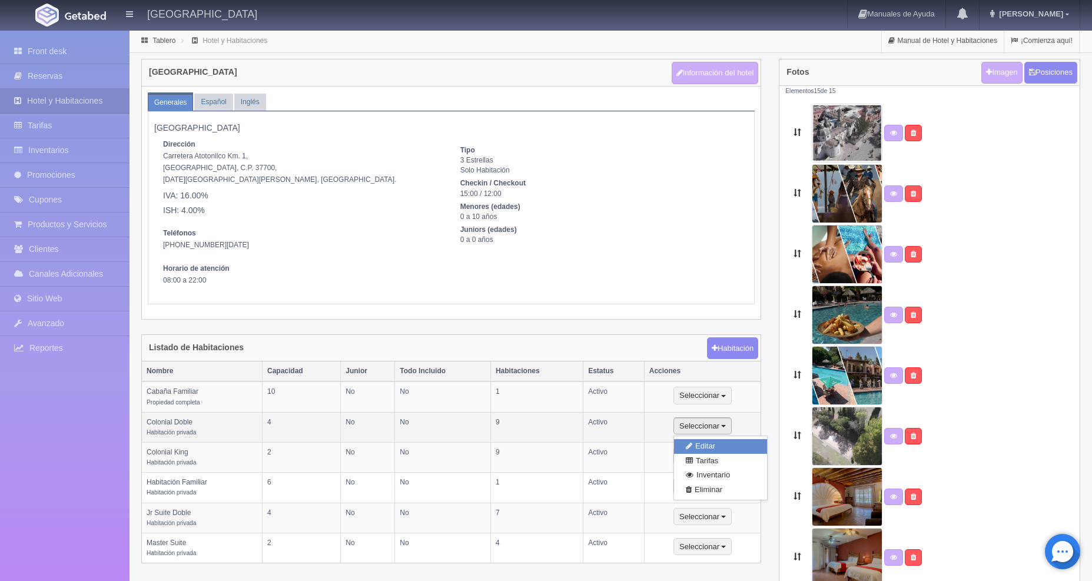
select select "5"
select select "3"
radio input "true"
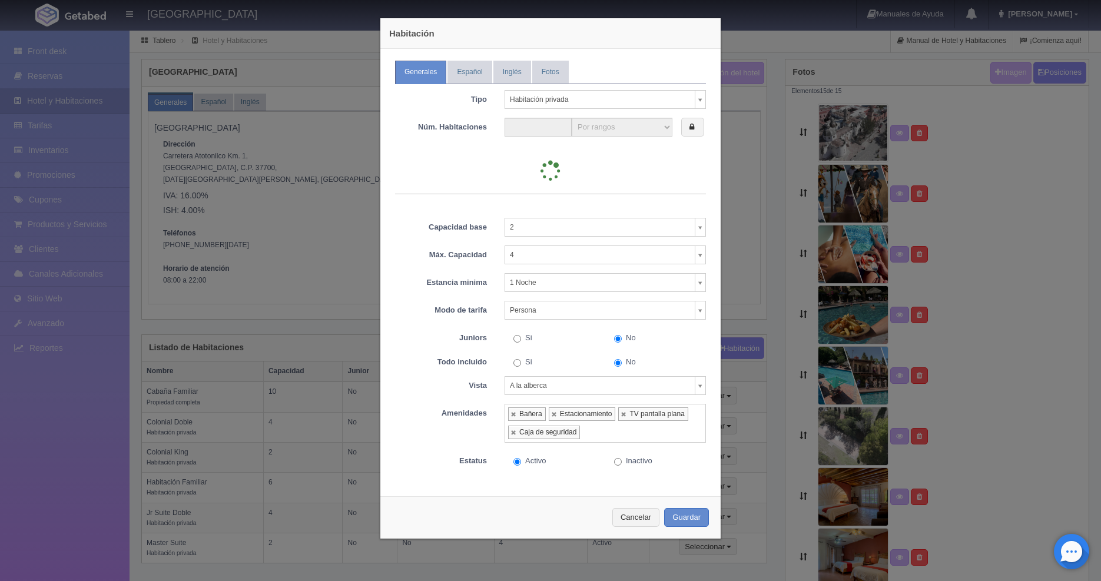
type input "9"
select select "9"
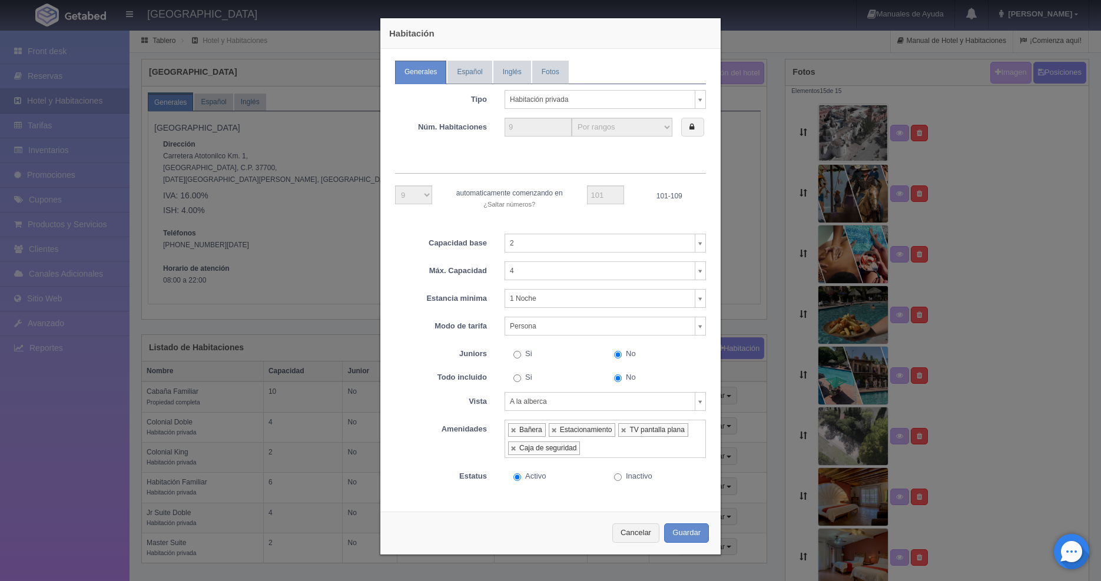
click at [698, 324] on body "[GEOGRAPHIC_DATA] Manuales de Ayuda Actualizaciones recientes [PERSON_NAME] Mi …" at bounding box center [550, 530] width 1101 height 1002
click at [617, 536] on body "[GEOGRAPHIC_DATA] Manuales de Ayuda Actualizaciones recientes [PERSON_NAME] Mi …" at bounding box center [550, 530] width 1101 height 1002
click at [621, 535] on button "Cancelar" at bounding box center [635, 532] width 47 height 19
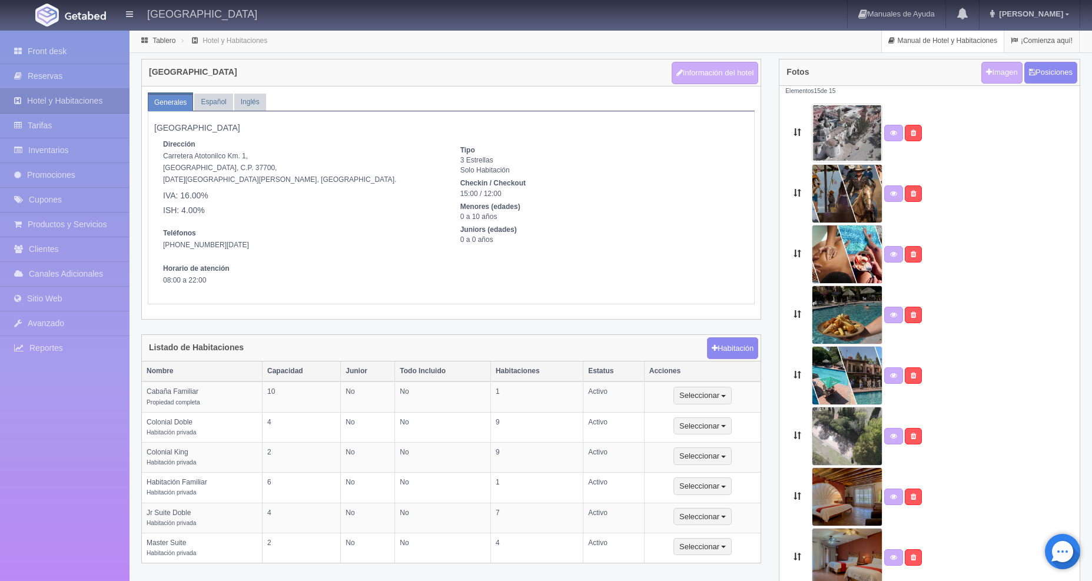
click at [938, 39] on link "Manual de Hotel y Habitaciones" at bounding box center [943, 40] width 122 height 23
click at [64, 121] on link "Tarifas" at bounding box center [64, 126] width 129 height 24
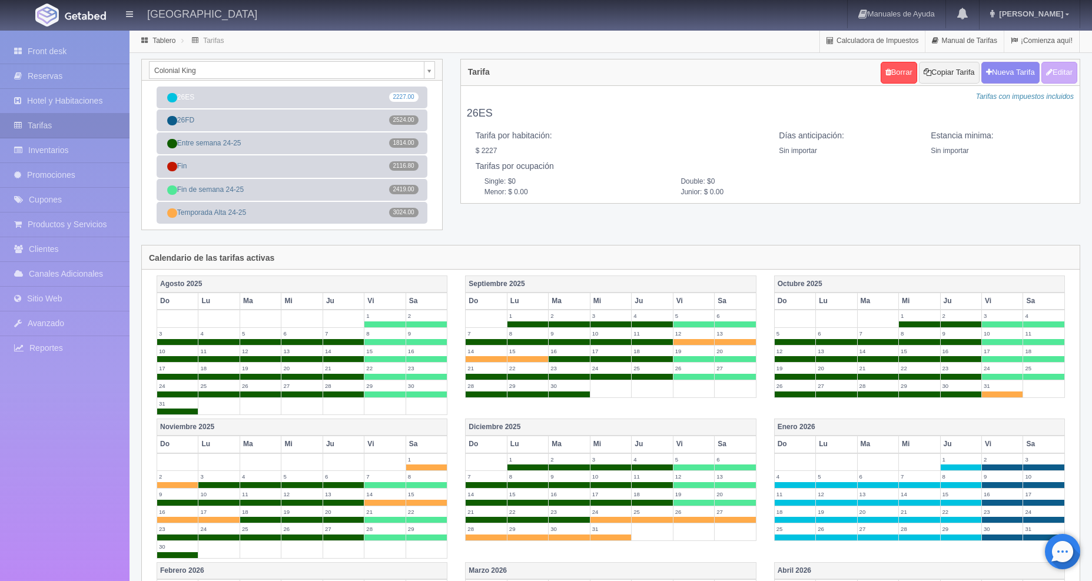
click at [429, 74] on body "[GEOGRAPHIC_DATA] Manuales de Ayuda Actualizaciones recientes [PERSON_NAME] Mi …" at bounding box center [546, 450] width 1092 height 842
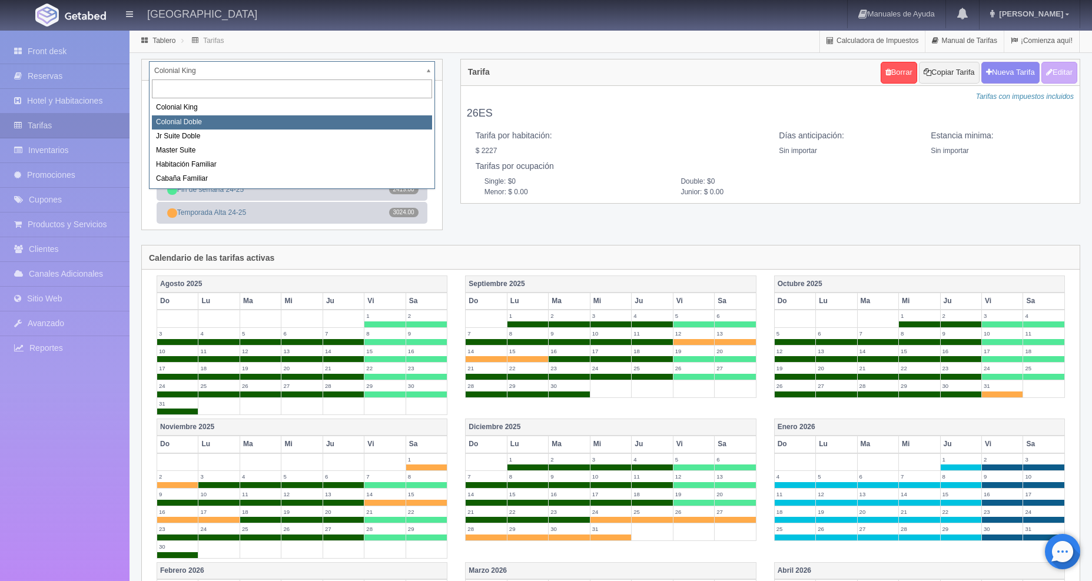
select select "977"
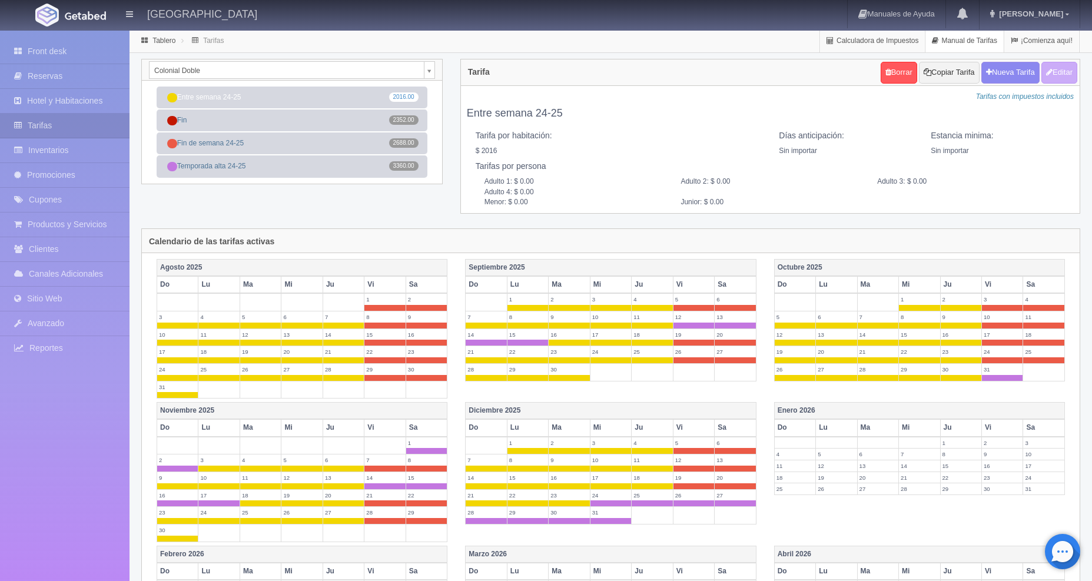
click at [979, 44] on link "Manual de Tarifas" at bounding box center [964, 40] width 78 height 23
